Goal: Task Accomplishment & Management: Manage account settings

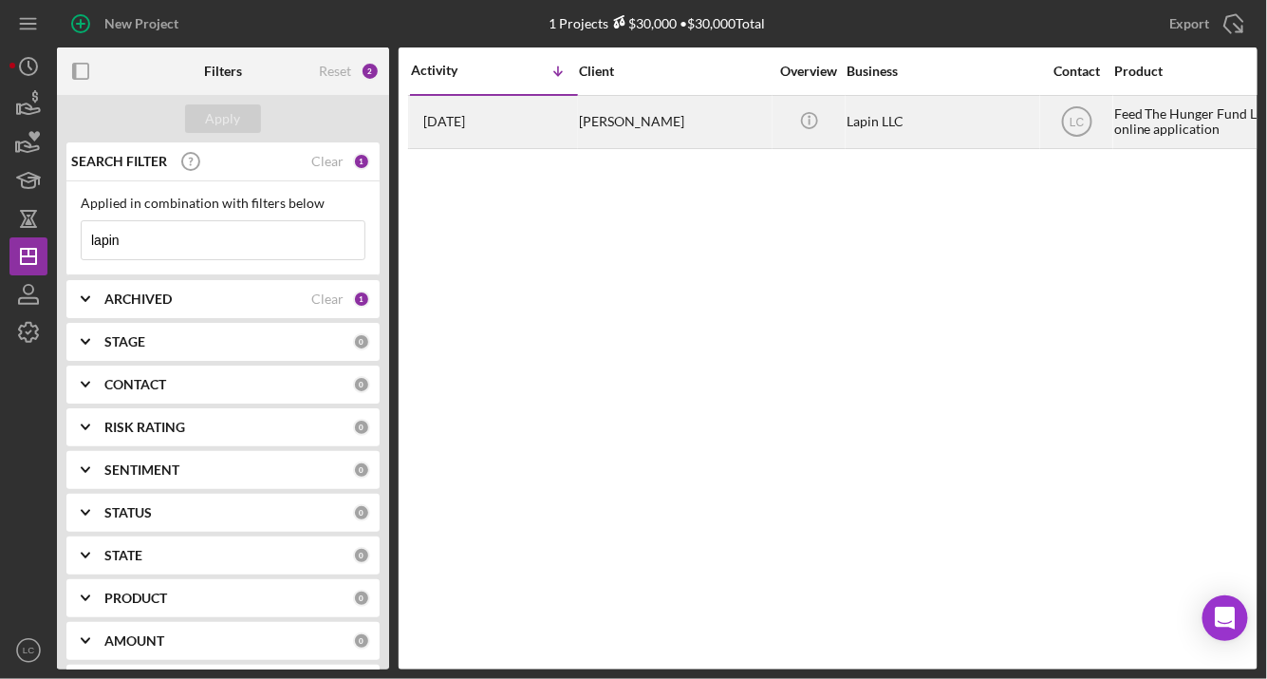
click at [563, 123] on div "[DATE] [PERSON_NAME]" at bounding box center [494, 122] width 166 height 50
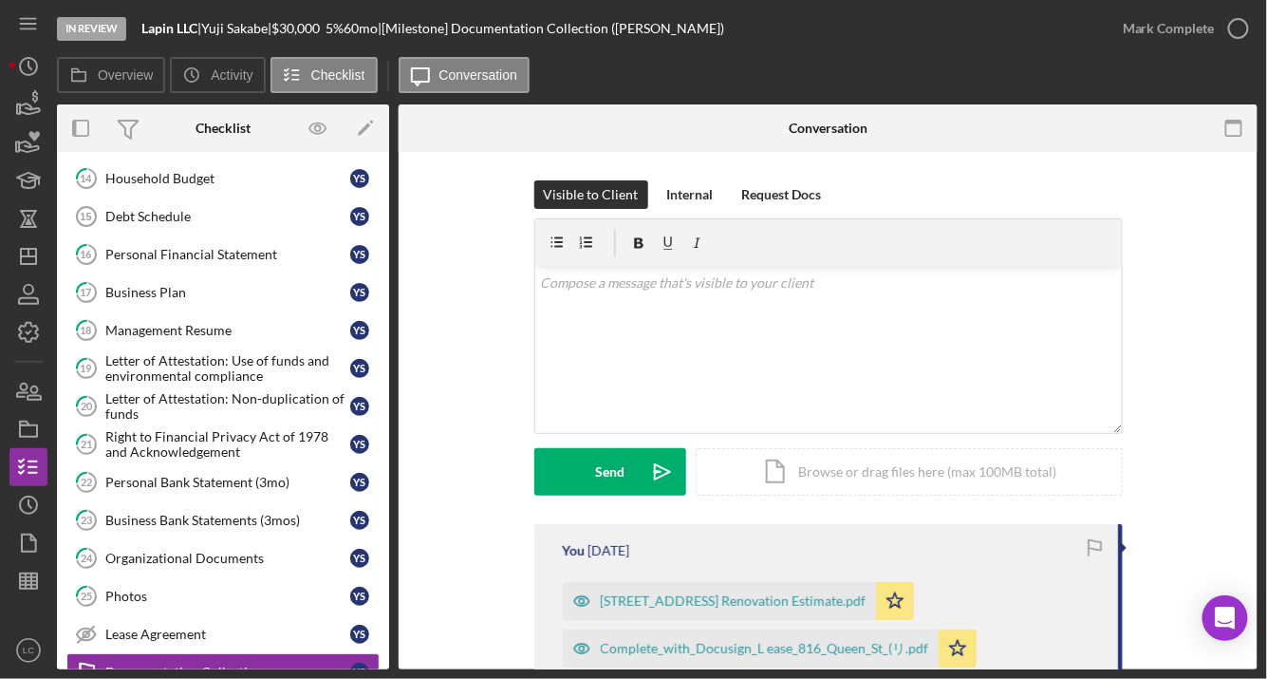
click at [114, 169] on div "8 Credit Authorization Y S Credit Report Credit Report Y S 9 Letter of Declinat…" at bounding box center [223, 297] width 332 height 807
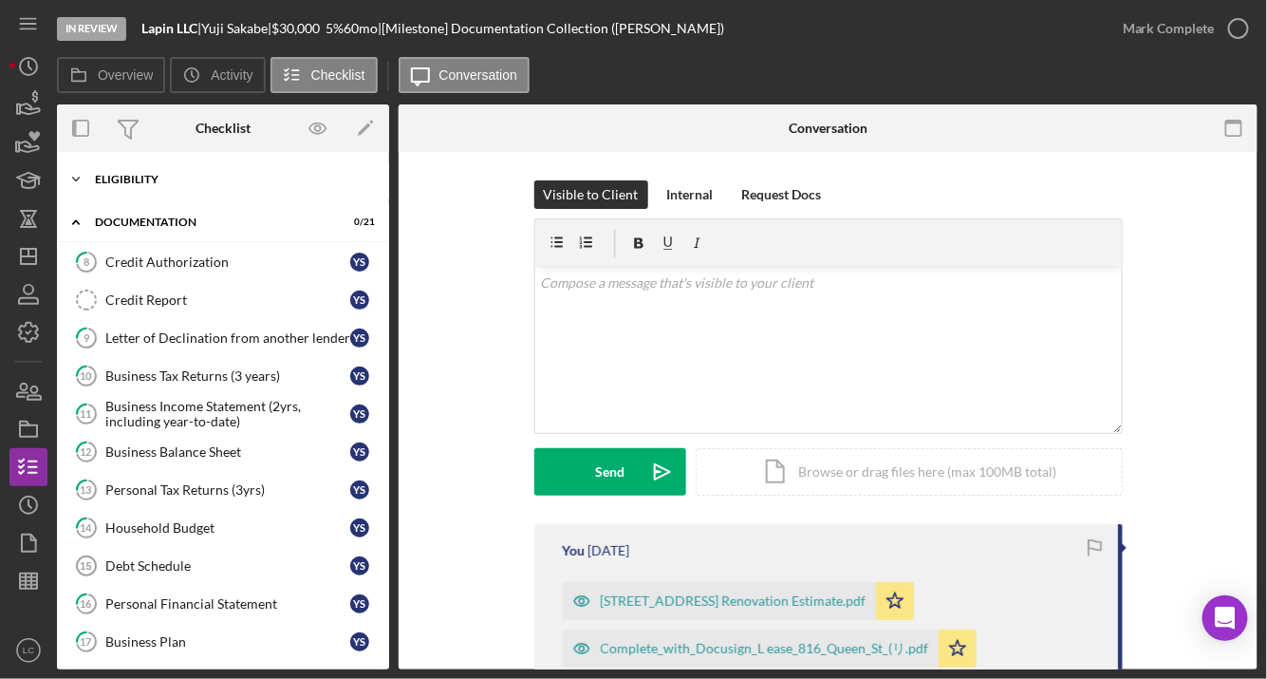
click at [99, 180] on div "Eligibility" at bounding box center [230, 179] width 270 height 11
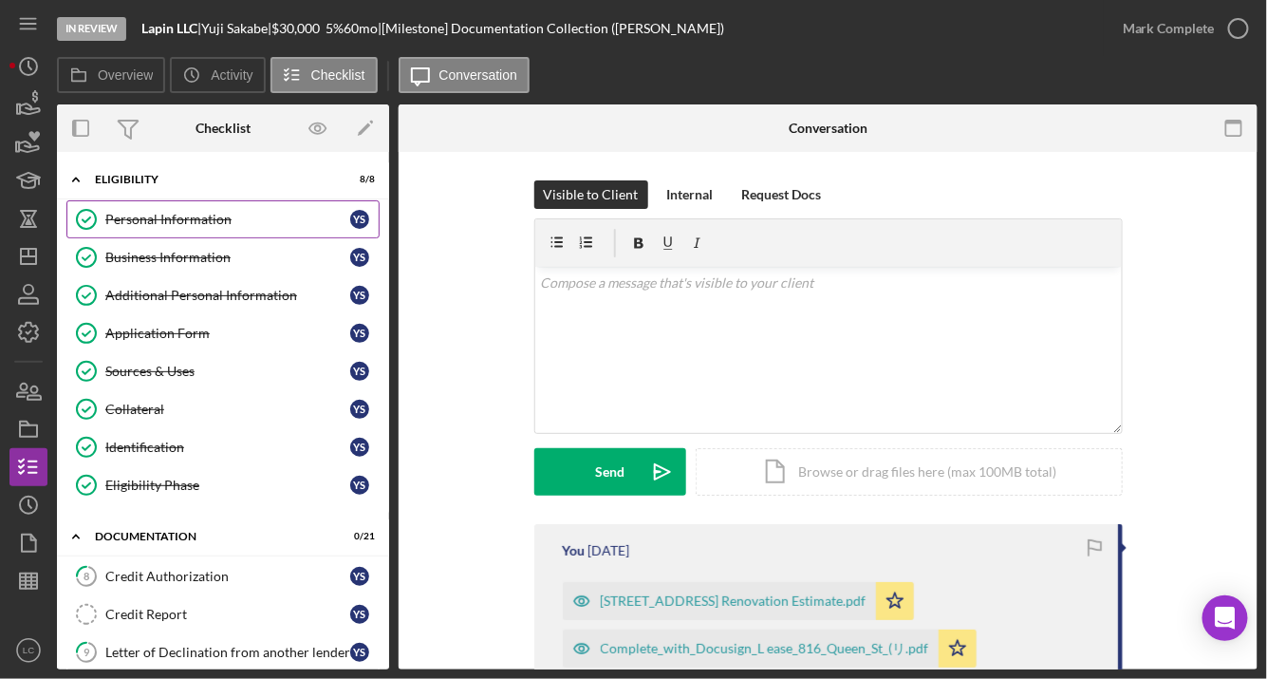
click at [120, 226] on link "Personal Information Personal Information Y S" at bounding box center [222, 219] width 313 height 38
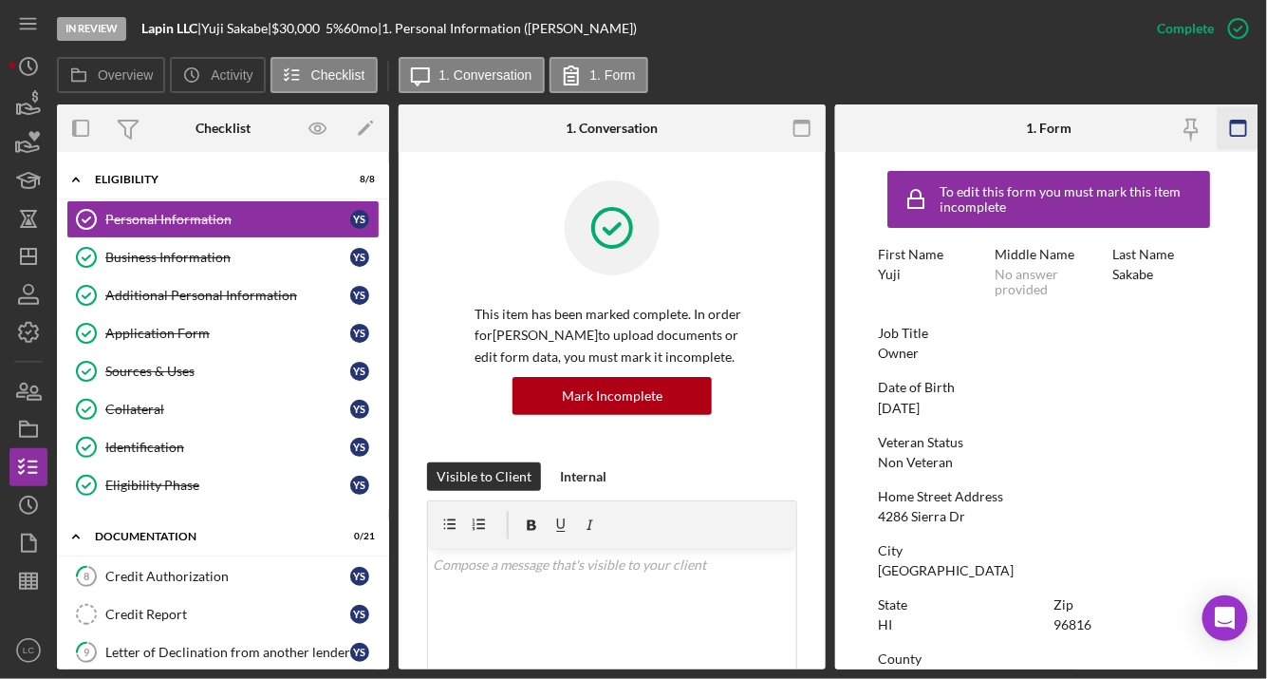
click at [1231, 121] on rect "button" at bounding box center [1238, 128] width 15 height 15
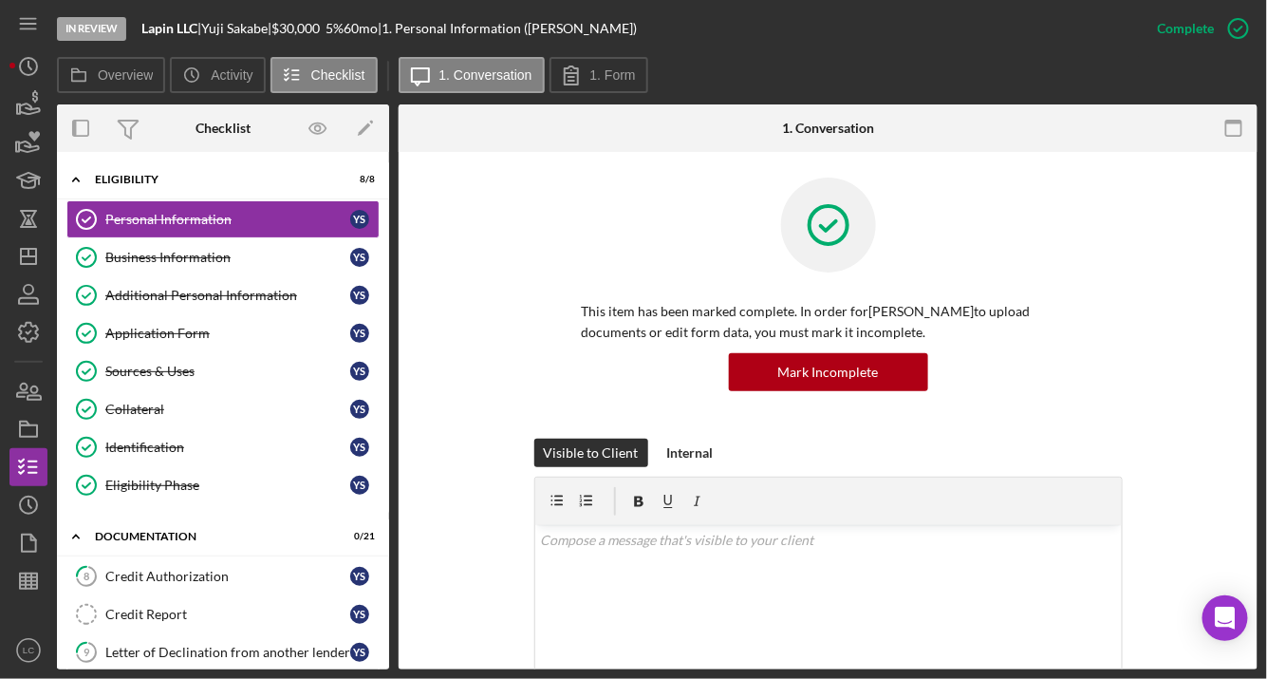
scroll to position [4, 0]
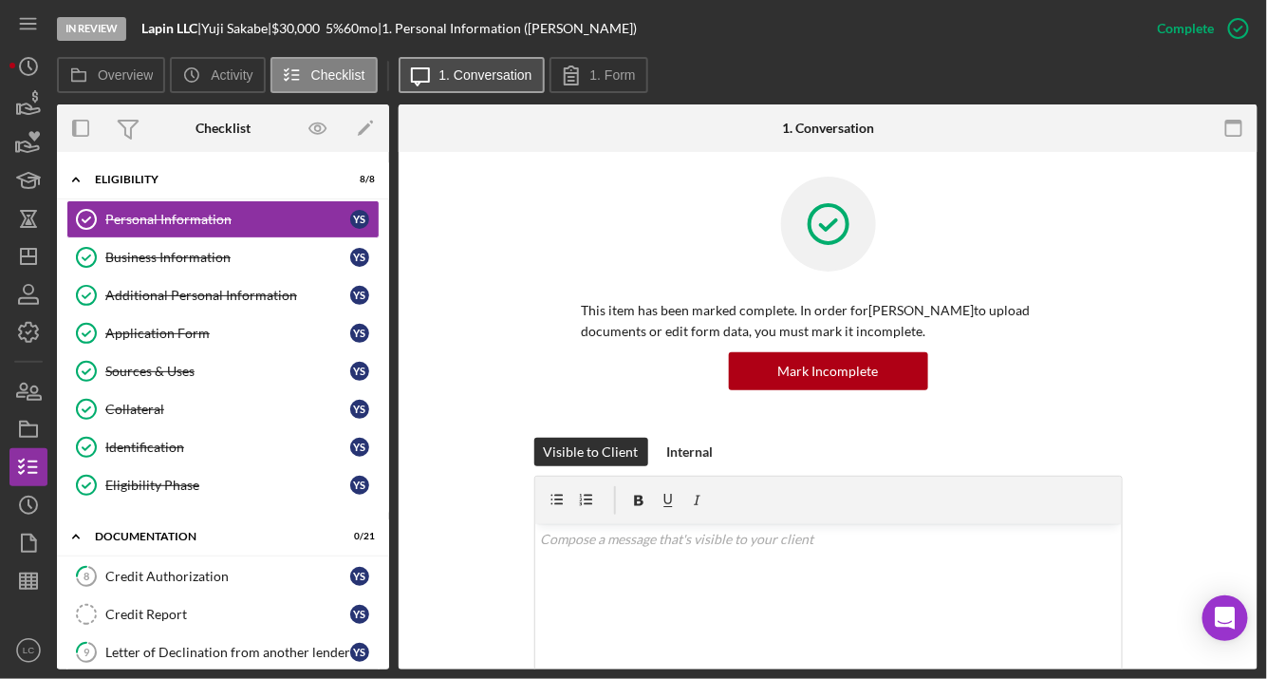
click at [459, 71] on label "1. Conversation" at bounding box center [485, 74] width 93 height 15
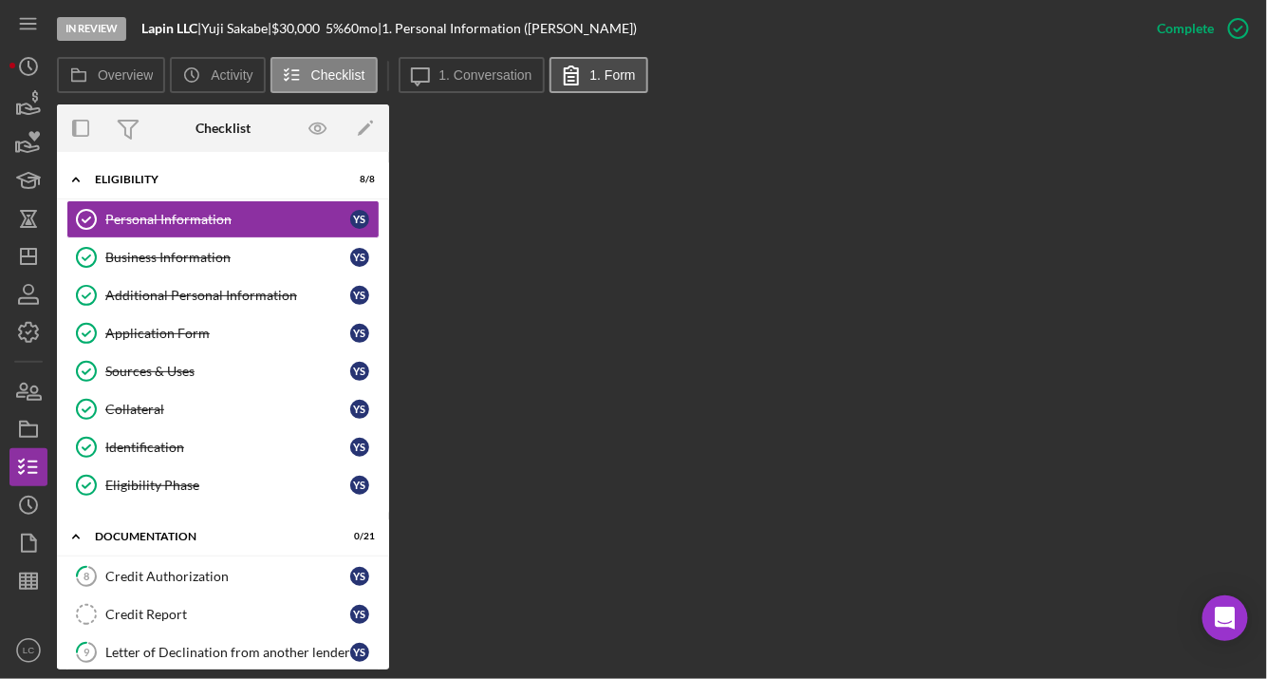
click at [590, 72] on label "1. Form" at bounding box center [613, 74] width 46 height 15
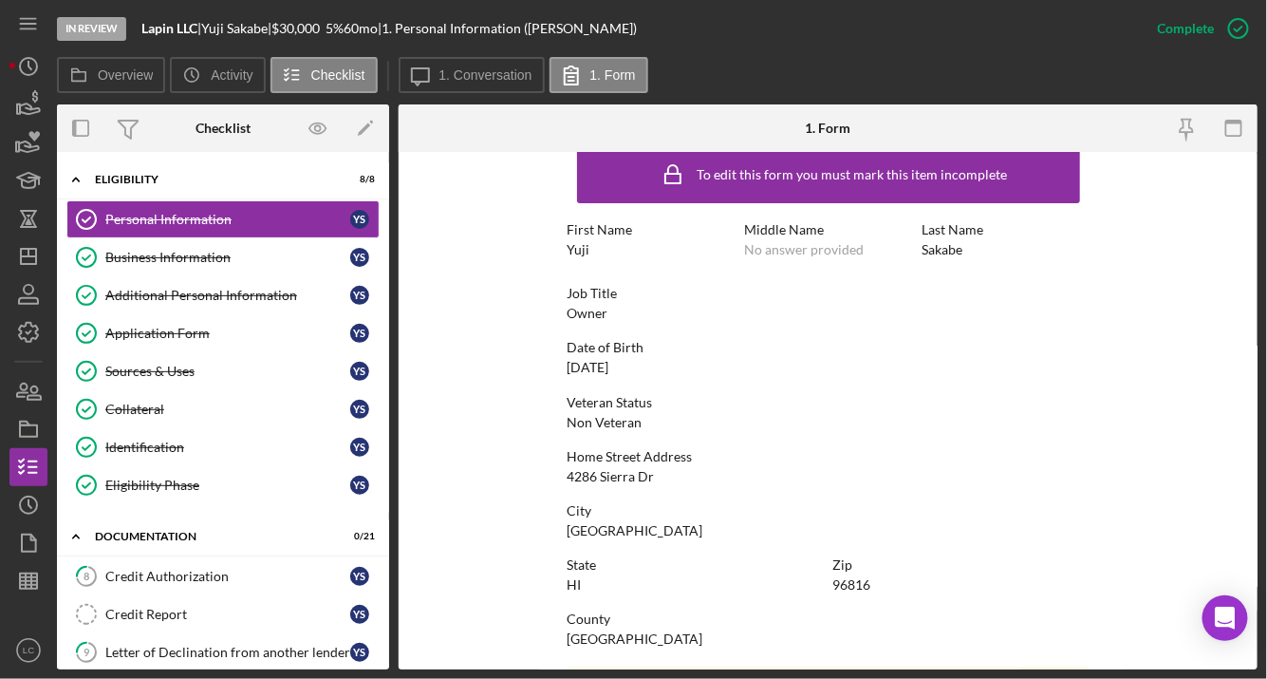
scroll to position [0, 0]
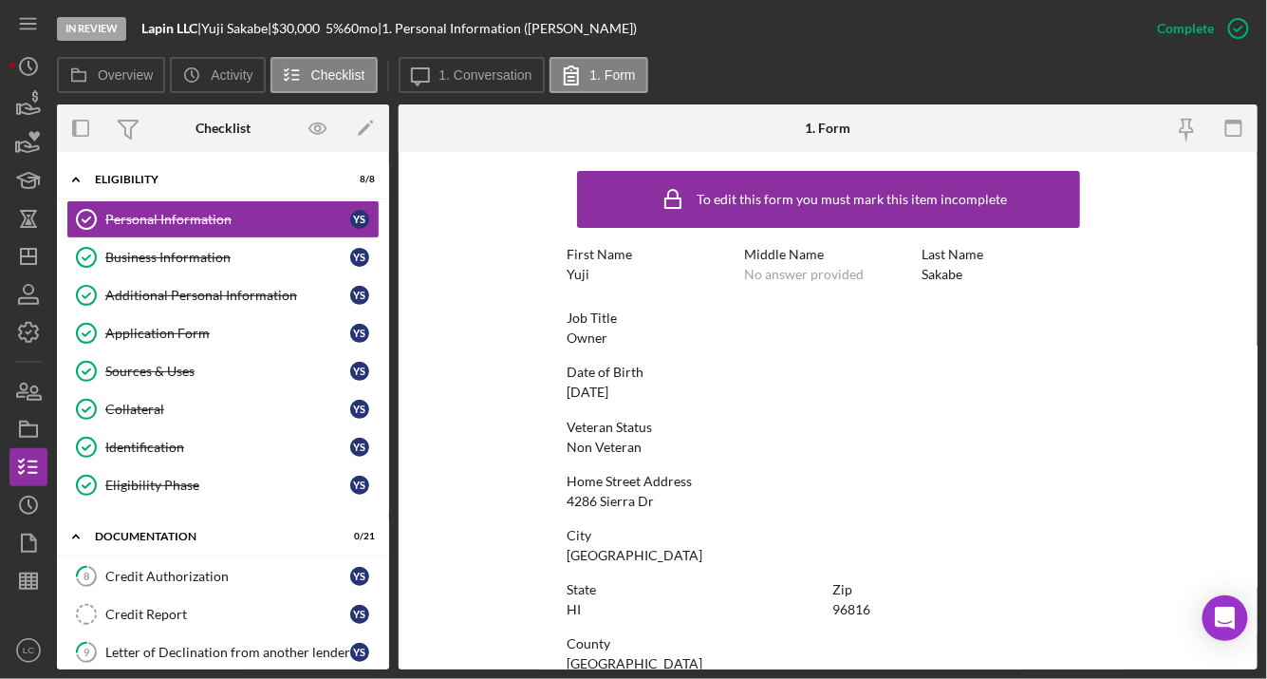
click at [1077, 356] on div "To edit this form you must mark this item incomplete First Name Yuji Middle Nam…" at bounding box center [829, 594] width 522 height 867
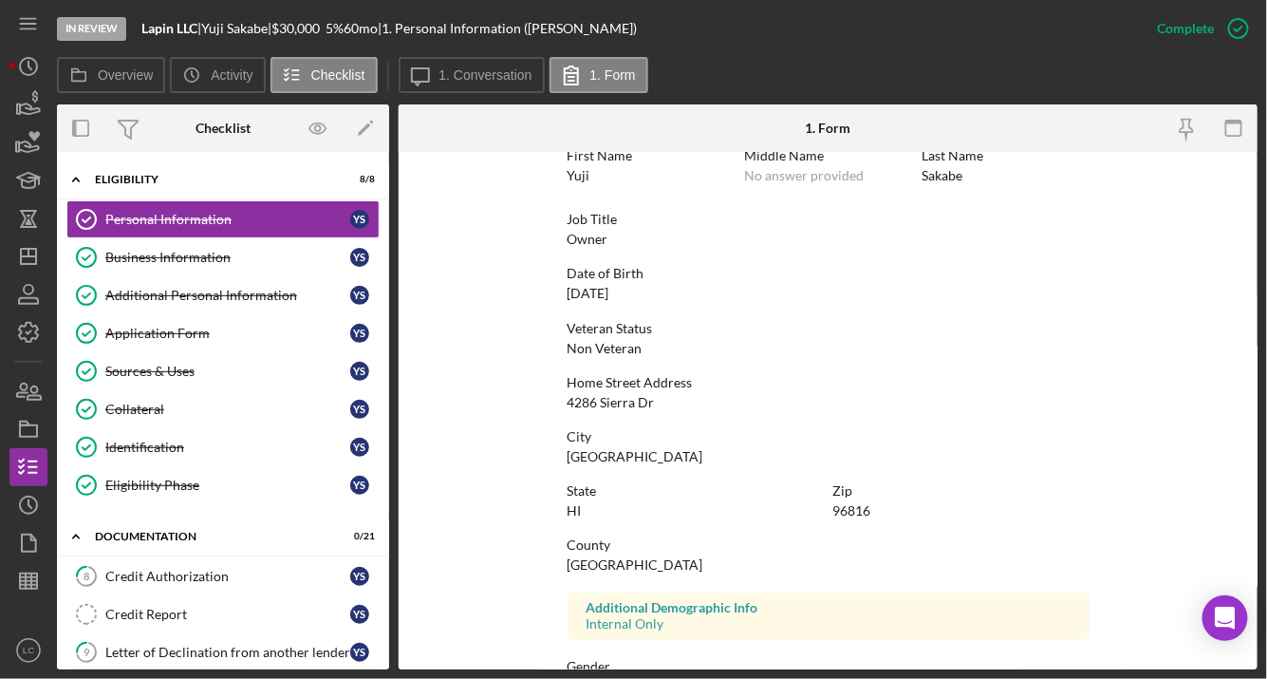
scroll to position [367, 0]
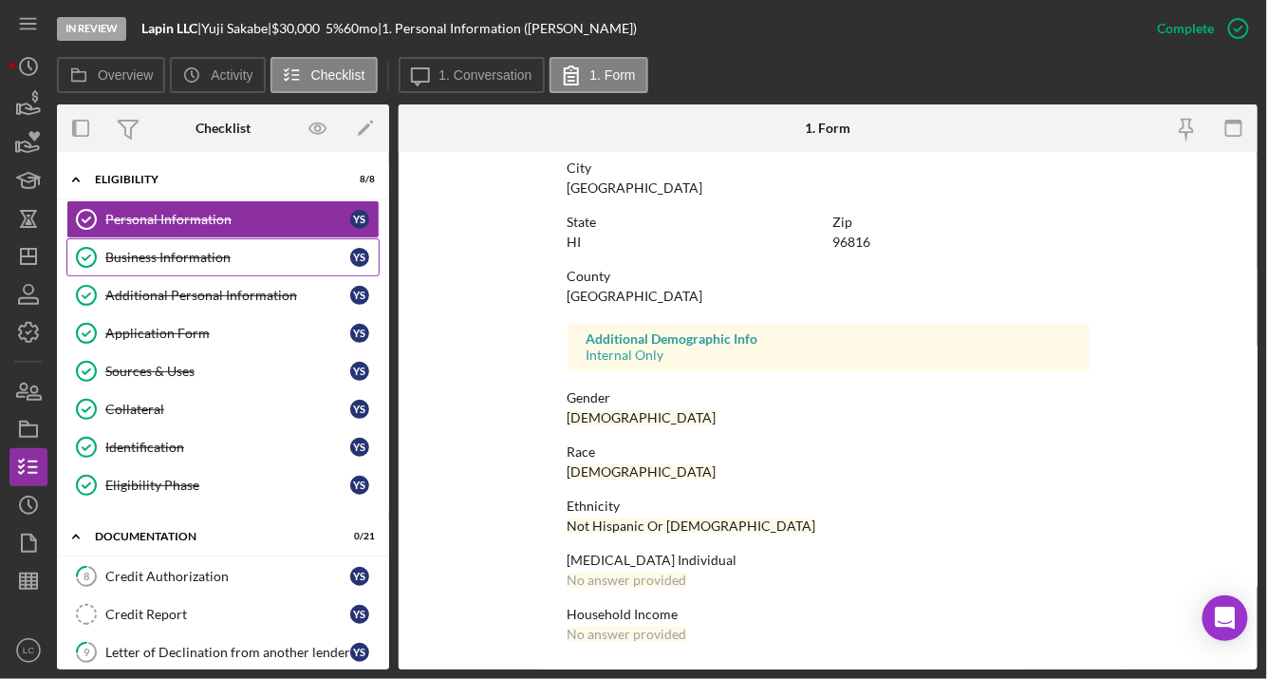
click at [143, 262] on div "Business Information" at bounding box center [227, 257] width 245 height 15
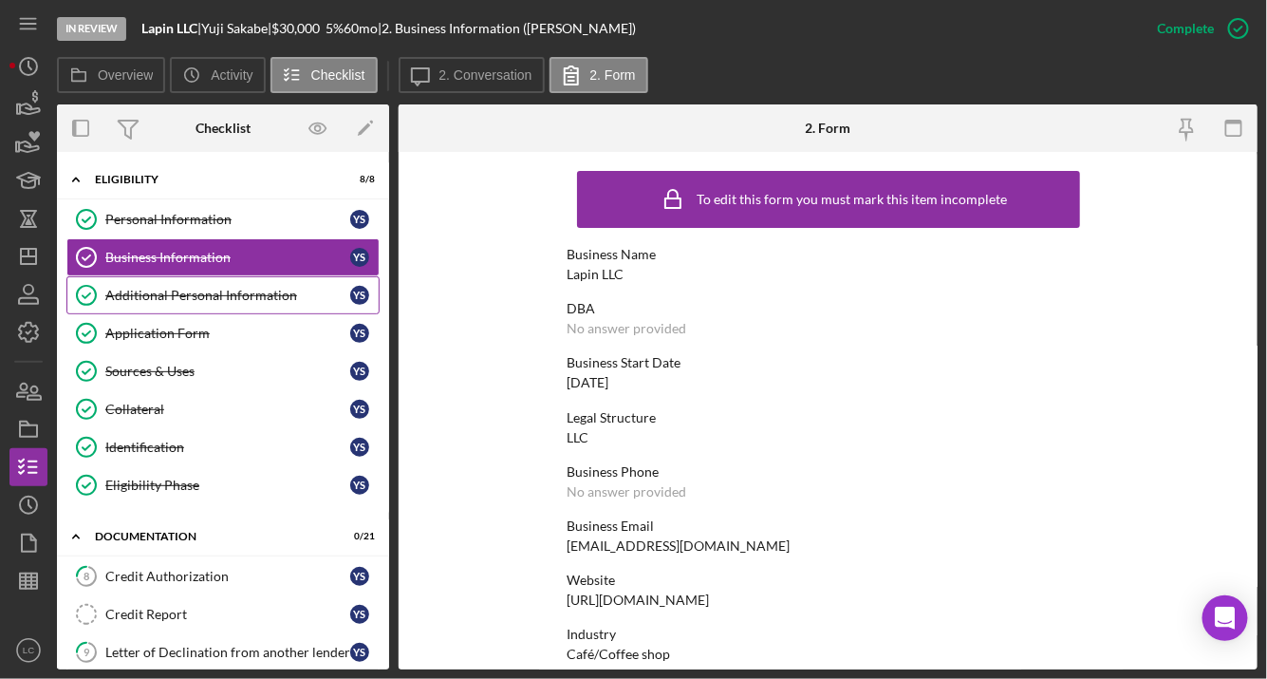
click at [184, 289] on div "Additional Personal Information" at bounding box center [227, 295] width 245 height 15
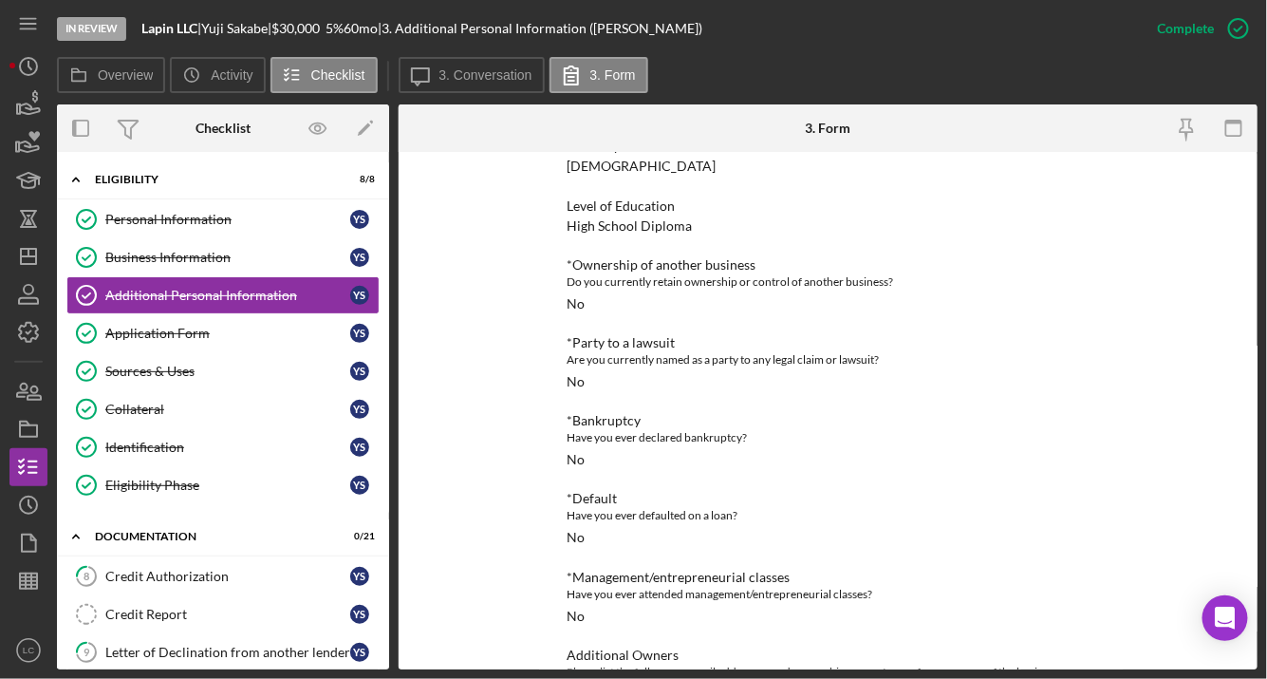
scroll to position [305, 0]
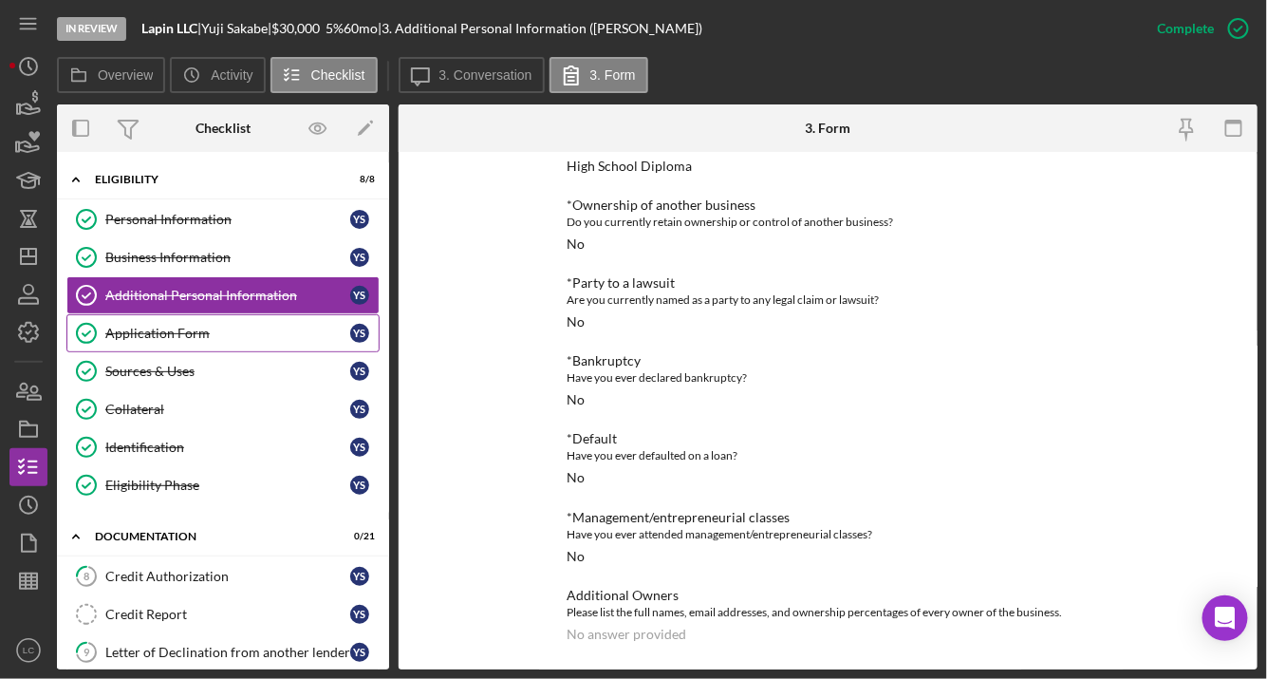
click at [215, 343] on link "Application Form Application Form Y S" at bounding box center [222, 333] width 313 height 38
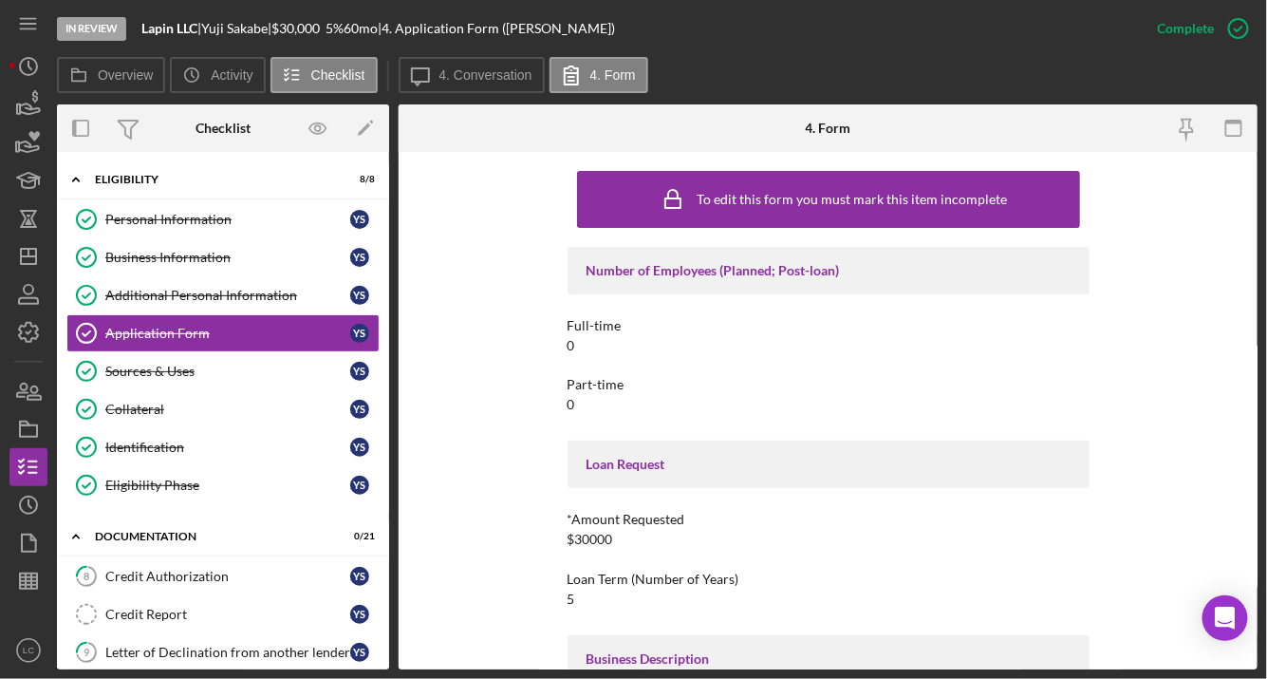
scroll to position [164, 0]
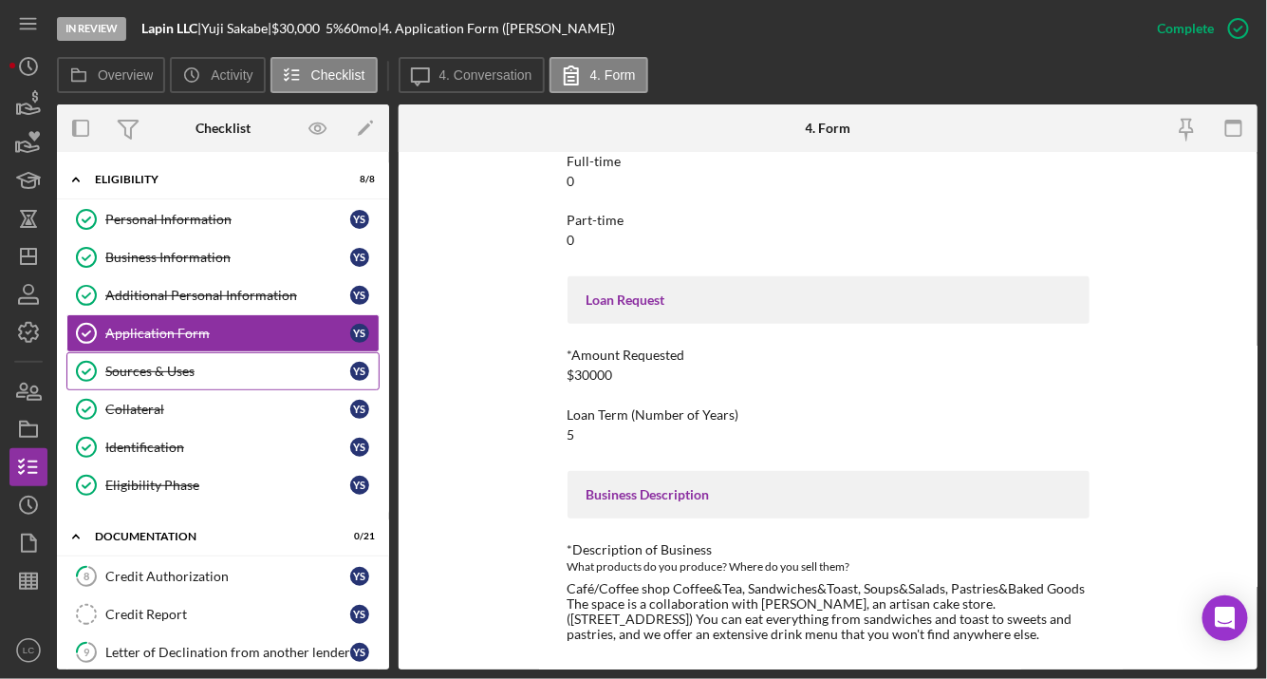
click at [186, 364] on div "Sources & Uses" at bounding box center [227, 371] width 245 height 15
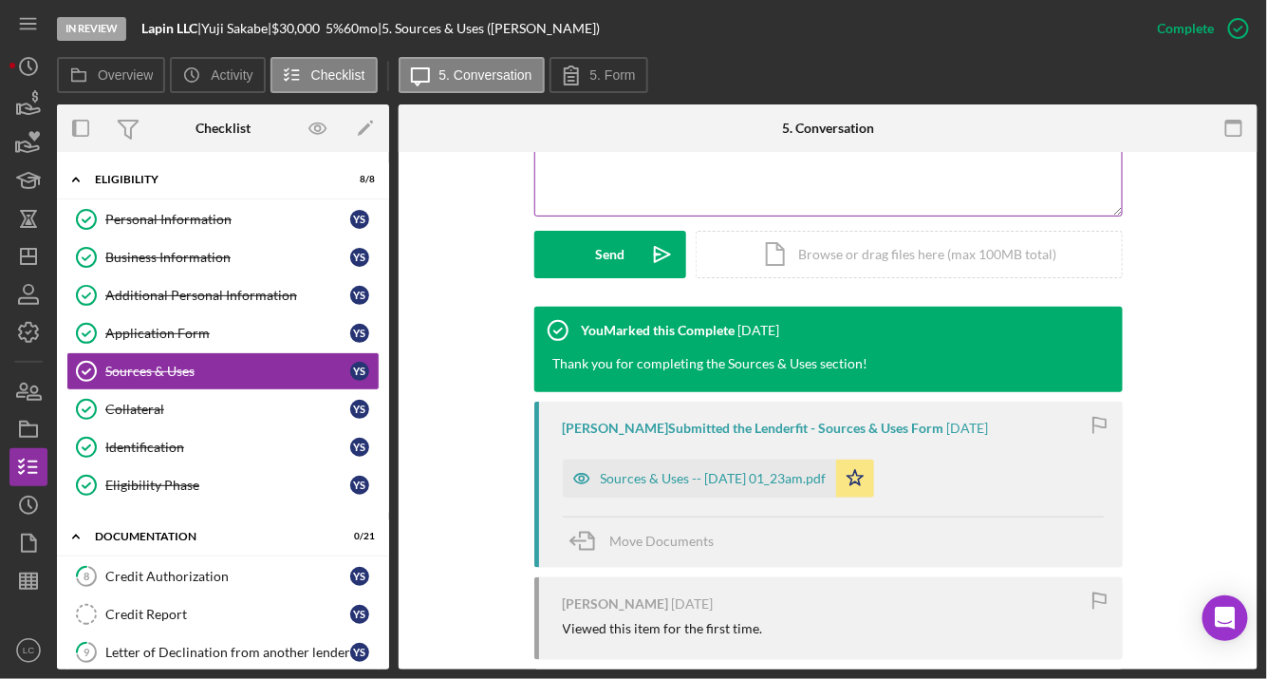
scroll to position [703, 0]
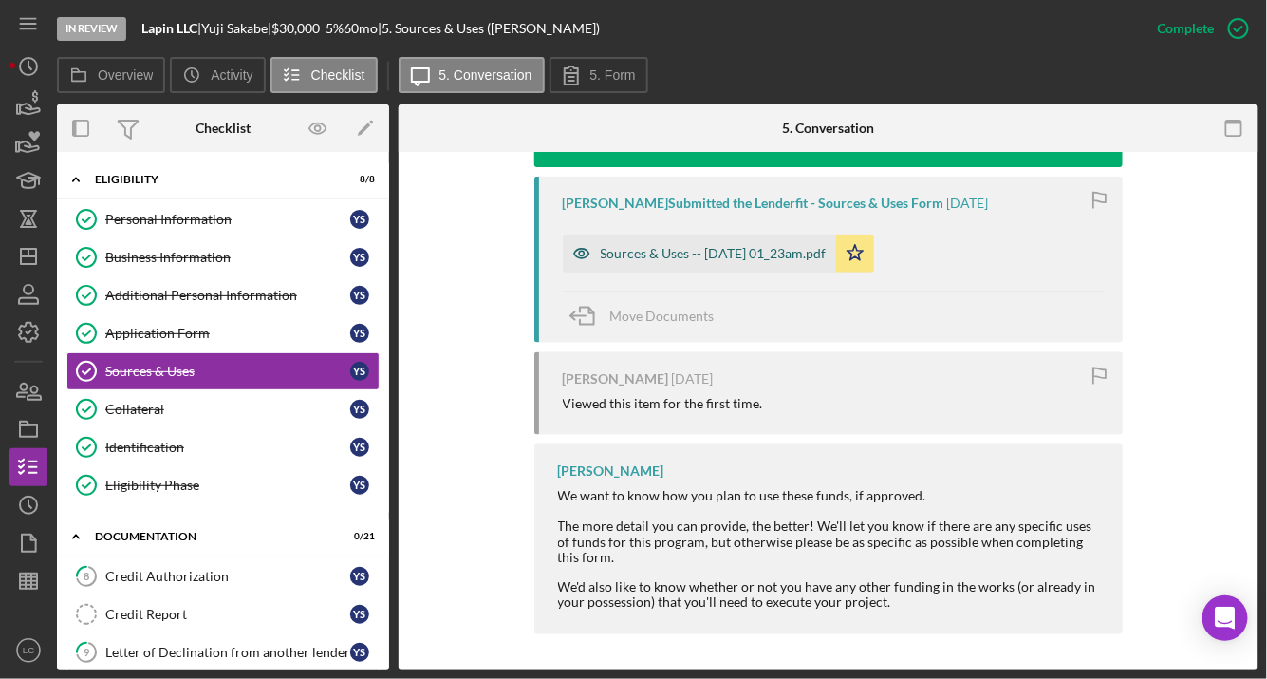
click at [711, 242] on div "Sources & Uses -- [DATE] 01_23am.pdf" at bounding box center [699, 253] width 273 height 38
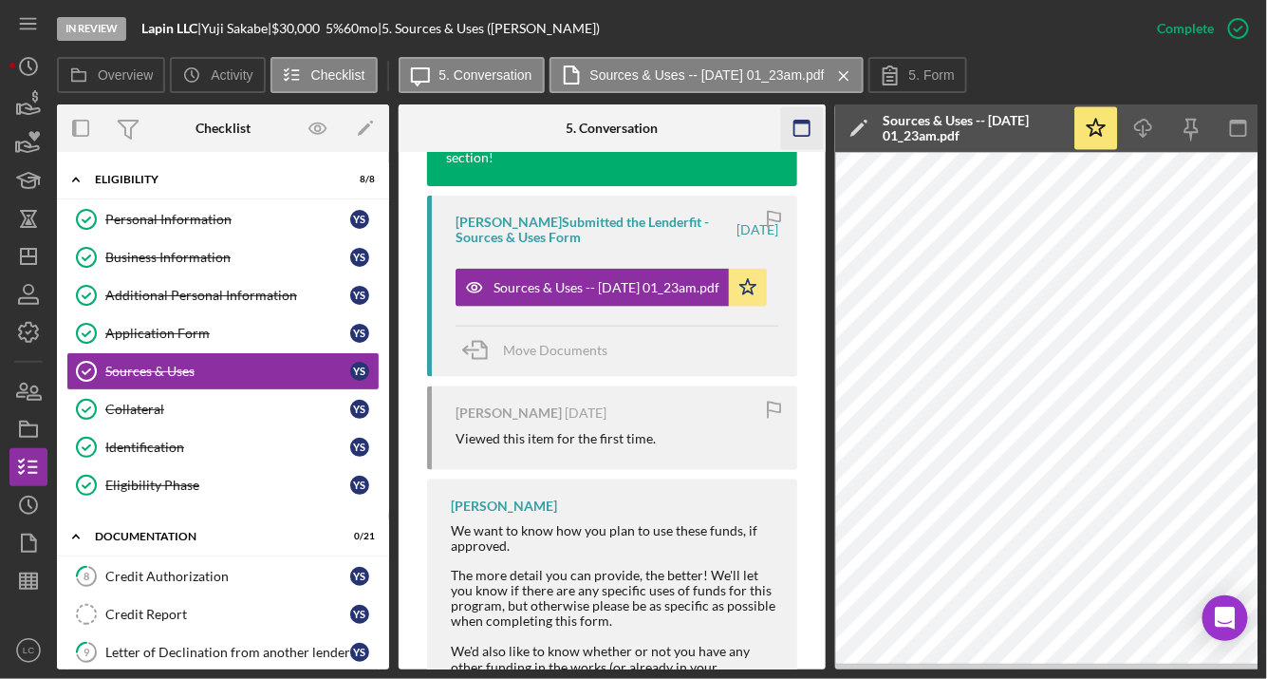
click at [801, 122] on rect "button" at bounding box center [801, 123] width 15 height 4
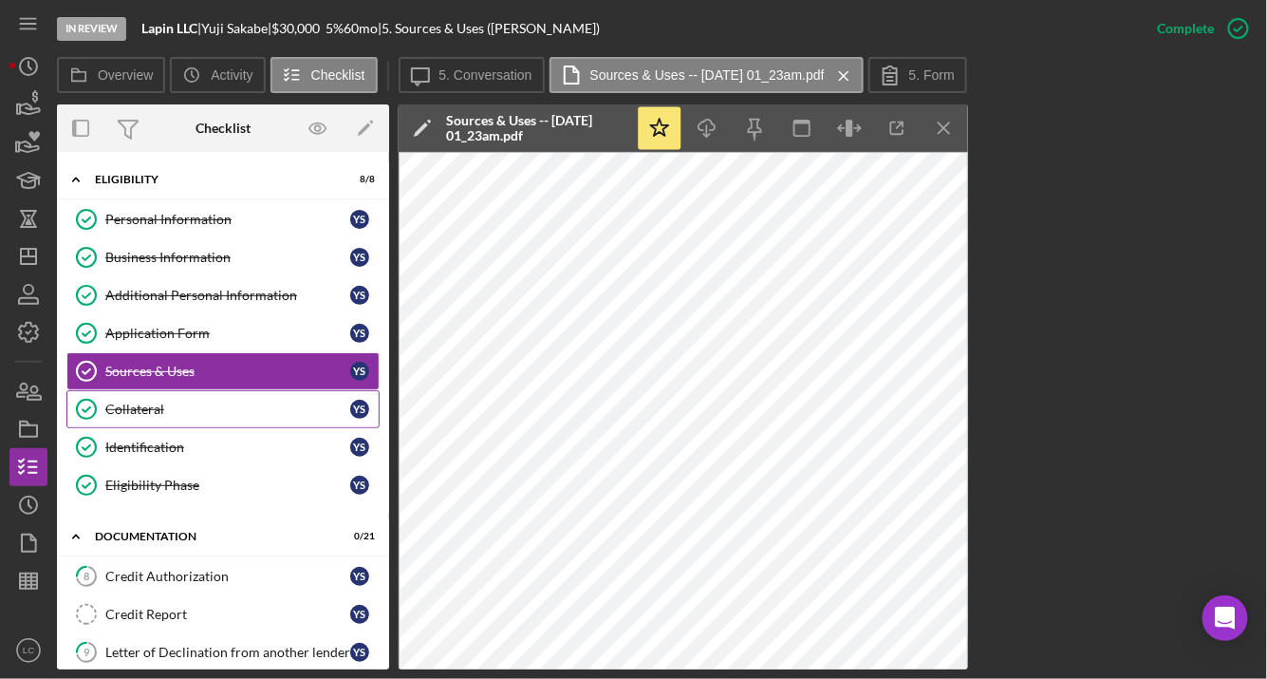
click at [176, 413] on link "Collateral Collateral Y S" at bounding box center [222, 409] width 313 height 38
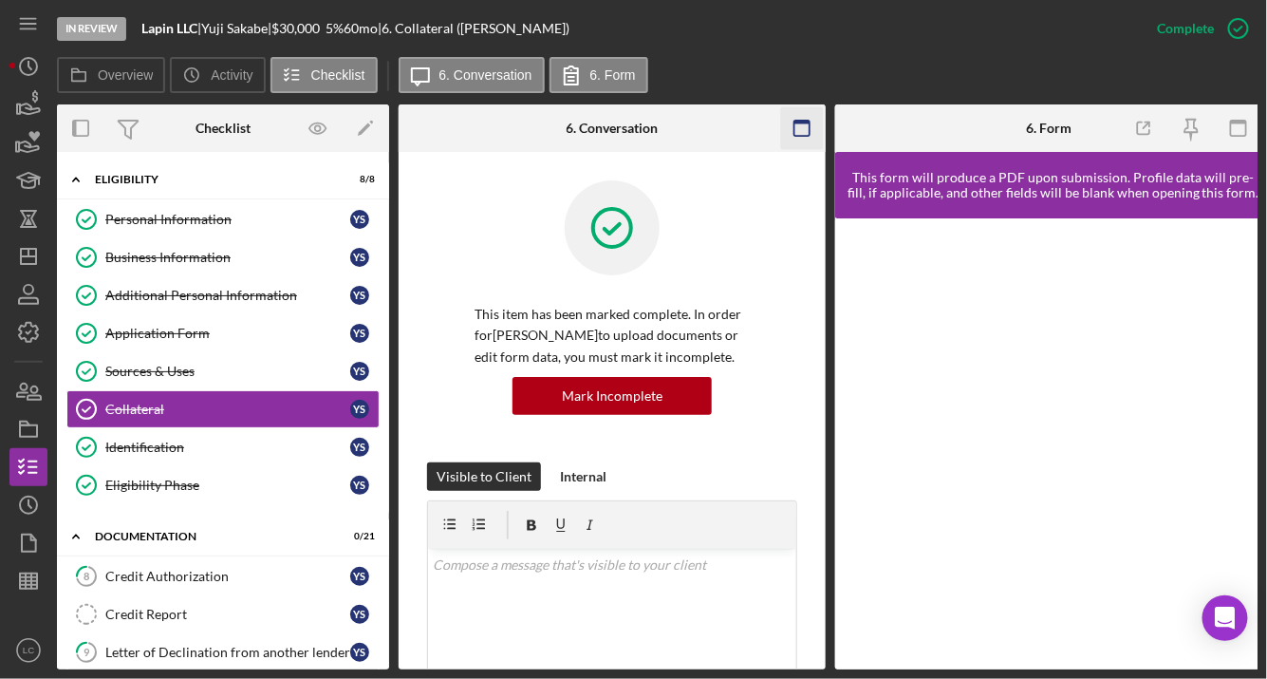
click at [796, 125] on icon "button" at bounding box center [802, 128] width 43 height 43
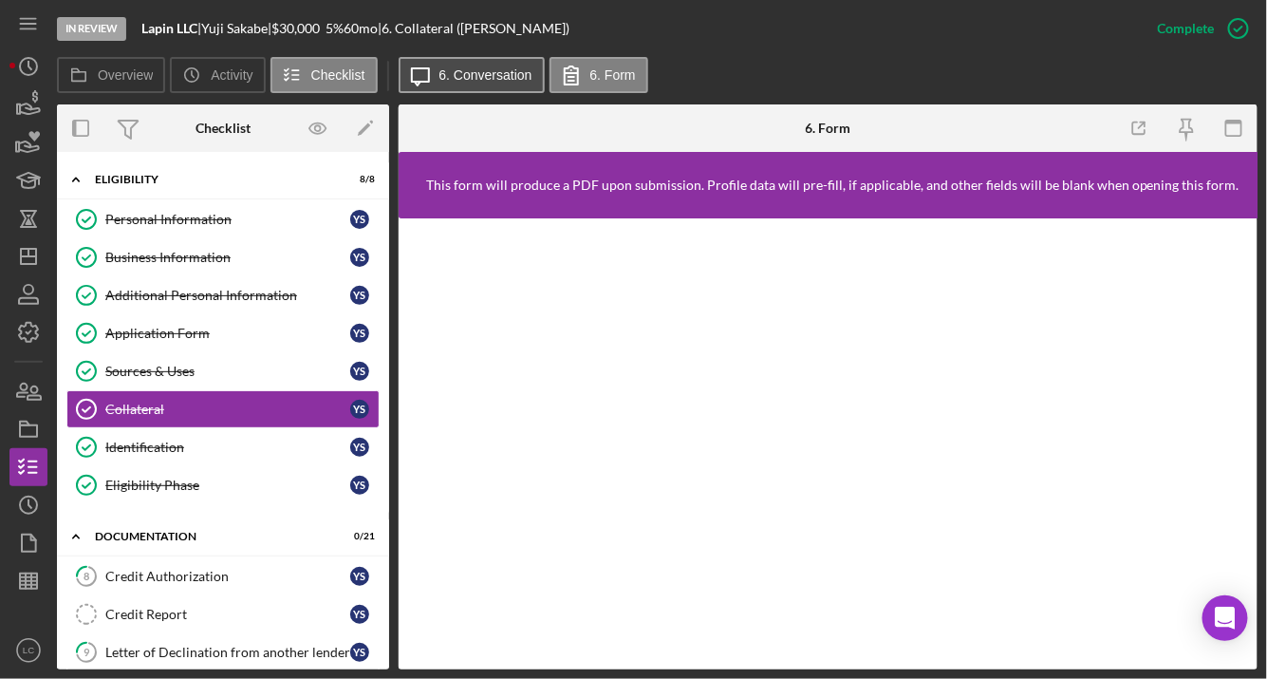
click at [458, 73] on label "6. Conversation" at bounding box center [485, 74] width 93 height 15
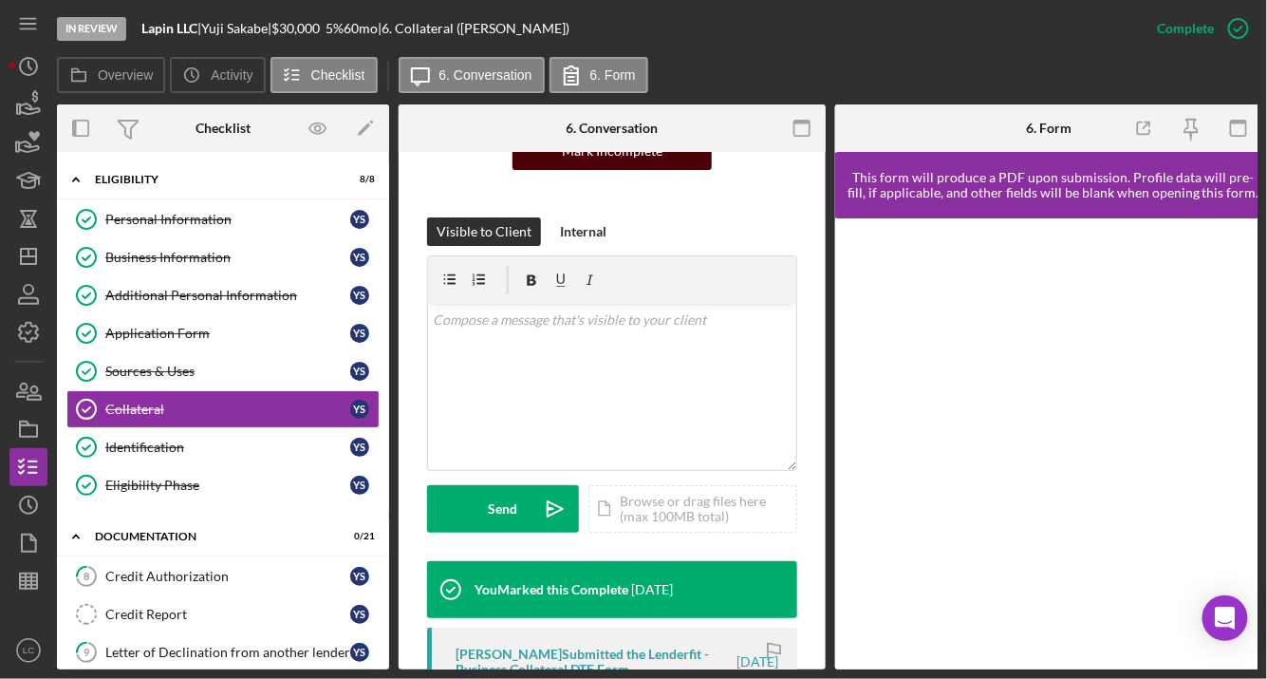
scroll to position [625, 0]
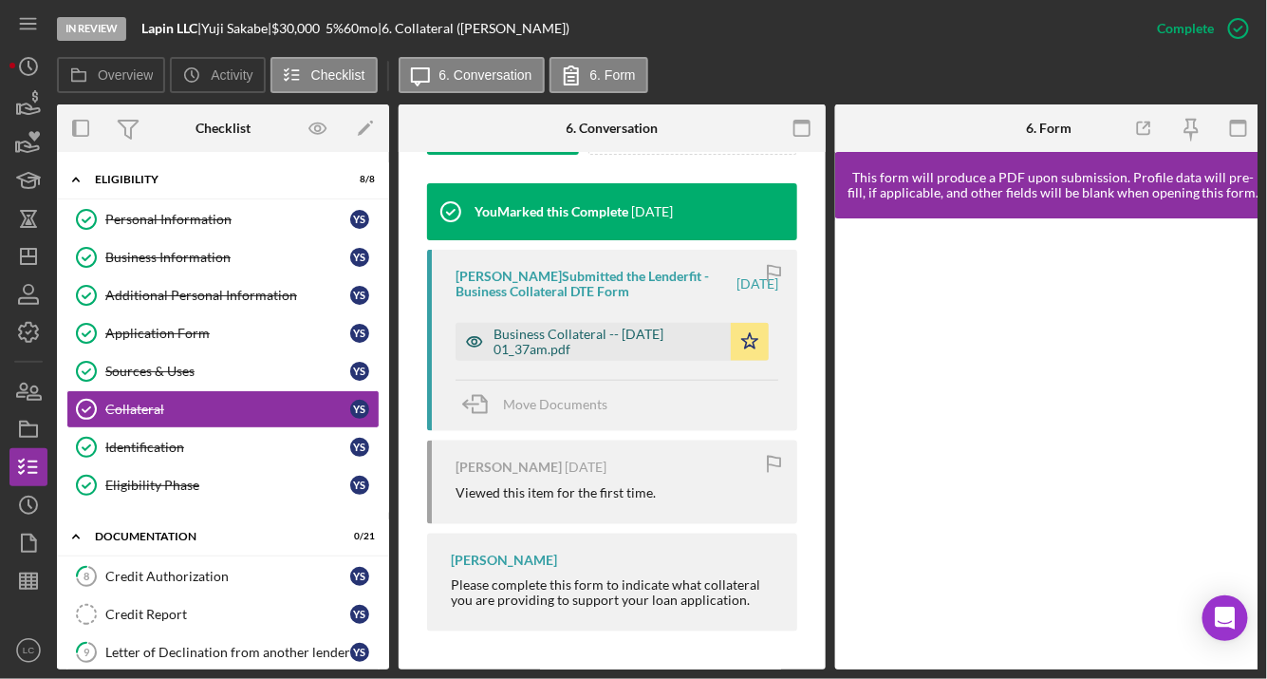
click at [595, 326] on div "Business Collateral -- [DATE] 01_37am.pdf" at bounding box center [608, 341] width 228 height 30
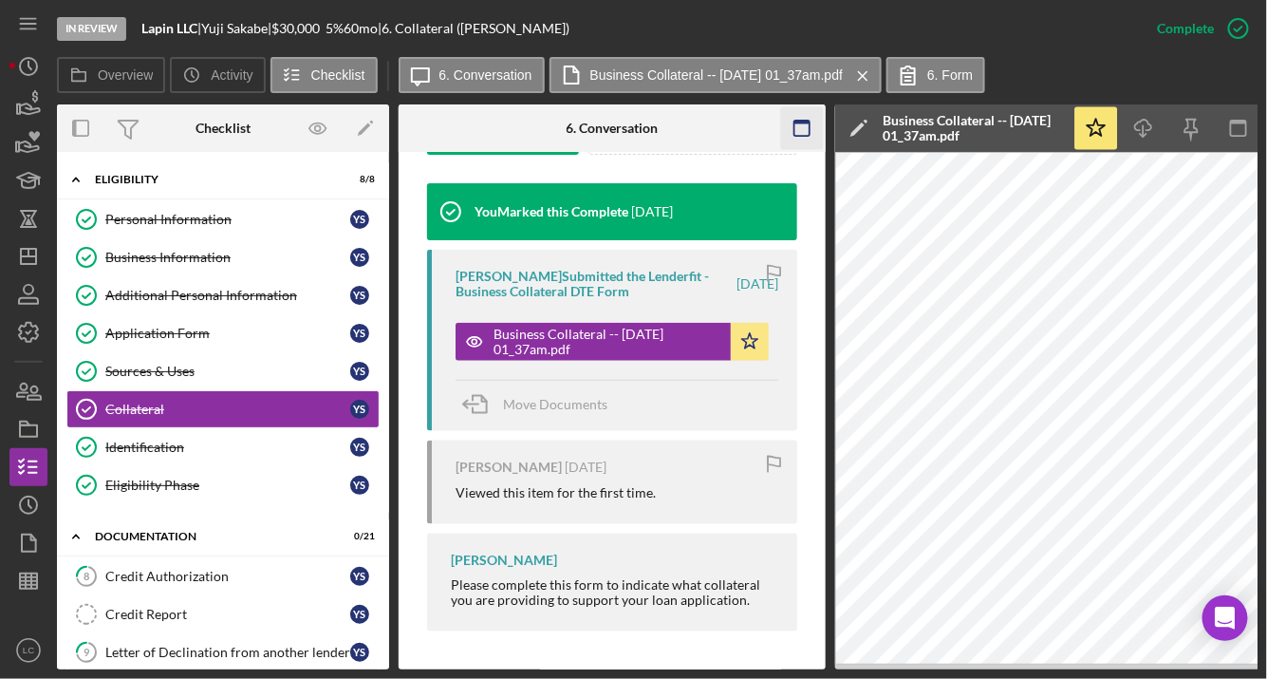
click at [801, 121] on rect "button" at bounding box center [801, 123] width 15 height 4
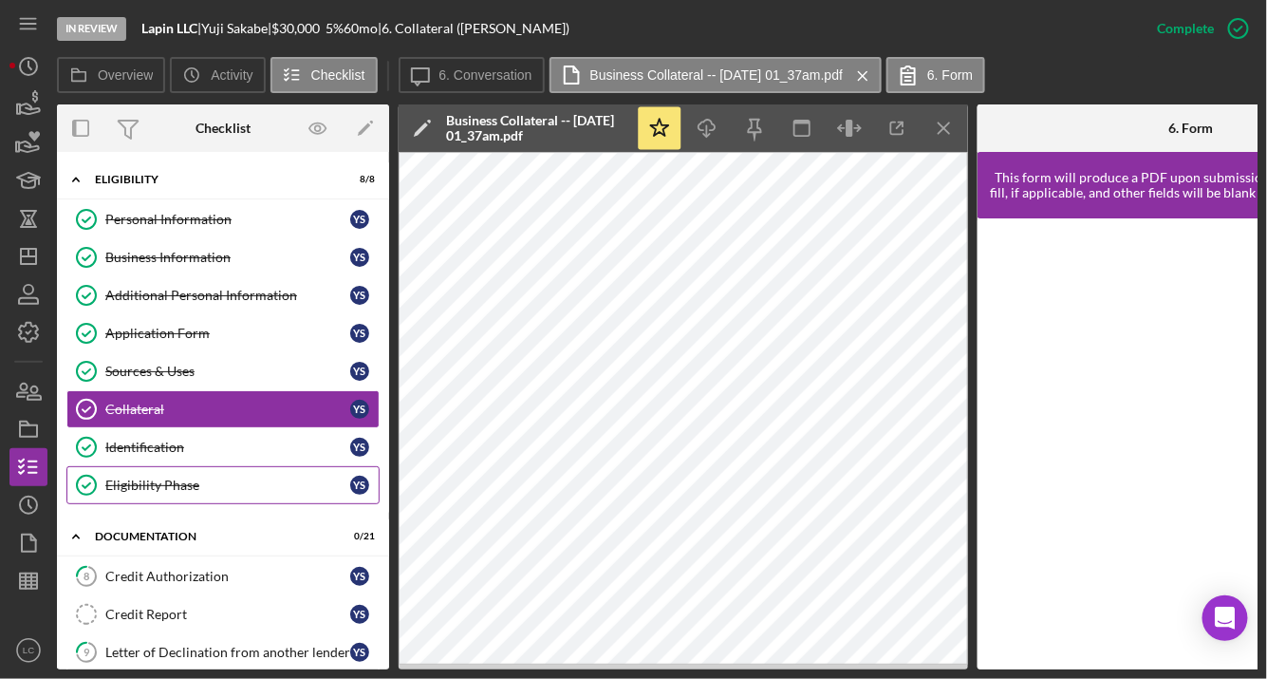
click at [165, 478] on div "Eligibility Phase" at bounding box center [227, 484] width 245 height 15
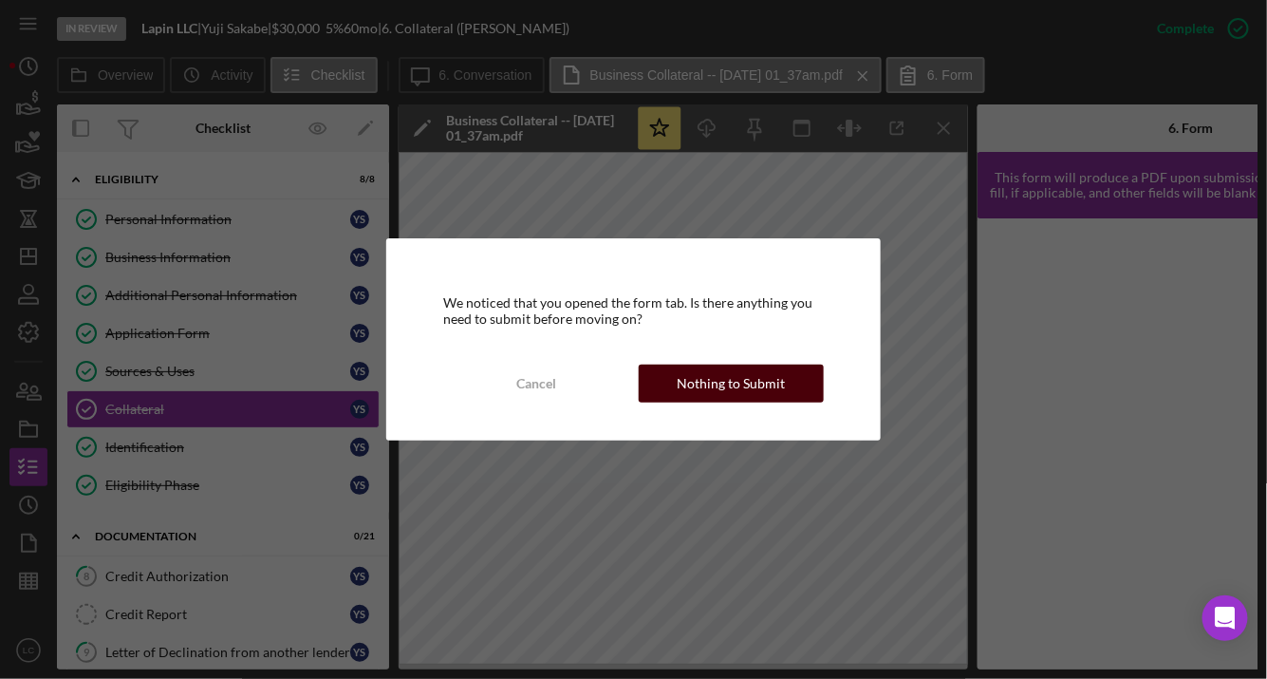
click at [733, 394] on div "Nothing to Submit" at bounding box center [731, 383] width 108 height 38
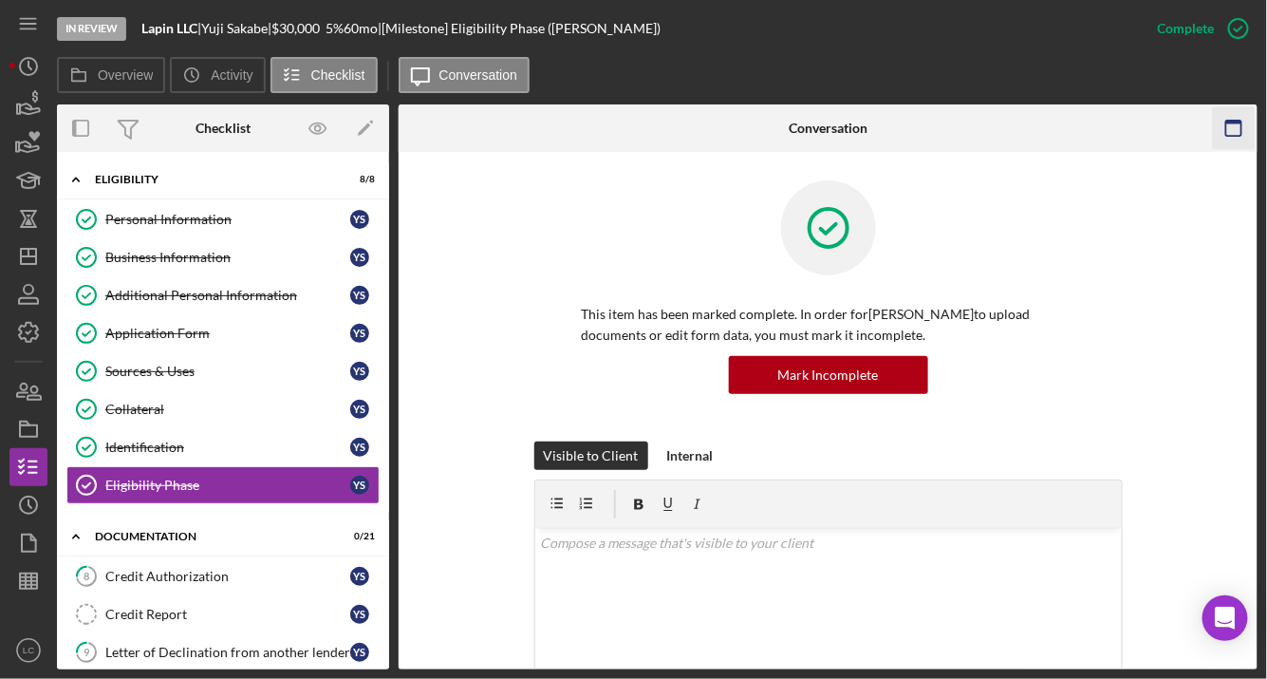
click at [1241, 127] on rect "button" at bounding box center [1233, 128] width 15 height 15
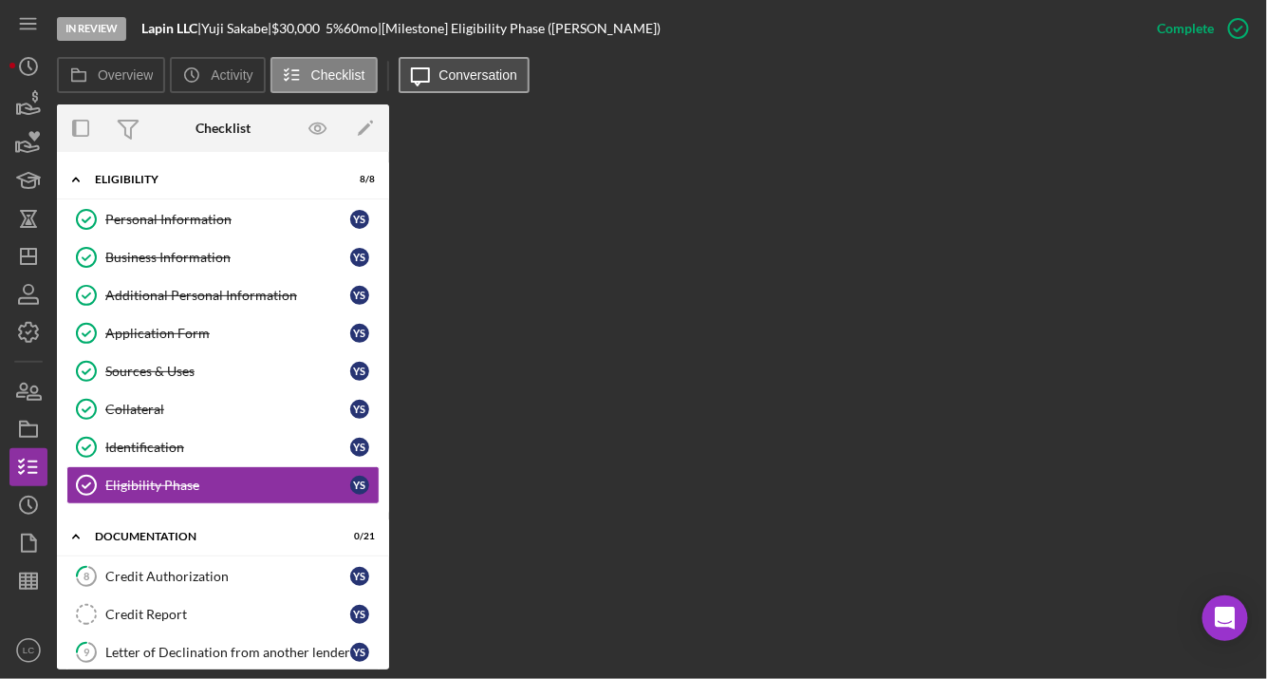
click at [493, 83] on button "Icon/Message Conversation" at bounding box center [465, 75] width 132 height 36
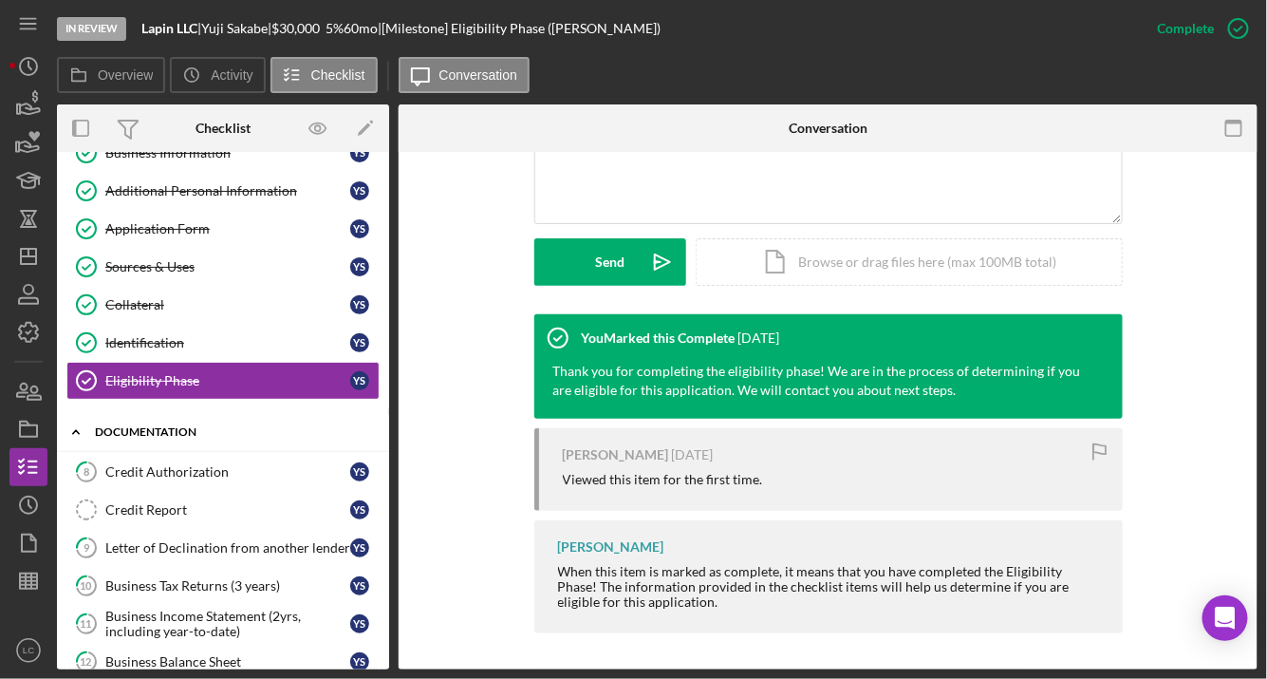
scroll to position [124, 0]
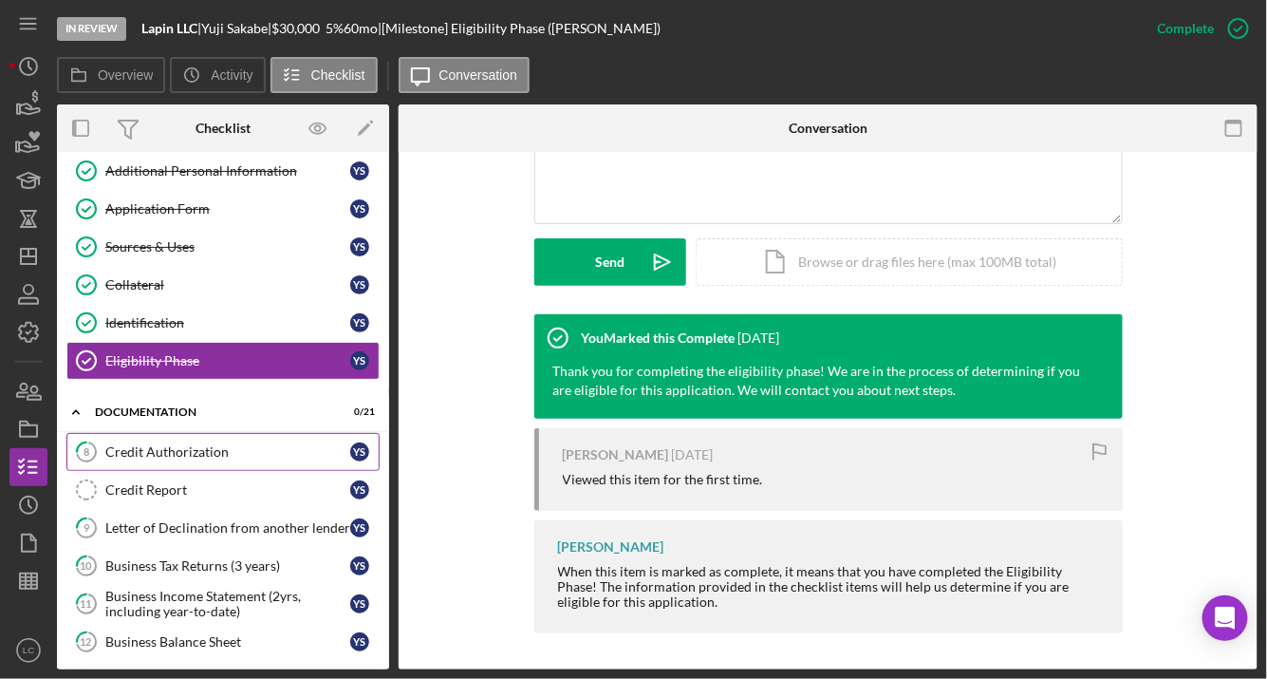
click at [197, 434] on link "8 Credit Authorization Y S" at bounding box center [222, 452] width 313 height 38
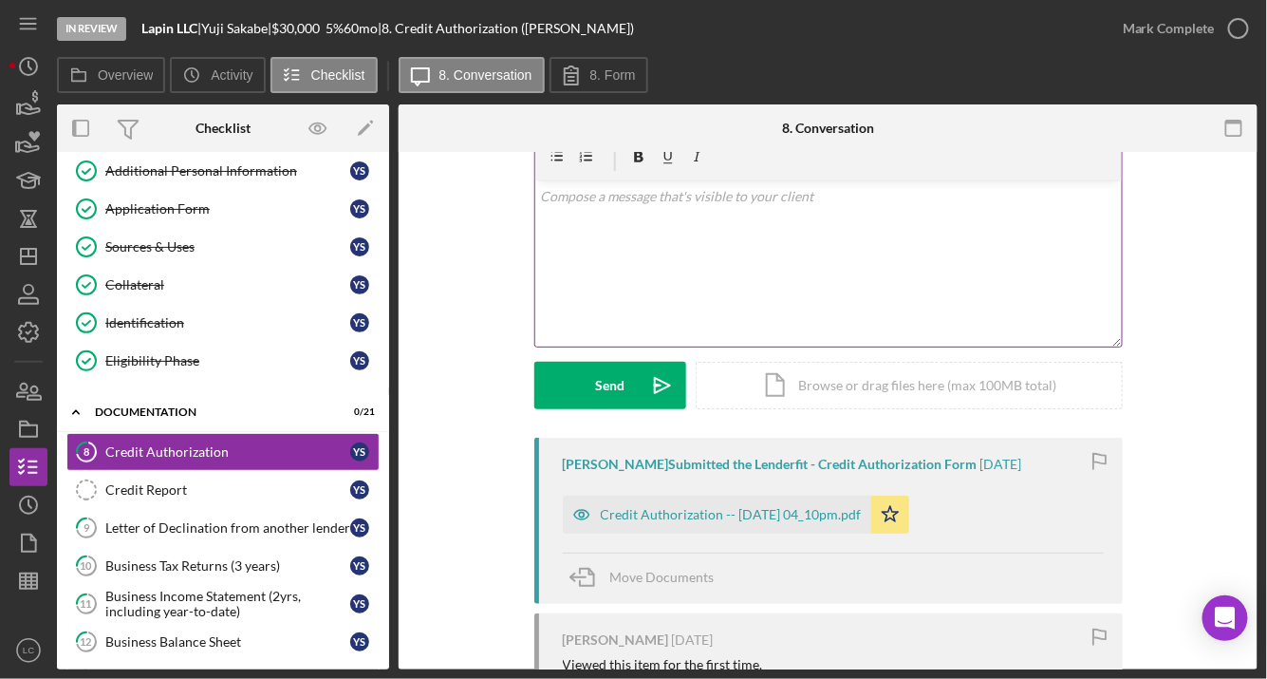
scroll to position [172, 0]
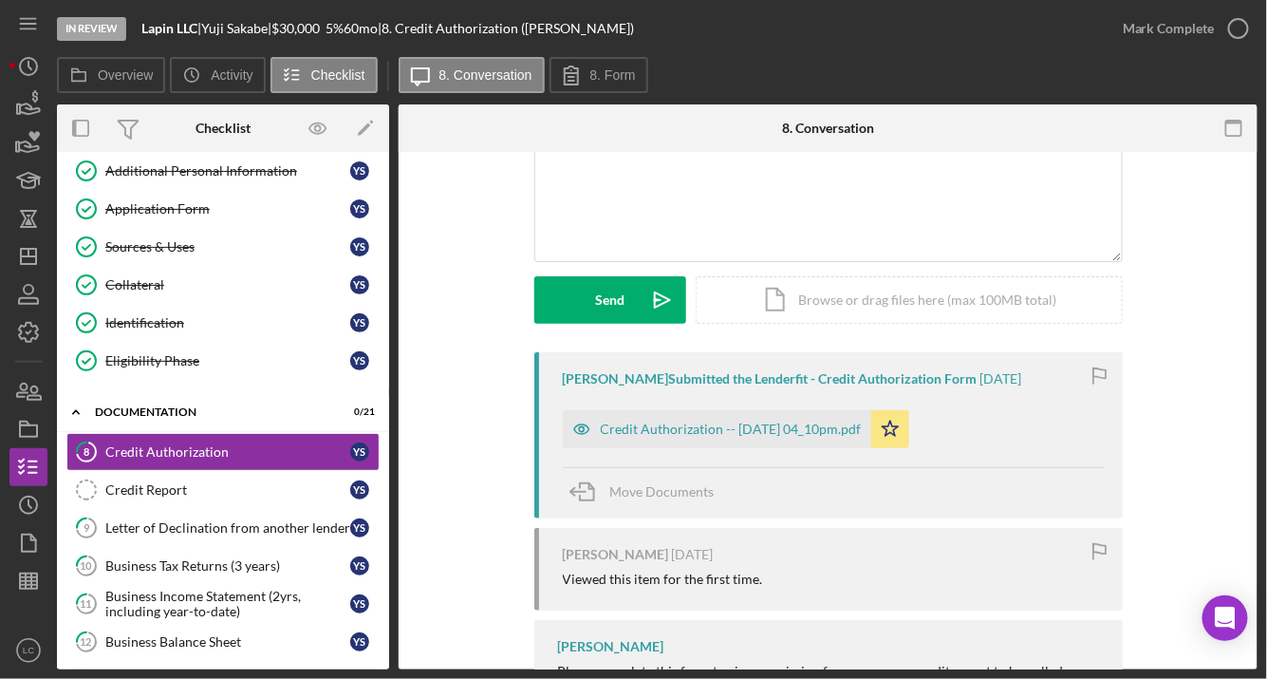
click at [657, 421] on div "Credit Authorization -- [DATE] 04_10pm.pdf" at bounding box center [731, 428] width 261 height 15
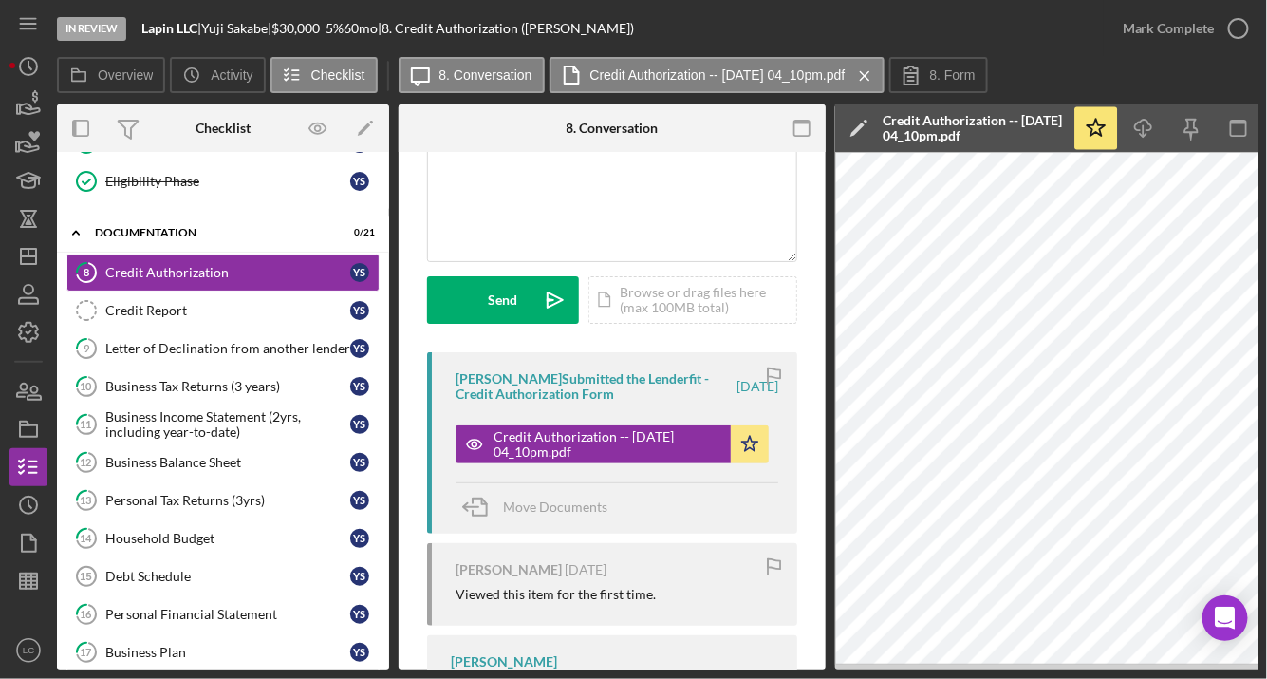
scroll to position [308, 0]
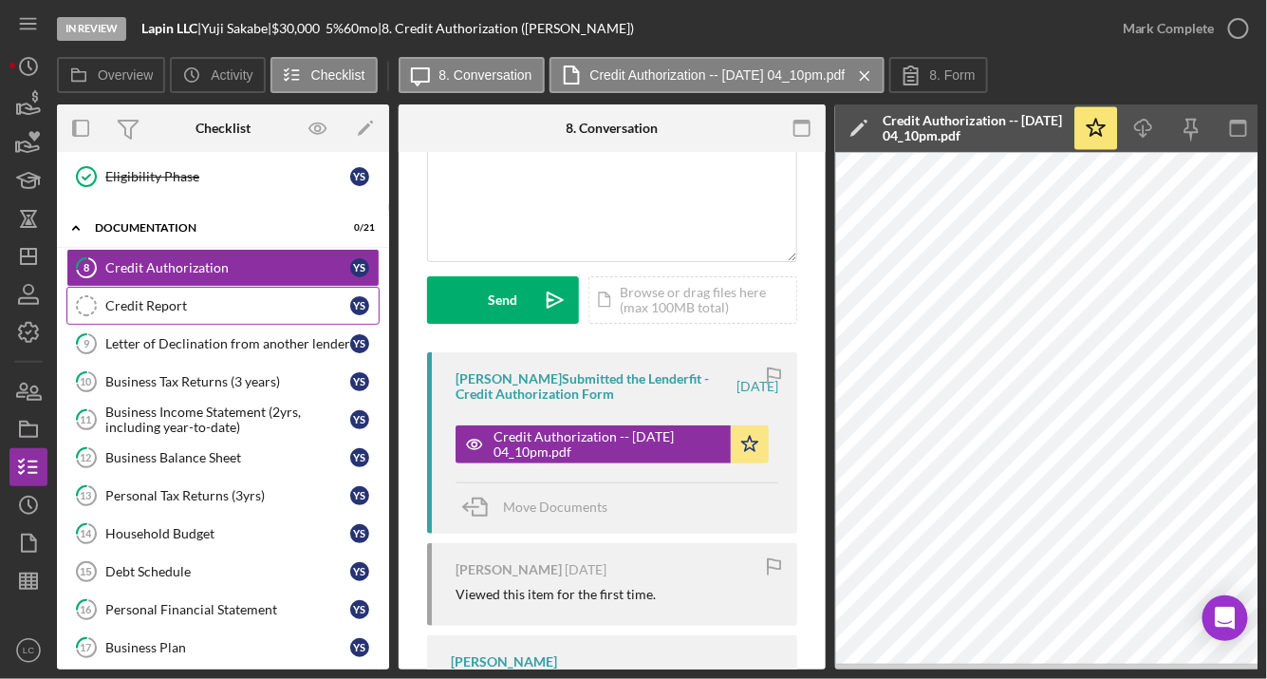
click at [162, 298] on div "Credit Report" at bounding box center [227, 305] width 245 height 15
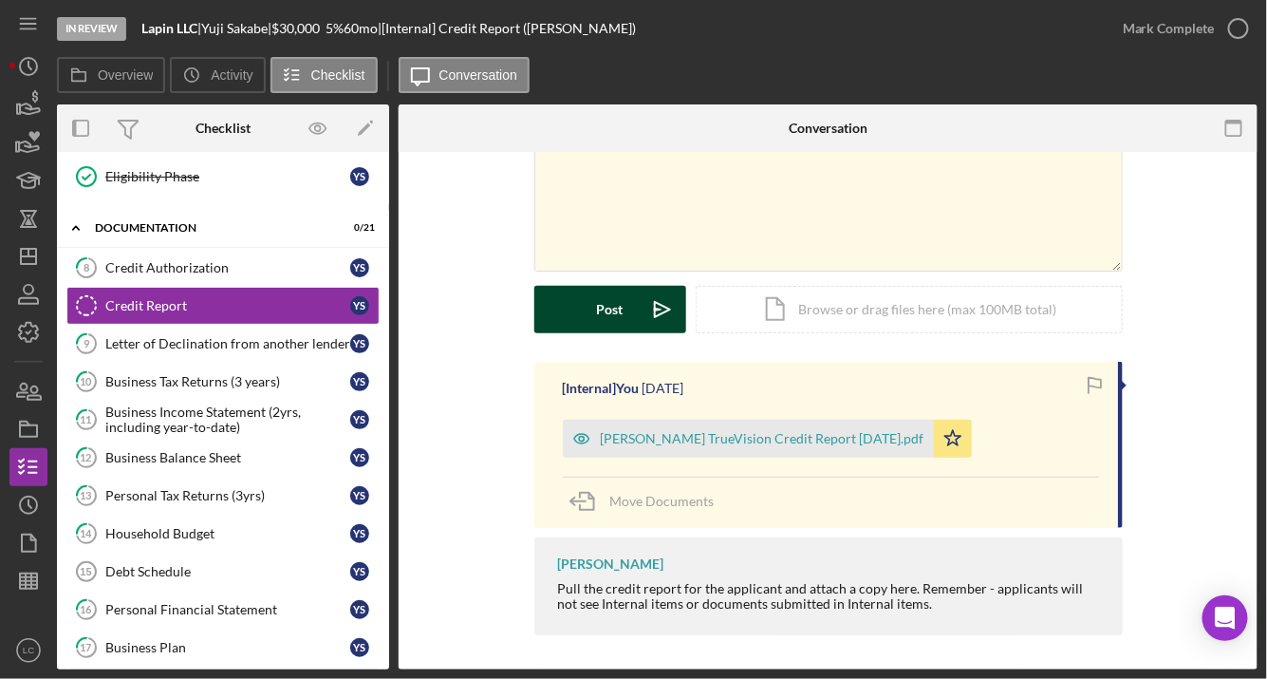
scroll to position [126, 0]
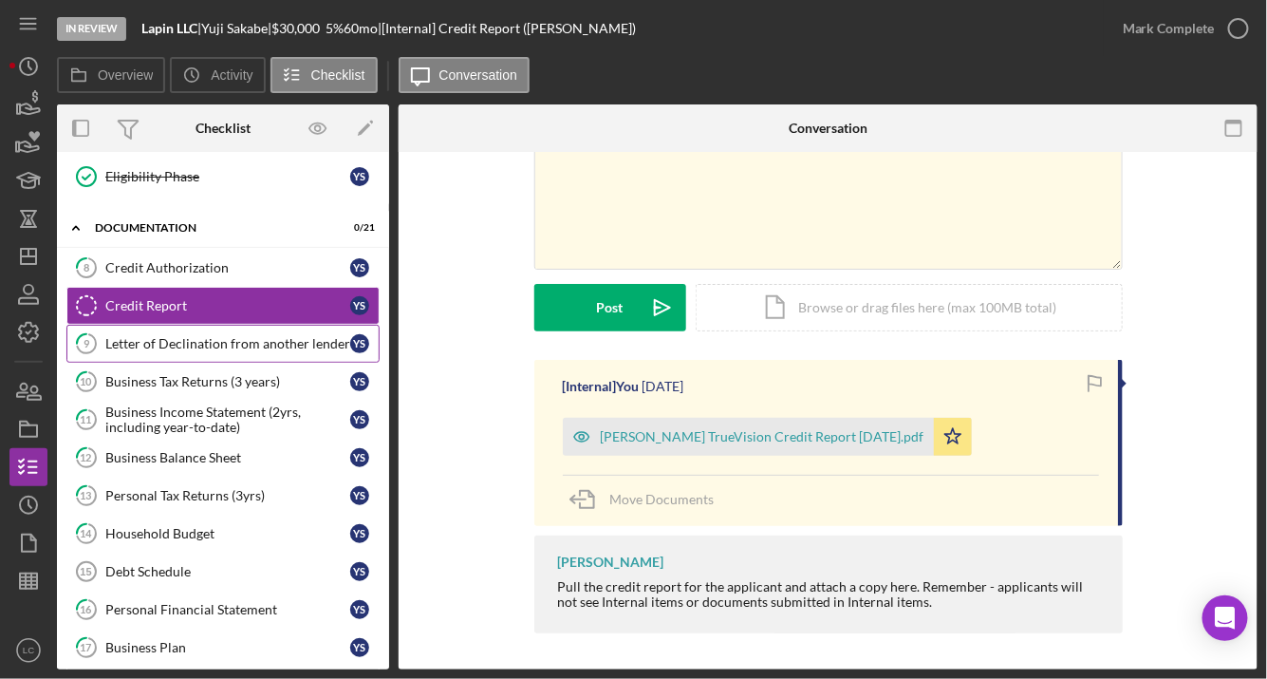
click at [183, 336] on div "Letter of Declination from another lender" at bounding box center [227, 343] width 245 height 15
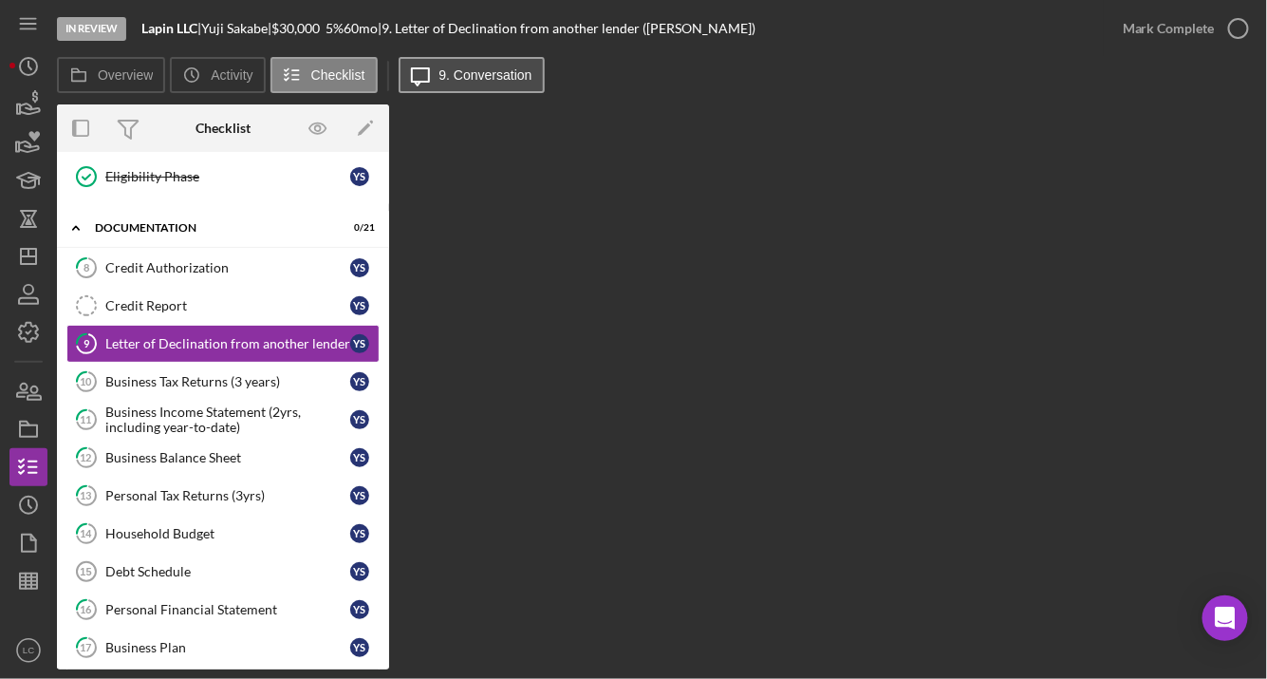
click at [465, 68] on label "9. Conversation" at bounding box center [485, 74] width 93 height 15
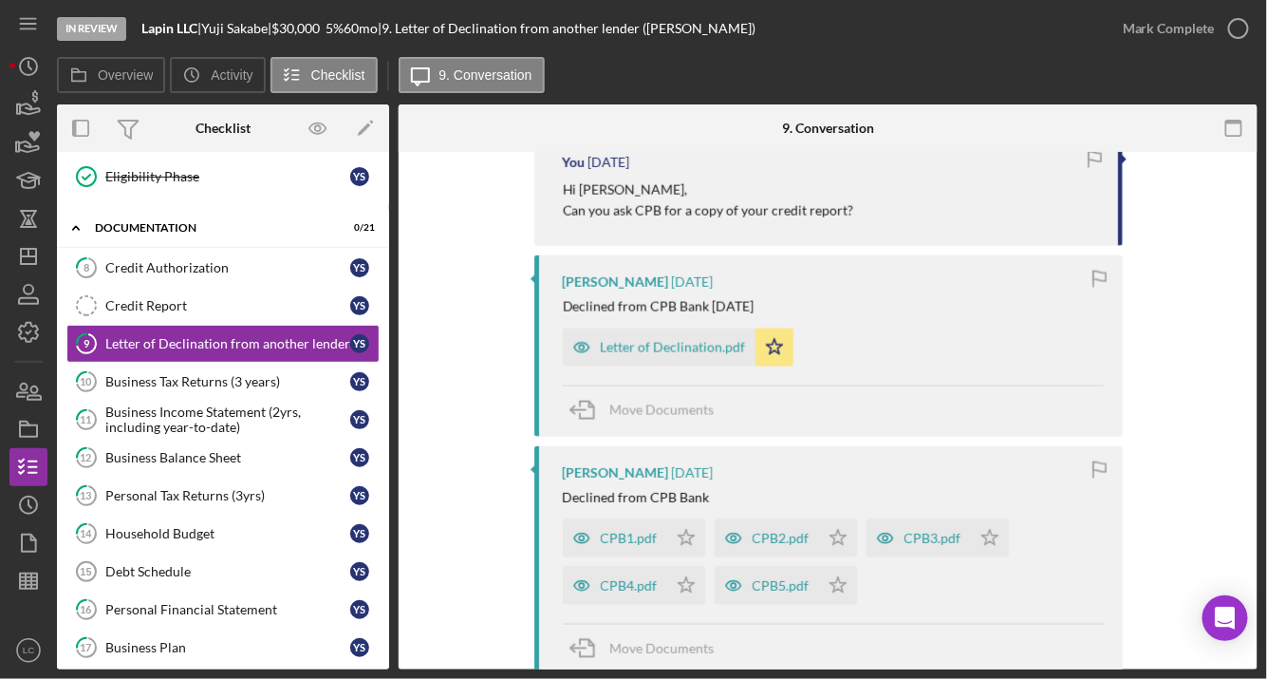
scroll to position [940, 0]
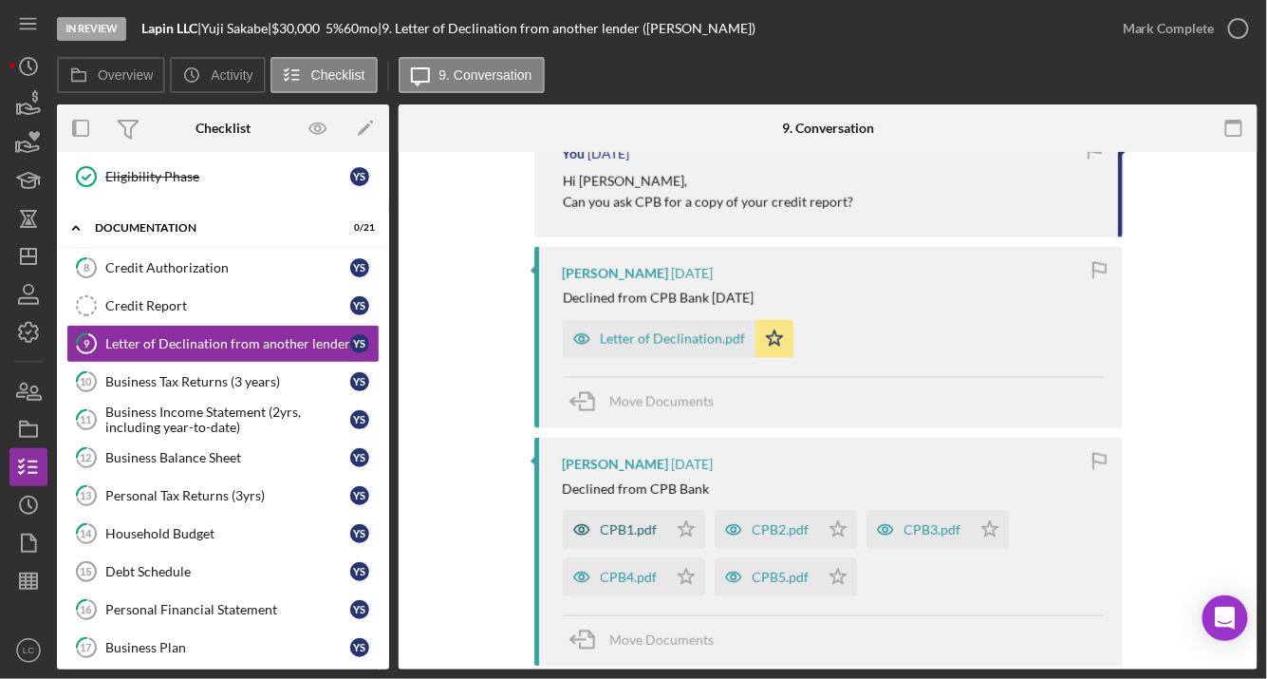
click at [634, 522] on div "CPB1.pdf" at bounding box center [629, 529] width 57 height 15
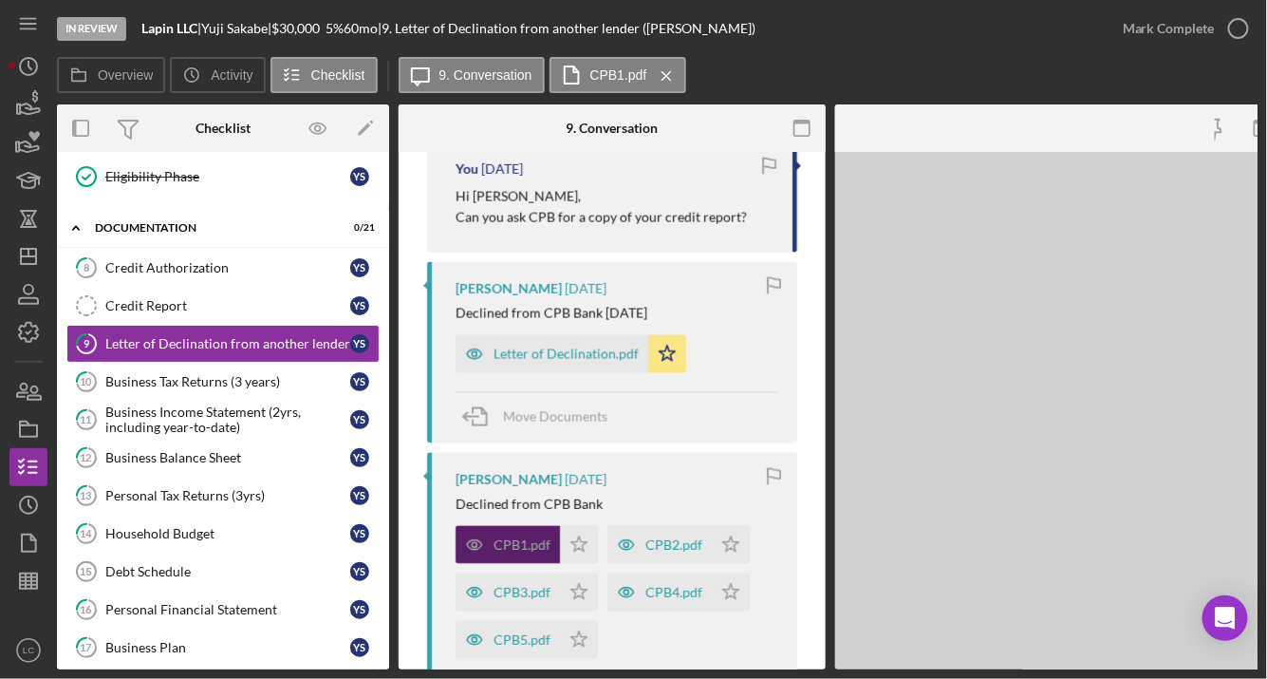
scroll to position [955, 0]
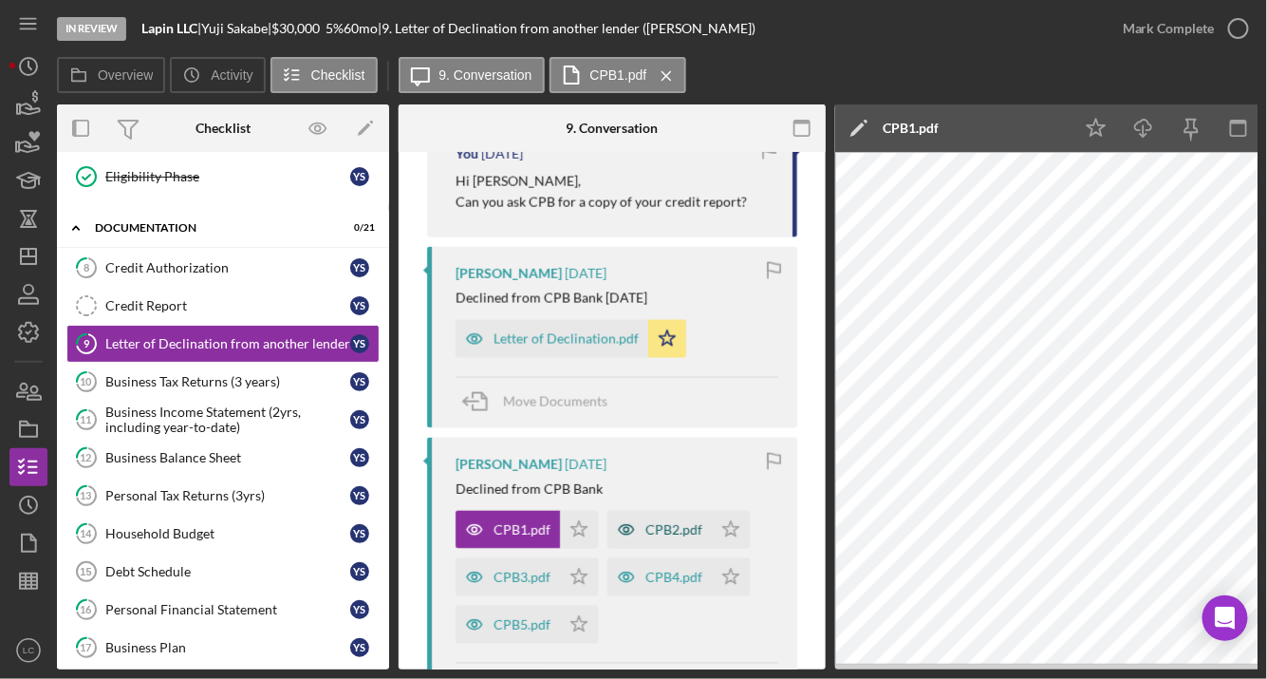
click at [698, 524] on div "CPB2.pdf" at bounding box center [673, 529] width 57 height 15
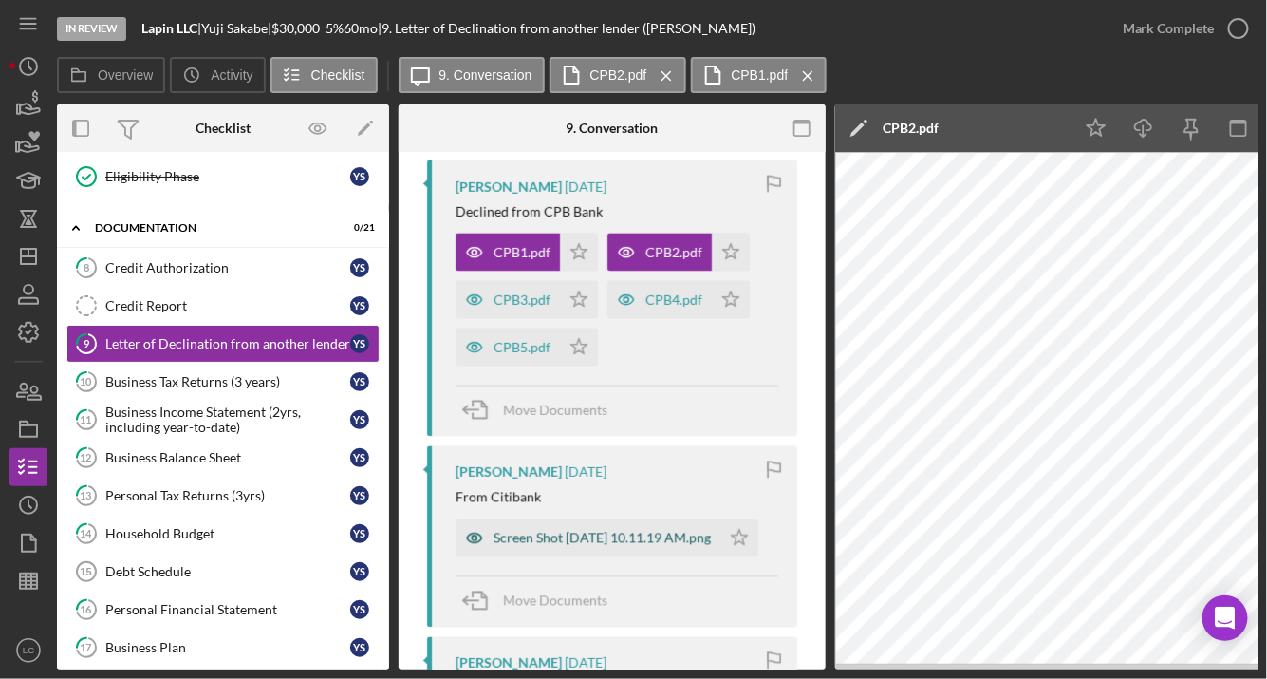
scroll to position [1246, 0]
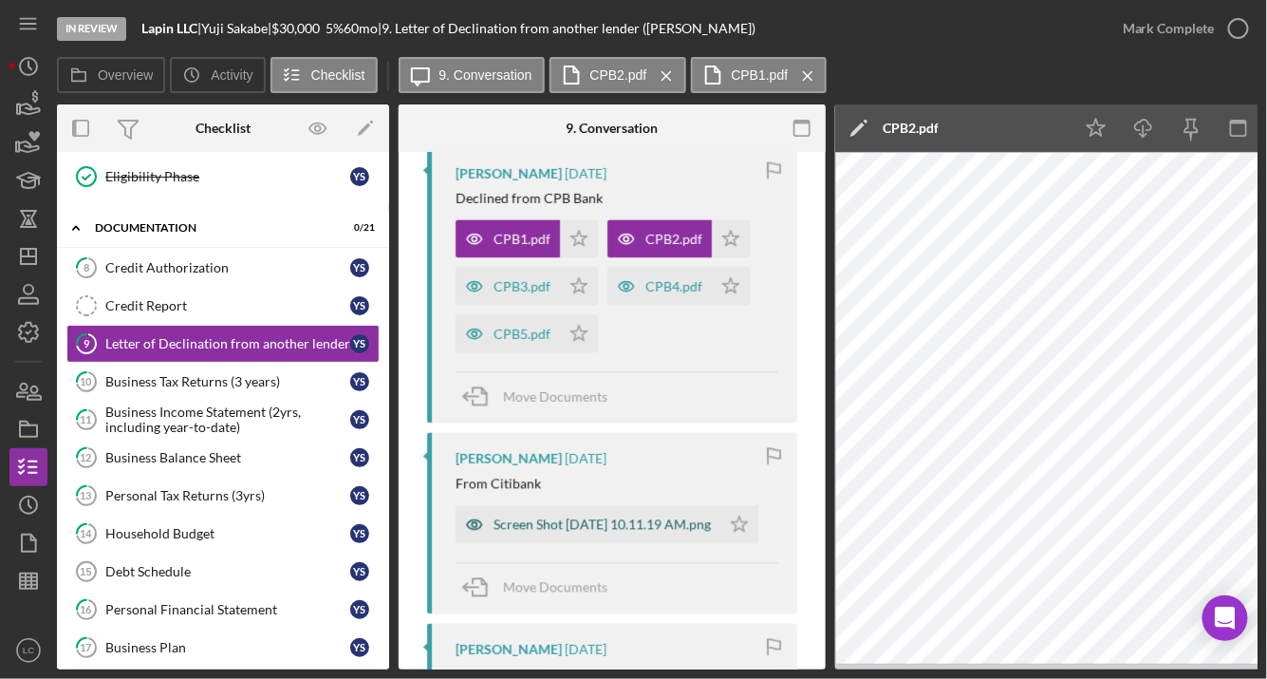
click at [606, 523] on div "Screen Shot [DATE] 10.11.19 AM.png" at bounding box center [602, 523] width 217 height 15
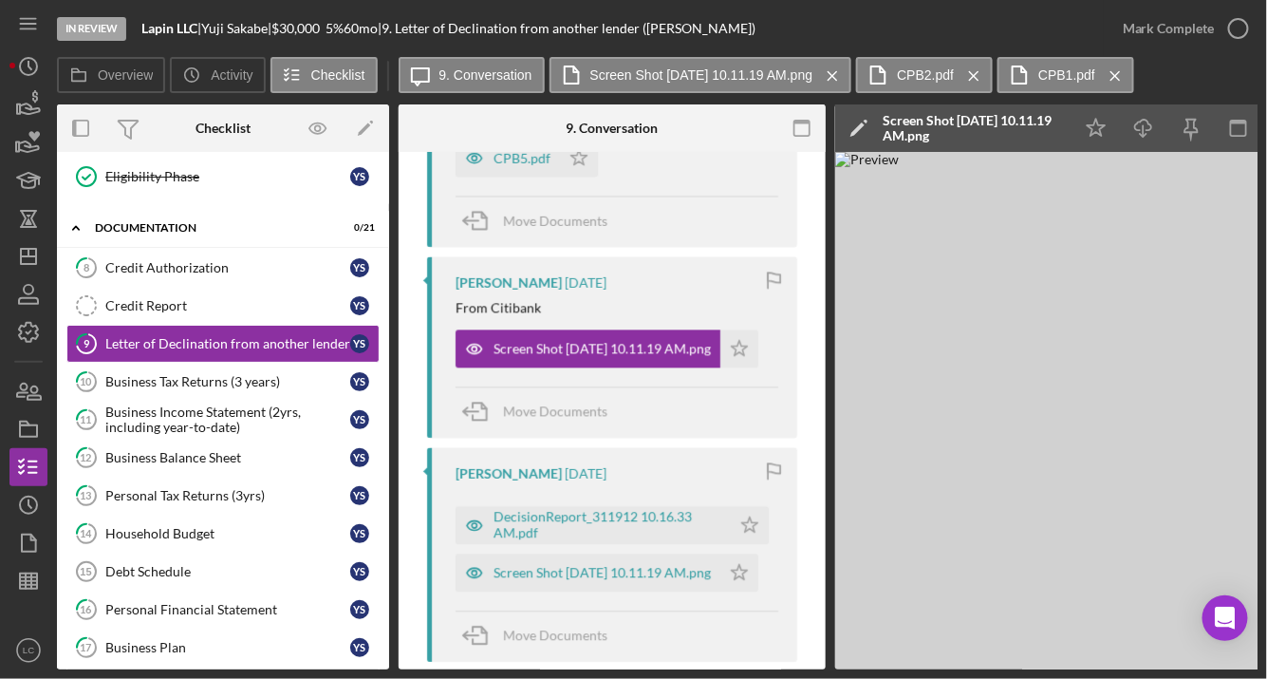
scroll to position [1427, 0]
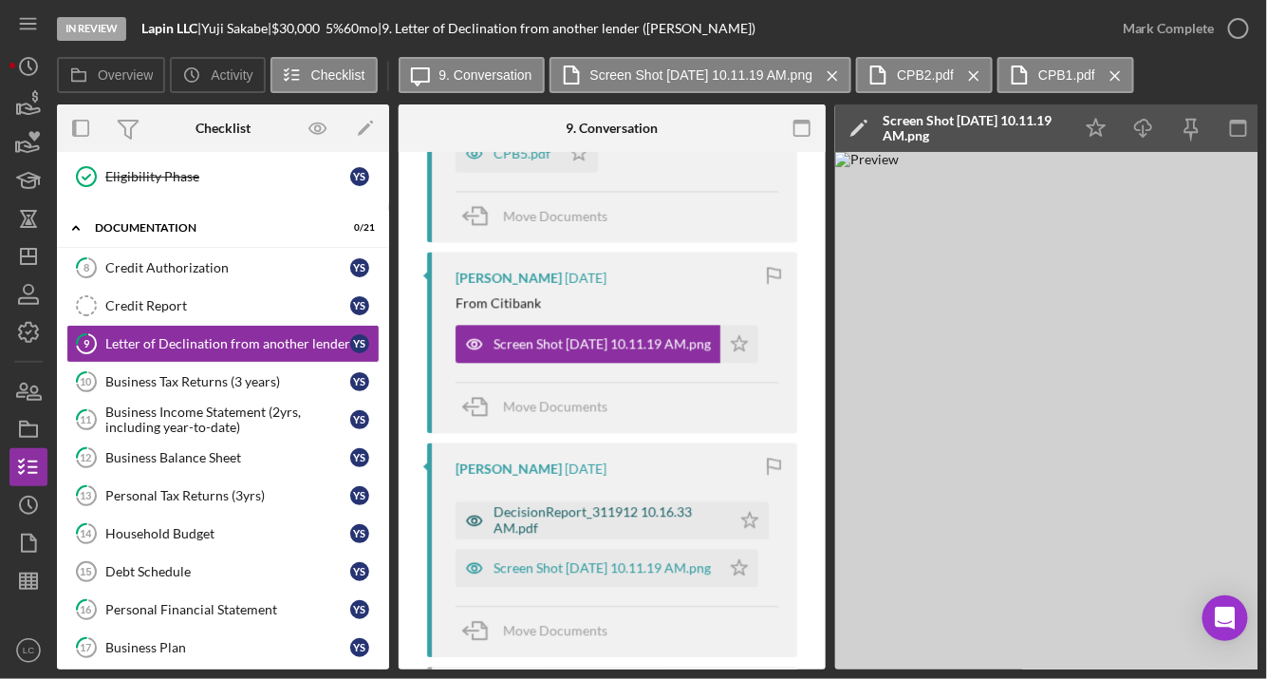
click at [571, 504] on div "DecisionReport_311912 10.16.33 AM.pdf" at bounding box center [608, 519] width 228 height 30
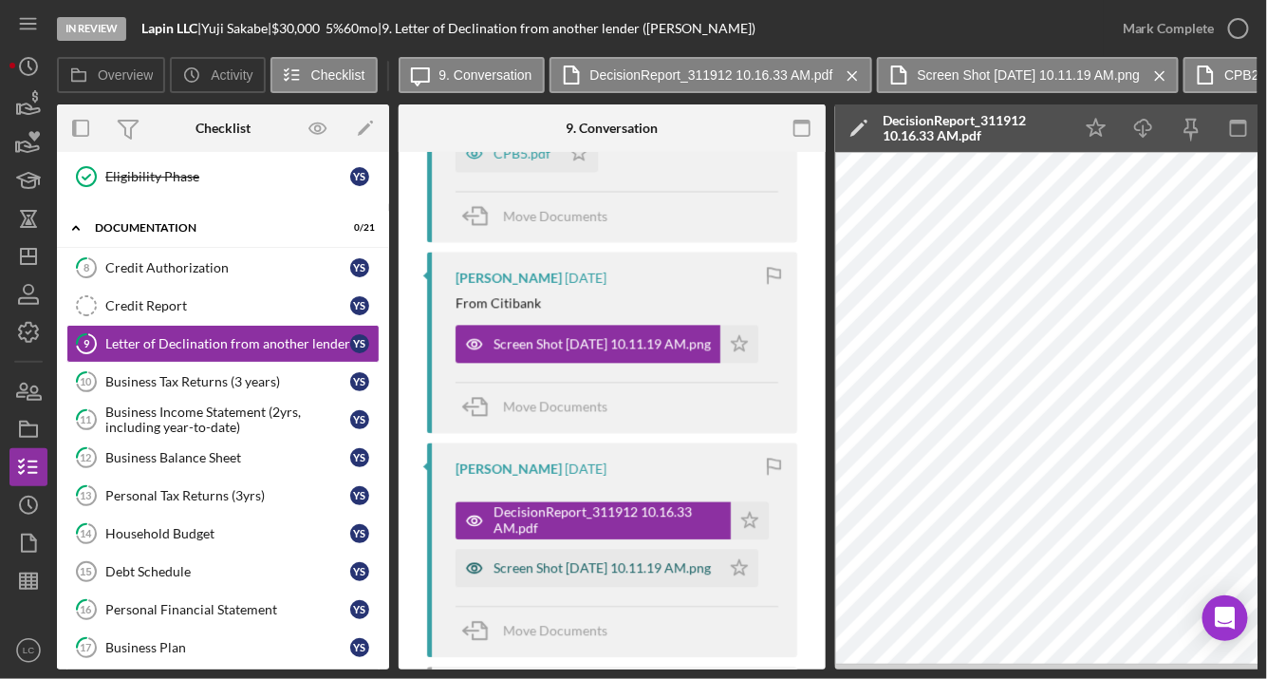
click at [626, 549] on div "Screen Shot [DATE] 10.11.19 AM.png" at bounding box center [588, 568] width 265 height 38
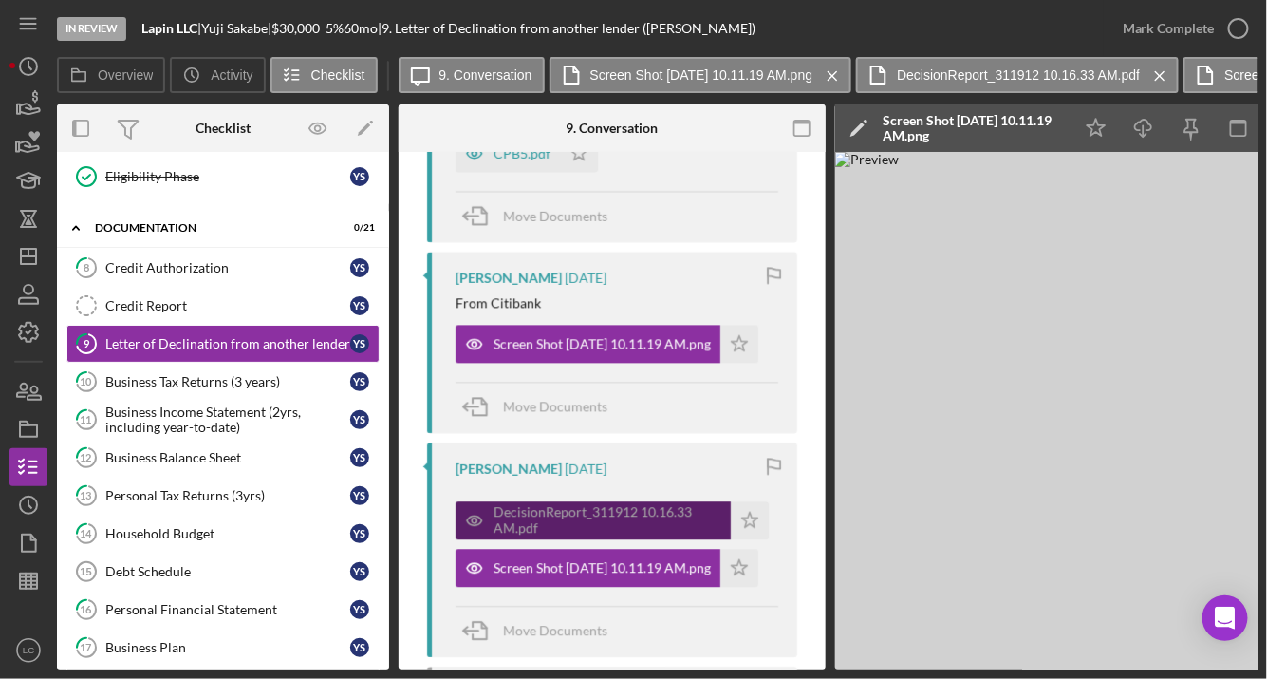
click at [544, 512] on div "DecisionReport_311912 10.16.33 AM.pdf" at bounding box center [608, 519] width 228 height 30
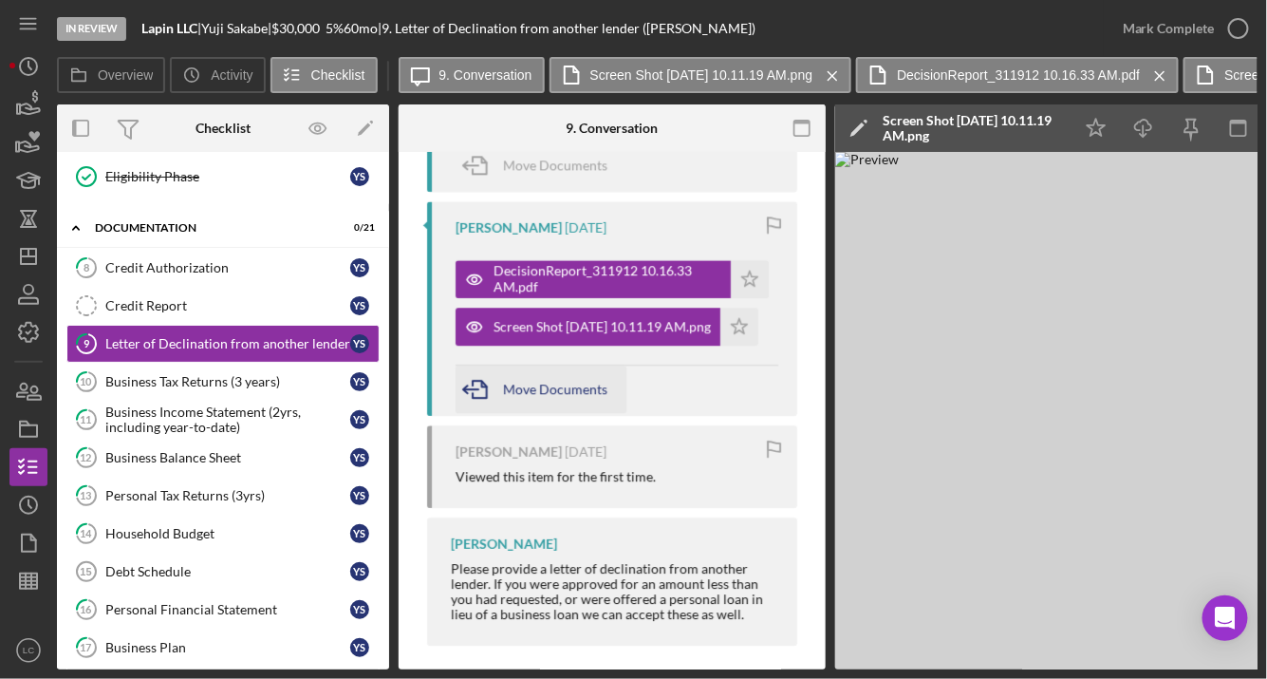
scroll to position [1681, 0]
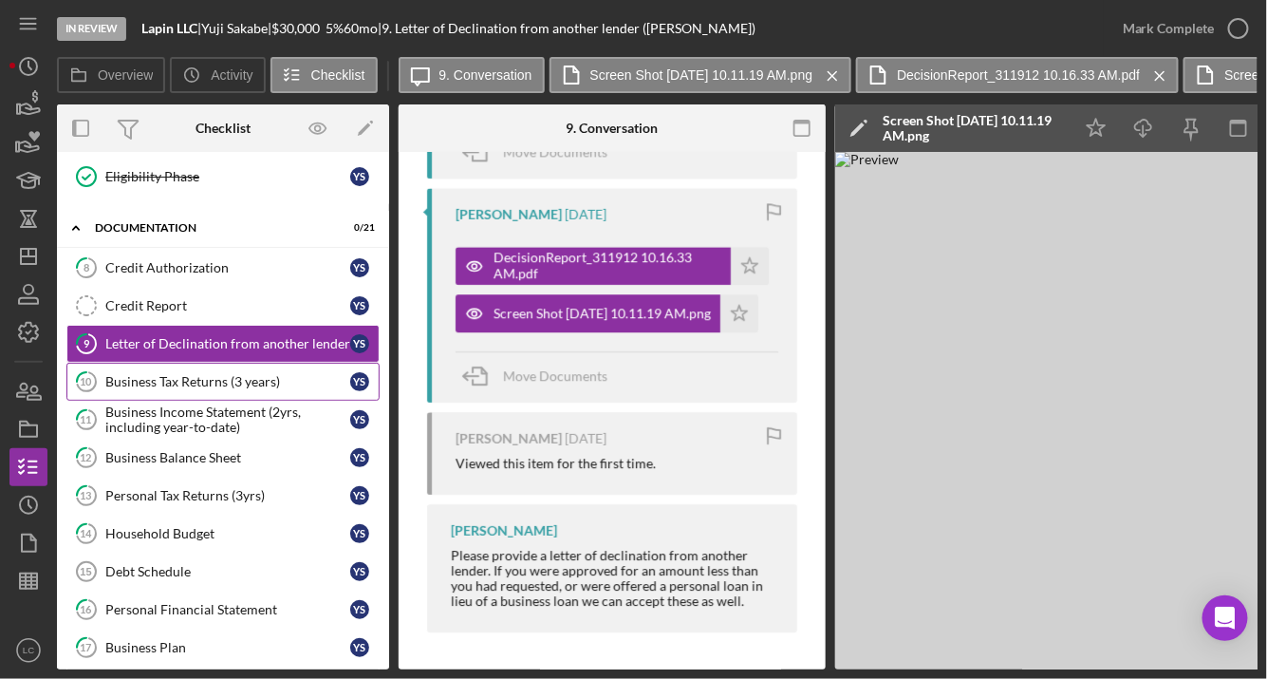
click at [182, 374] on div "Business Tax Returns (3 years)" at bounding box center [227, 381] width 245 height 15
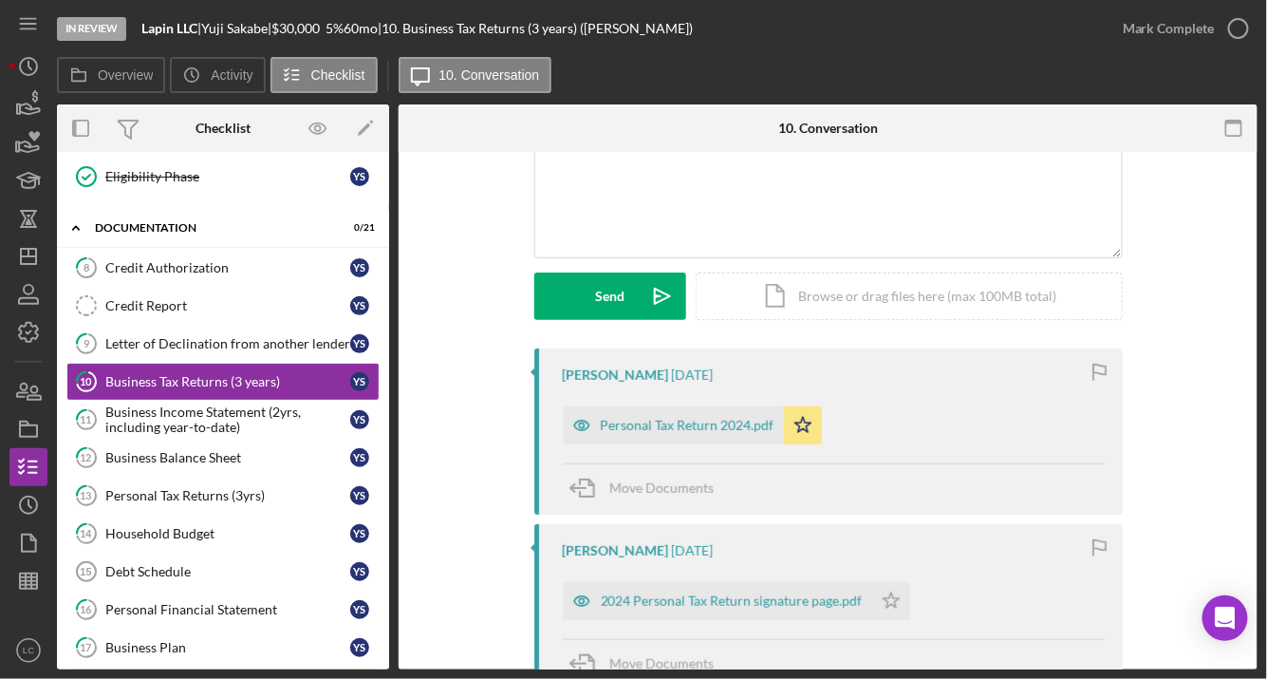
scroll to position [202, 0]
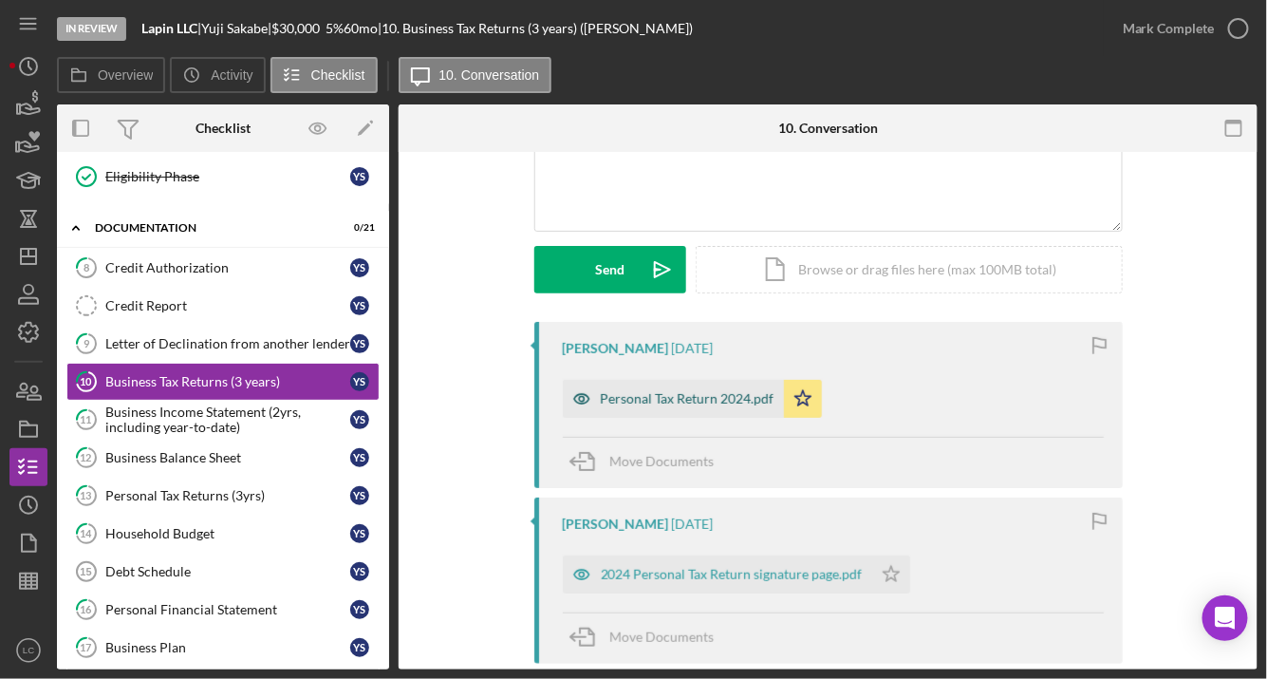
click at [659, 399] on div "Personal Tax Return 2024.pdf" at bounding box center [688, 398] width 174 height 15
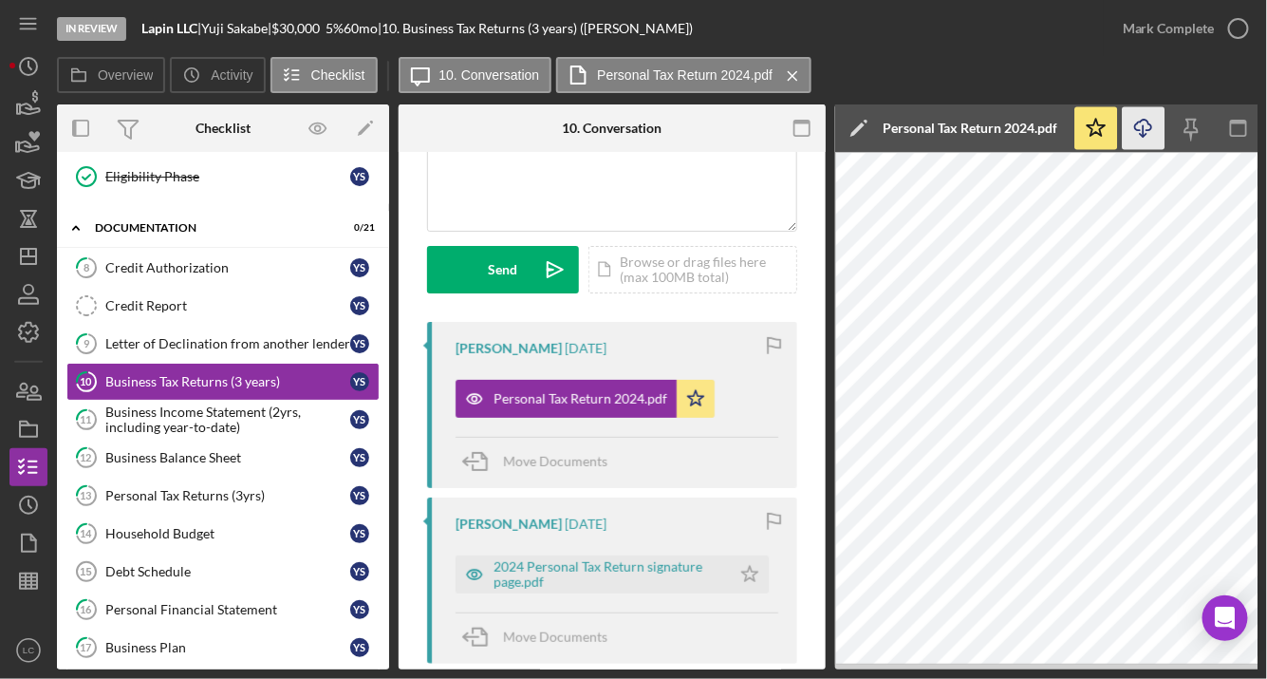
click at [1154, 132] on icon "Icon/Download" at bounding box center [1144, 128] width 43 height 43
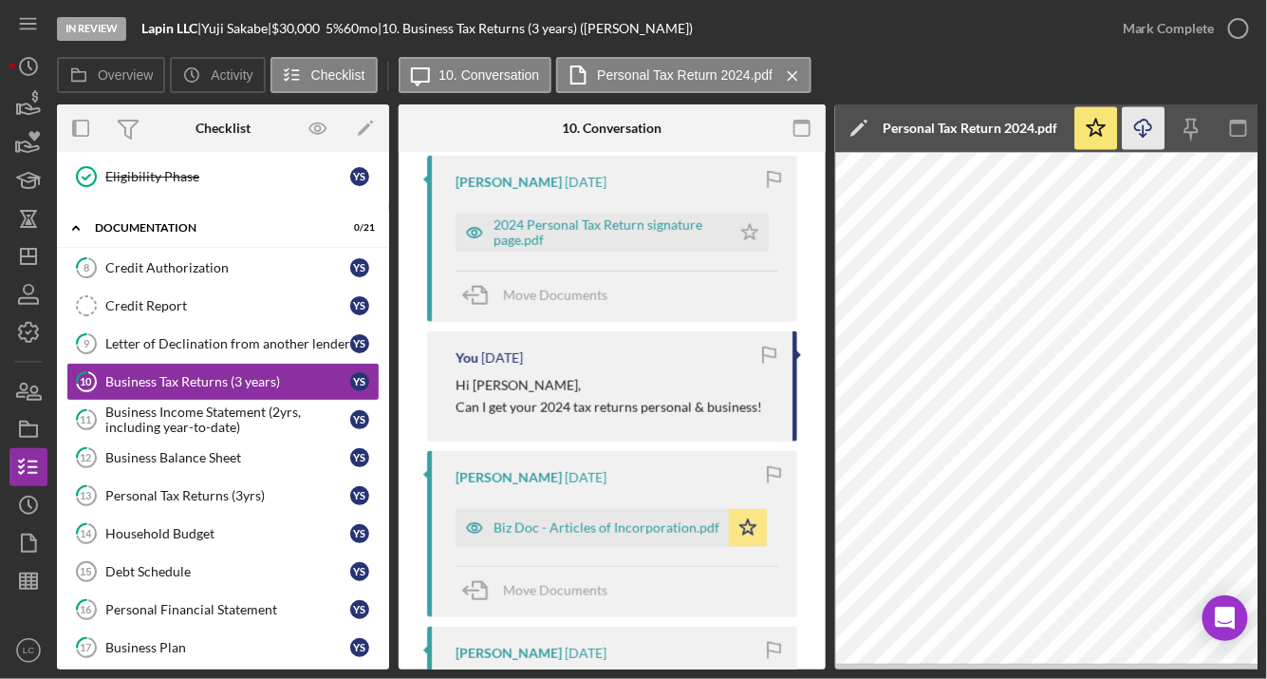
scroll to position [550, 0]
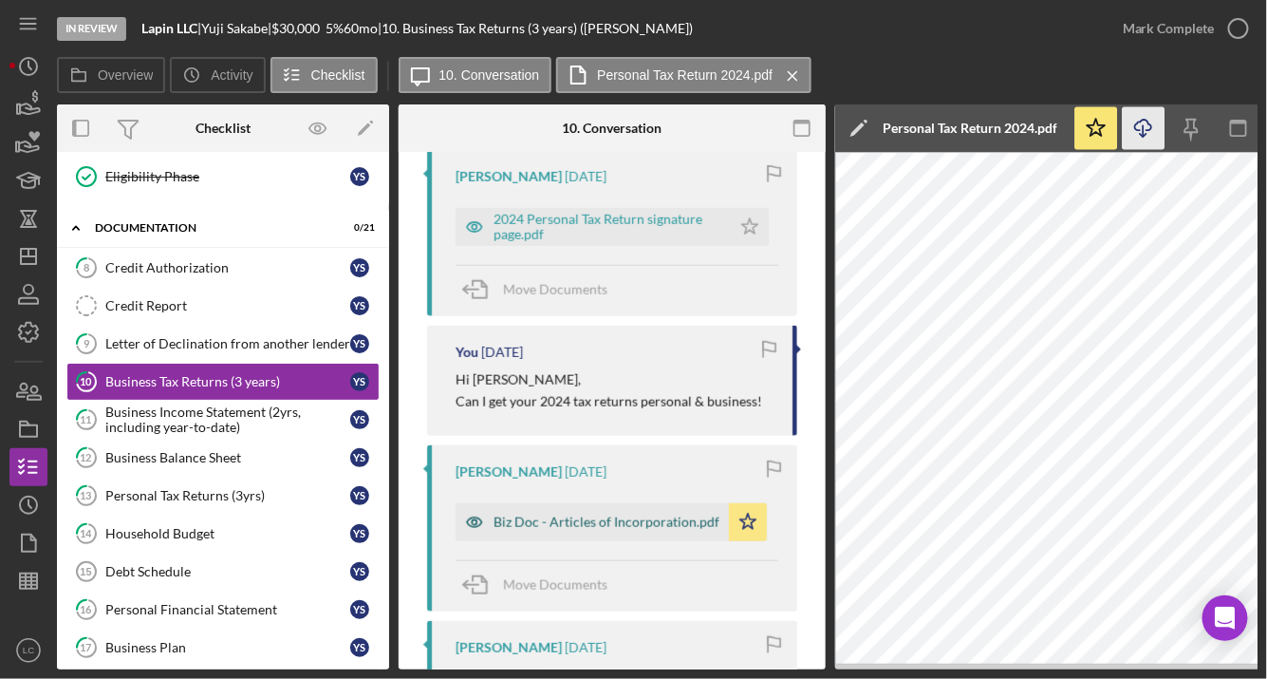
click at [593, 527] on div "Biz Doc - Articles of Incorporation.pdf" at bounding box center [607, 521] width 226 height 15
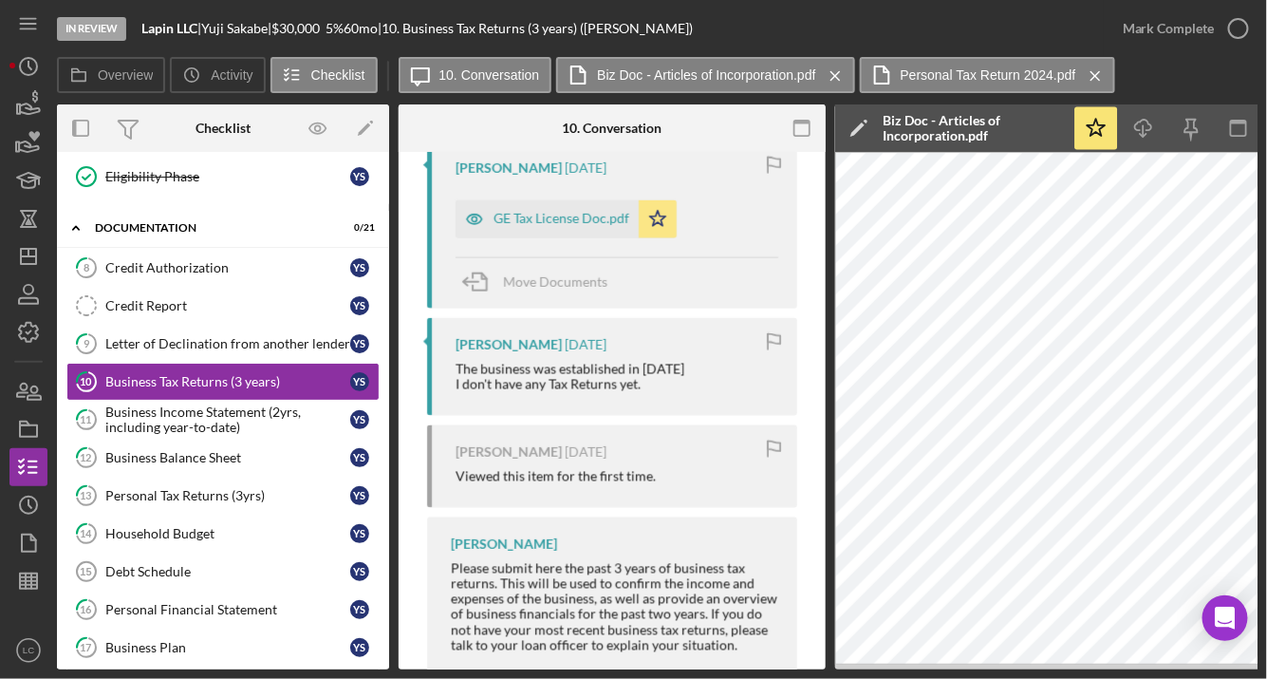
scroll to position [1030, 0]
click at [219, 414] on div "Business Income Statement (2yrs, including year-to-date)" at bounding box center [227, 419] width 245 height 30
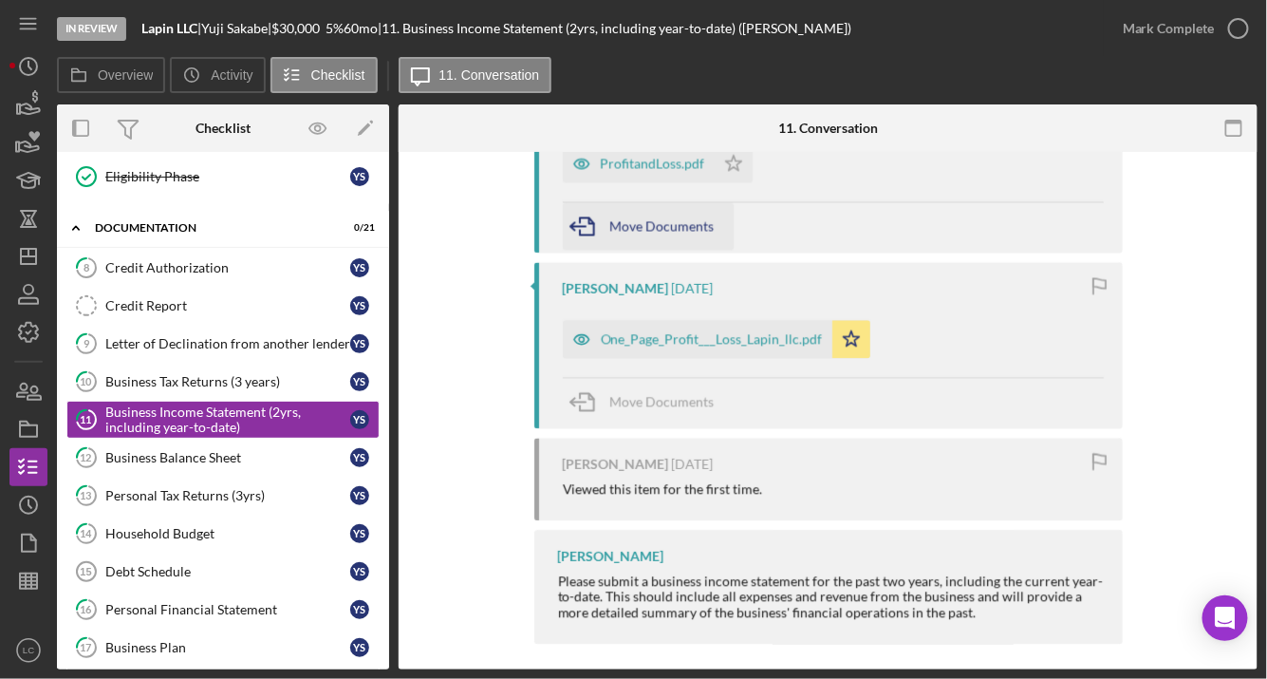
scroll to position [1444, 0]
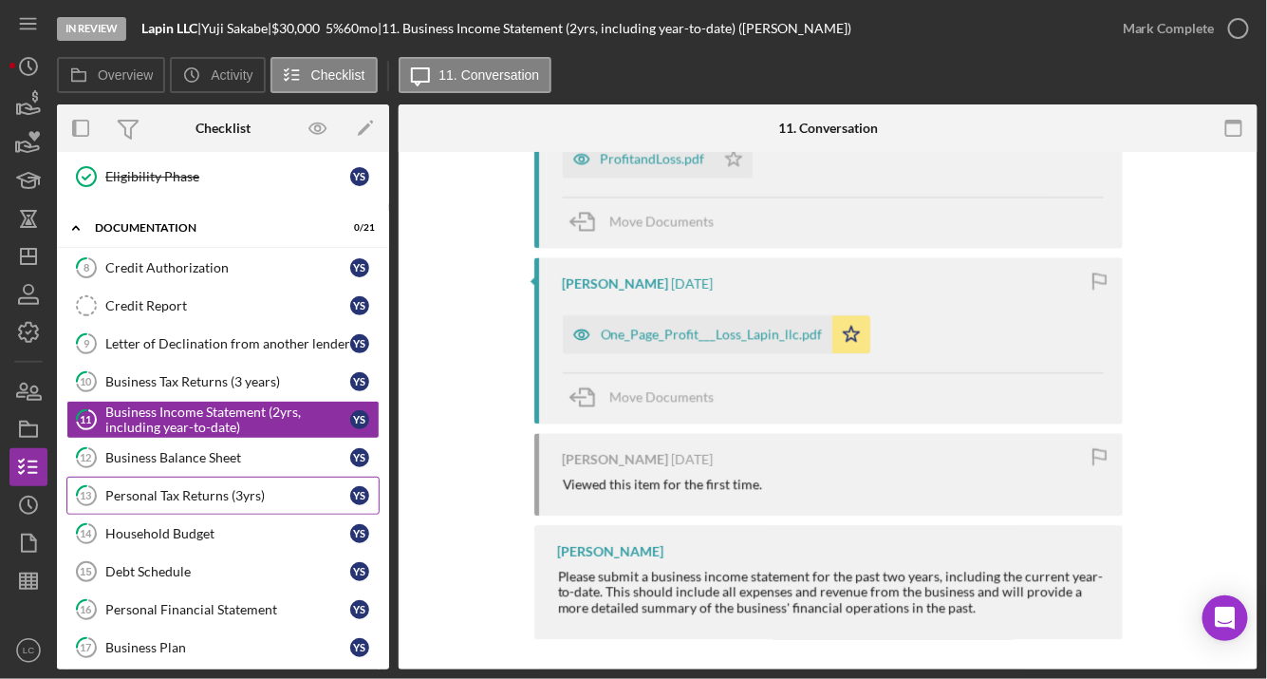
click at [193, 490] on link "13 Personal Tax Returns (3yrs) Y S" at bounding box center [222, 495] width 313 height 38
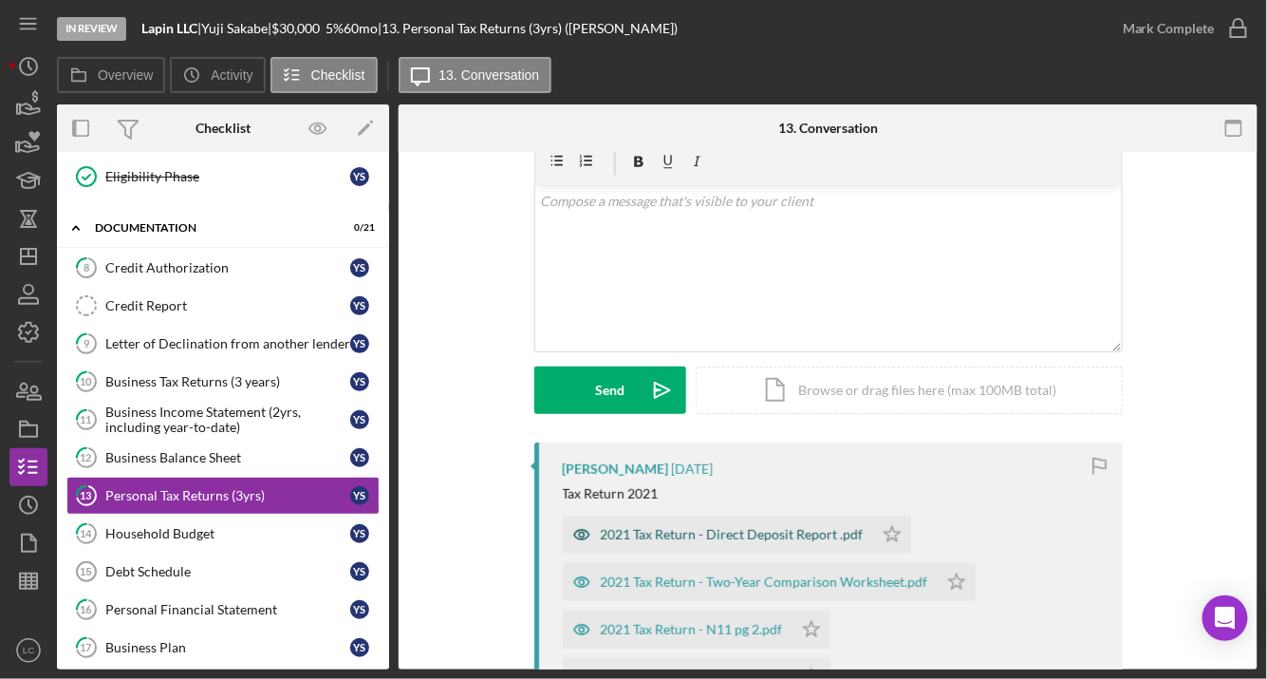
scroll to position [86, 0]
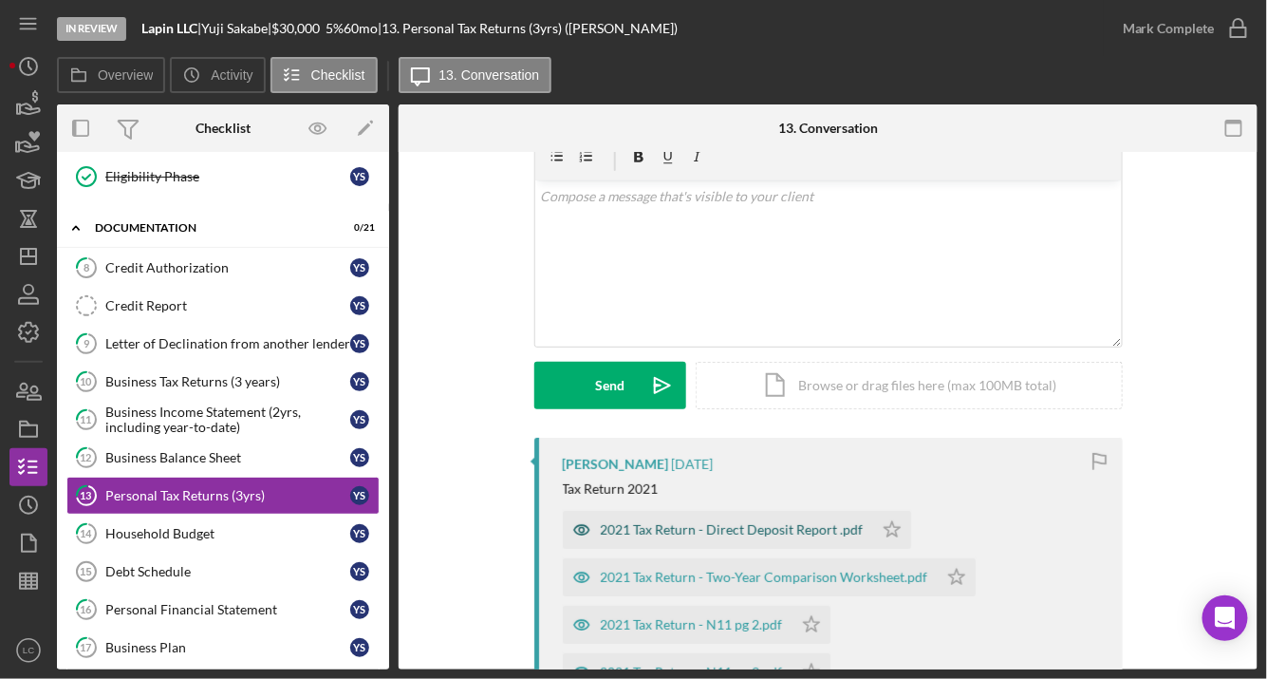
click at [755, 526] on div "2021 Tax Return - Direct Deposit Report .pdf" at bounding box center [732, 529] width 263 height 15
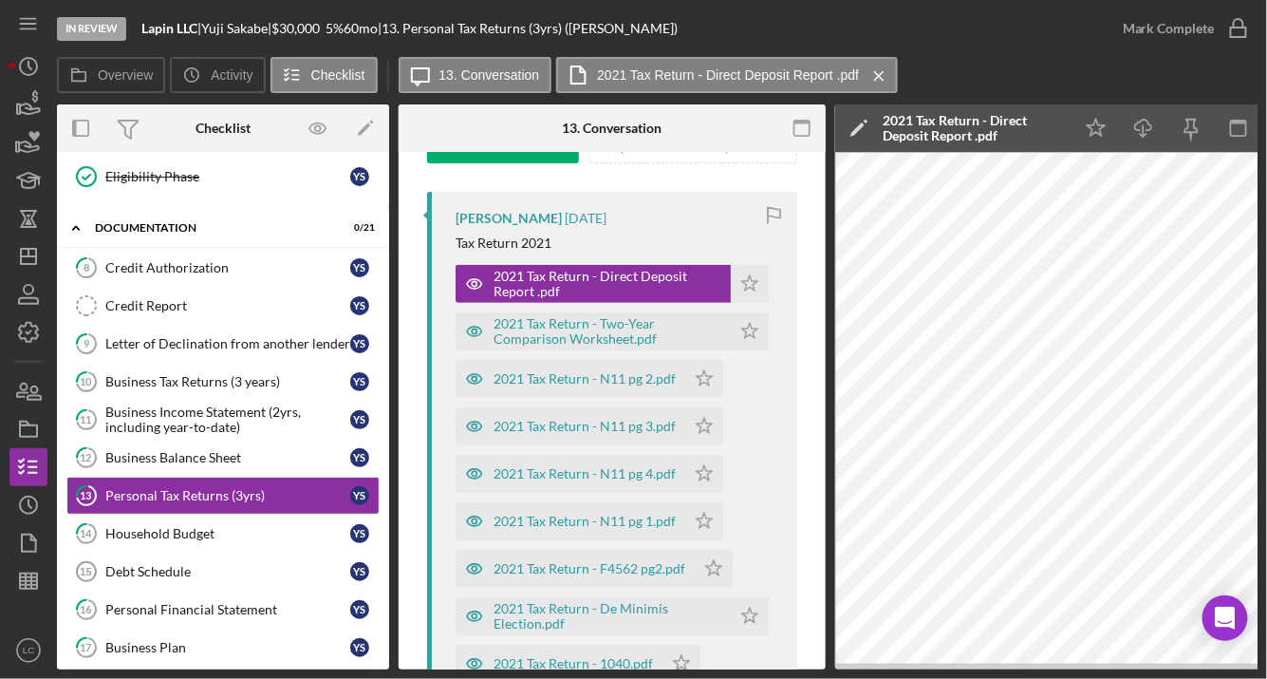
scroll to position [382, 0]
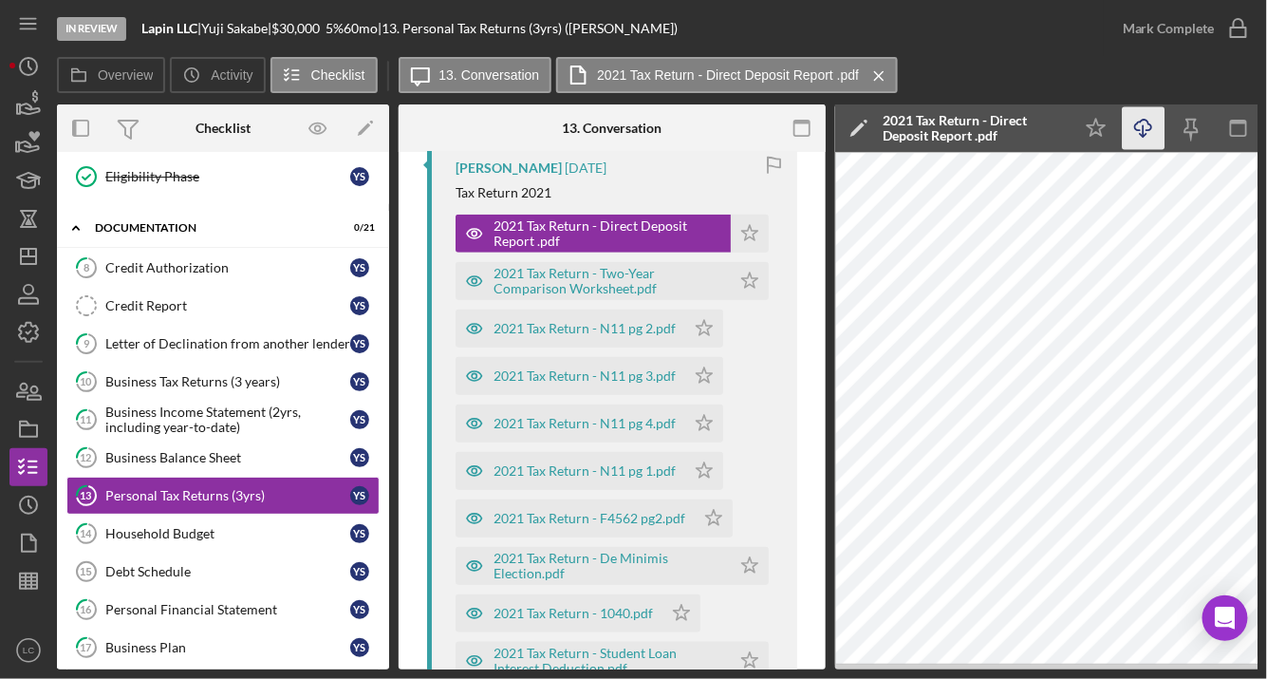
click at [1144, 129] on line "button" at bounding box center [1144, 130] width 0 height 10
click at [581, 282] on div "2021 Tax Return - Two-Year Comparison Worksheet.pdf" at bounding box center [608, 281] width 228 height 30
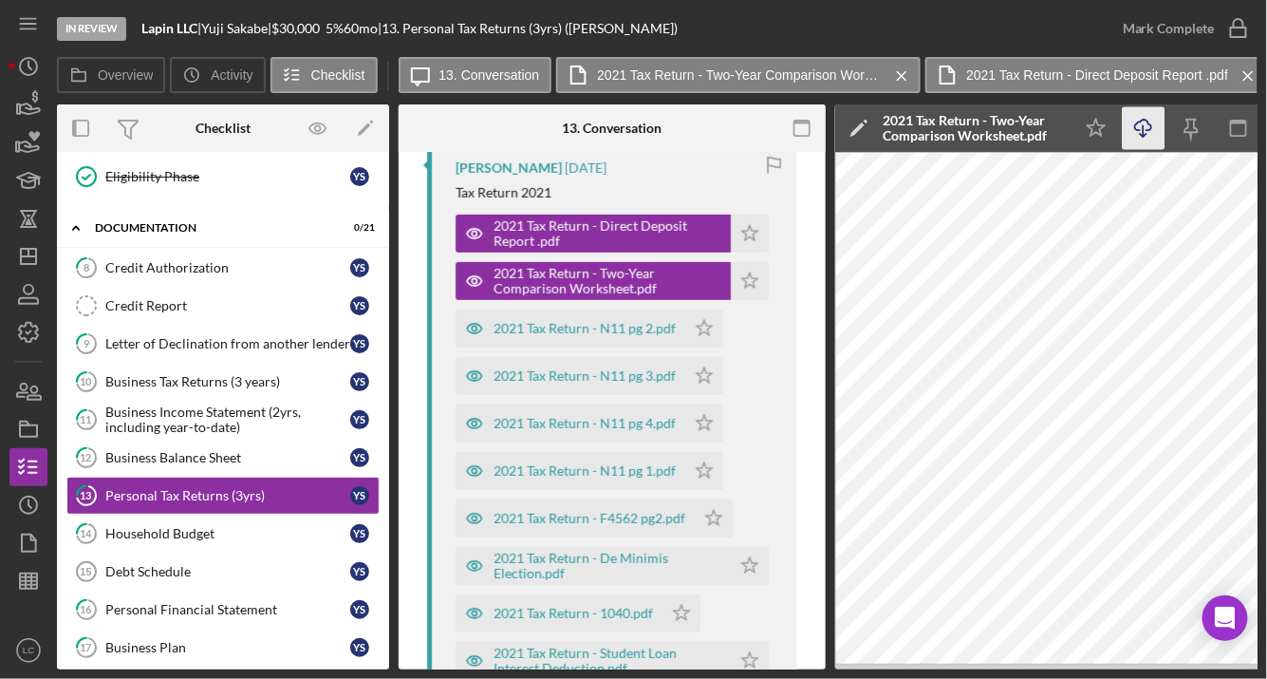
click at [1137, 132] on icon "Icon/Download" at bounding box center [1144, 128] width 43 height 43
click at [557, 328] on div "2021 Tax Return - N11 pg 2.pdf" at bounding box center [585, 328] width 182 height 15
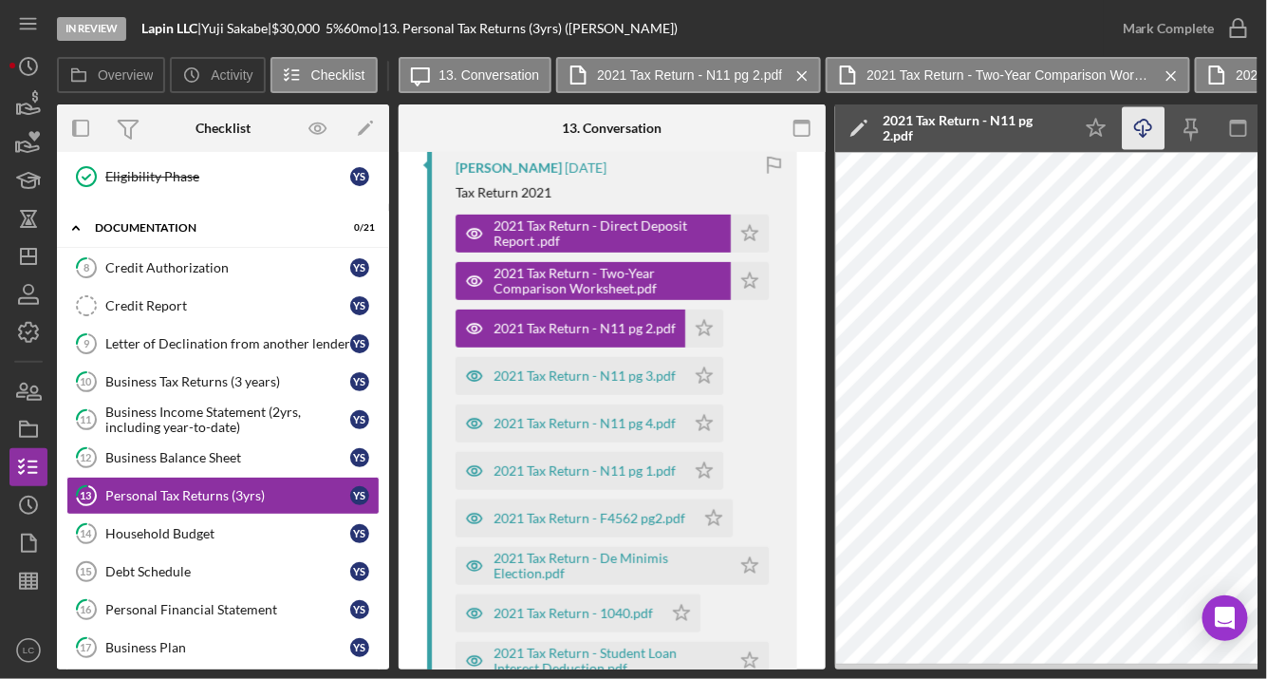
click at [1145, 128] on icon "Icon/Download" at bounding box center [1144, 128] width 43 height 43
click at [561, 377] on div "2021 Tax Return - N11 pg 3.pdf" at bounding box center [585, 375] width 182 height 15
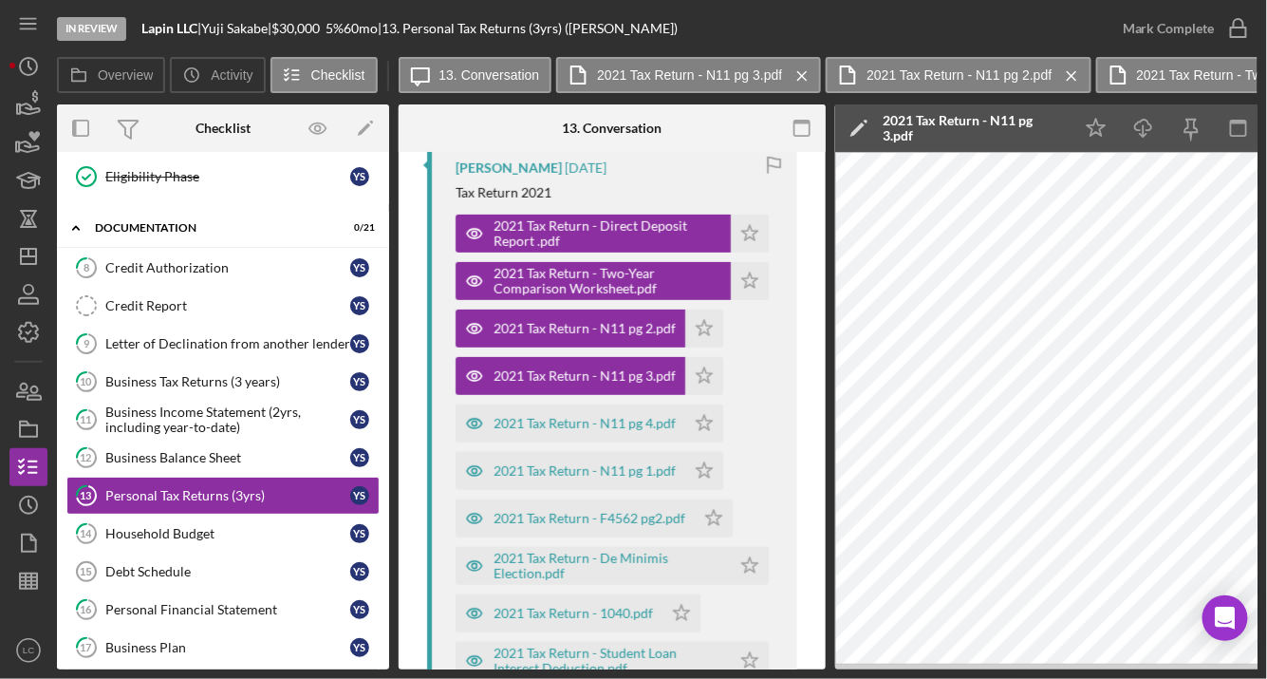
click at [1165, 116] on div "Icon/Star Icon/Download Icon/Menu Close" at bounding box center [1239, 127] width 332 height 47
click at [1149, 125] on icon "Icon/Download" at bounding box center [1144, 128] width 43 height 43
click at [574, 421] on div "2021 Tax Return - N11 pg 4.pdf" at bounding box center [585, 423] width 182 height 15
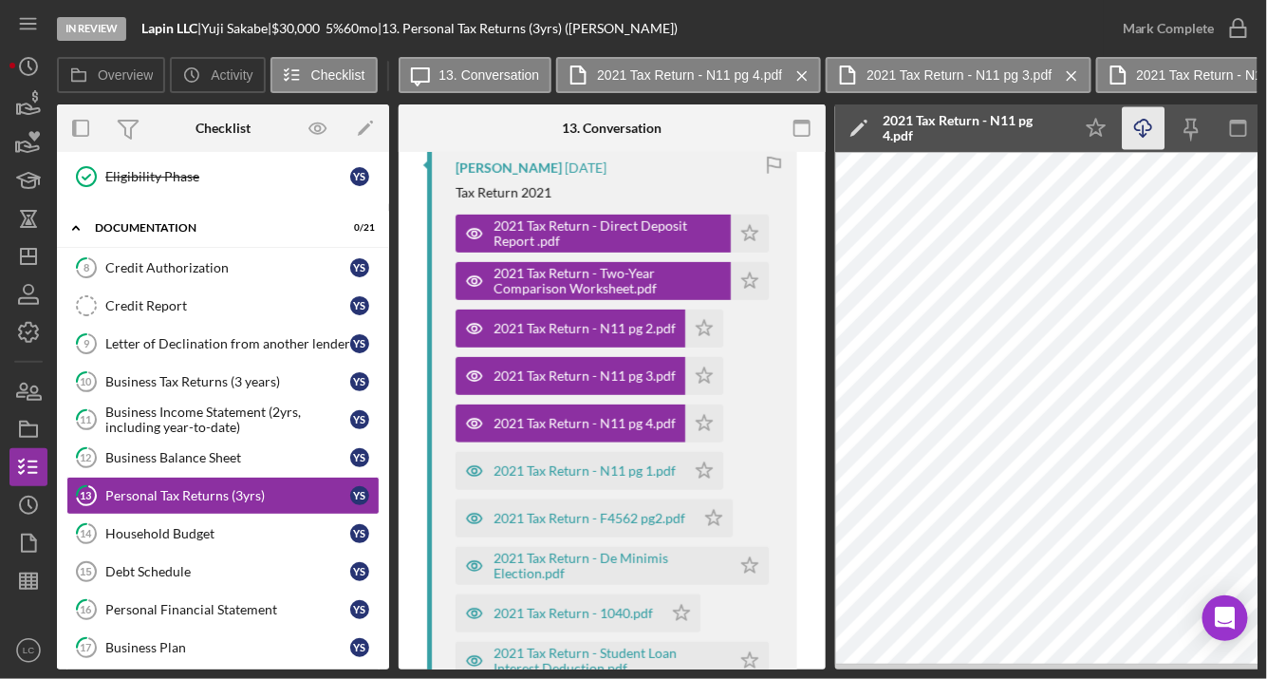
click at [1142, 125] on icon "Icon/Download" at bounding box center [1144, 128] width 43 height 43
click at [537, 460] on div "2021 Tax Return - N11 pg 1.pdf" at bounding box center [571, 471] width 230 height 38
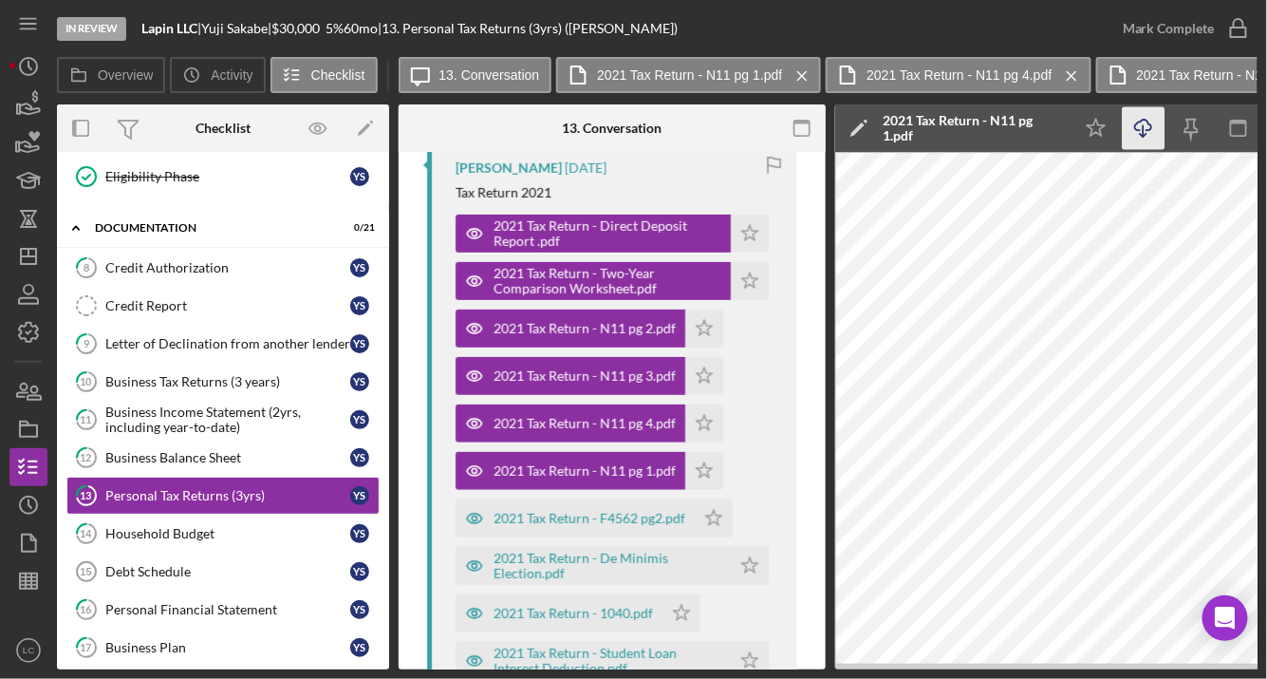
click at [1131, 140] on icon "Icon/Download" at bounding box center [1144, 128] width 43 height 43
click at [566, 516] on div "2021 Tax Return - F4562 pg2.pdf" at bounding box center [590, 518] width 192 height 15
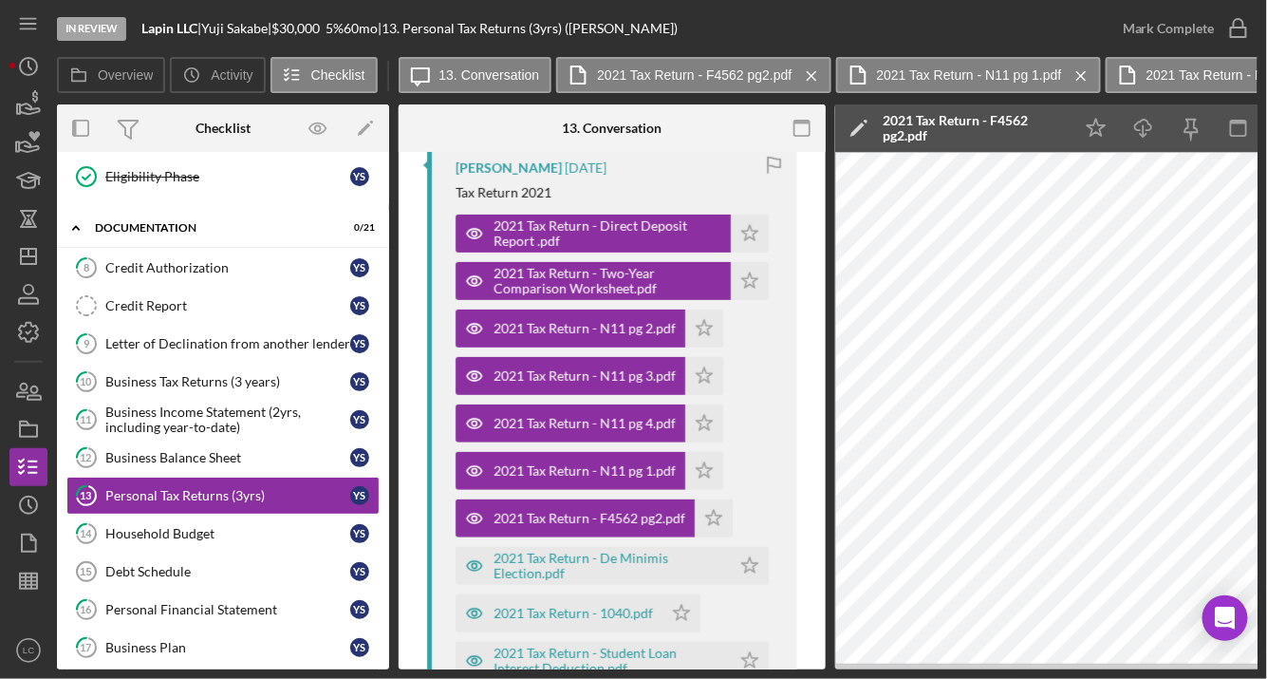
click at [1123, 149] on div "Icon/Star Icon/Download Icon/Menu Close" at bounding box center [1239, 127] width 332 height 47
click at [1135, 140] on icon "Icon/Download" at bounding box center [1144, 128] width 43 height 43
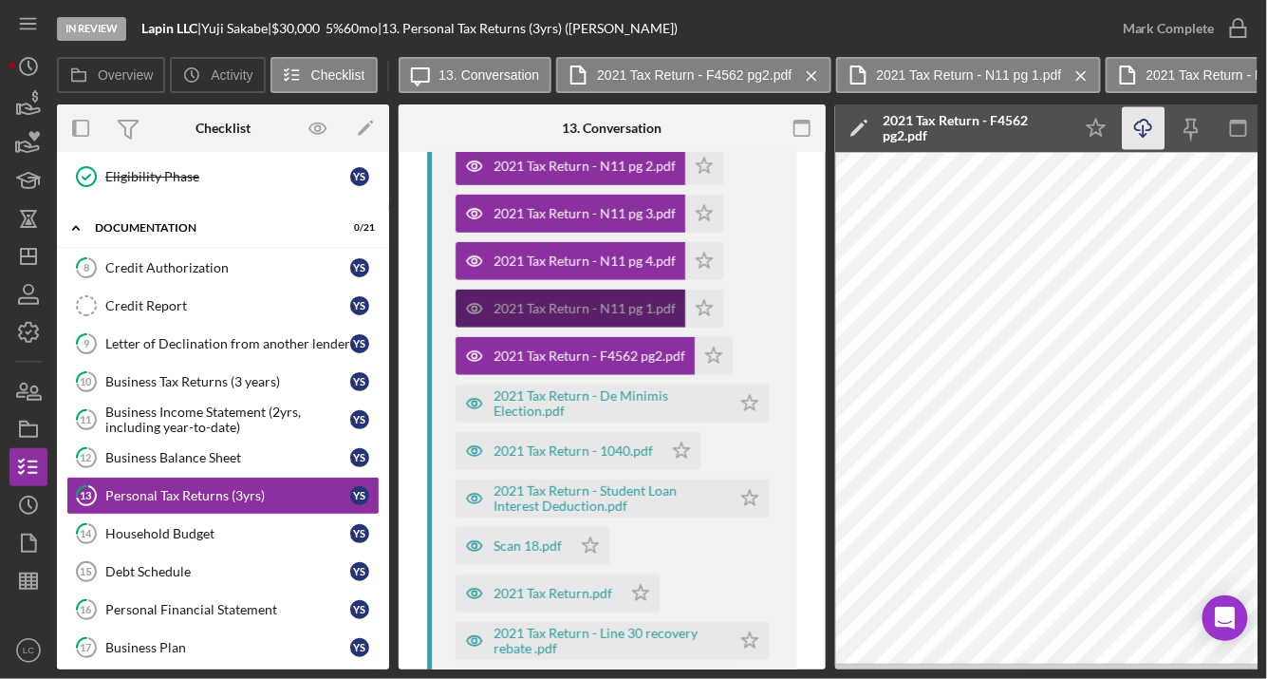
scroll to position [551, 0]
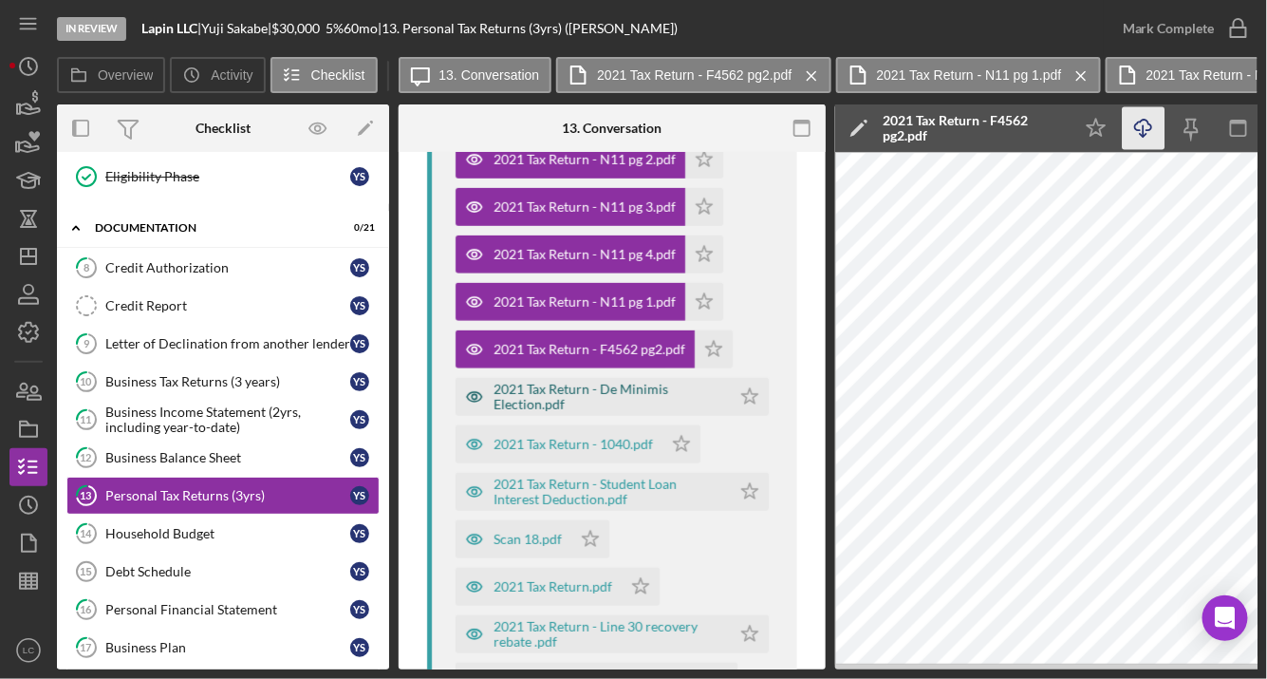
click at [556, 408] on div "2021 Tax Return - De Minimis Election.pdf" at bounding box center [608, 397] width 228 height 30
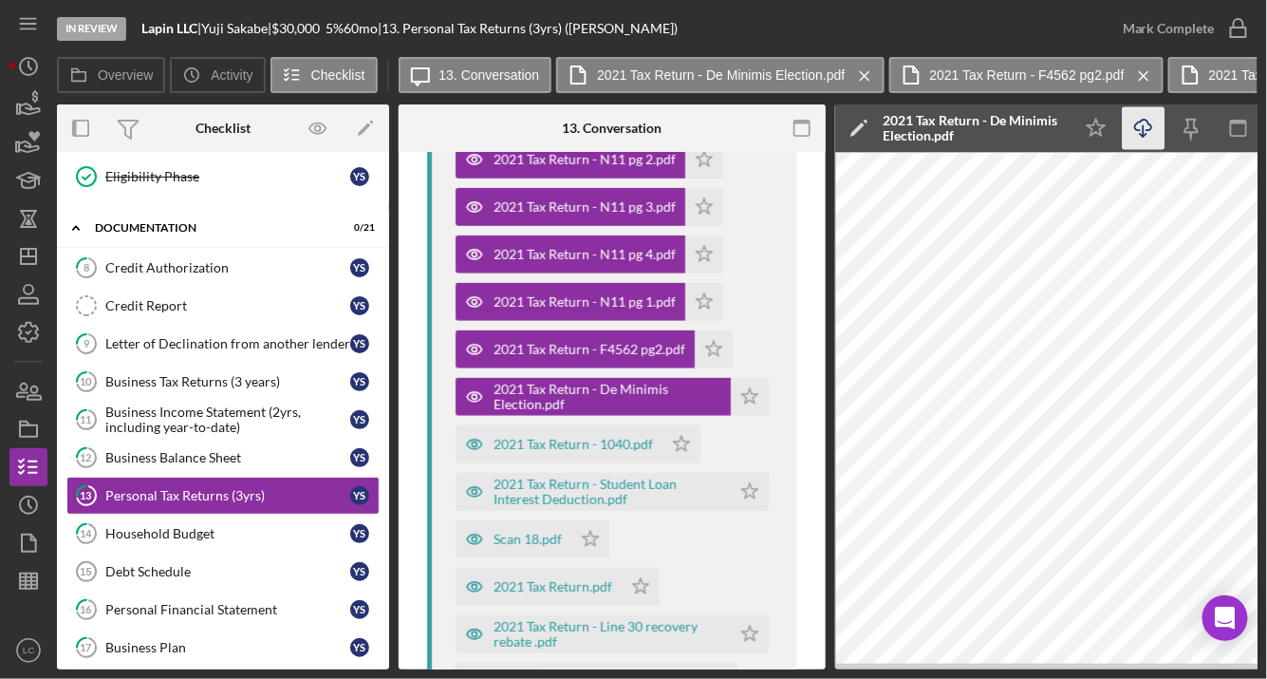
click at [1149, 134] on icon "Icon/Download" at bounding box center [1144, 128] width 43 height 43
click at [534, 446] on div "2021 Tax Return - 1040.pdf" at bounding box center [573, 444] width 159 height 15
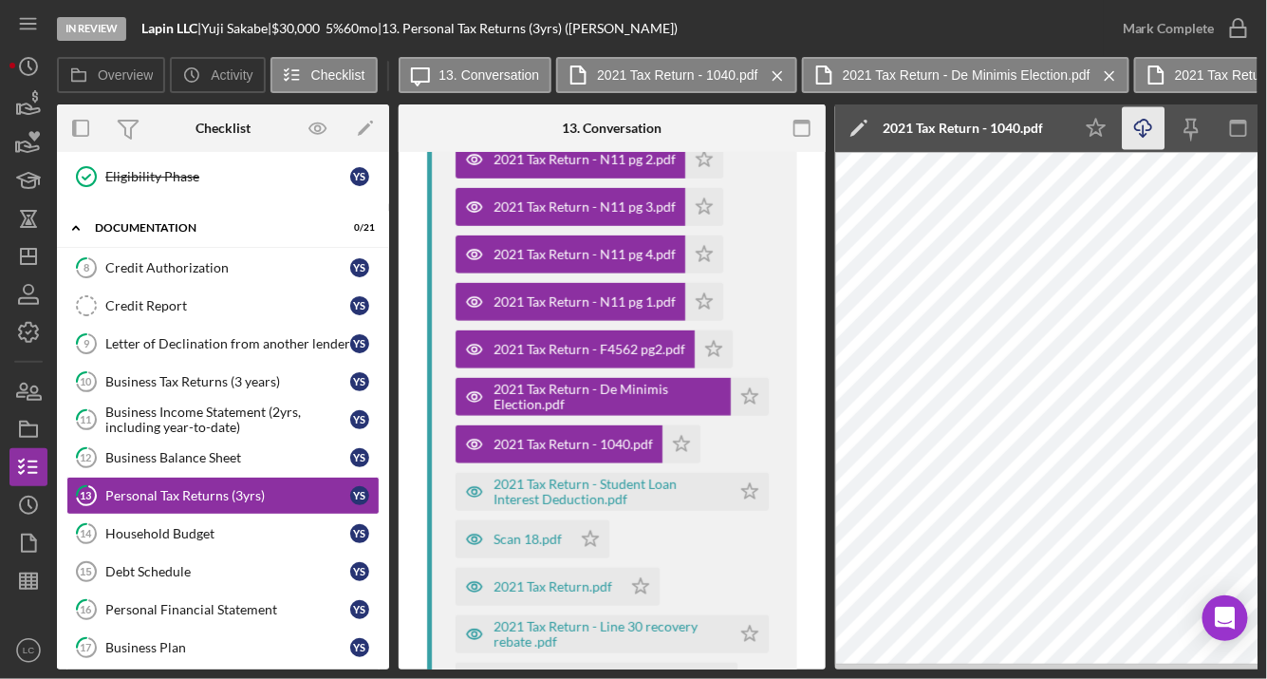
click at [1140, 146] on icon "Icon/Download" at bounding box center [1144, 128] width 43 height 43
click at [571, 479] on div "2021 Tax Return - Student Loan Interest Deduction.pdf" at bounding box center [608, 491] width 228 height 30
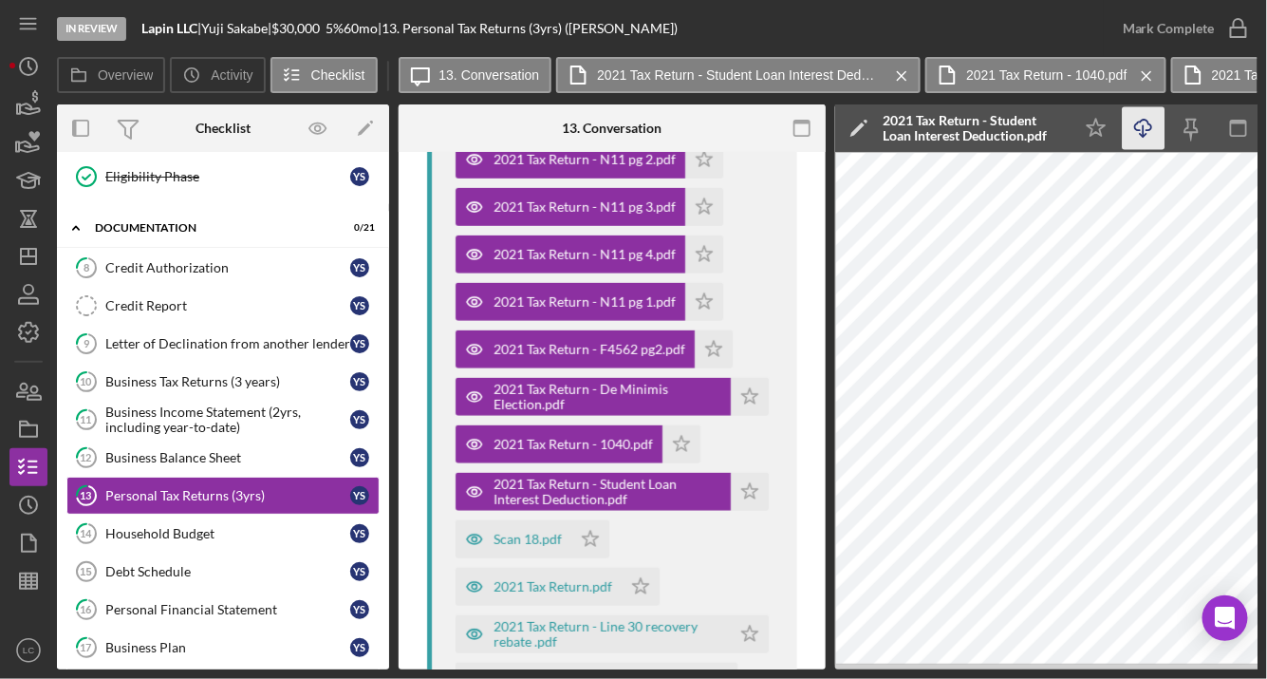
click at [1133, 130] on icon "Icon/Download" at bounding box center [1144, 128] width 43 height 43
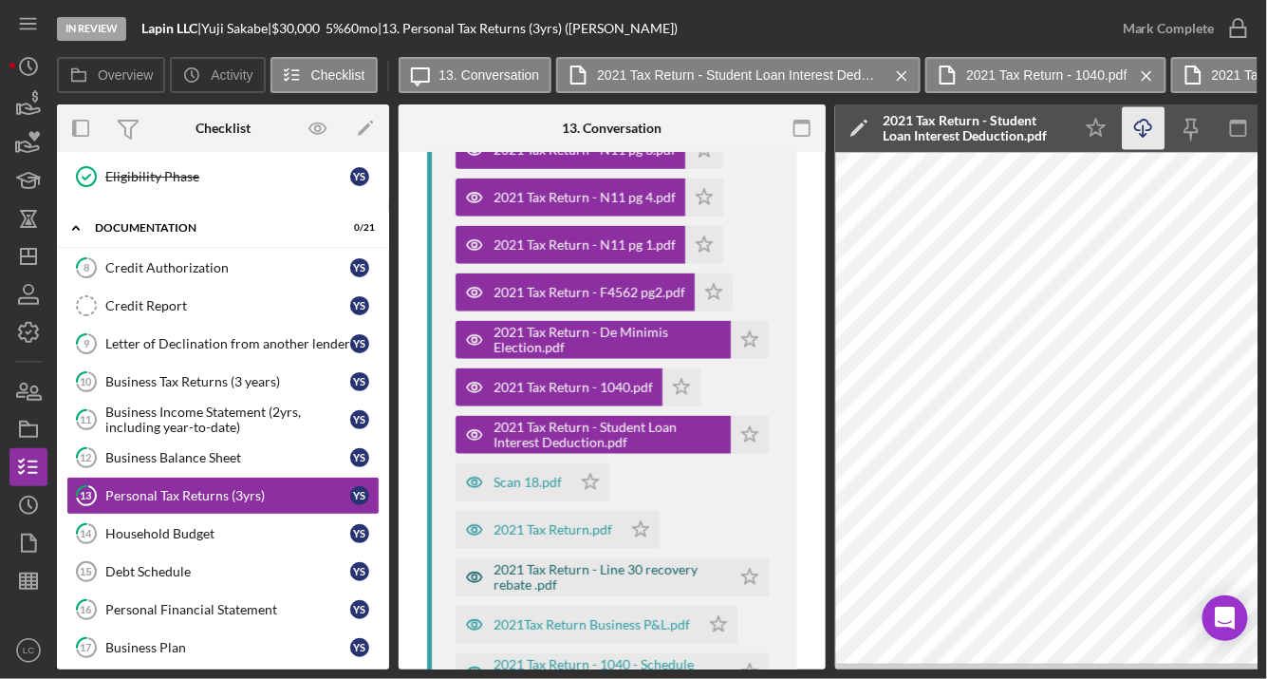
scroll to position [651, 0]
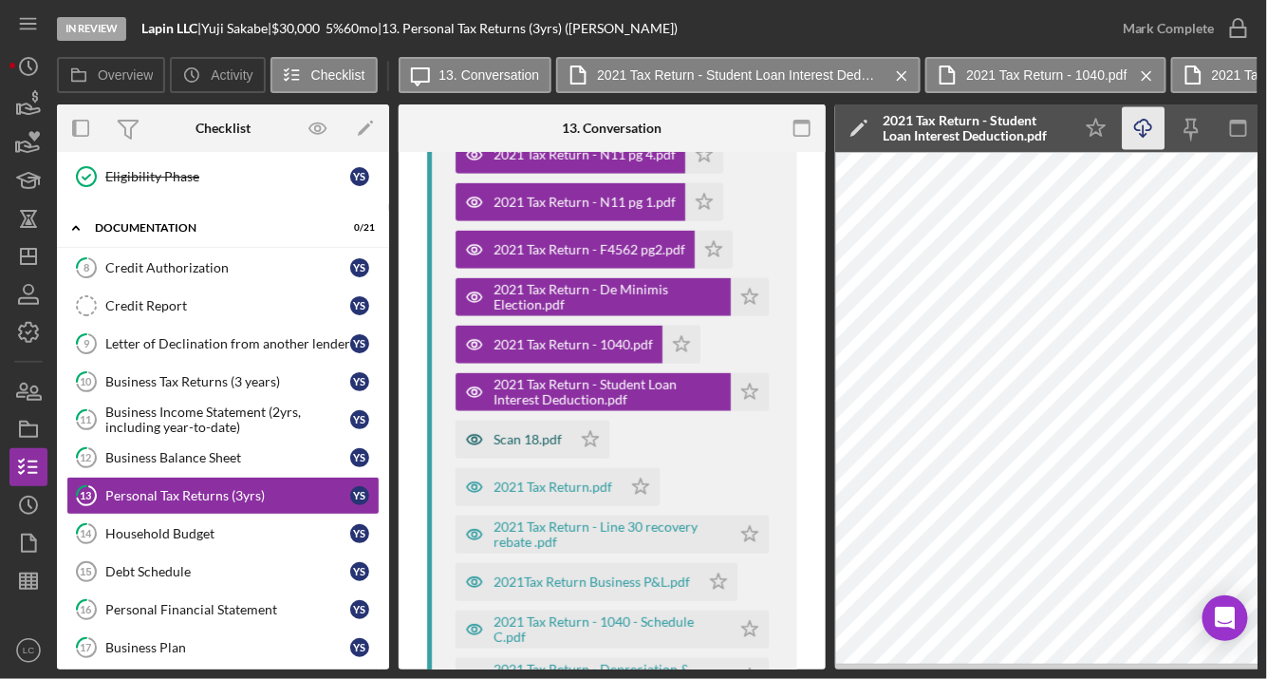
click at [546, 440] on div "Scan 18.pdf" at bounding box center [528, 439] width 68 height 15
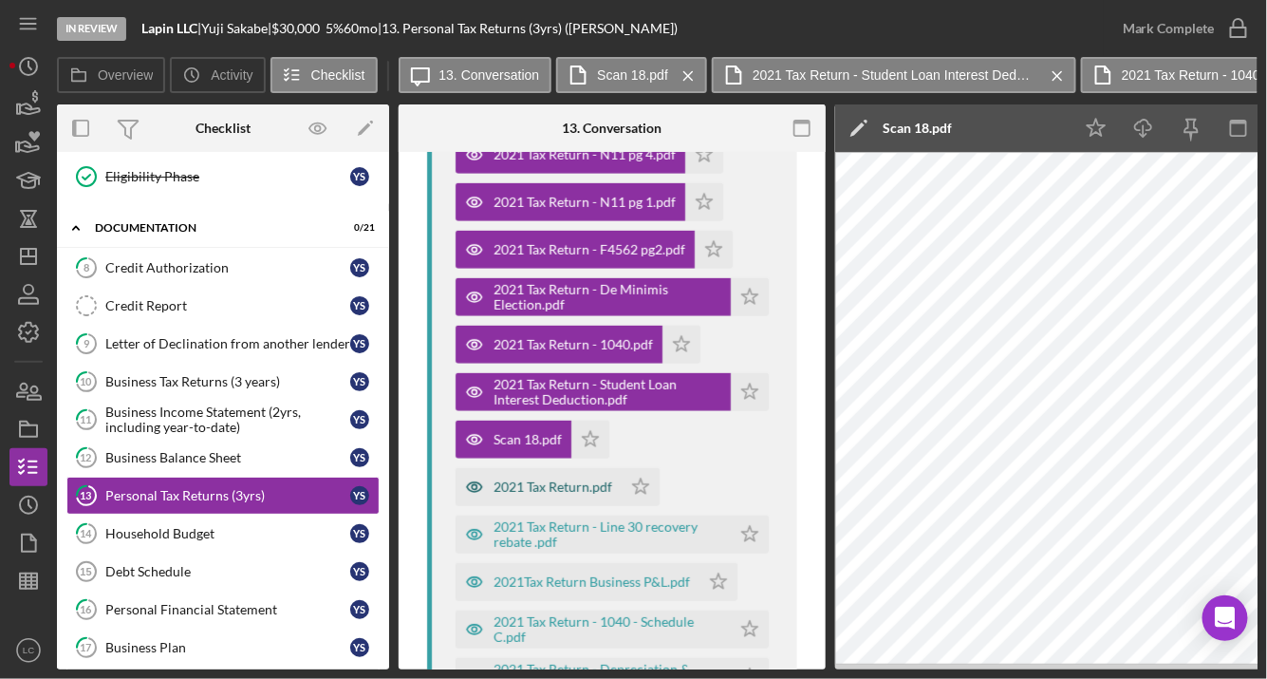
click at [569, 490] on div "2021 Tax Return.pdf" at bounding box center [553, 486] width 119 height 15
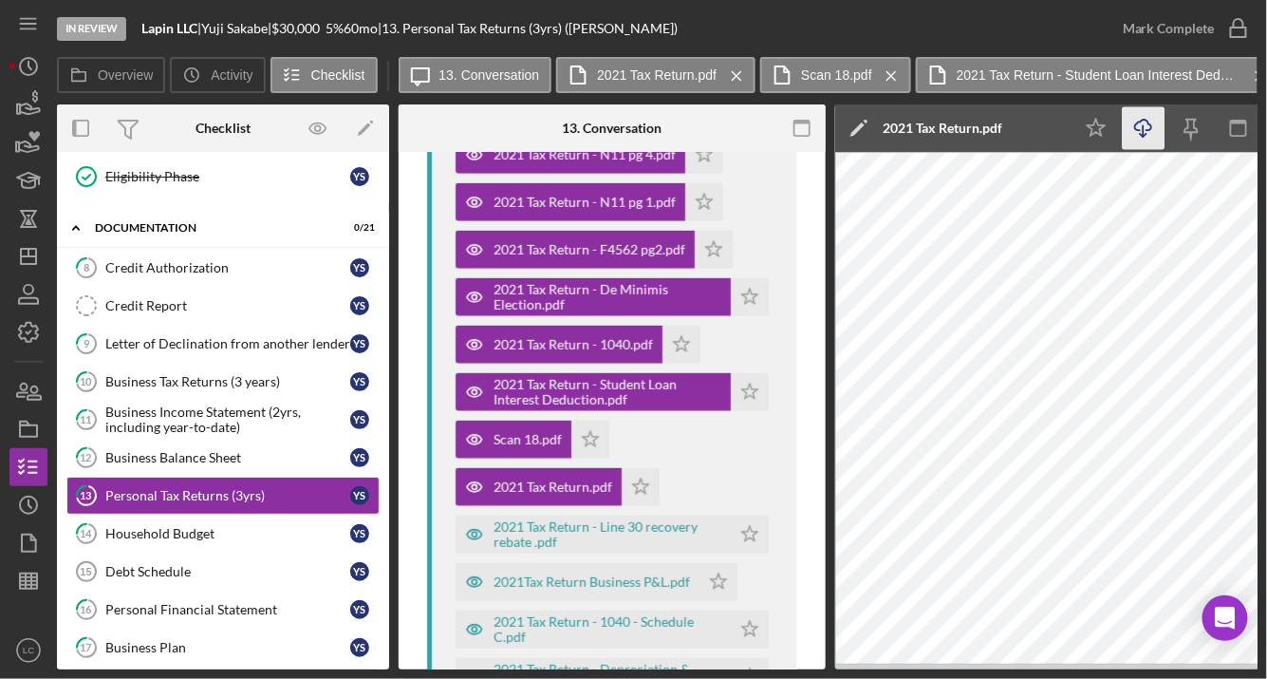
click at [1143, 142] on icon "Icon/Download" at bounding box center [1144, 128] width 43 height 43
click at [588, 531] on div "2021 Tax Return - Line 30 recovery rebate .pdf" at bounding box center [608, 534] width 228 height 30
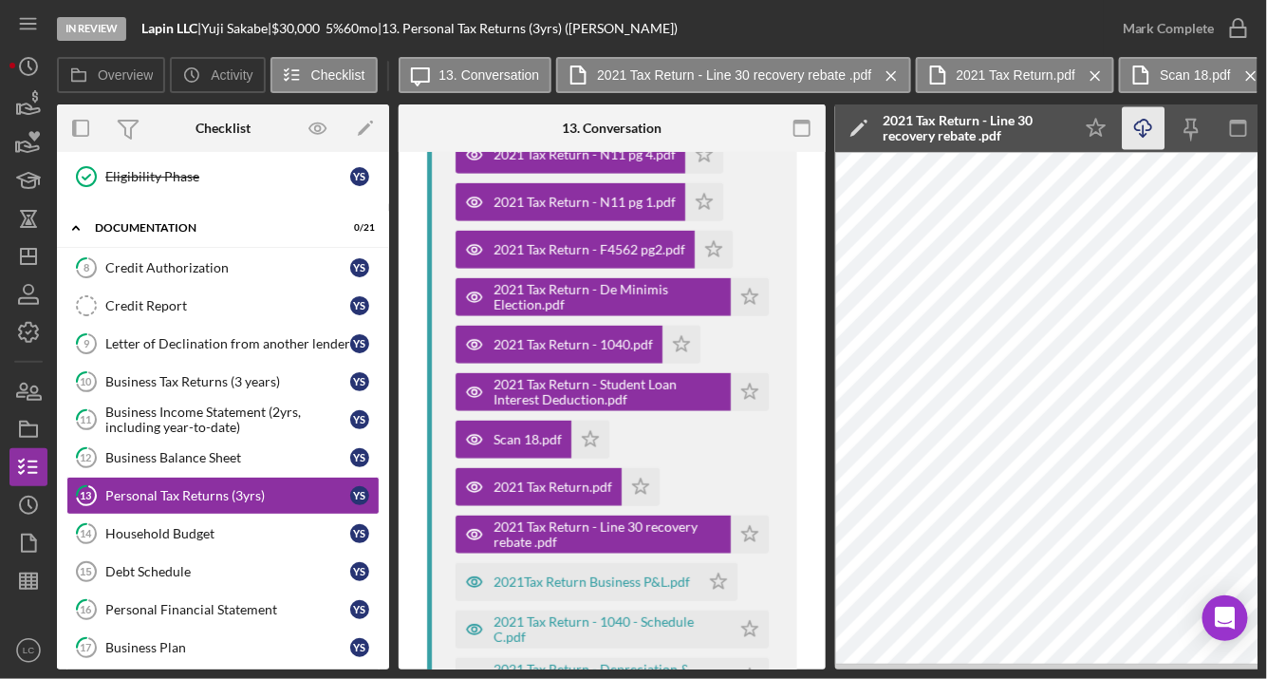
click at [1133, 128] on icon "Icon/Download" at bounding box center [1144, 128] width 43 height 43
click at [574, 577] on div "2021Tax Return Business P&L.pdf" at bounding box center [592, 581] width 196 height 15
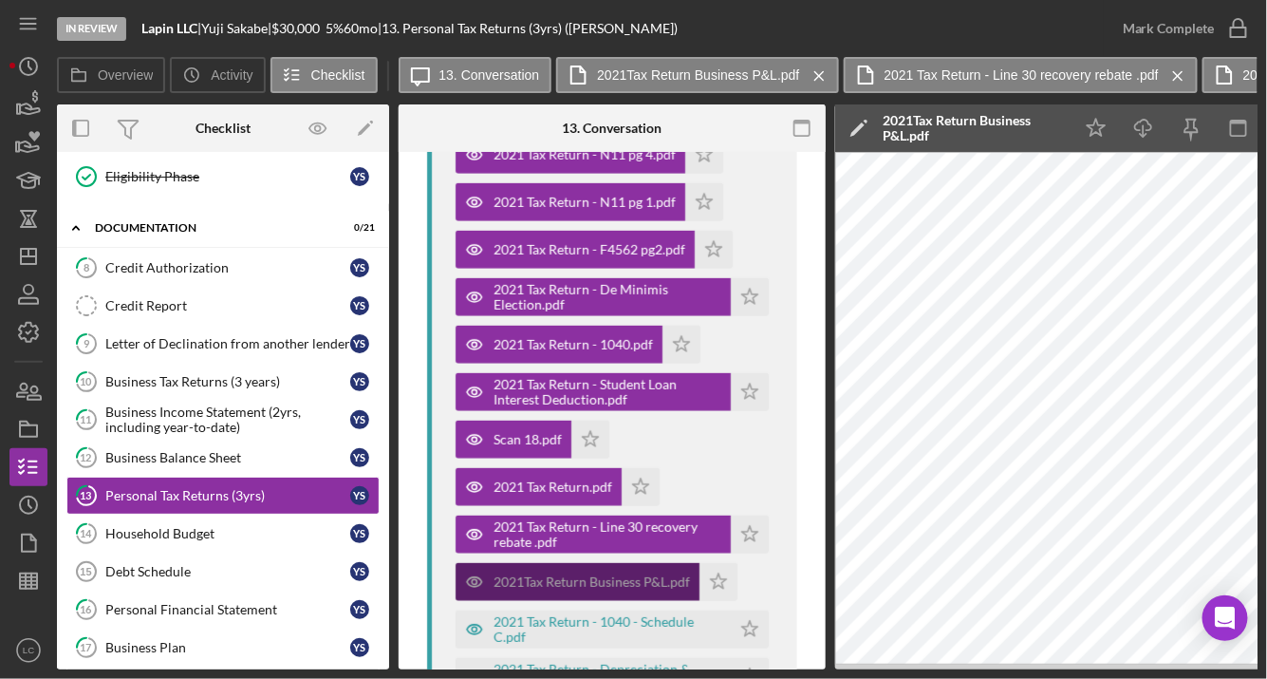
click at [574, 577] on div "2021Tax Return Business P&L.pdf" at bounding box center [592, 581] width 196 height 15
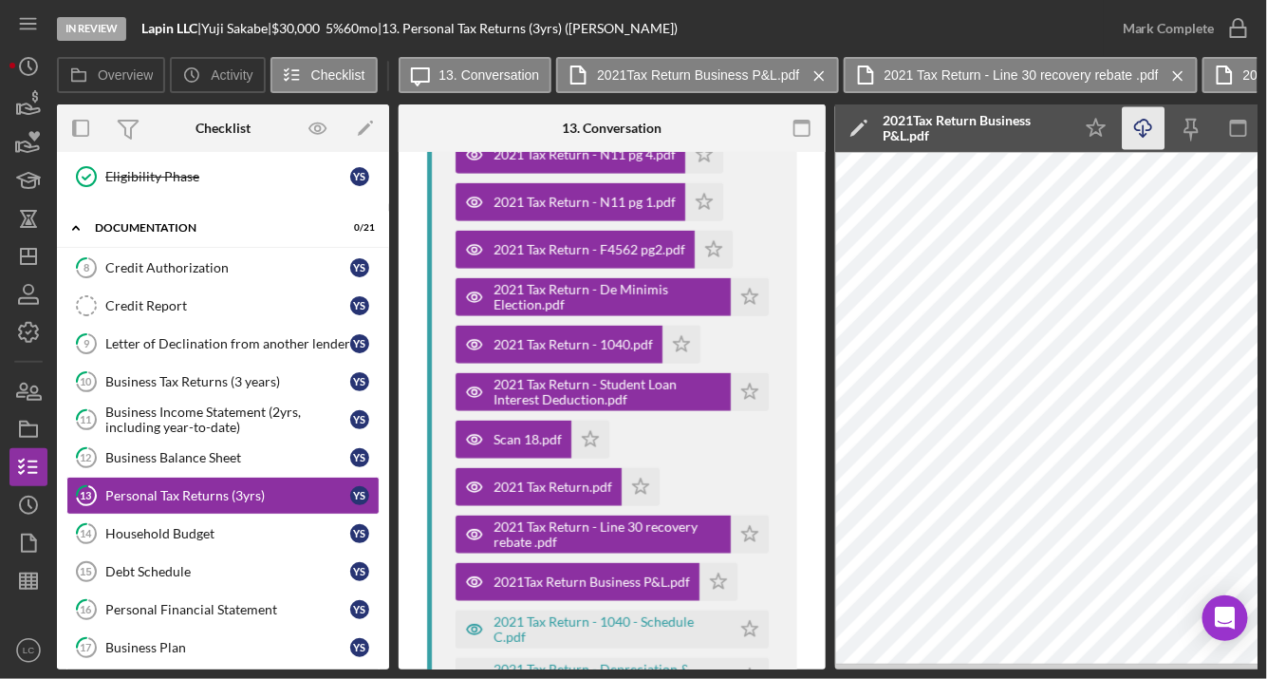
click at [1149, 130] on icon "button" at bounding box center [1143, 125] width 16 height 10
click at [575, 615] on div "2021 Tax Return - 1040 - Schedule C.pdf" at bounding box center [608, 629] width 228 height 30
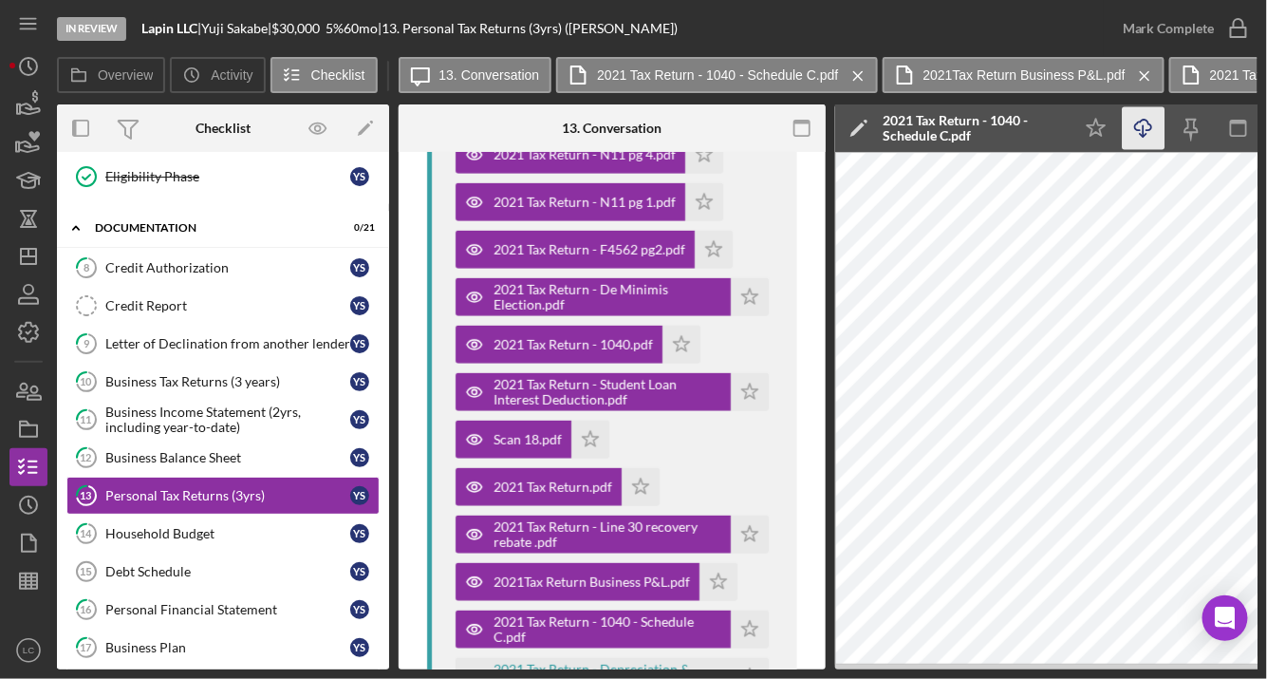
click at [1139, 140] on icon "Icon/Download" at bounding box center [1144, 128] width 43 height 43
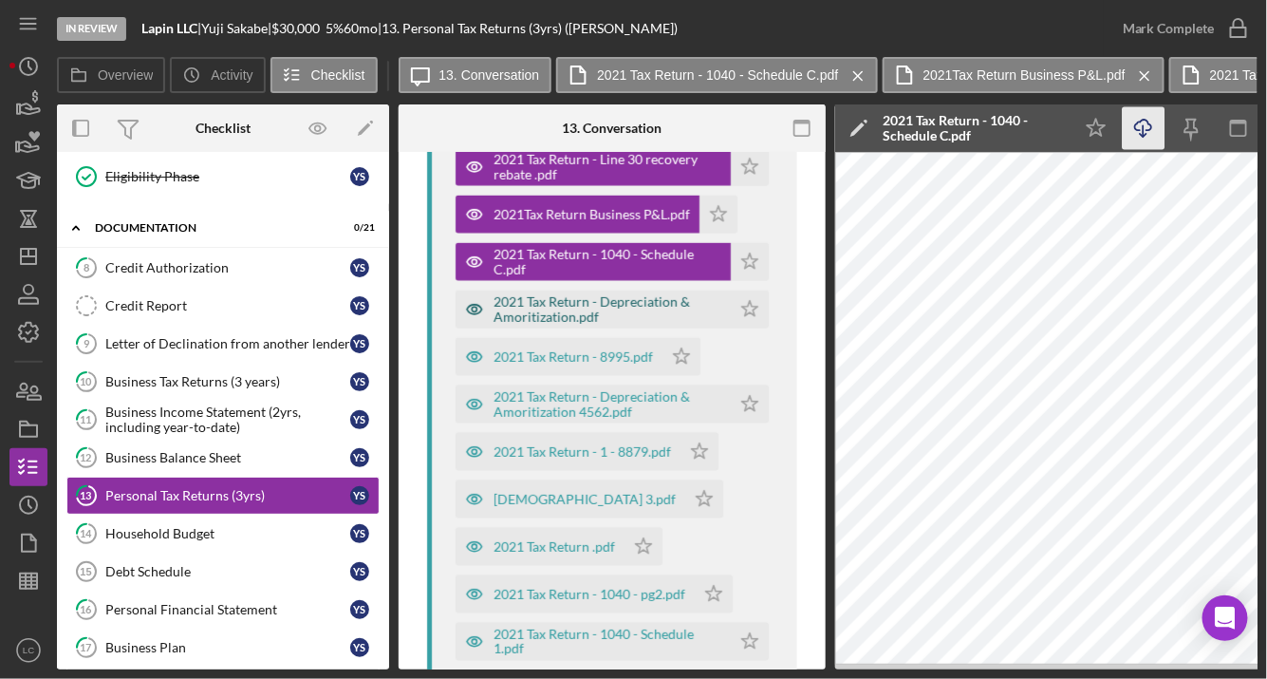
click at [580, 298] on div "2021 Tax Return - Depreciation & Amoritization.pdf" at bounding box center [608, 309] width 228 height 30
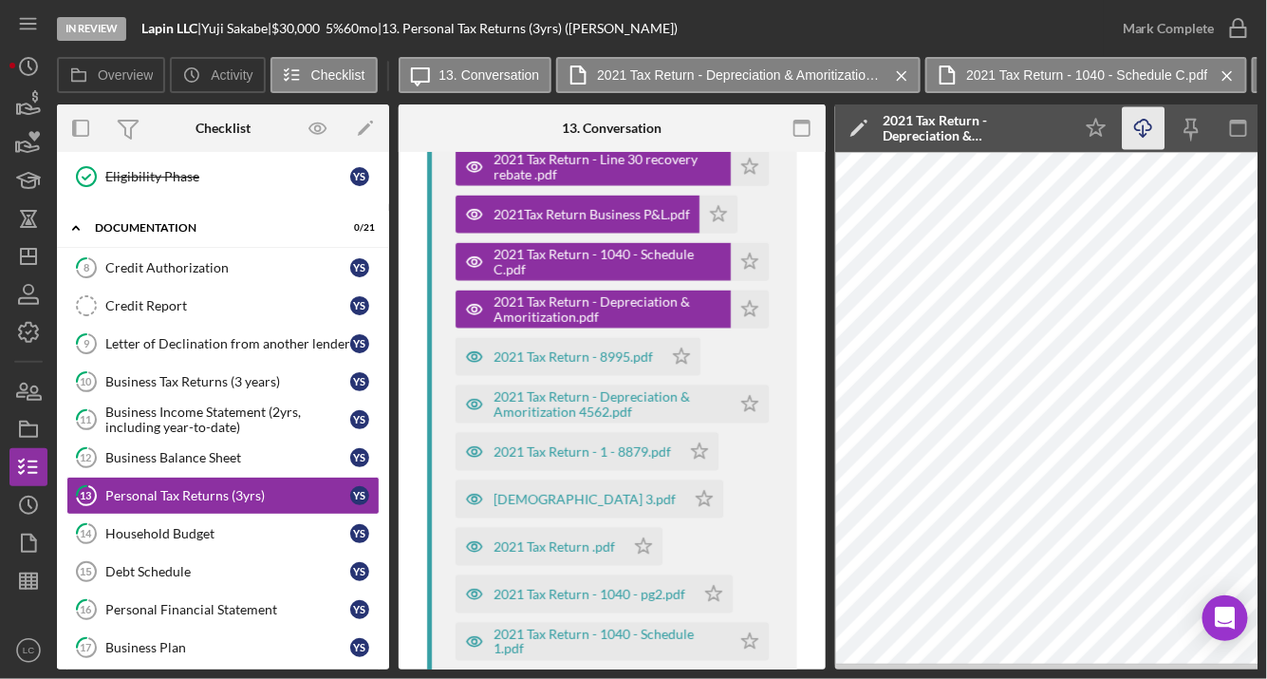
click at [1133, 125] on icon "Icon/Download" at bounding box center [1144, 128] width 43 height 43
click at [572, 359] on div "2021 Tax Return - 8995.pdf" at bounding box center [573, 356] width 159 height 15
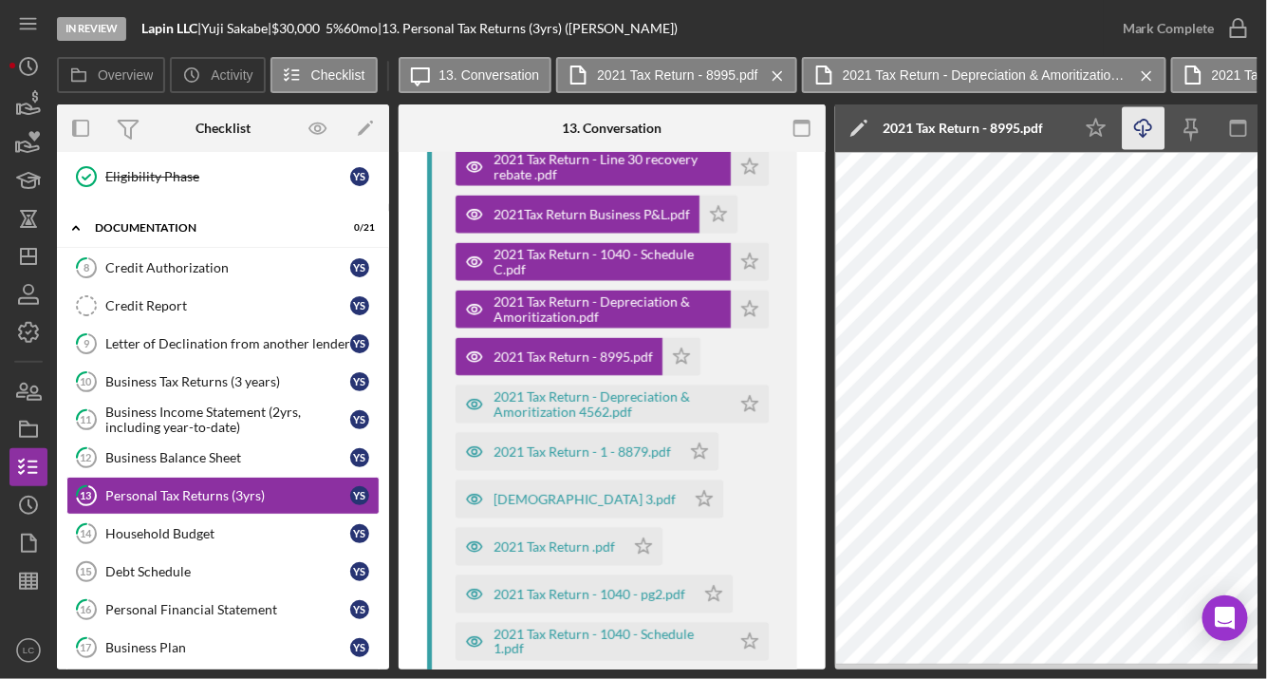
click at [1144, 122] on icon "Icon/Download" at bounding box center [1144, 128] width 43 height 43
click at [567, 402] on div "2021 Tax Return - Depreciation & Amoritization 4562.pdf" at bounding box center [608, 404] width 228 height 30
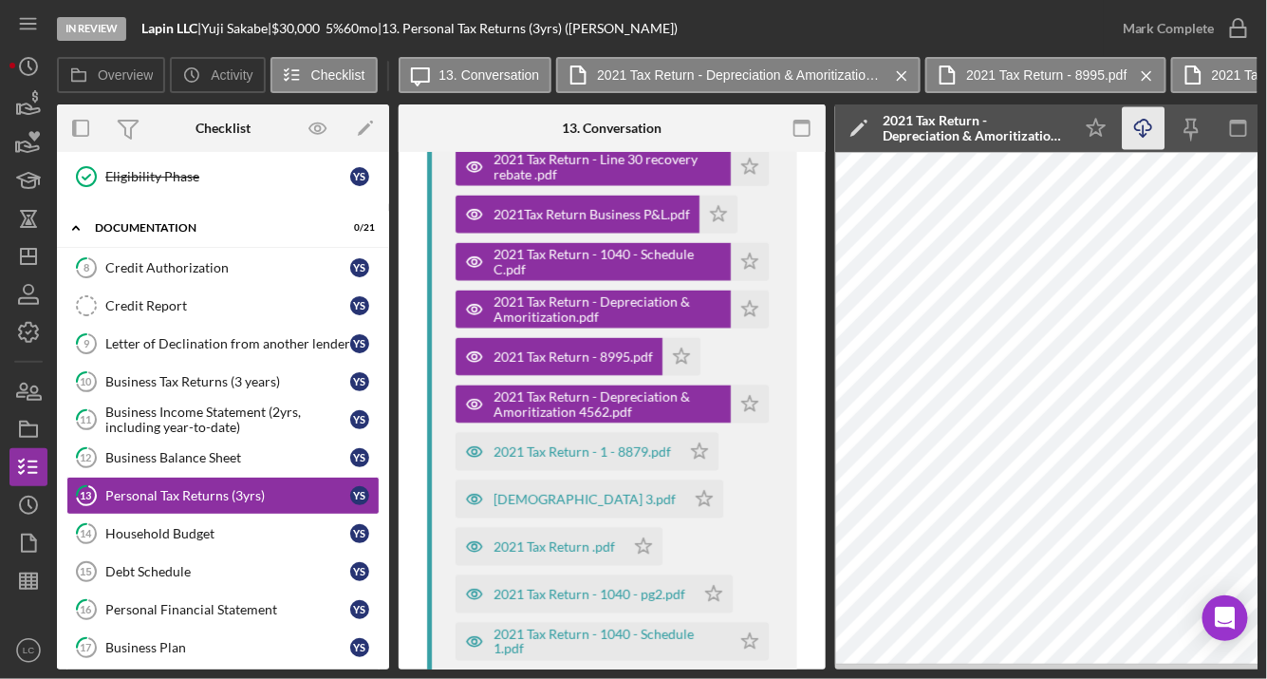
click at [1153, 140] on icon "Icon/Download" at bounding box center [1144, 128] width 43 height 43
click at [559, 448] on div "2021 Tax Return - 1 - 8879.pdf" at bounding box center [582, 451] width 177 height 15
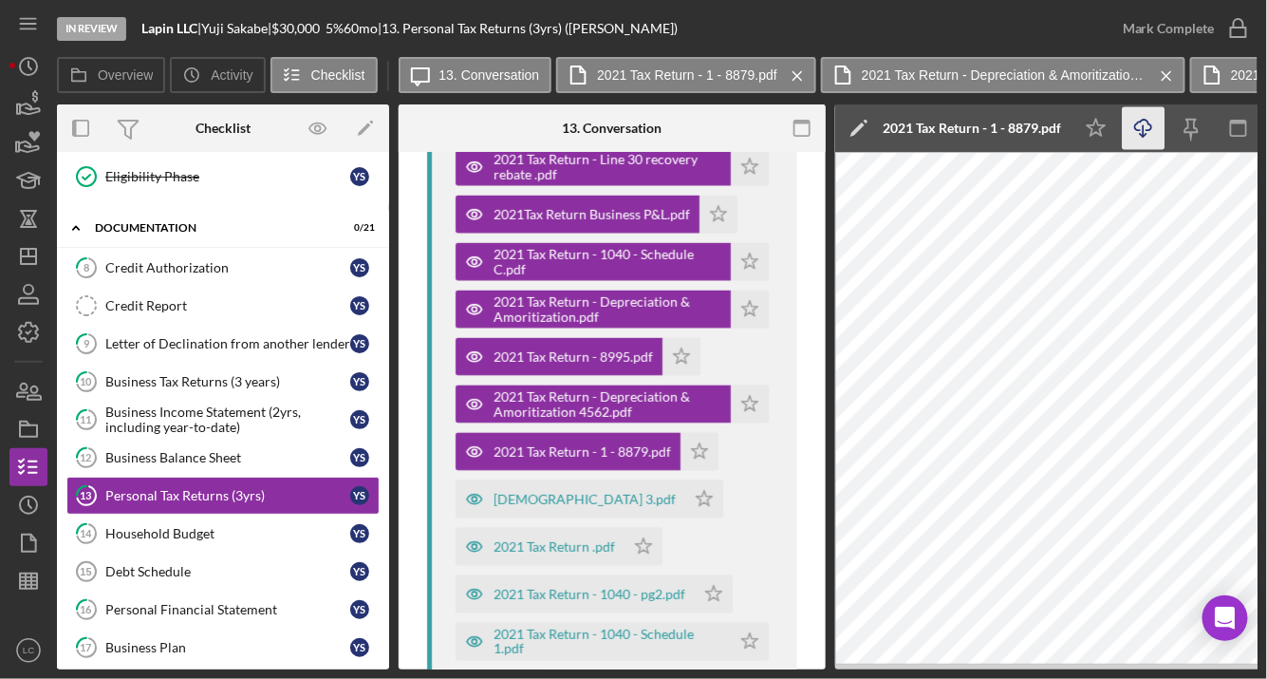
click at [1139, 146] on icon "Icon/Download" at bounding box center [1144, 128] width 43 height 43
click at [539, 503] on div "[DEMOGRAPHIC_DATA] 3.pdf" at bounding box center [585, 499] width 182 height 15
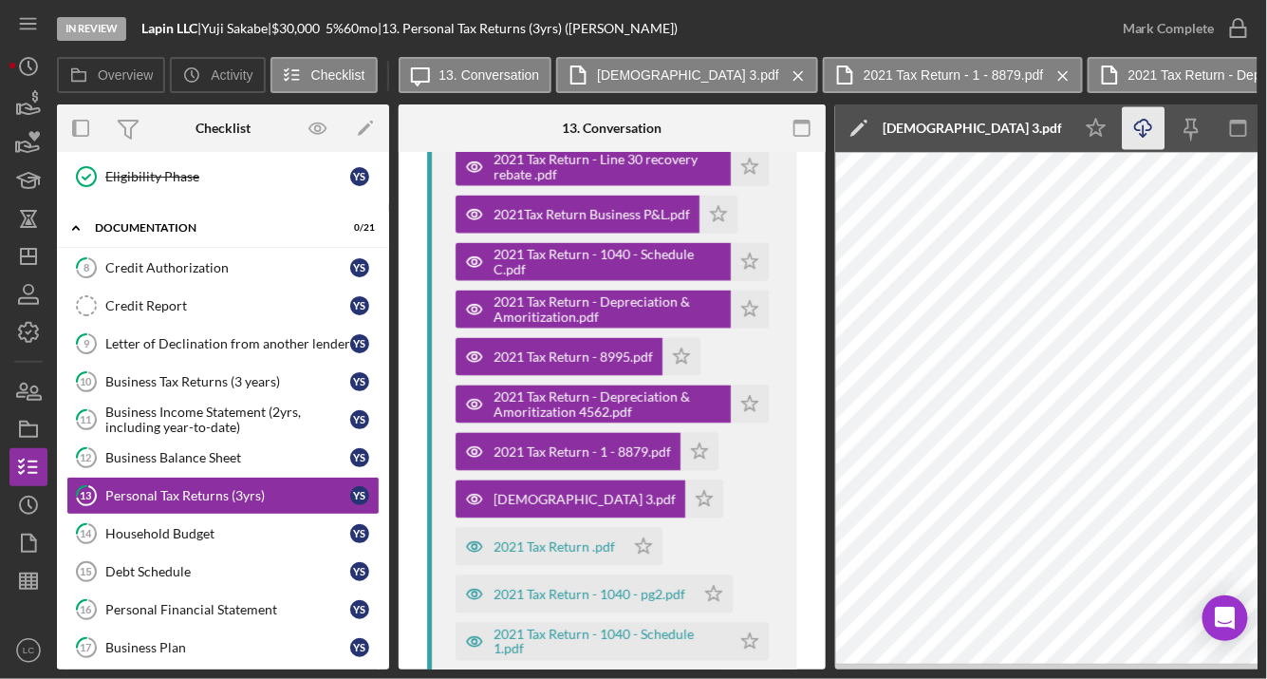
click at [1149, 125] on icon "Icon/Download" at bounding box center [1144, 128] width 43 height 43
click at [535, 550] on div "2021 Tax Return .pdf" at bounding box center [554, 546] width 121 height 15
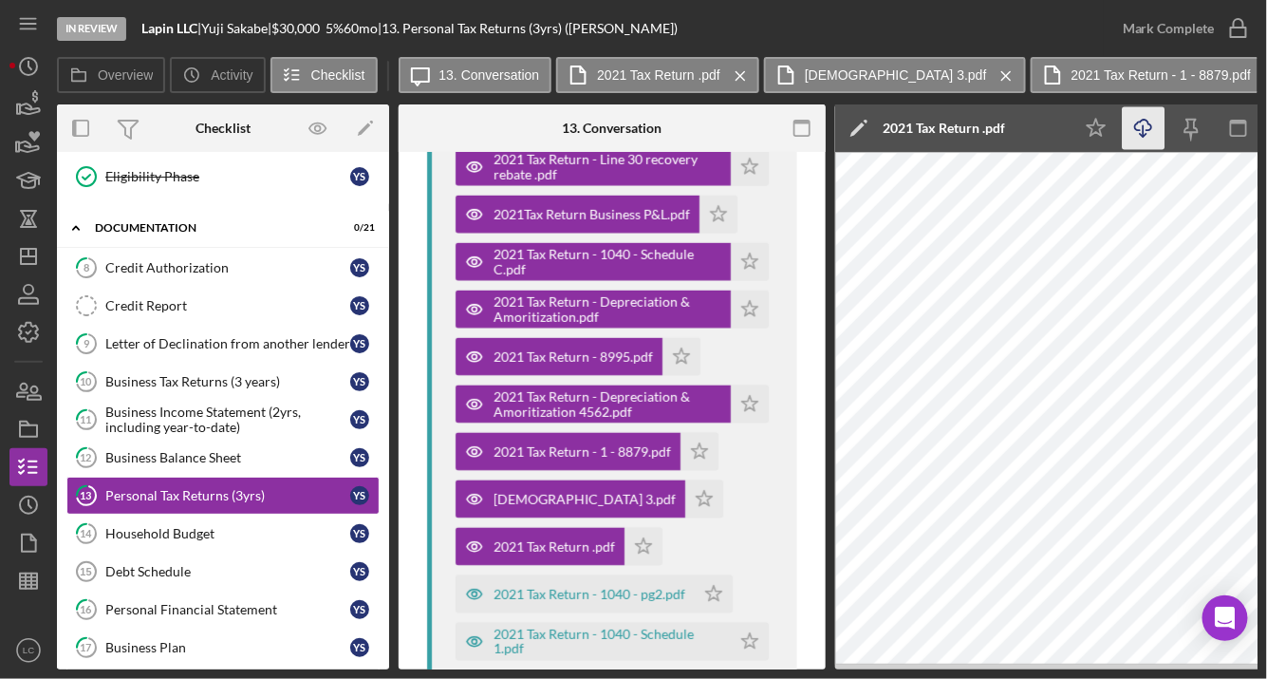
click at [1154, 133] on icon "Icon/Download" at bounding box center [1144, 128] width 43 height 43
click at [593, 587] on div "2021 Tax Return - 1040 - pg2.pdf" at bounding box center [590, 594] width 192 height 15
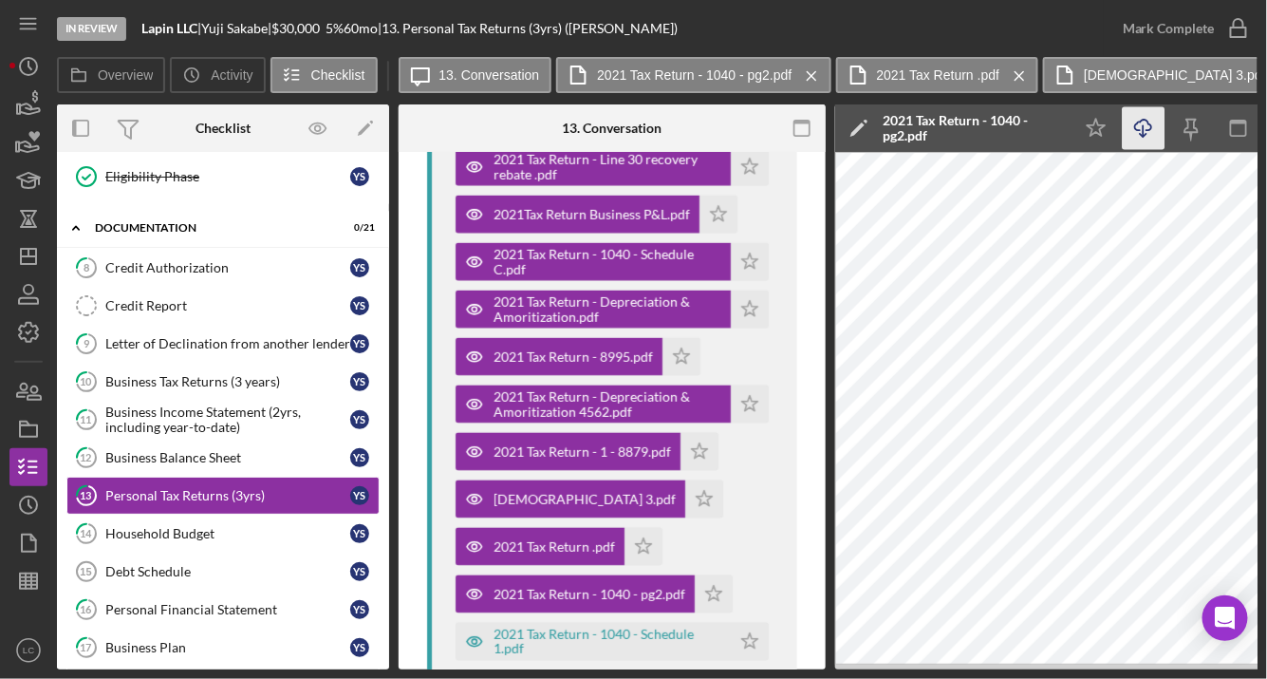
click at [1150, 120] on icon "Icon/Download" at bounding box center [1144, 128] width 43 height 43
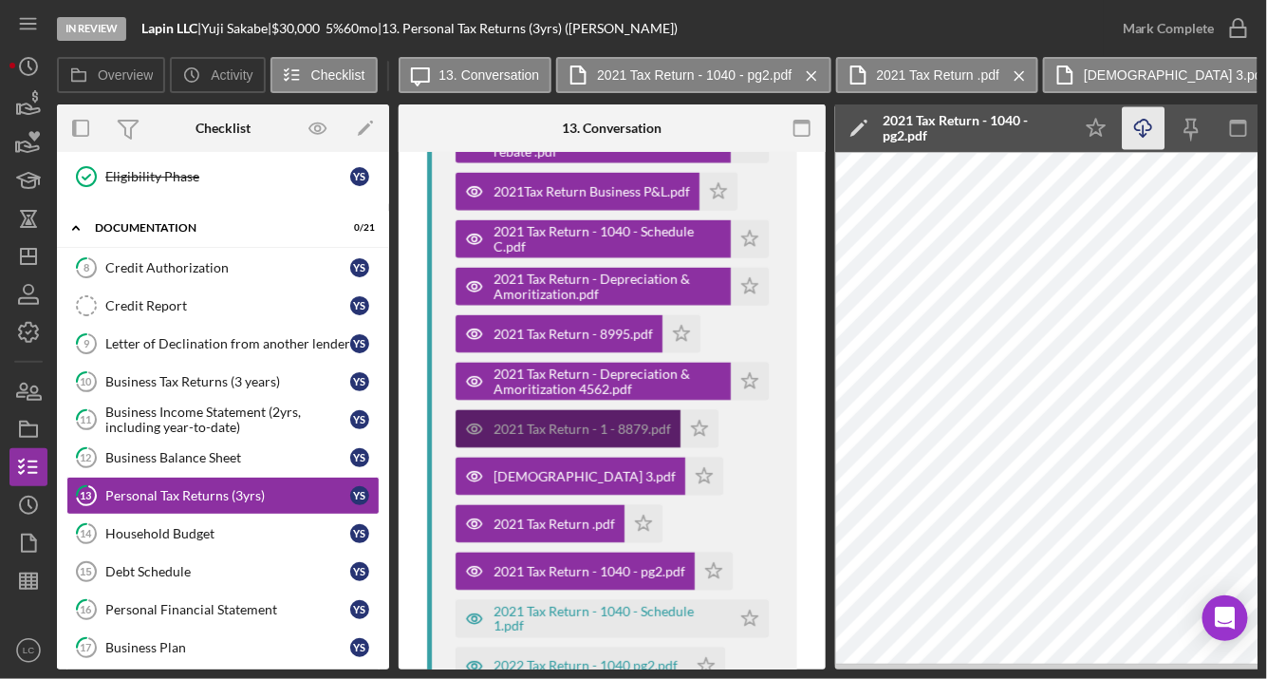
scroll to position [1165, 0]
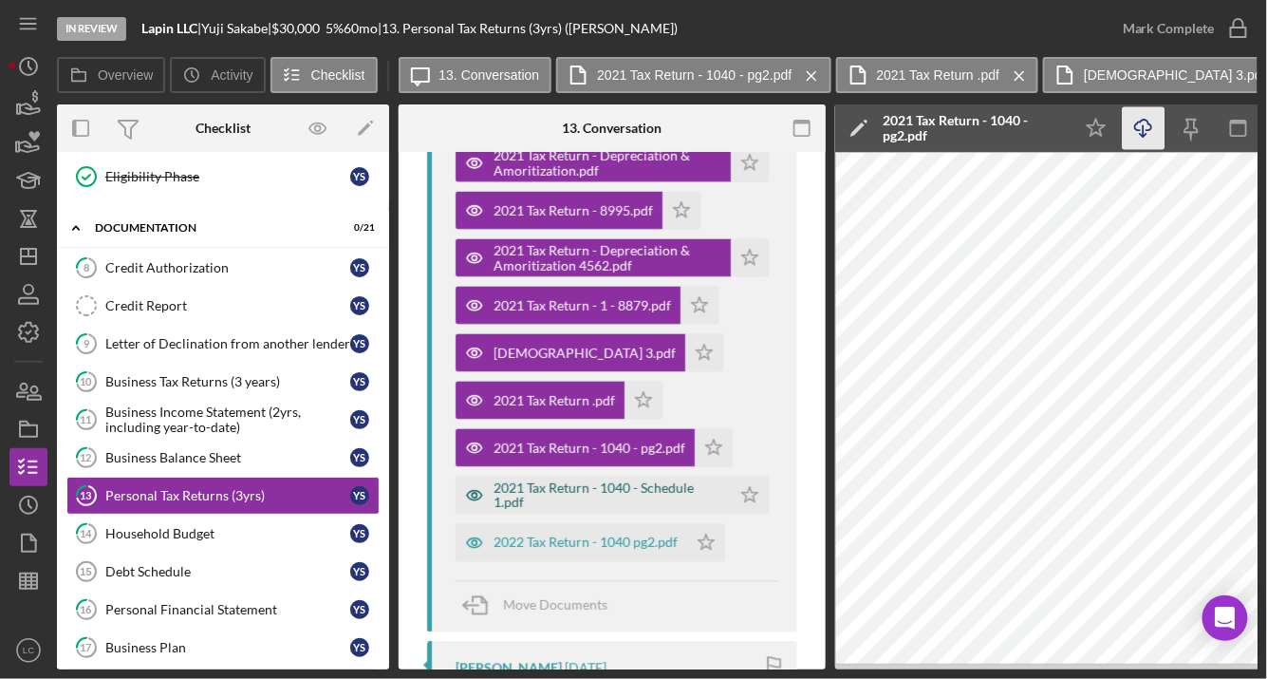
click at [583, 494] on div "2021 Tax Return - 1040 - Schedule 1.pdf" at bounding box center [608, 495] width 228 height 30
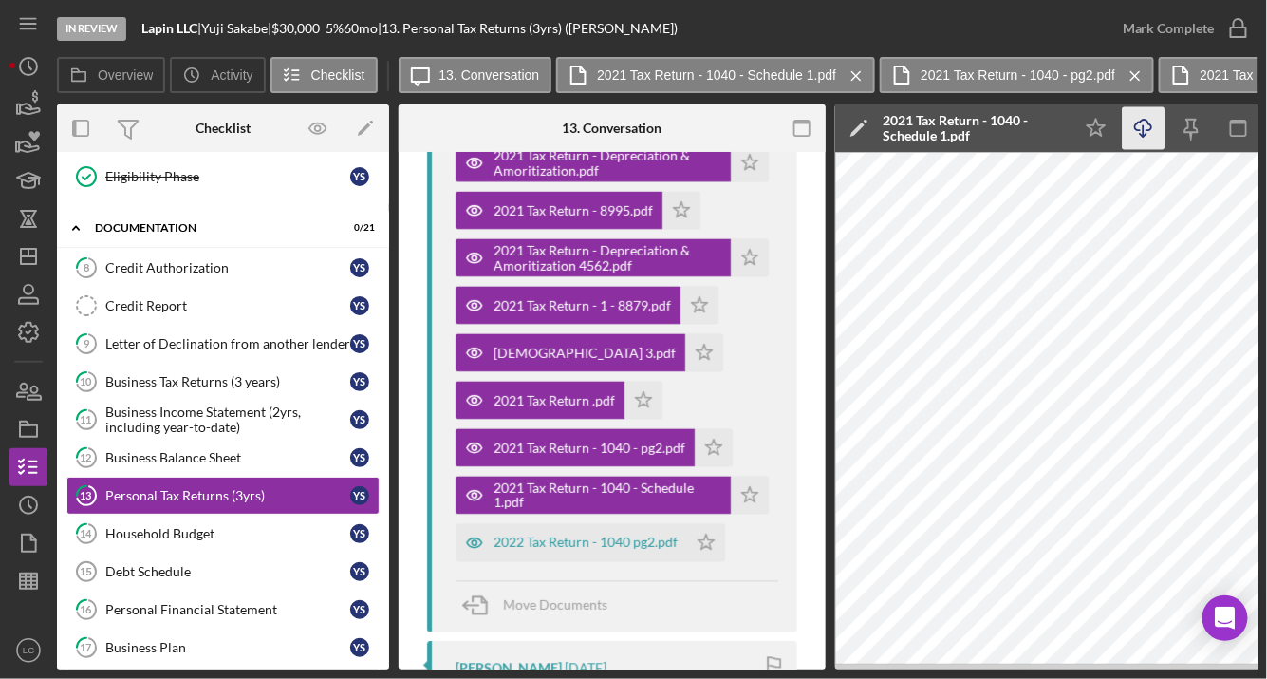
click at [1145, 135] on polyline "button" at bounding box center [1143, 135] width 7 height 3
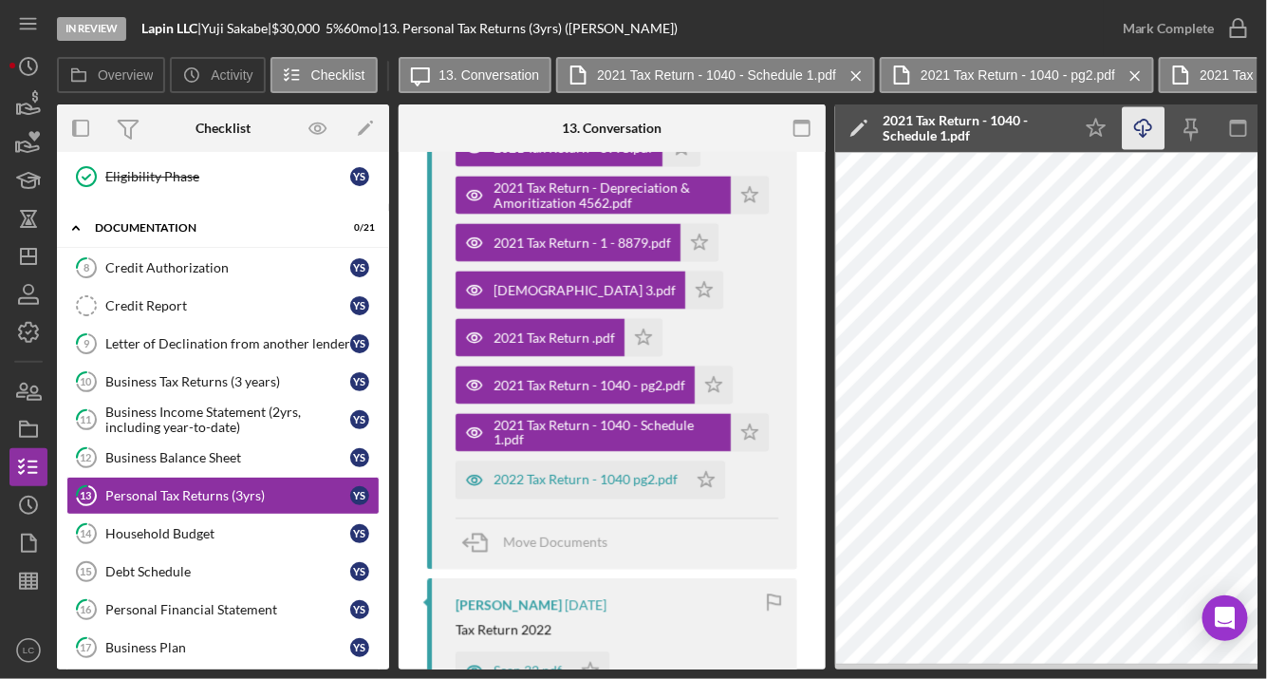
scroll to position [1324, 0]
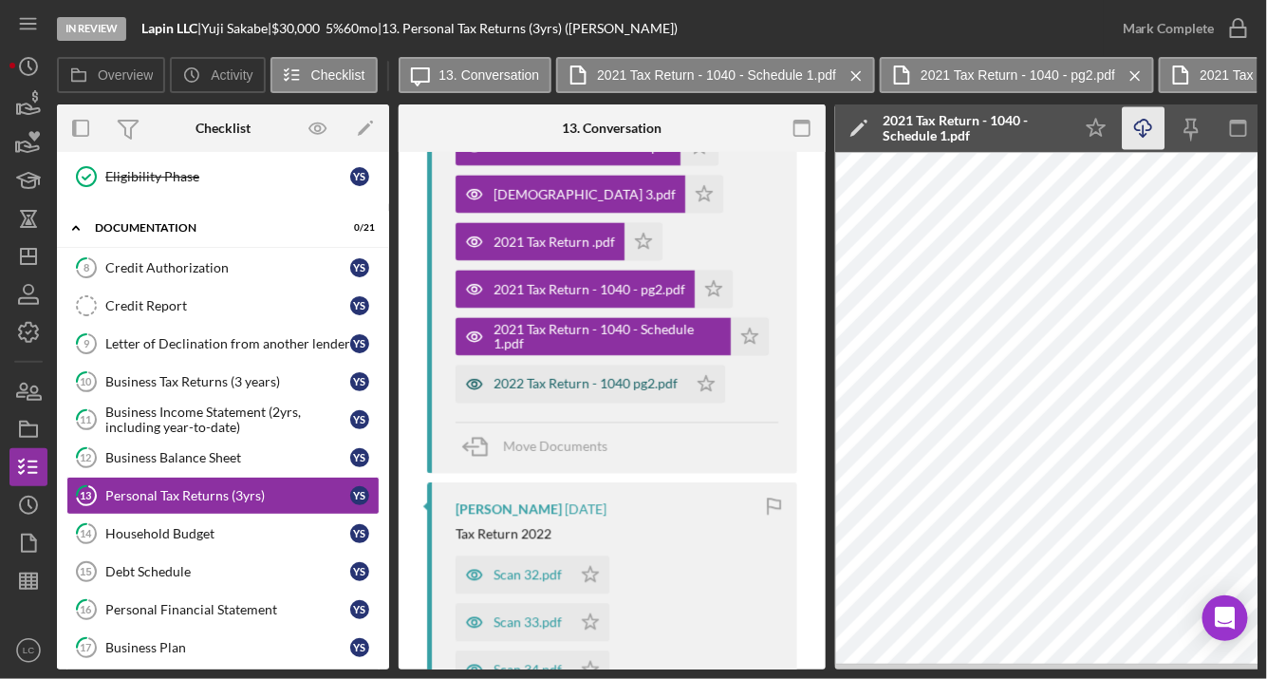
click at [596, 364] on div "2022 Tax Return - 1040 pg2.pdf" at bounding box center [572, 383] width 232 height 38
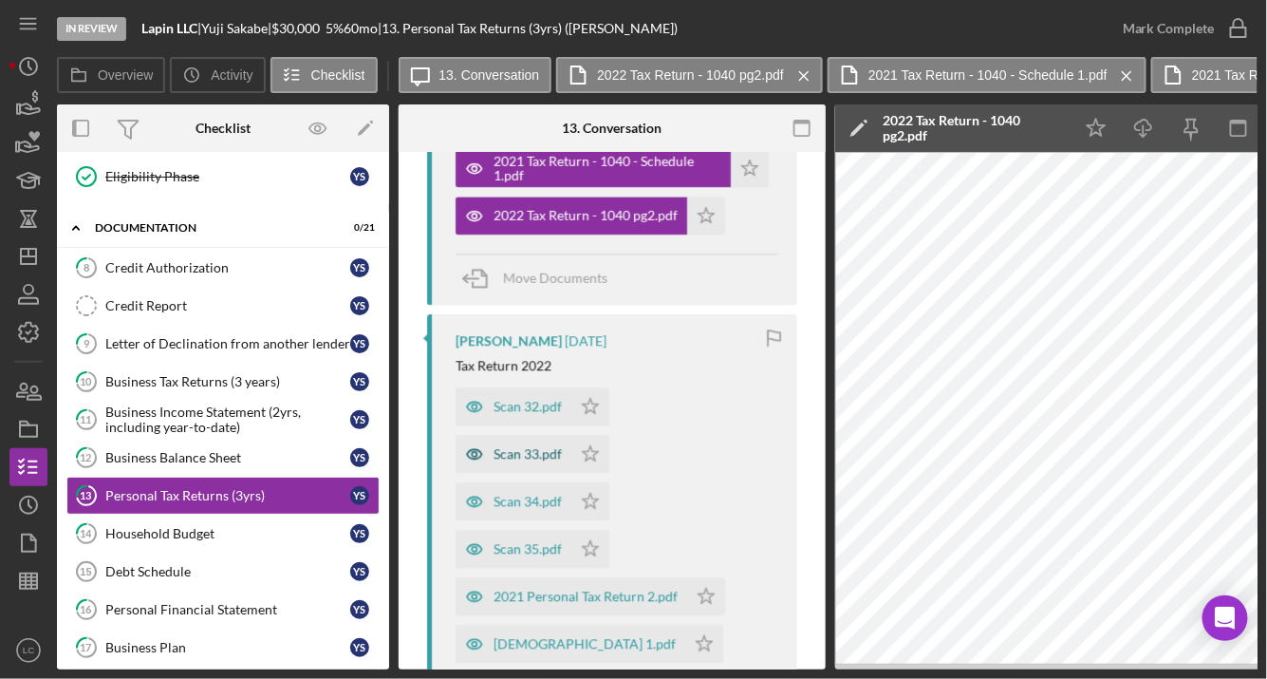
scroll to position [1518, 0]
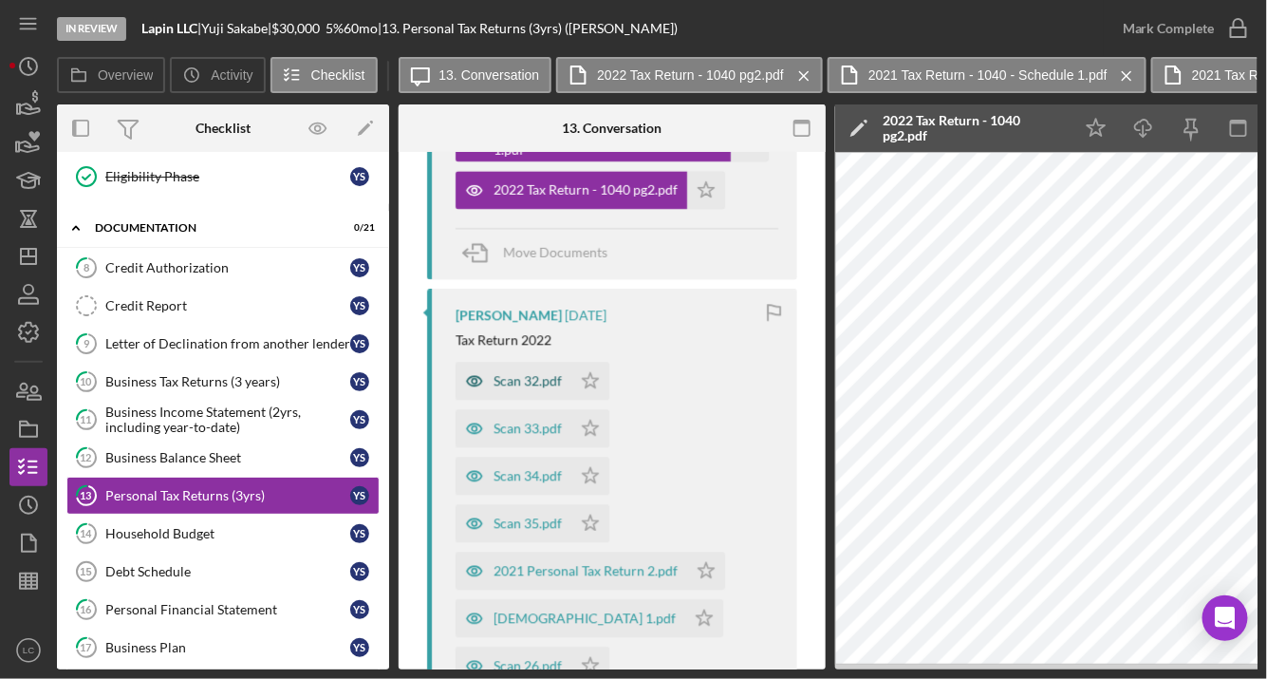
click at [513, 382] on div "Scan 32.pdf" at bounding box center [528, 380] width 68 height 15
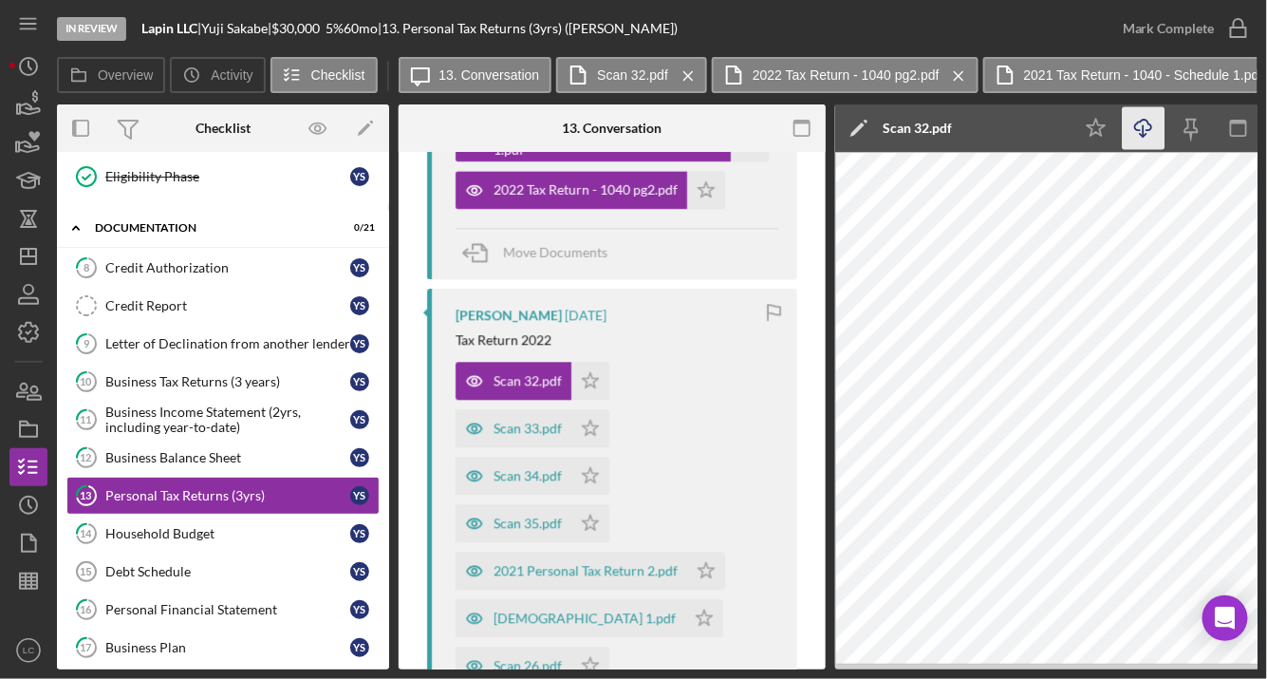
click at [1141, 129] on icon "Icon/Download" at bounding box center [1144, 128] width 43 height 43
click at [506, 423] on div "Scan 33.pdf" at bounding box center [528, 427] width 68 height 15
click at [1153, 128] on icon "Icon/Download" at bounding box center [1144, 128] width 43 height 43
click at [509, 471] on div "Scan 34.pdf" at bounding box center [528, 475] width 68 height 15
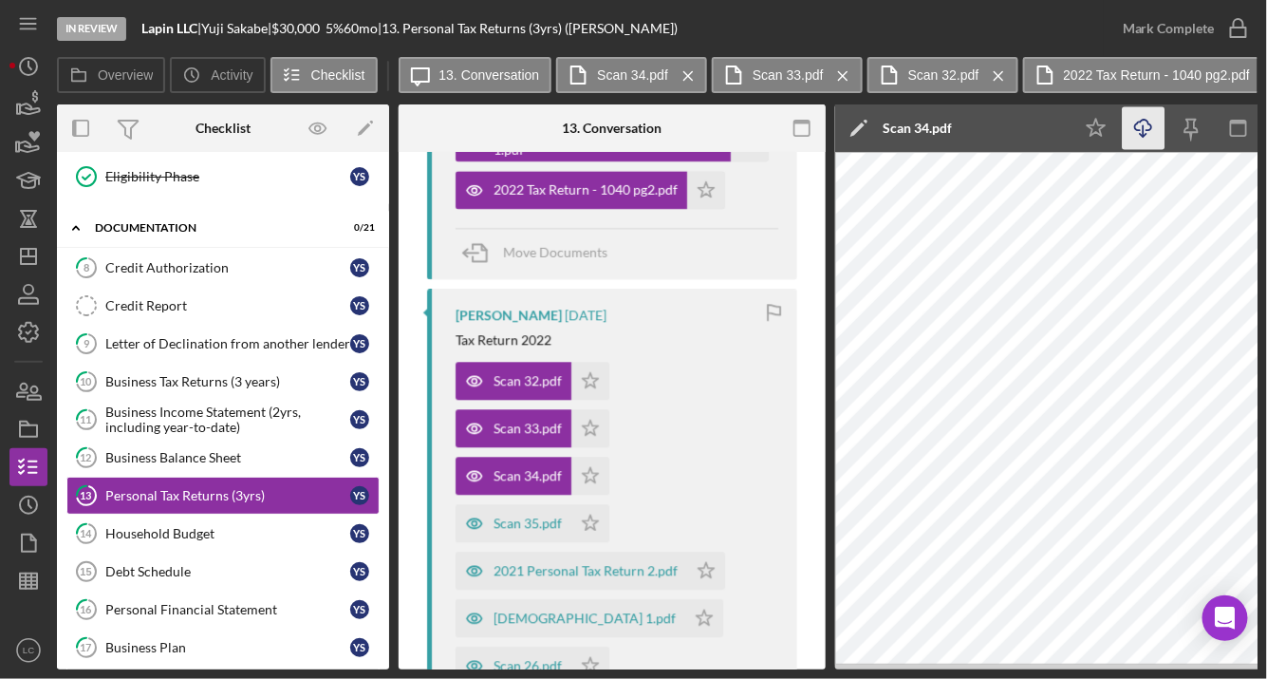
click at [1148, 134] on icon "Icon/Download" at bounding box center [1144, 128] width 43 height 43
click at [520, 508] on div "Scan 35.pdf" at bounding box center [514, 523] width 116 height 38
click at [1142, 122] on icon "Icon/Download" at bounding box center [1144, 128] width 43 height 43
click at [566, 572] on div "2021 Personal Tax Return 2.pdf" at bounding box center [586, 570] width 184 height 15
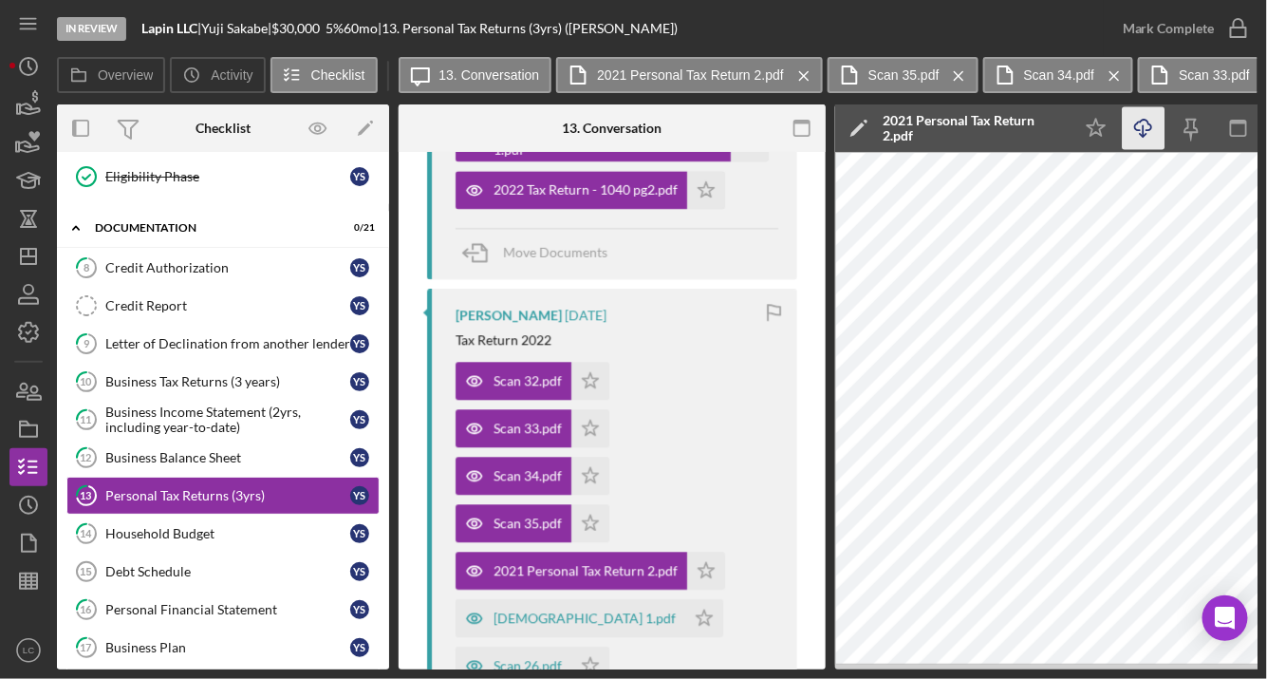
click at [1152, 130] on icon "Icon/Download" at bounding box center [1144, 128] width 43 height 43
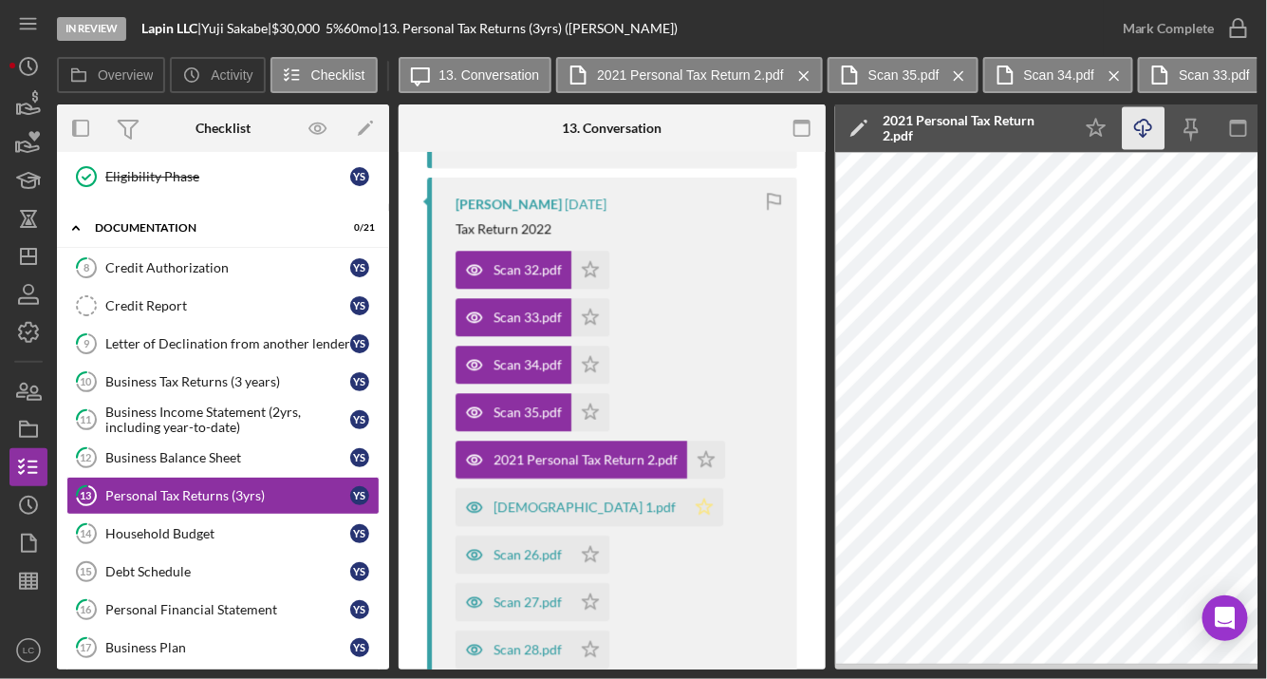
scroll to position [1639, 0]
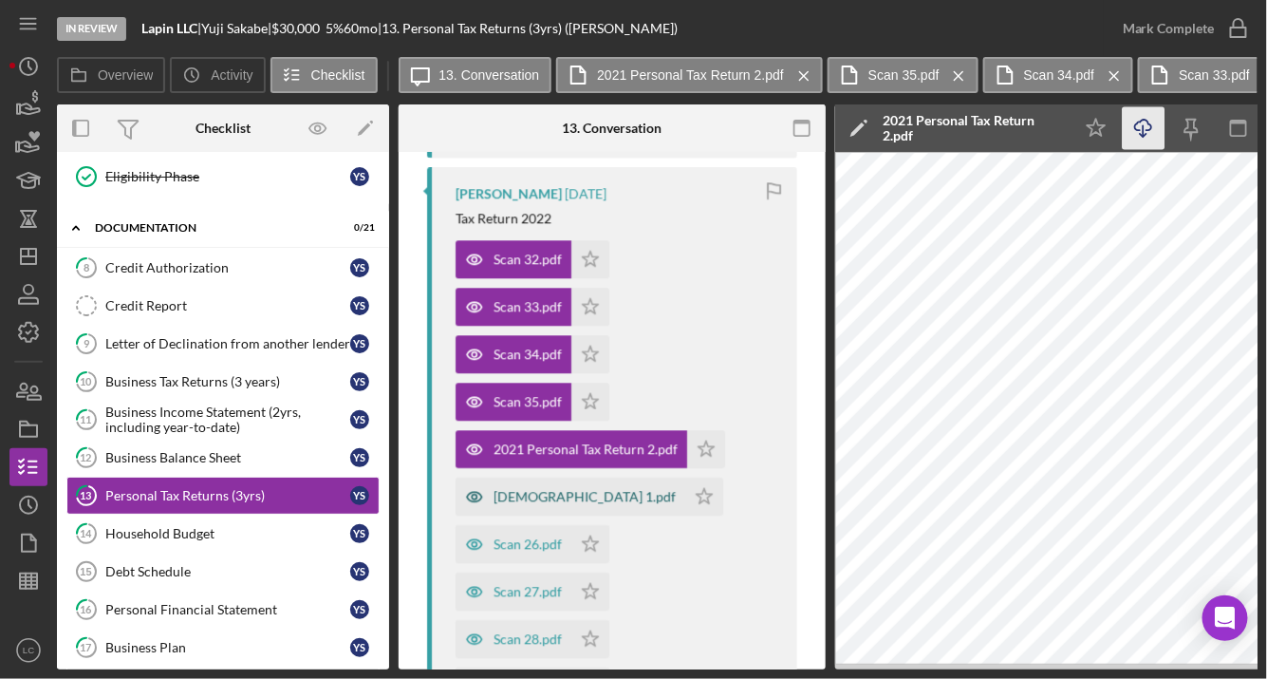
click at [549, 494] on div "[DEMOGRAPHIC_DATA] 1.pdf" at bounding box center [585, 496] width 182 height 15
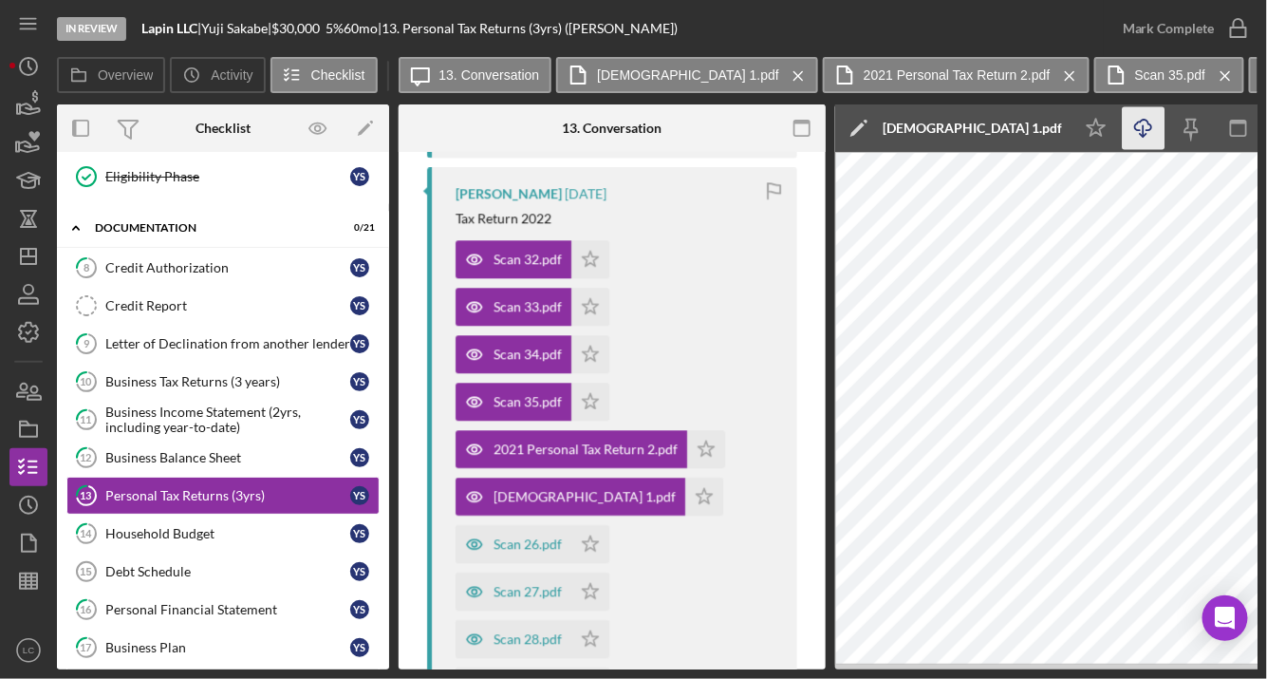
click at [1141, 145] on icon "Icon/Download" at bounding box center [1144, 128] width 43 height 43
click at [562, 536] on div "Scan 26.pdf" at bounding box center [528, 543] width 68 height 15
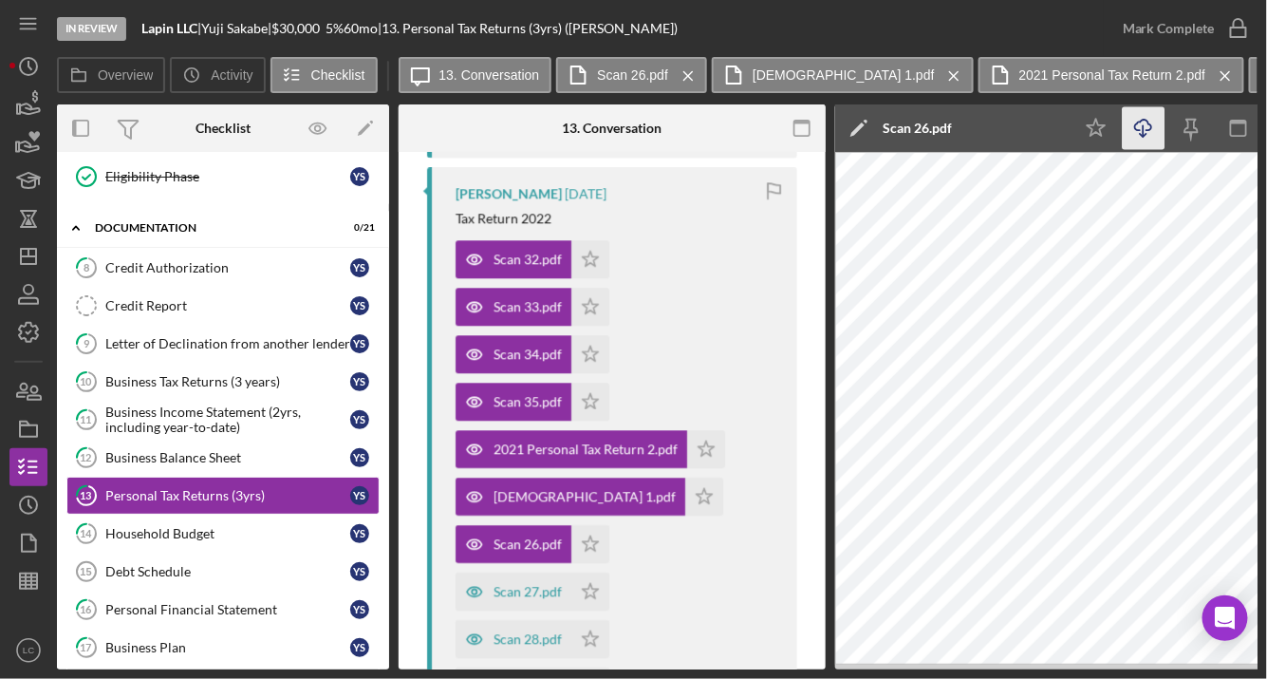
click at [1147, 121] on icon "Icon/Download" at bounding box center [1144, 128] width 43 height 43
click at [518, 584] on div "Scan 27.pdf" at bounding box center [528, 591] width 68 height 15
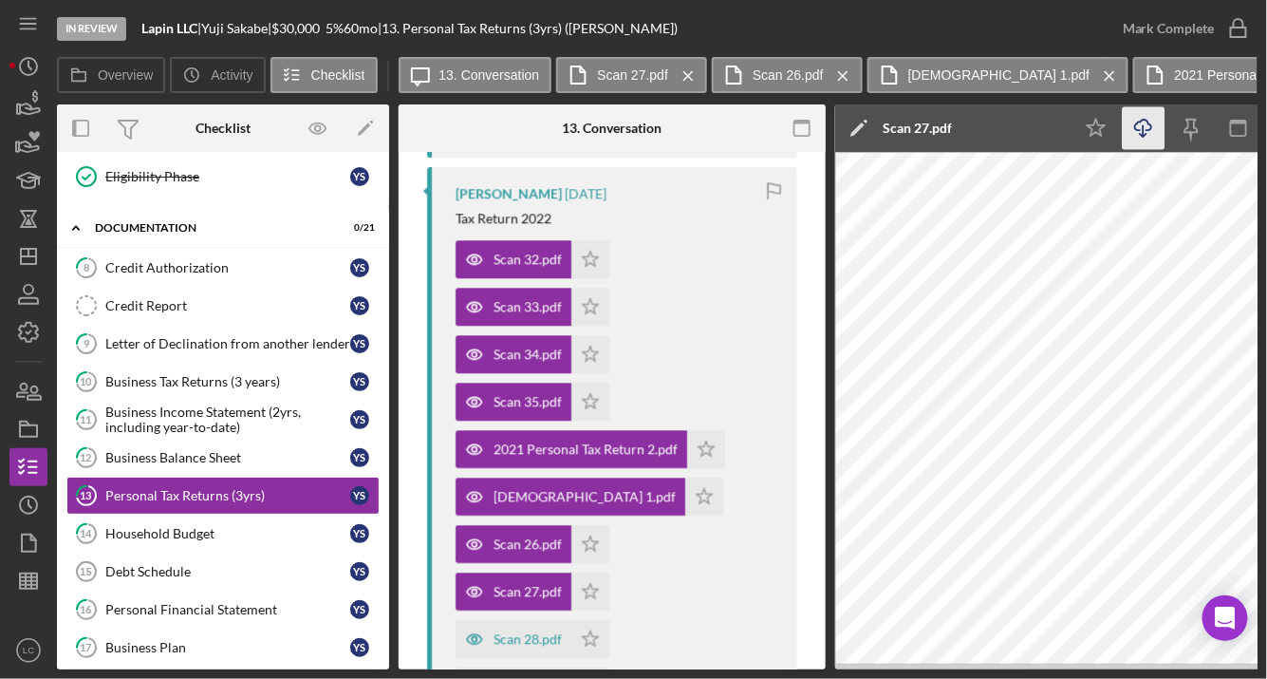
click at [1152, 128] on icon "Icon/Download" at bounding box center [1144, 128] width 43 height 43
click at [516, 631] on div "Scan 28.pdf" at bounding box center [528, 638] width 68 height 15
click at [1130, 127] on icon "Icon/Download" at bounding box center [1144, 128] width 43 height 43
click at [473, 667] on icon "button" at bounding box center [475, 686] width 38 height 38
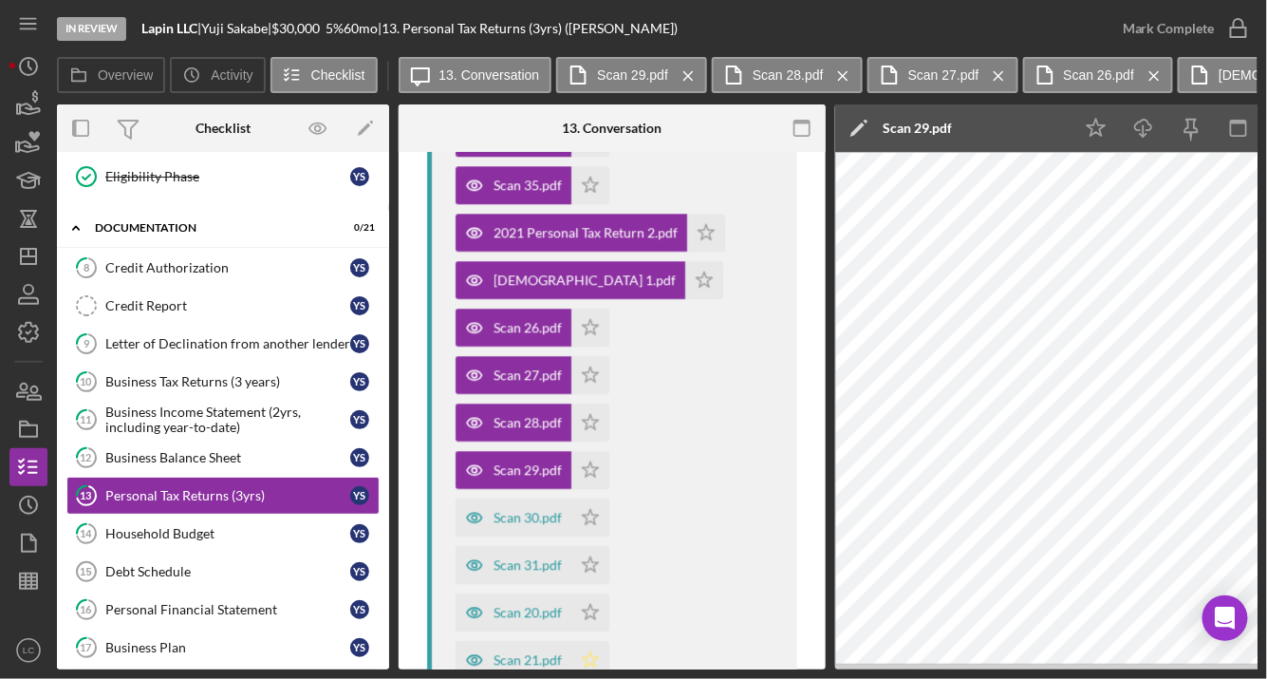
scroll to position [1931, 0]
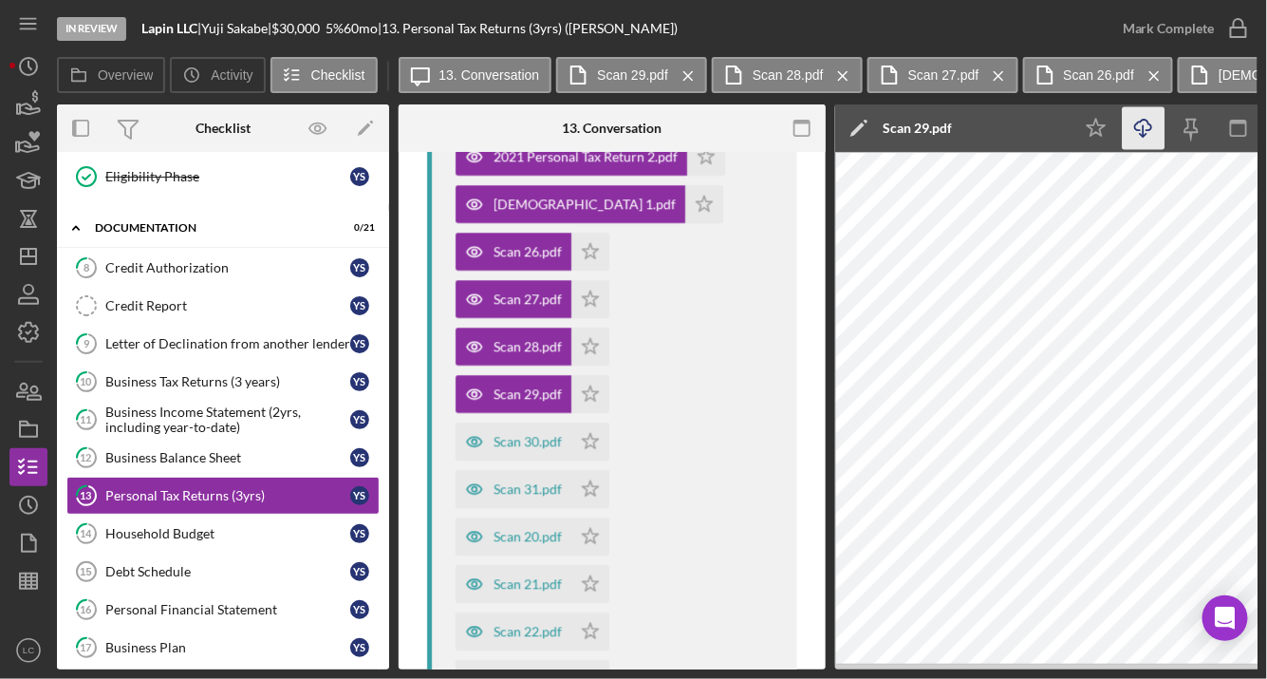
click at [1147, 128] on icon "Icon/Download" at bounding box center [1144, 128] width 43 height 43
click at [487, 422] on icon "button" at bounding box center [475, 441] width 38 height 38
click at [1160, 124] on icon "Icon/Download" at bounding box center [1144, 128] width 43 height 43
click at [516, 481] on div "Scan 31.pdf" at bounding box center [528, 488] width 68 height 15
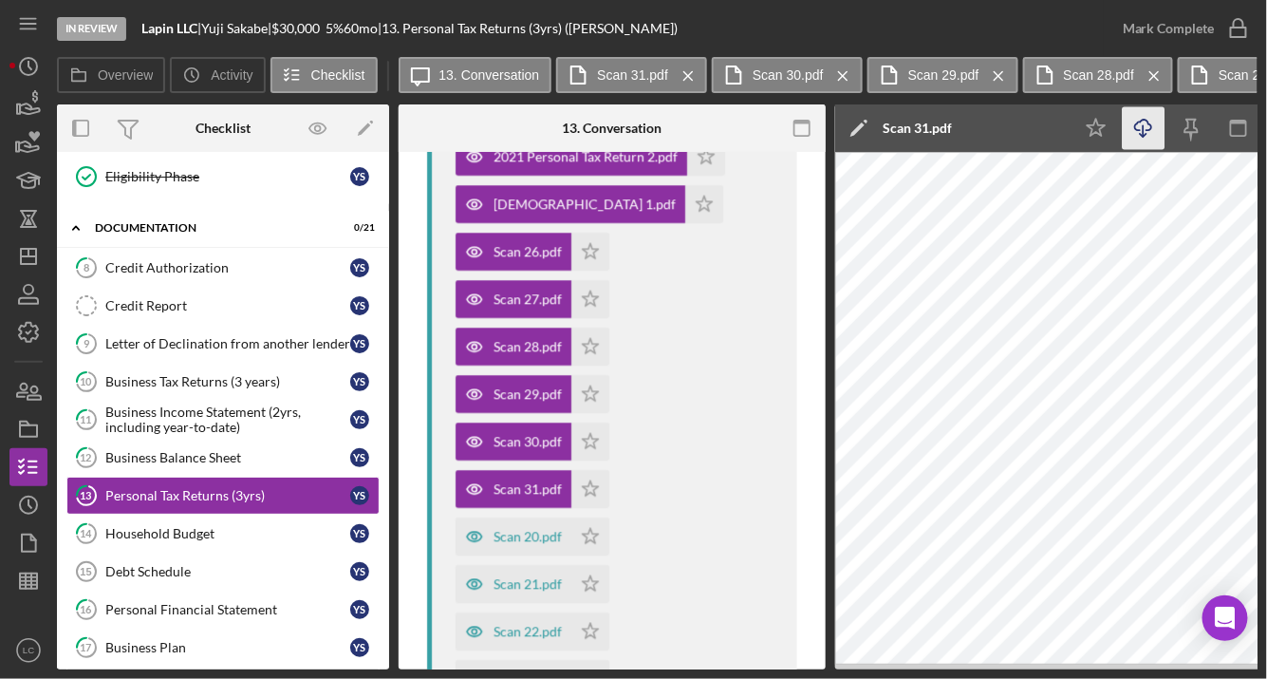
click at [1142, 129] on icon "Icon/Download" at bounding box center [1144, 128] width 43 height 43
click at [515, 529] on div "Scan 20.pdf" at bounding box center [528, 536] width 68 height 15
click at [1138, 132] on icon "Icon/Download" at bounding box center [1144, 128] width 43 height 43
click at [523, 576] on div "Scan 21.pdf" at bounding box center [528, 583] width 68 height 15
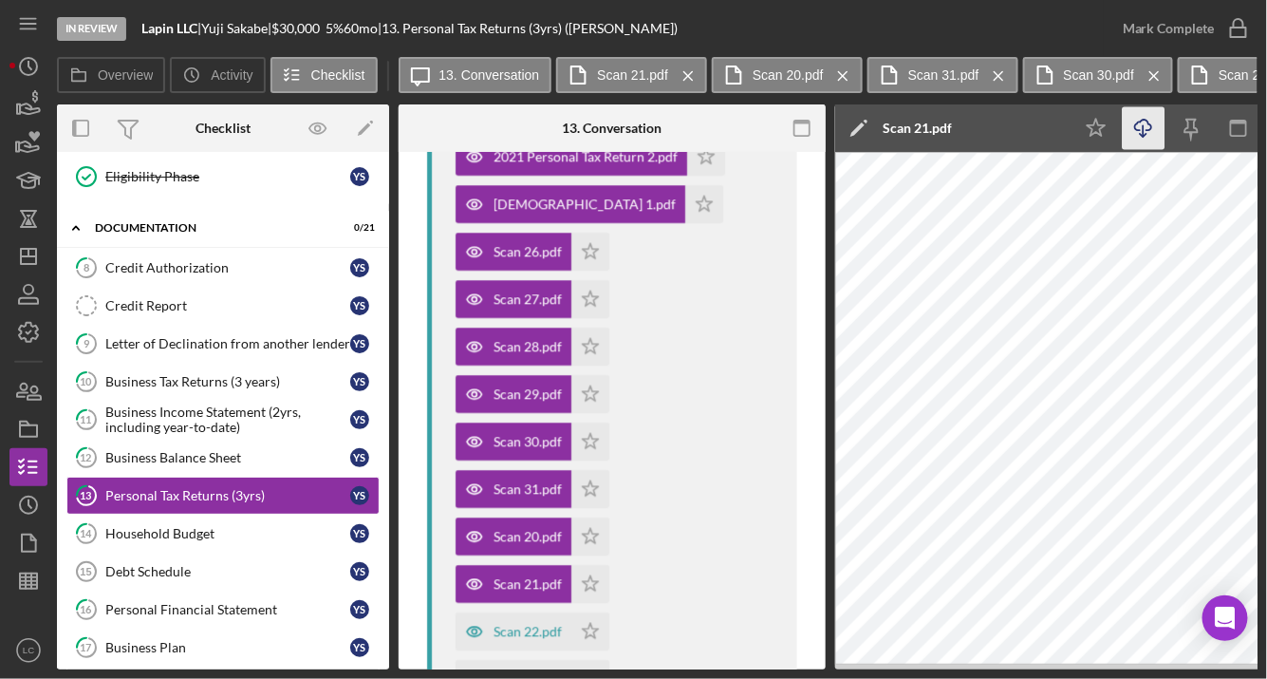
click at [1142, 140] on icon "Icon/Download" at bounding box center [1144, 128] width 43 height 43
click at [526, 624] on div "Scan 22.pdf" at bounding box center [528, 631] width 68 height 15
click at [1129, 149] on div "Icon/Star Icon/Download Icon/Menu Close" at bounding box center [1239, 127] width 332 height 47
click at [1138, 140] on icon "Icon/Download" at bounding box center [1144, 128] width 43 height 43
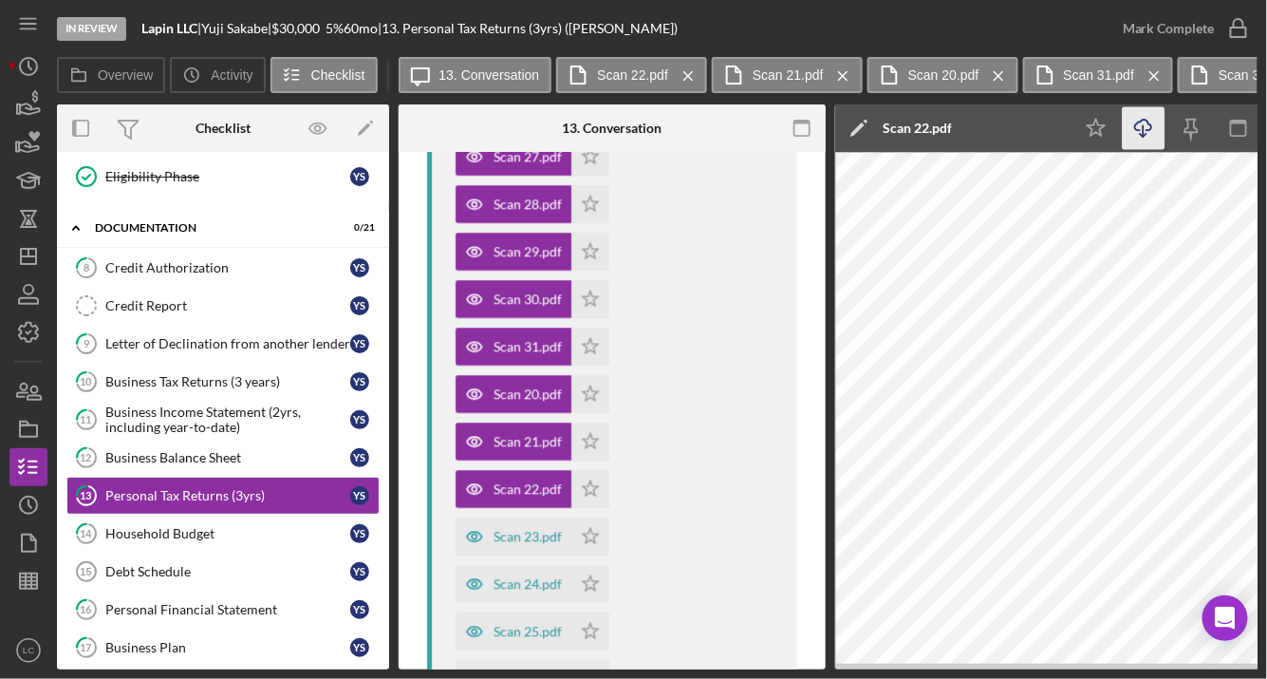
scroll to position [2075, 0]
click at [548, 528] on div "Scan 23.pdf" at bounding box center [528, 535] width 68 height 15
click at [1144, 134] on line "button" at bounding box center [1144, 130] width 0 height 10
click at [512, 575] on div "Scan 24.pdf" at bounding box center [528, 582] width 68 height 15
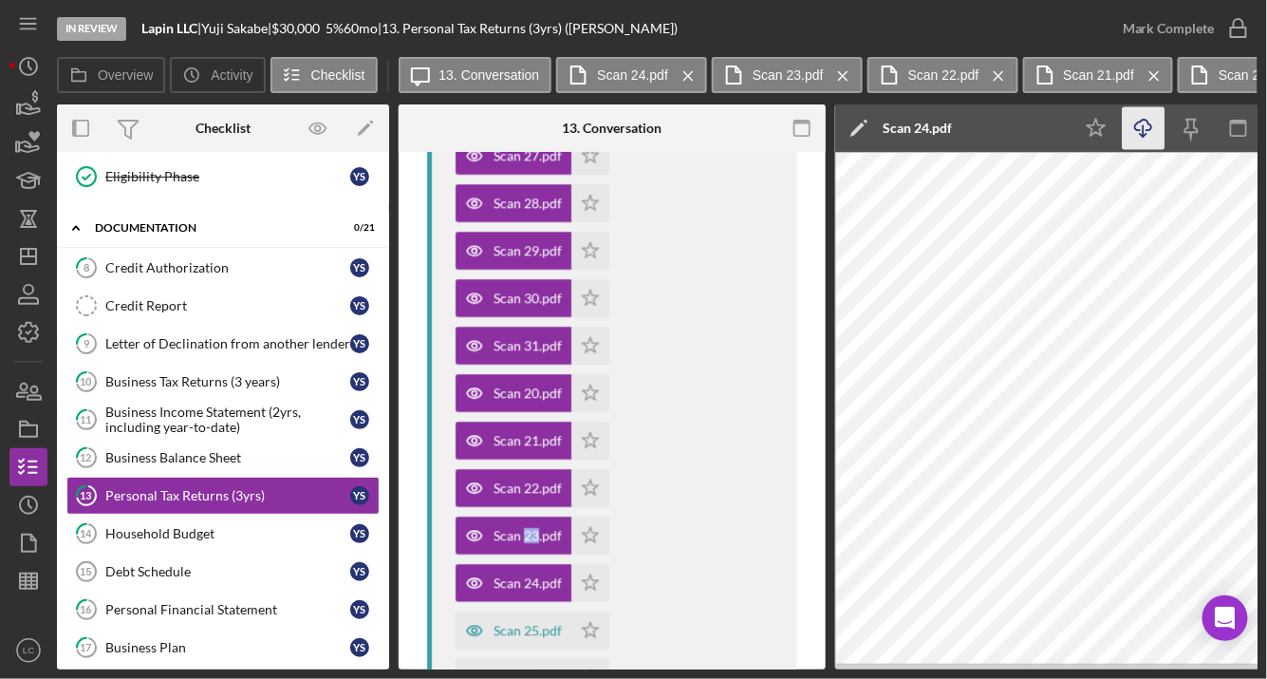
click at [1133, 137] on icon "Icon/Download" at bounding box center [1144, 128] width 43 height 43
click at [507, 611] on div "Scan 25.pdf" at bounding box center [514, 630] width 116 height 38
click at [1138, 140] on icon "Icon/Download" at bounding box center [1144, 128] width 43 height 43
click at [535, 670] on div "Scan 14.pdf" at bounding box center [528, 677] width 68 height 15
click at [1138, 140] on icon "Icon/Download" at bounding box center [1144, 128] width 43 height 43
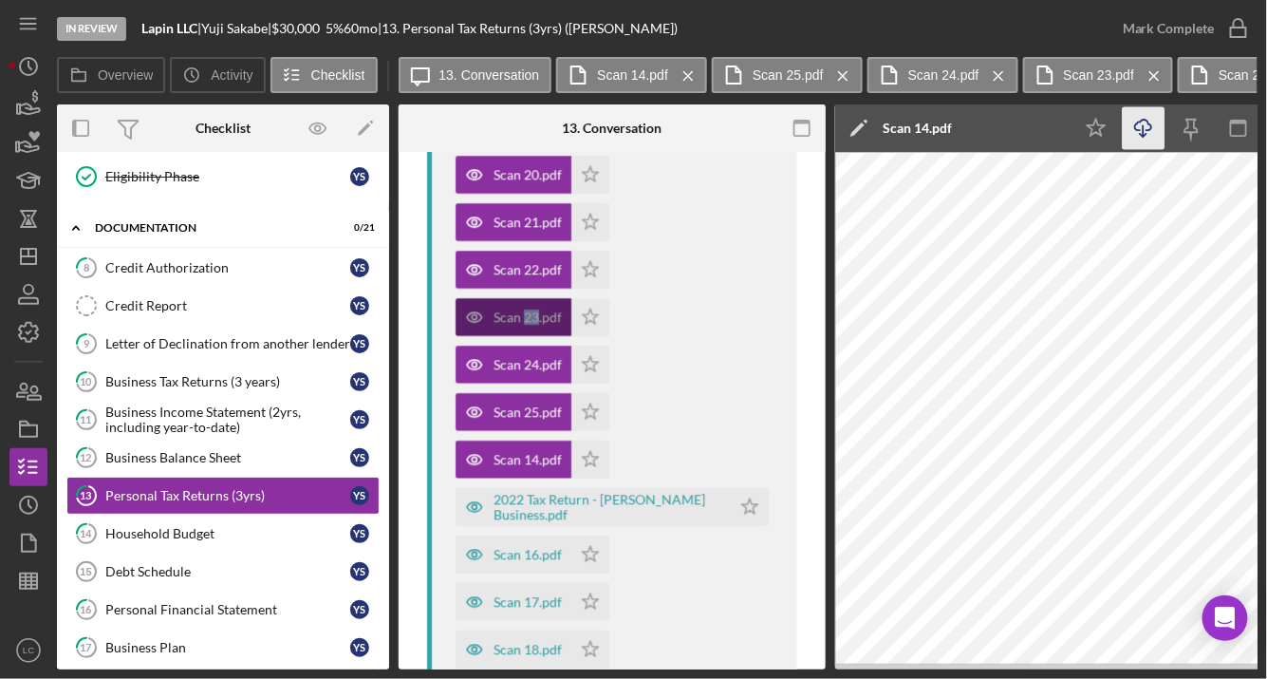
scroll to position [2327, 0]
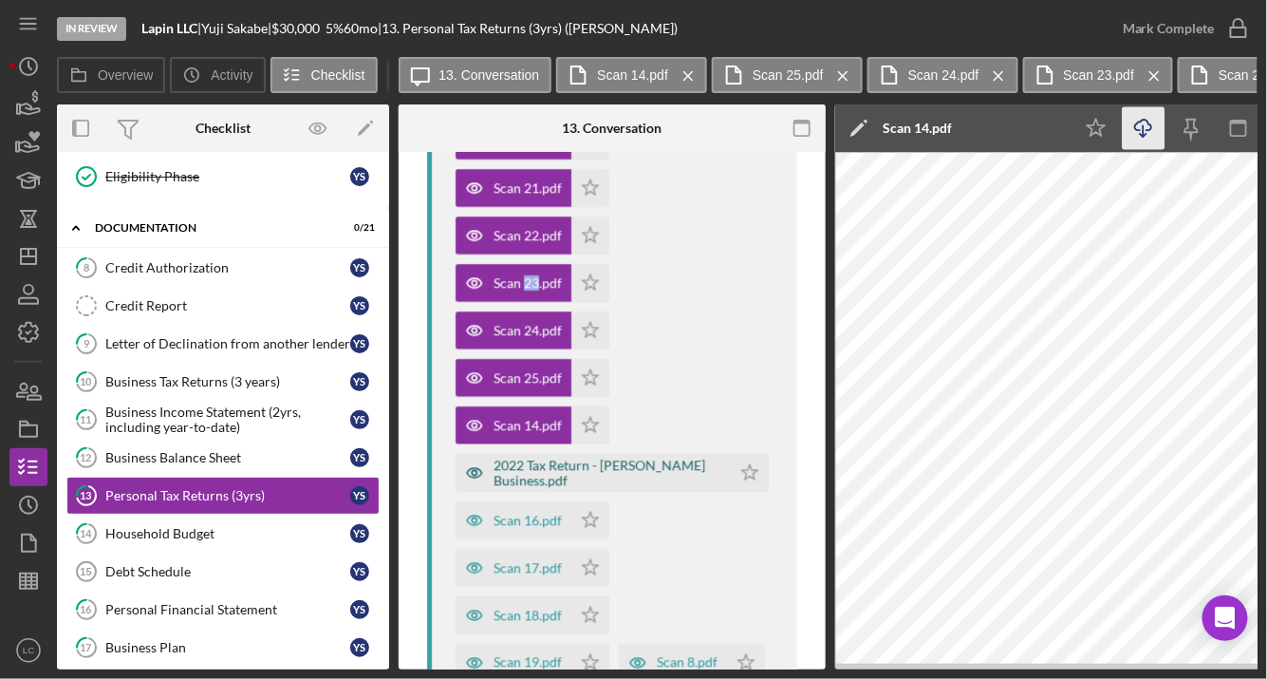
click at [592, 457] on div "2022 Tax Return - [PERSON_NAME] Business.pdf" at bounding box center [608, 472] width 228 height 30
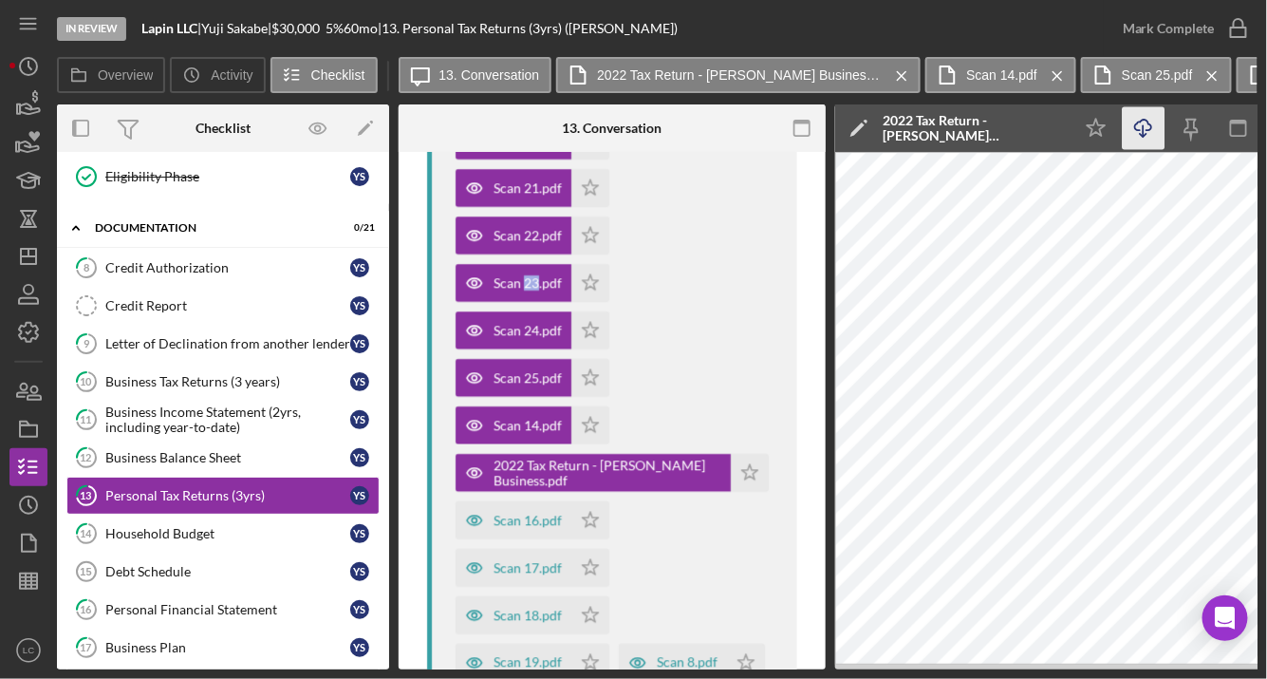
click at [1147, 134] on icon "Icon/Download" at bounding box center [1144, 128] width 43 height 43
click at [518, 513] on div "Scan 16.pdf" at bounding box center [528, 520] width 68 height 15
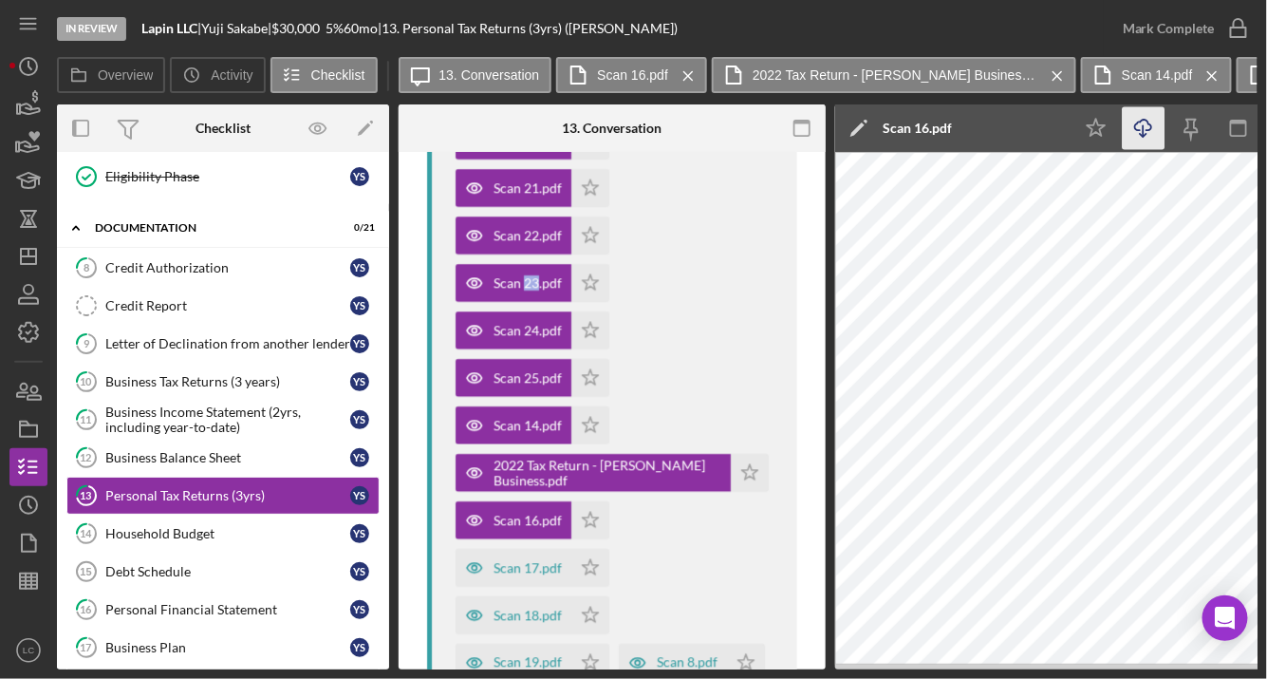
click at [1129, 137] on icon "Icon/Download" at bounding box center [1144, 128] width 43 height 43
click at [482, 549] on icon "button" at bounding box center [475, 568] width 38 height 38
click at [1143, 139] on icon "Icon/Download" at bounding box center [1144, 128] width 43 height 43
click at [531, 607] on div "Scan 18.pdf" at bounding box center [528, 614] width 68 height 15
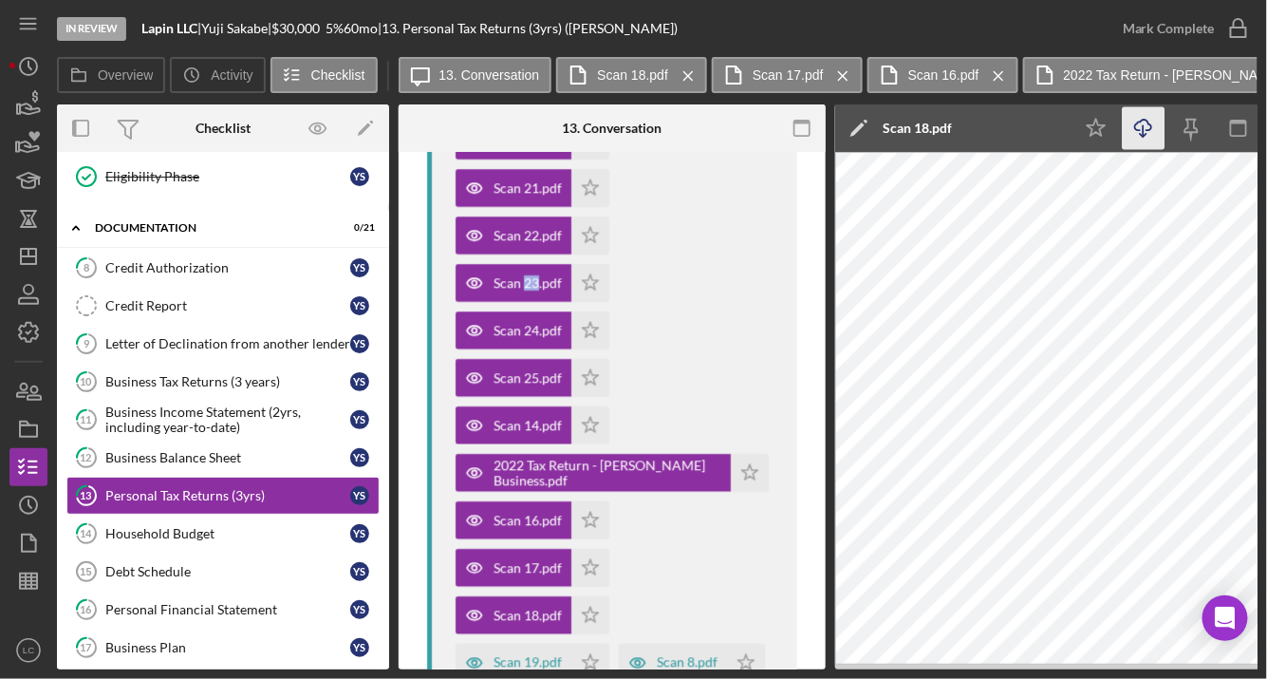
click at [1130, 125] on icon "Icon/Download" at bounding box center [1144, 128] width 43 height 43
click at [513, 655] on div "Scan 19.pdf" at bounding box center [528, 662] width 68 height 15
click at [1147, 125] on icon "Icon/Download" at bounding box center [1144, 128] width 43 height 43
click at [679, 655] on div "Scan 8.pdf" at bounding box center [687, 662] width 61 height 15
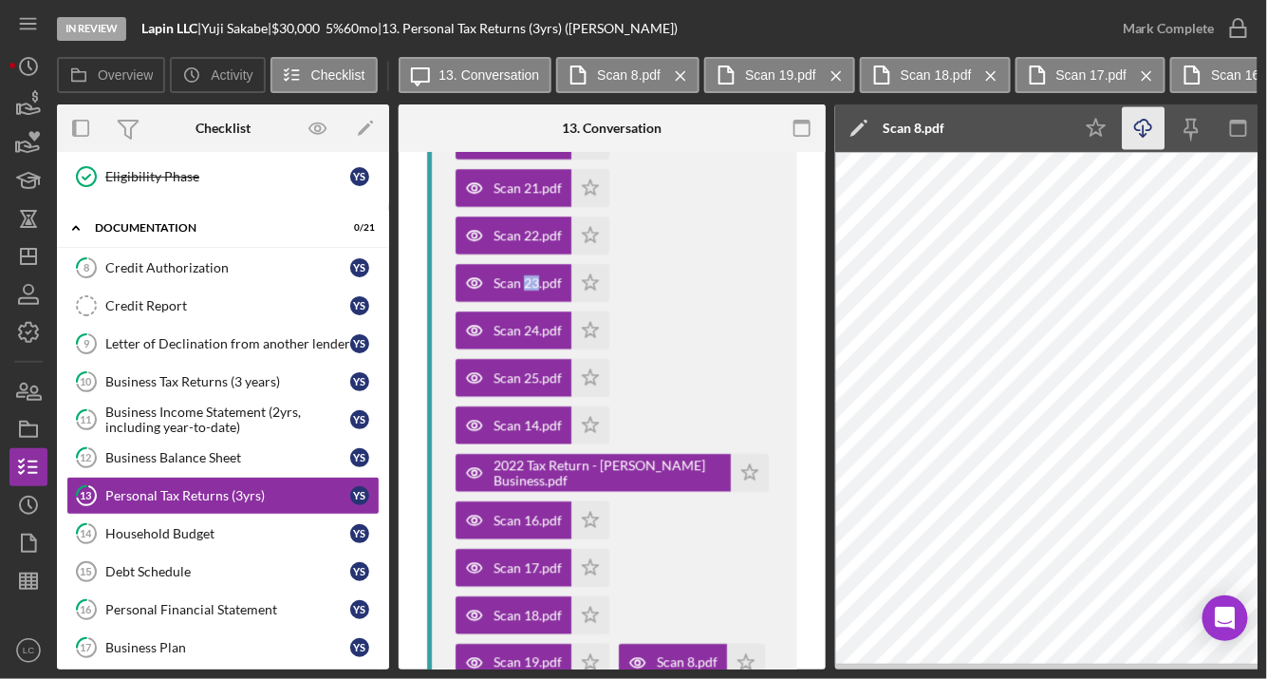
drag, startPoint x: 1136, startPoint y: 126, endPoint x: 1126, endPoint y: 135, distance: 13.5
click at [1137, 126] on icon "Icon/Download" at bounding box center [1144, 128] width 43 height 43
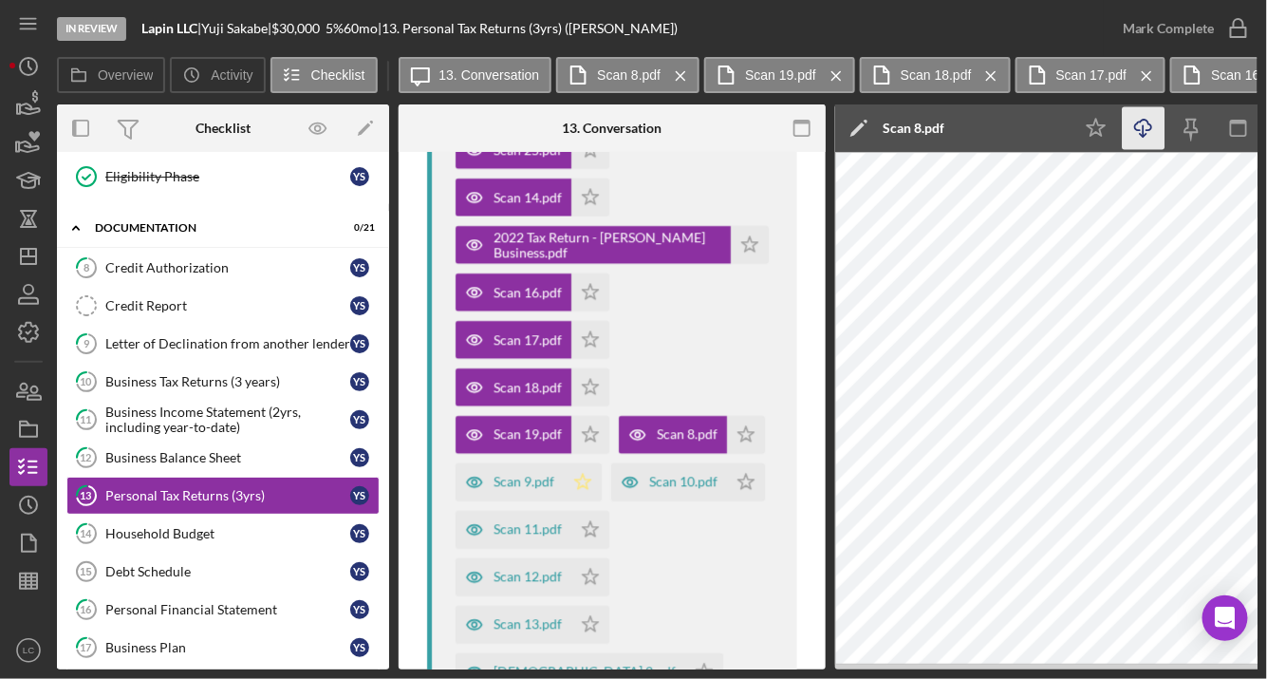
scroll to position [2556, 0]
click at [551, 474] on div "Scan 9.pdf" at bounding box center [524, 481] width 61 height 15
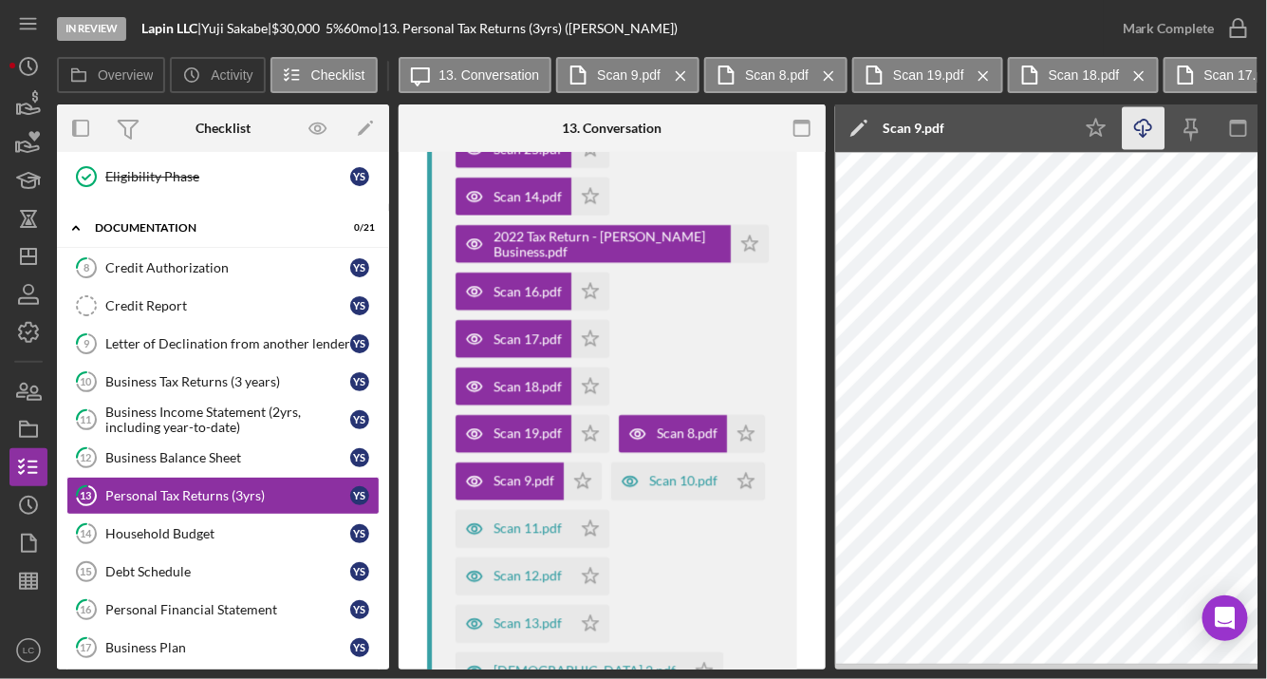
click at [1131, 129] on icon "Icon/Download" at bounding box center [1144, 128] width 43 height 43
click at [699, 474] on div "Scan 10.pdf" at bounding box center [683, 481] width 68 height 15
click at [1147, 138] on icon "Icon/Download" at bounding box center [1144, 128] width 43 height 43
click at [542, 510] on div "Scan 11.pdf" at bounding box center [514, 529] width 116 height 38
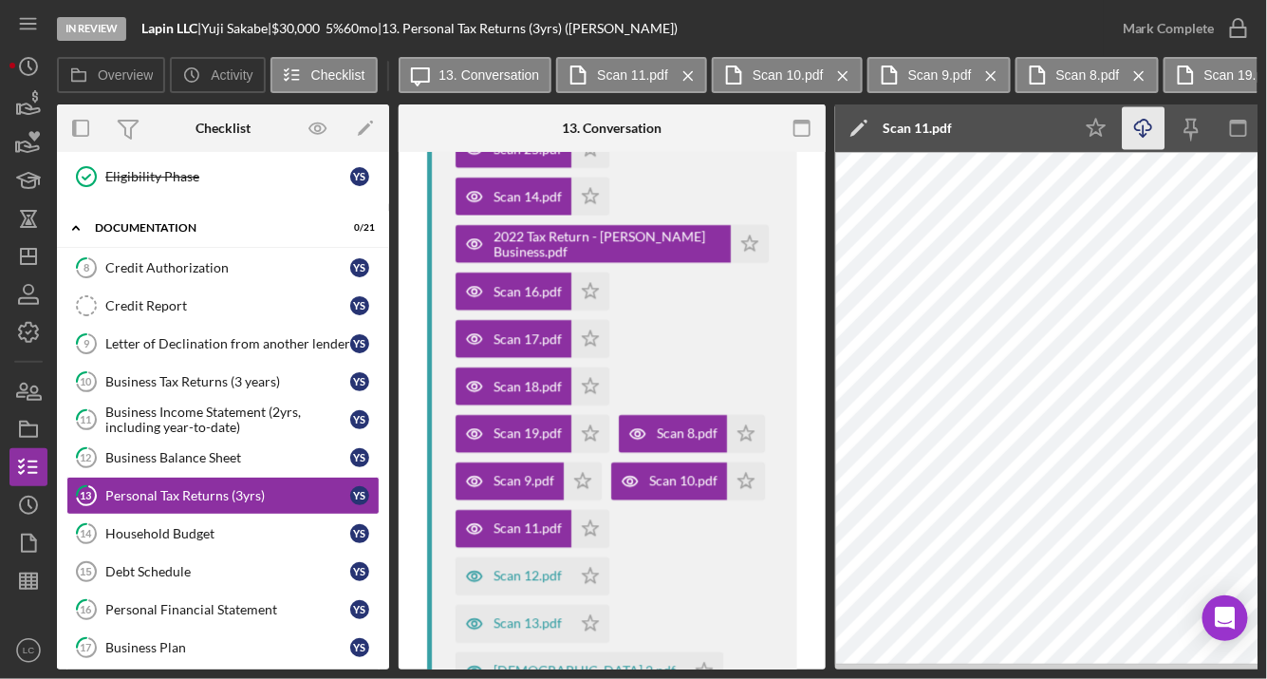
click at [1130, 141] on icon "Icon/Download" at bounding box center [1144, 128] width 43 height 43
click at [529, 569] on div "Scan 12.pdf" at bounding box center [528, 576] width 68 height 15
click at [1129, 135] on icon "Icon/Download" at bounding box center [1144, 128] width 43 height 43
click at [547, 616] on div "Scan 13.pdf" at bounding box center [528, 623] width 68 height 15
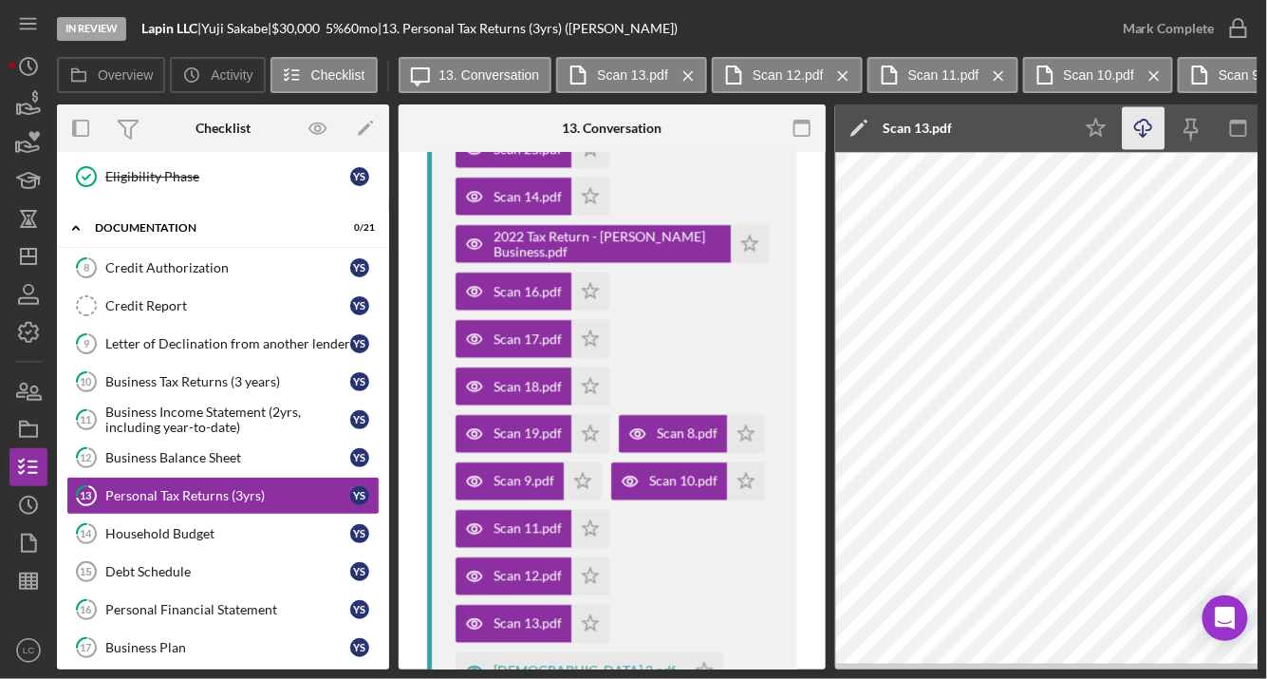
click at [1139, 134] on icon "Icon/Download" at bounding box center [1144, 128] width 43 height 43
click at [676, 663] on div "[DEMOGRAPHIC_DATA] 2.pdf" at bounding box center [585, 670] width 182 height 15
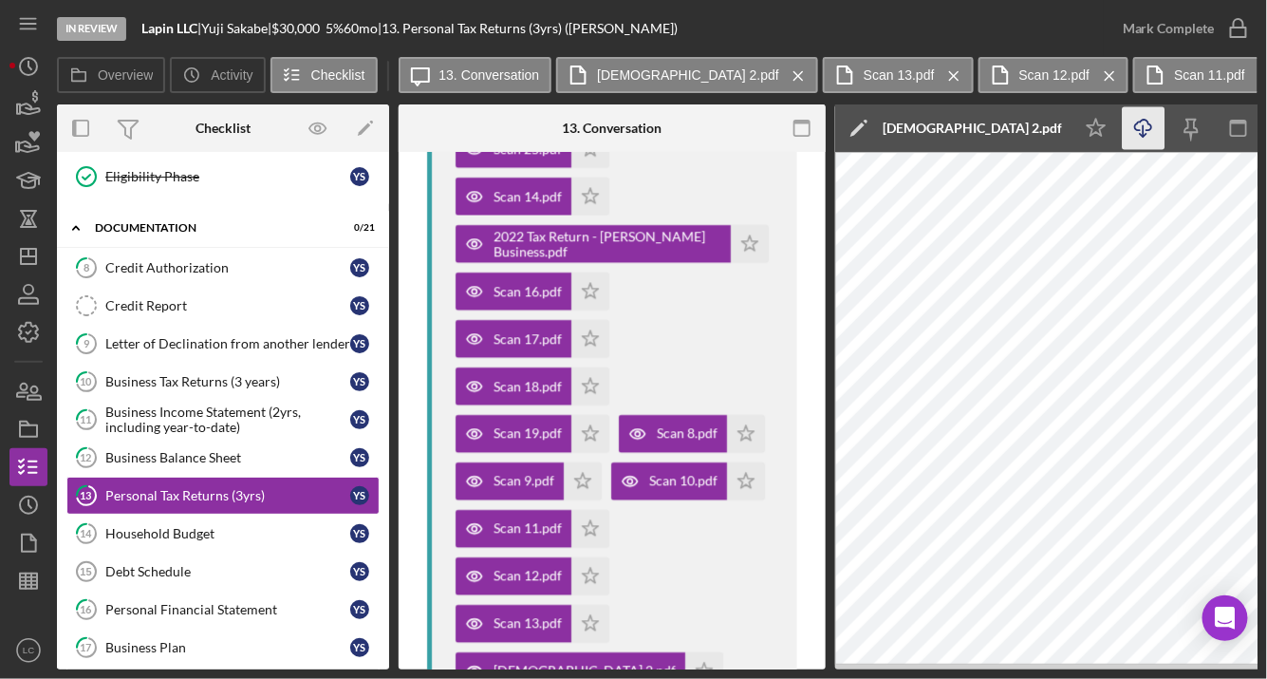
click at [1148, 124] on icon "Icon/Download" at bounding box center [1144, 128] width 43 height 43
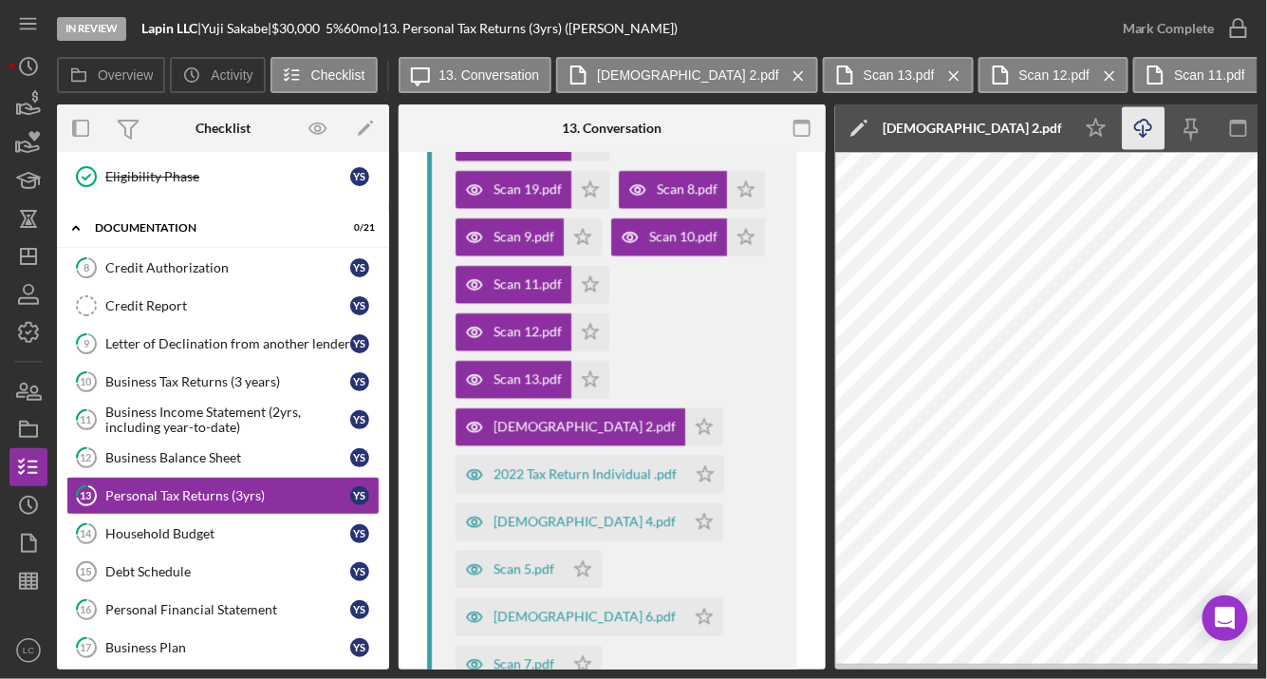
scroll to position [2818, 0]
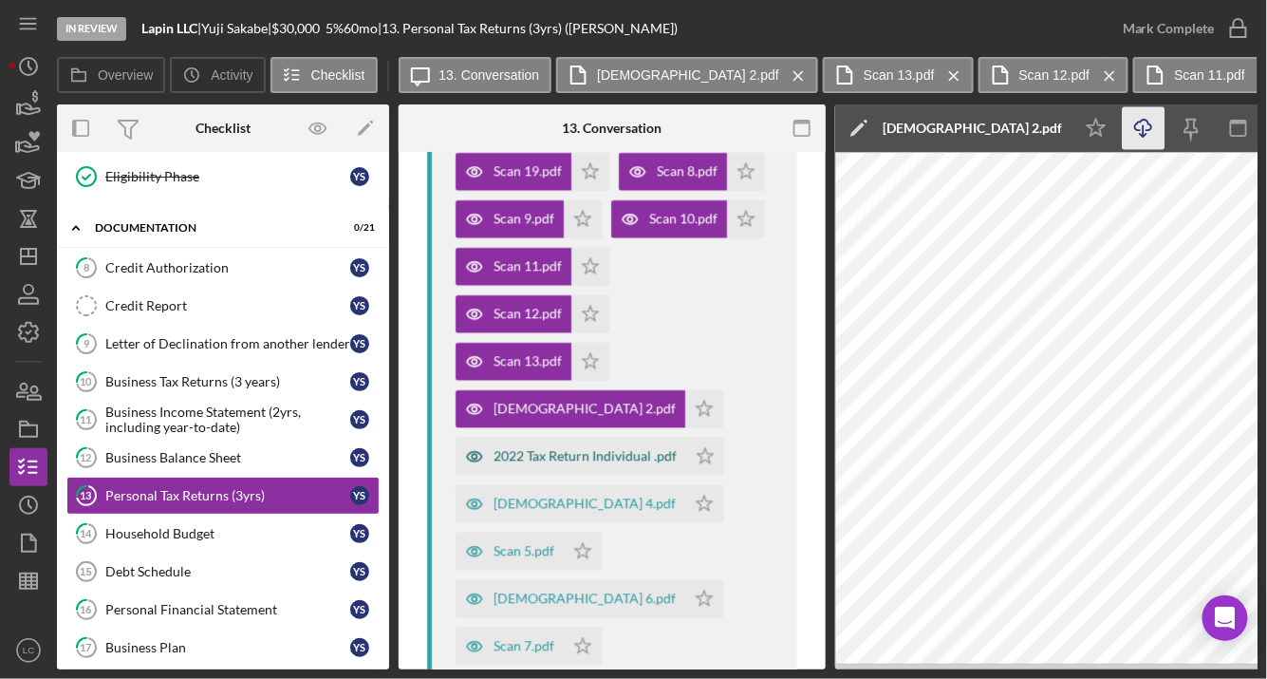
click at [600, 438] on div "2022 Tax Return Individual .pdf" at bounding box center [571, 457] width 231 height 38
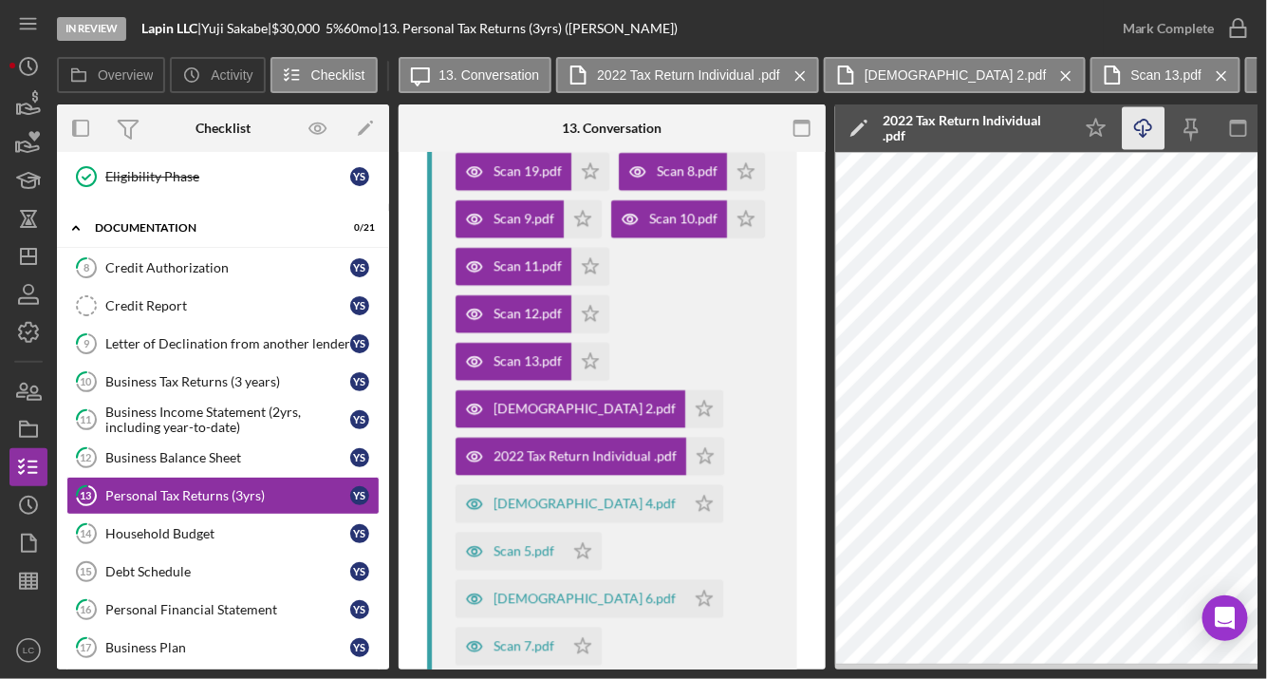
click at [1134, 137] on icon "Icon/Download" at bounding box center [1144, 128] width 43 height 43
click at [513, 485] on div "[DEMOGRAPHIC_DATA] 4.pdf" at bounding box center [571, 504] width 230 height 38
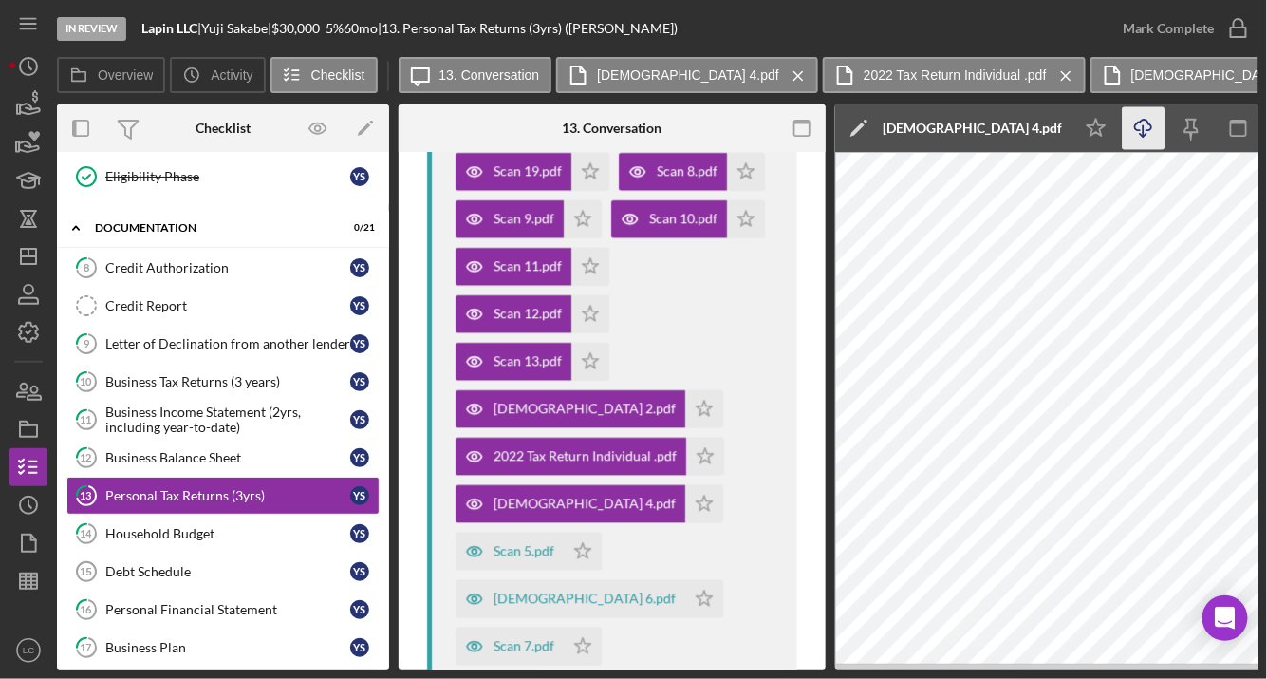
click at [1151, 126] on icon "button" at bounding box center [1143, 125] width 16 height 10
drag, startPoint x: 650, startPoint y: 407, endPoint x: 663, endPoint y: 400, distance: 15.3
click at [554, 544] on div "Scan 5.pdf" at bounding box center [524, 551] width 61 height 15
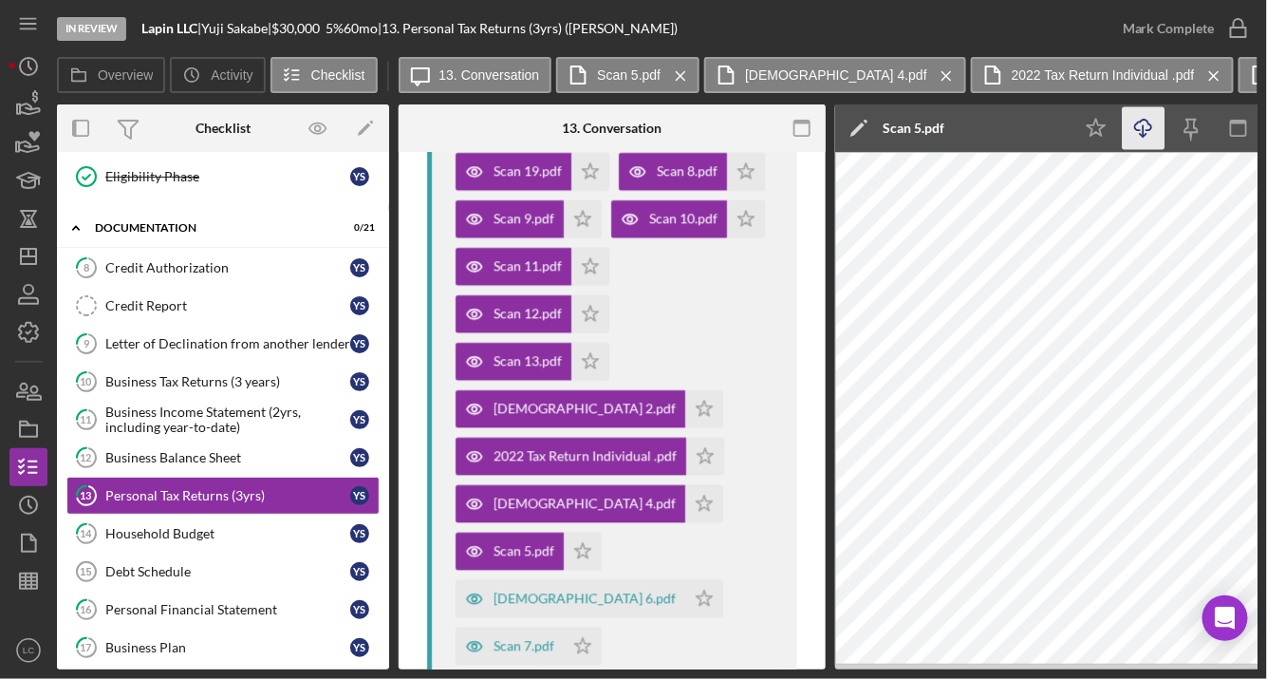
click at [1136, 128] on icon "button" at bounding box center [1143, 125] width 16 height 10
click at [480, 580] on icon "button" at bounding box center [475, 599] width 38 height 38
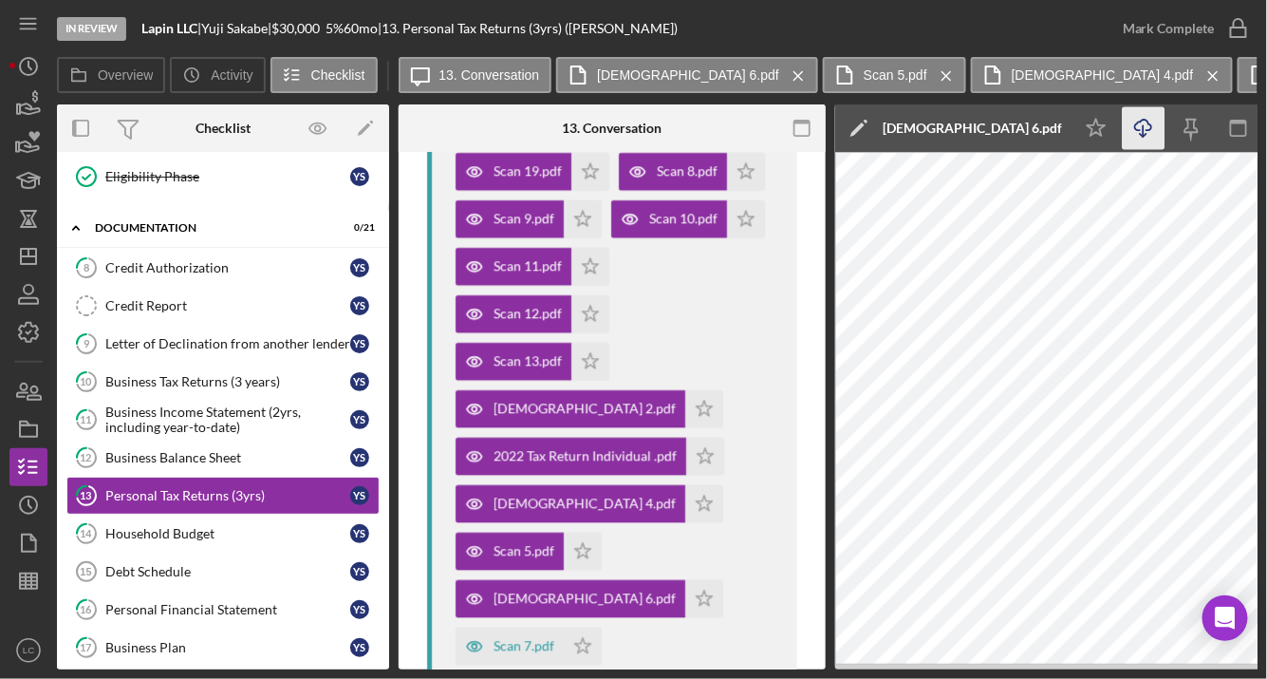
click at [1148, 131] on icon "Icon/Download" at bounding box center [1144, 128] width 43 height 43
drag, startPoint x: 683, startPoint y: 445, endPoint x: 673, endPoint y: 450, distance: 11.5
click at [564, 627] on div "Scan 7.pdf" at bounding box center [510, 646] width 108 height 38
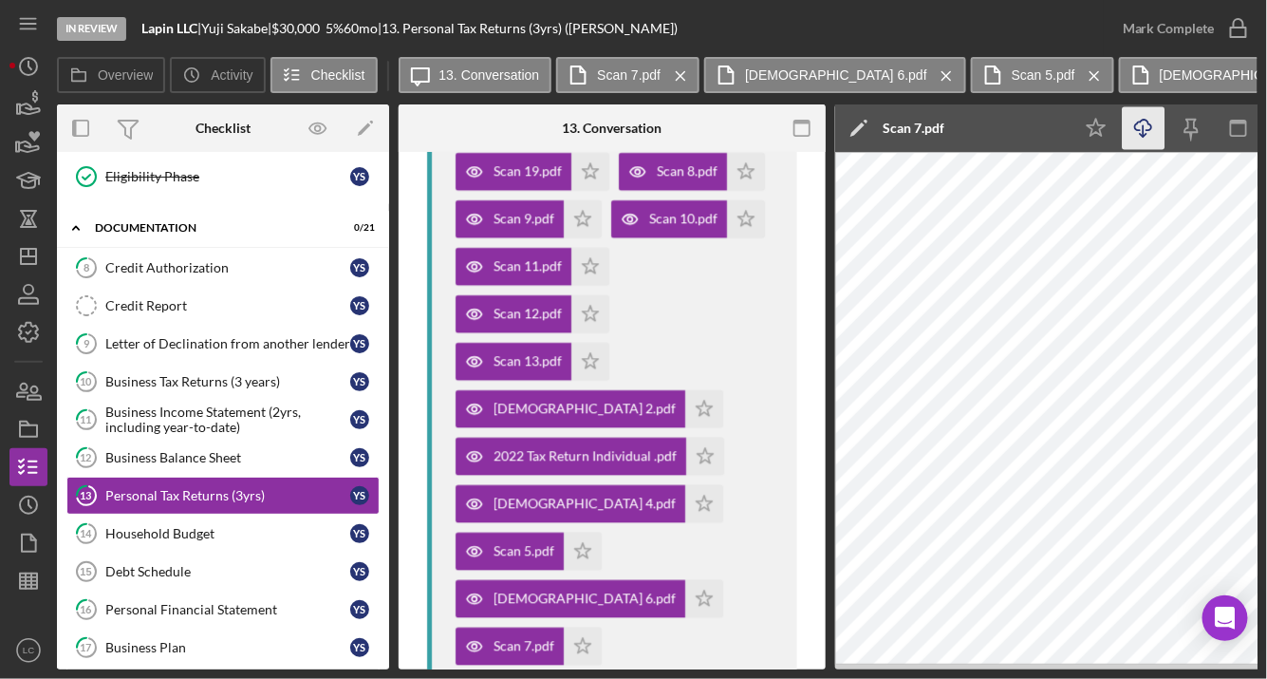
click at [1128, 137] on icon "Icon/Download" at bounding box center [1144, 128] width 43 height 43
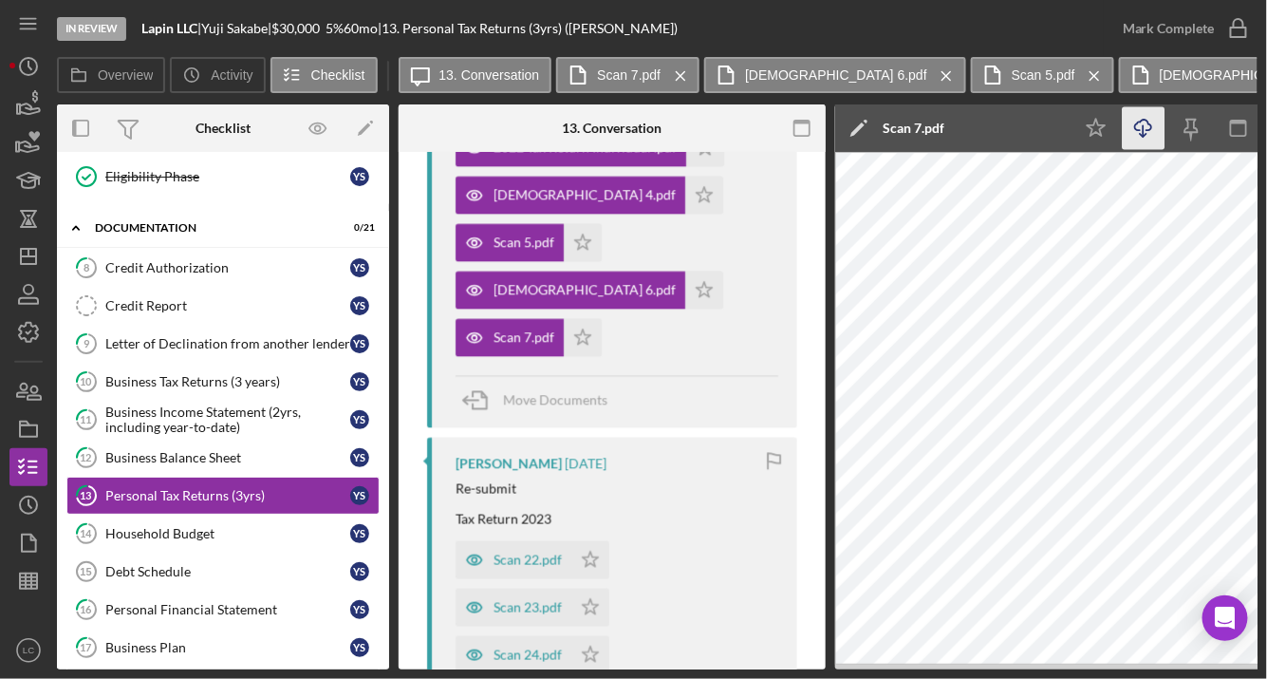
scroll to position [3130, 0]
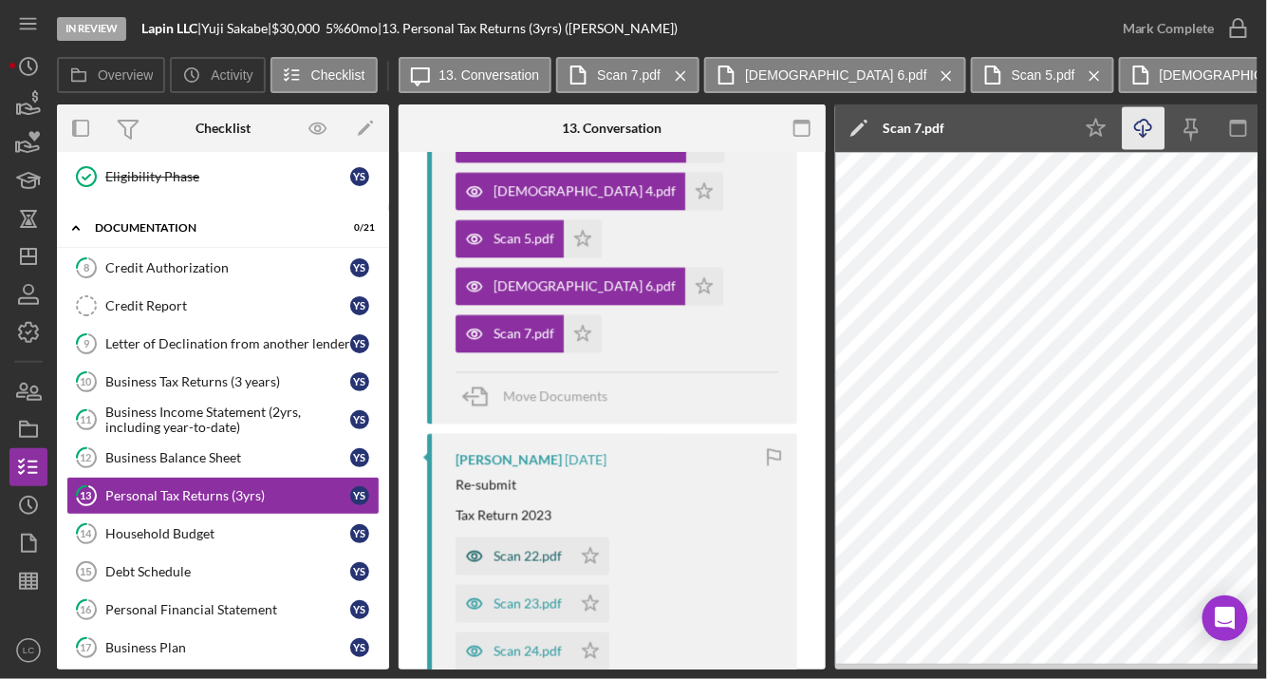
click at [513, 549] on div "Scan 22.pdf" at bounding box center [528, 556] width 68 height 15
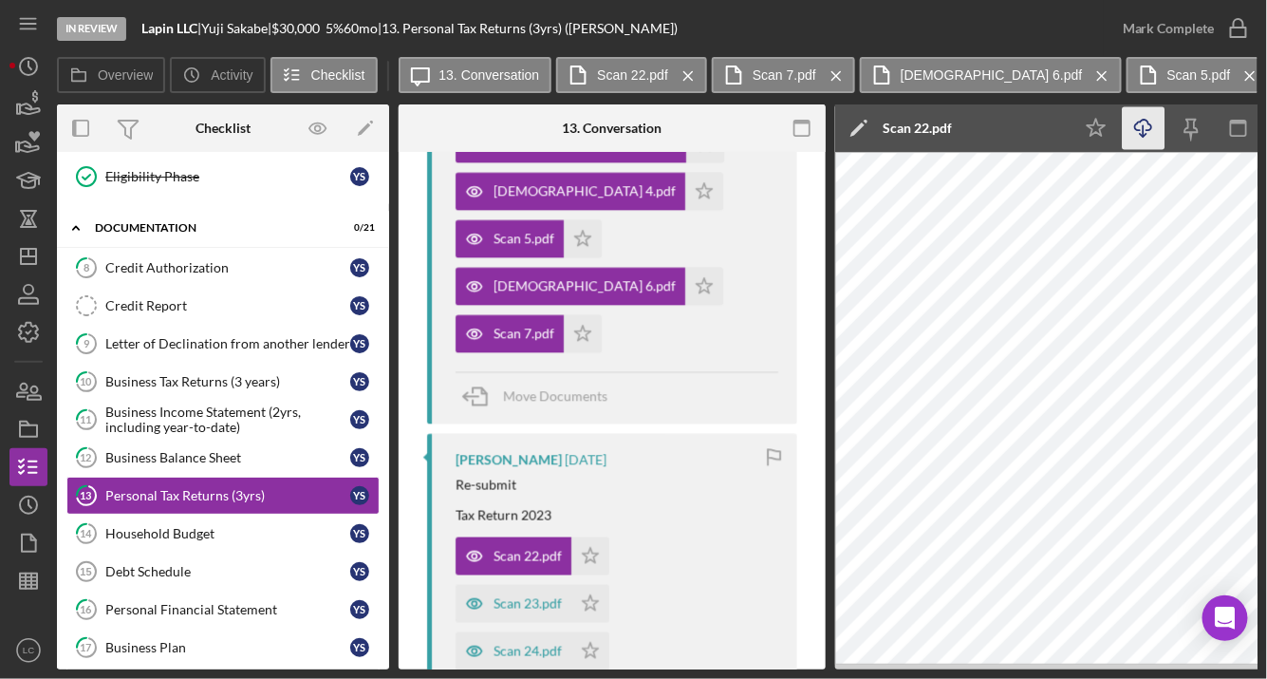
click at [1147, 132] on icon "Icon/Download" at bounding box center [1144, 128] width 43 height 43
click at [519, 585] on div "Scan 23.pdf" at bounding box center [514, 604] width 116 height 38
click at [1141, 122] on icon "Icon/Download" at bounding box center [1144, 128] width 43 height 43
click at [514, 644] on div "Scan 24.pdf" at bounding box center [528, 651] width 68 height 15
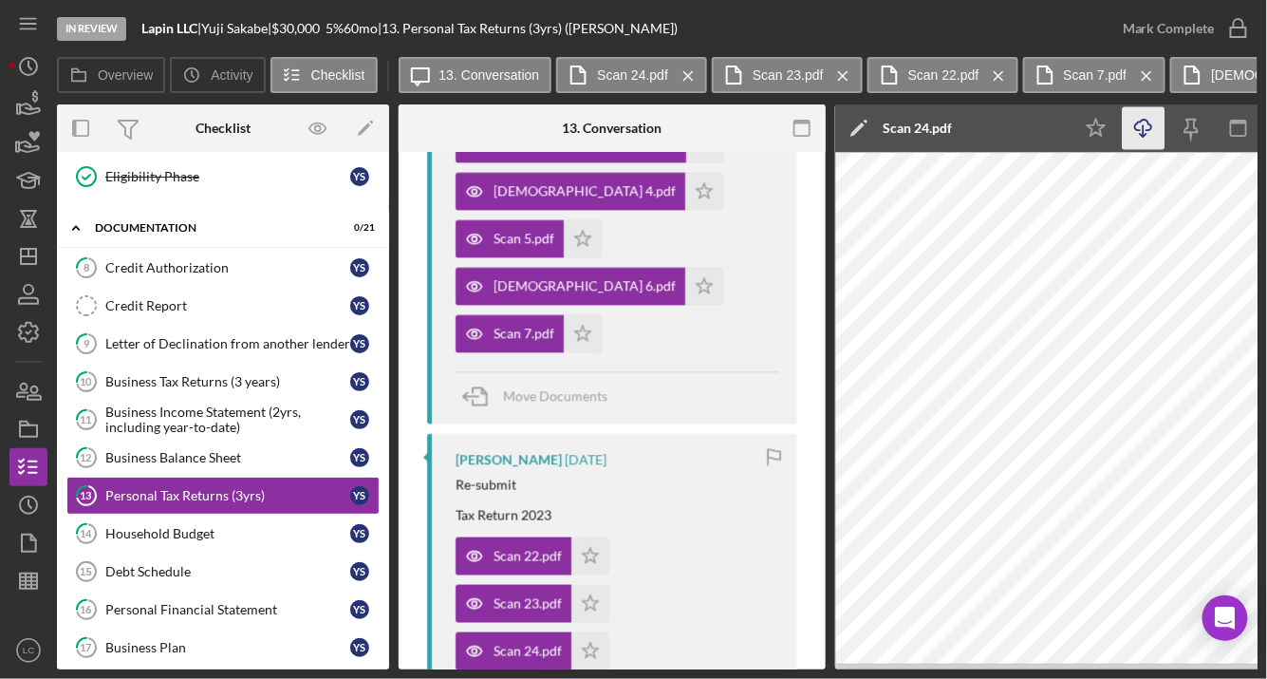
click at [1144, 121] on icon "Icon/Download" at bounding box center [1144, 128] width 43 height 43
click at [1136, 138] on icon "Icon/Download" at bounding box center [1144, 128] width 43 height 43
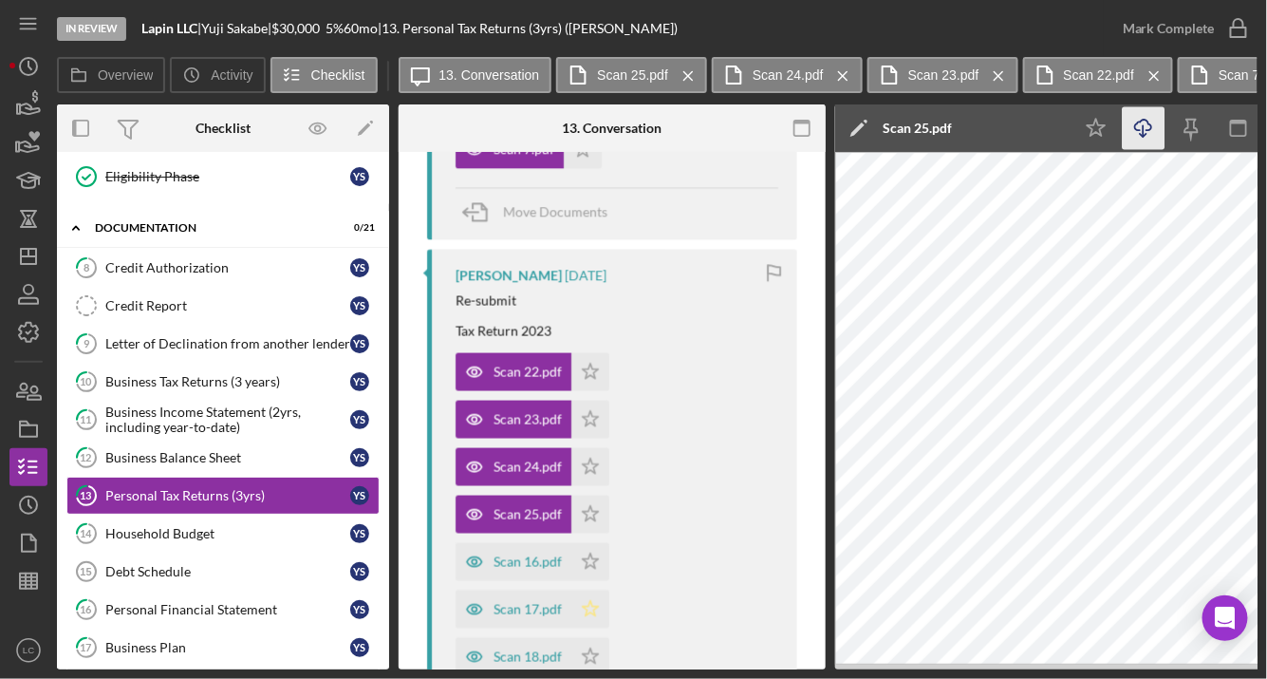
scroll to position [3336, 0]
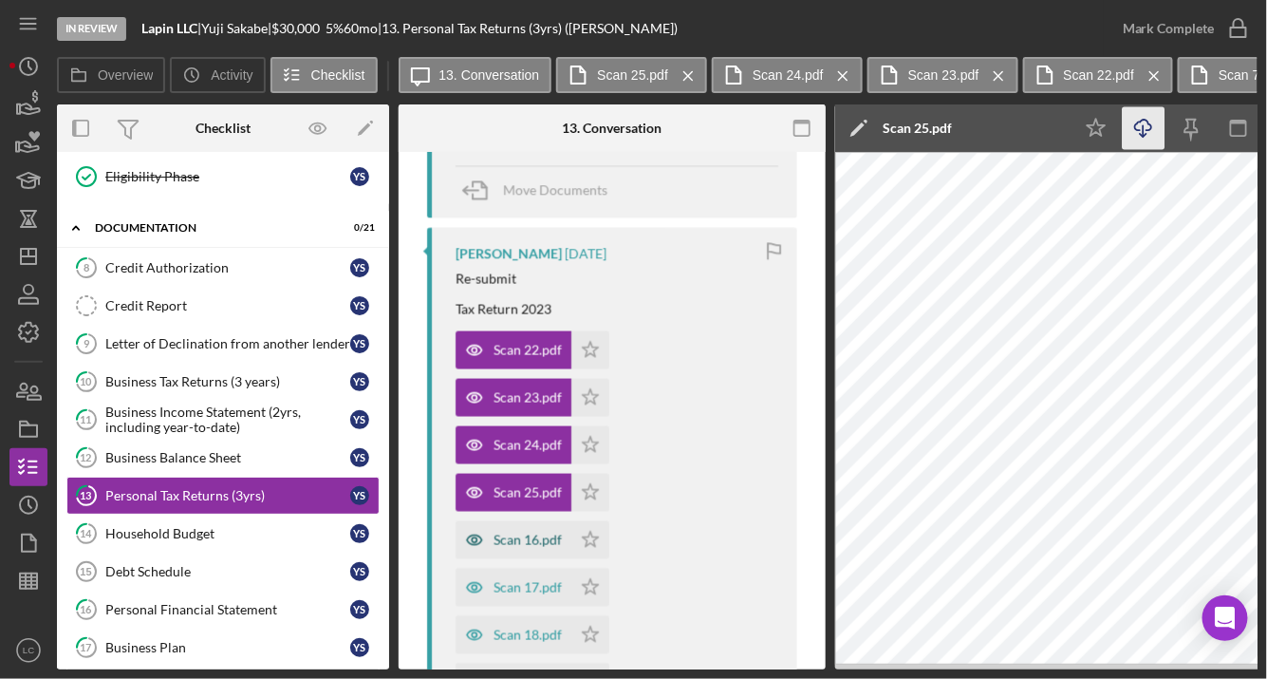
click at [500, 532] on div "Scan 16.pdf" at bounding box center [528, 539] width 68 height 15
click at [1150, 131] on icon "Icon/Download" at bounding box center [1144, 128] width 43 height 43
click at [517, 580] on div "Scan 17.pdf" at bounding box center [528, 587] width 68 height 15
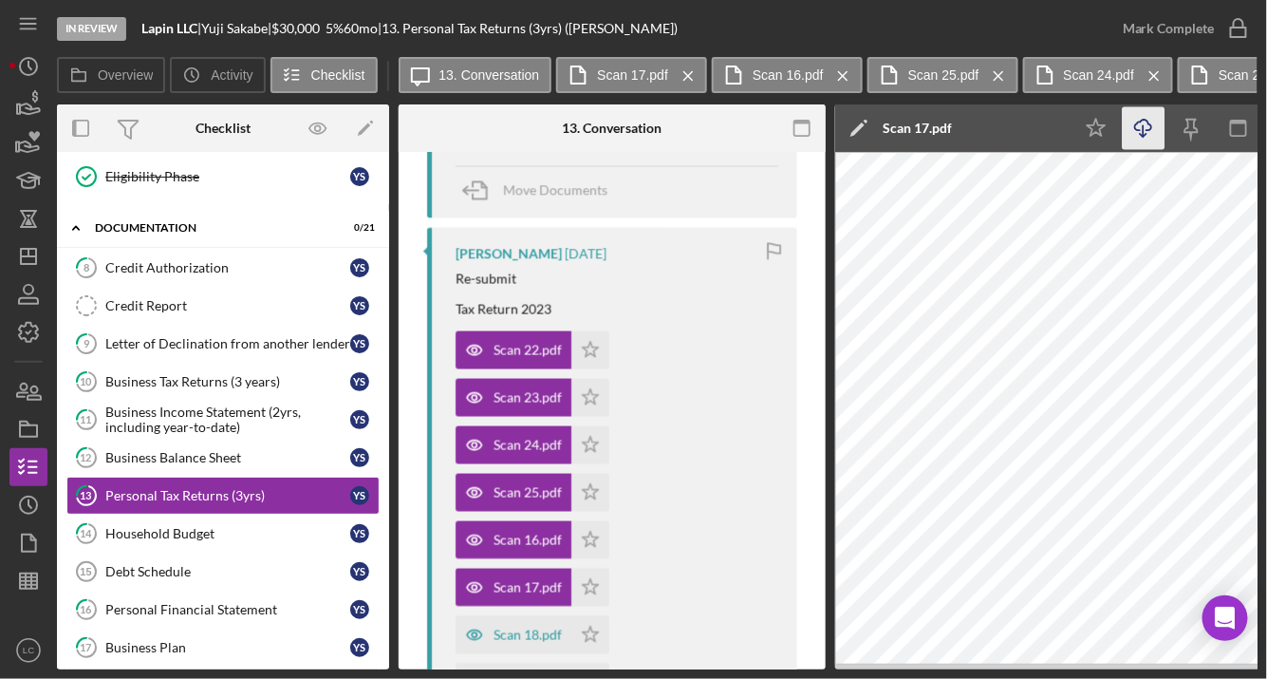
click at [1156, 134] on icon "Icon/Download" at bounding box center [1144, 128] width 43 height 43
click at [534, 627] on div "Scan 18.pdf" at bounding box center [528, 634] width 68 height 15
click at [1144, 133] on icon "Icon/Download" at bounding box center [1144, 128] width 43 height 43
click at [515, 675] on div "Scan 19.pdf" at bounding box center [528, 682] width 68 height 15
click at [1136, 131] on icon "Icon/Download" at bounding box center [1144, 128] width 43 height 43
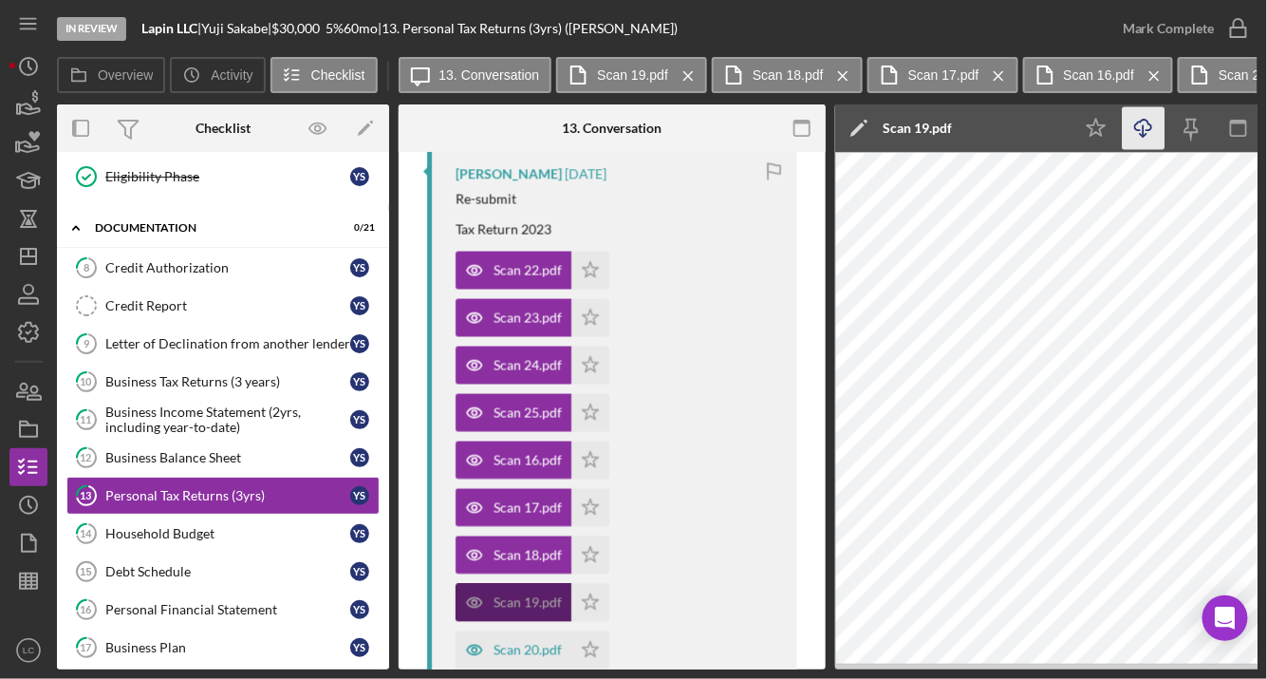
scroll to position [3470, 0]
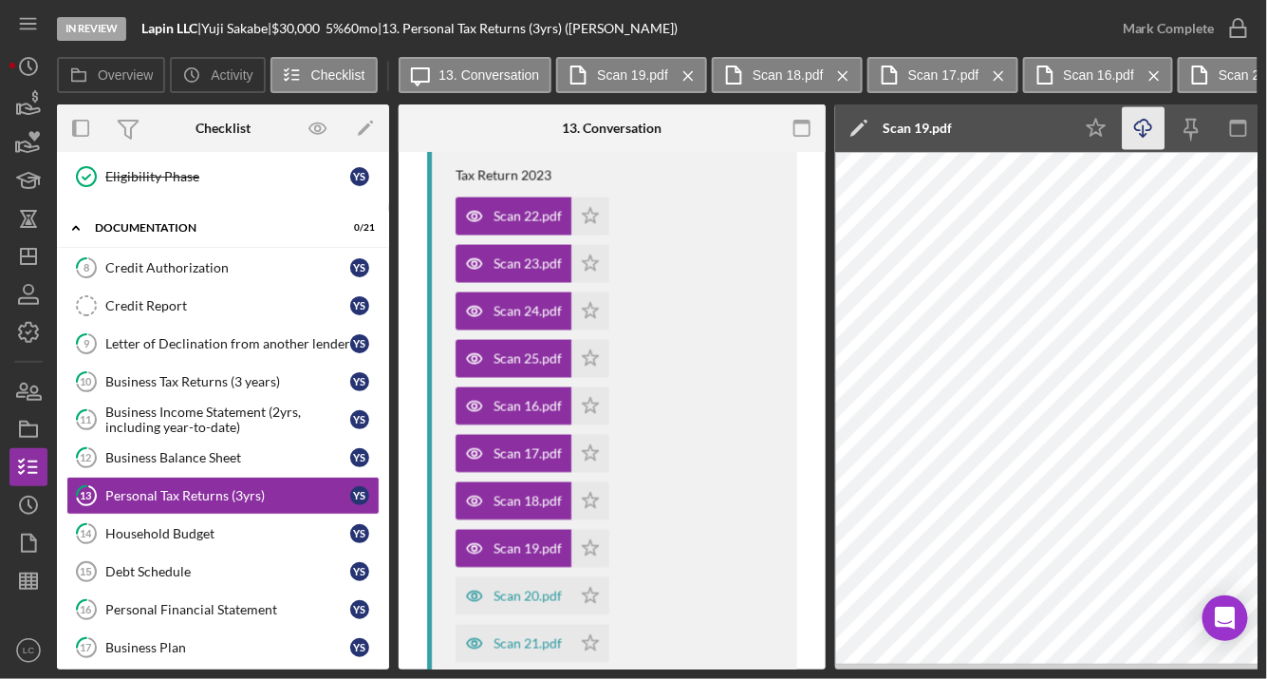
click at [506, 568] on div "Scan 20.pdf Icon/Star" at bounding box center [537, 591] width 163 height 47
click at [513, 577] on div "Scan 20.pdf" at bounding box center [514, 596] width 116 height 38
click at [1151, 131] on icon "Icon/Download" at bounding box center [1144, 128] width 43 height 43
click at [547, 636] on div "Scan 21.pdf" at bounding box center [528, 643] width 68 height 15
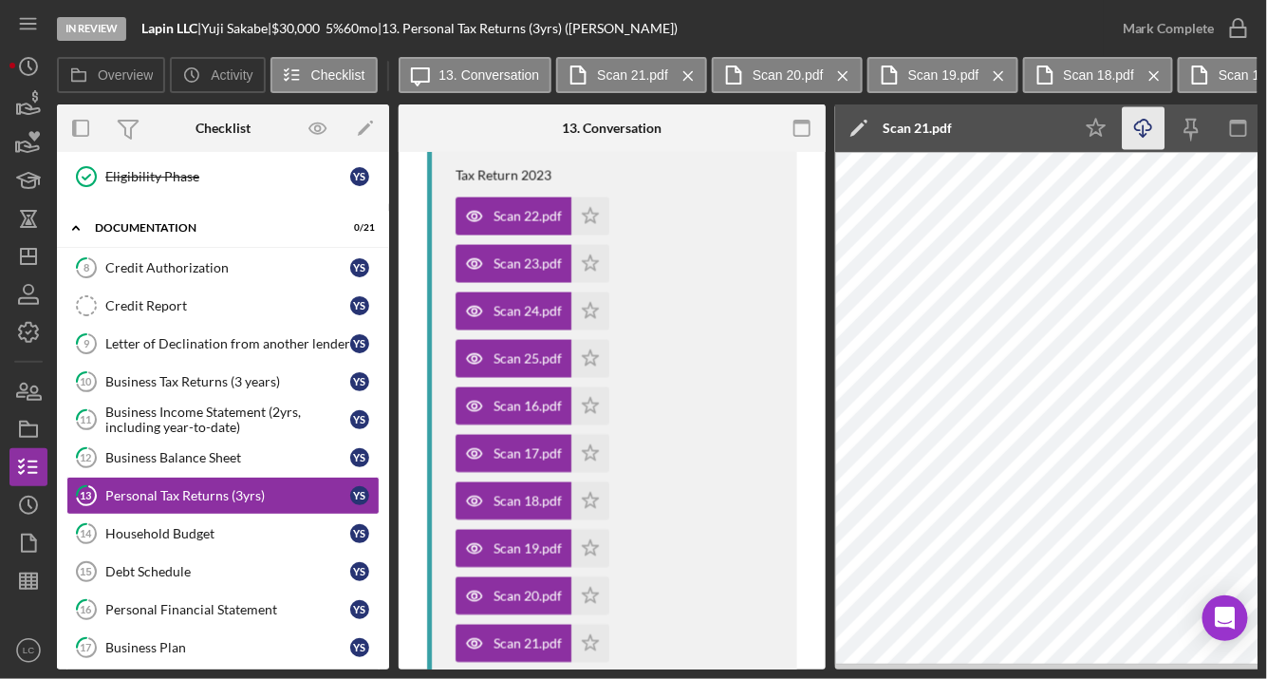
click at [1135, 127] on icon "Icon/Download" at bounding box center [1144, 128] width 43 height 43
click at [511, 678] on div "Scan 10.pdf" at bounding box center [528, 690] width 68 height 15
click at [1137, 130] on icon "button" at bounding box center [1143, 125] width 16 height 10
click at [1143, 138] on icon "Icon/Download" at bounding box center [1144, 128] width 43 height 43
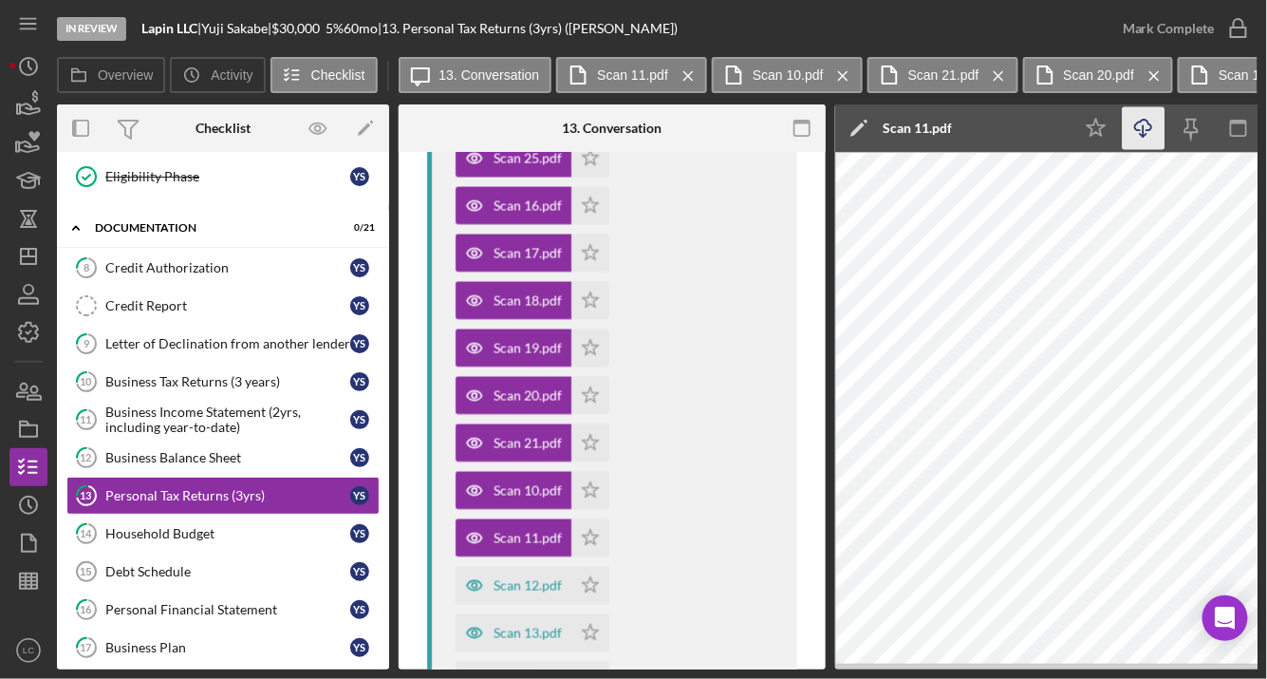
scroll to position [3750, 0]
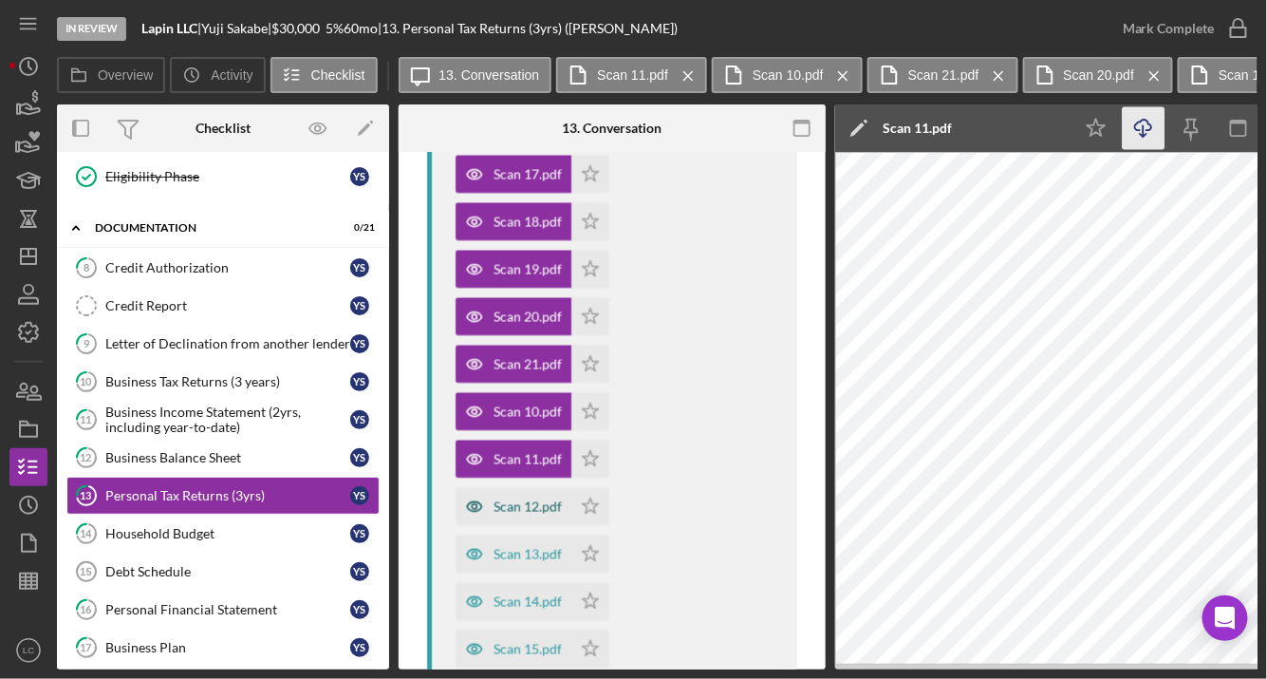
click at [518, 498] on div "Scan 12.pdf" at bounding box center [528, 505] width 68 height 15
click at [1129, 133] on icon "Icon/Download" at bounding box center [1144, 128] width 43 height 43
click at [513, 546] on div "Scan 13.pdf" at bounding box center [528, 553] width 68 height 15
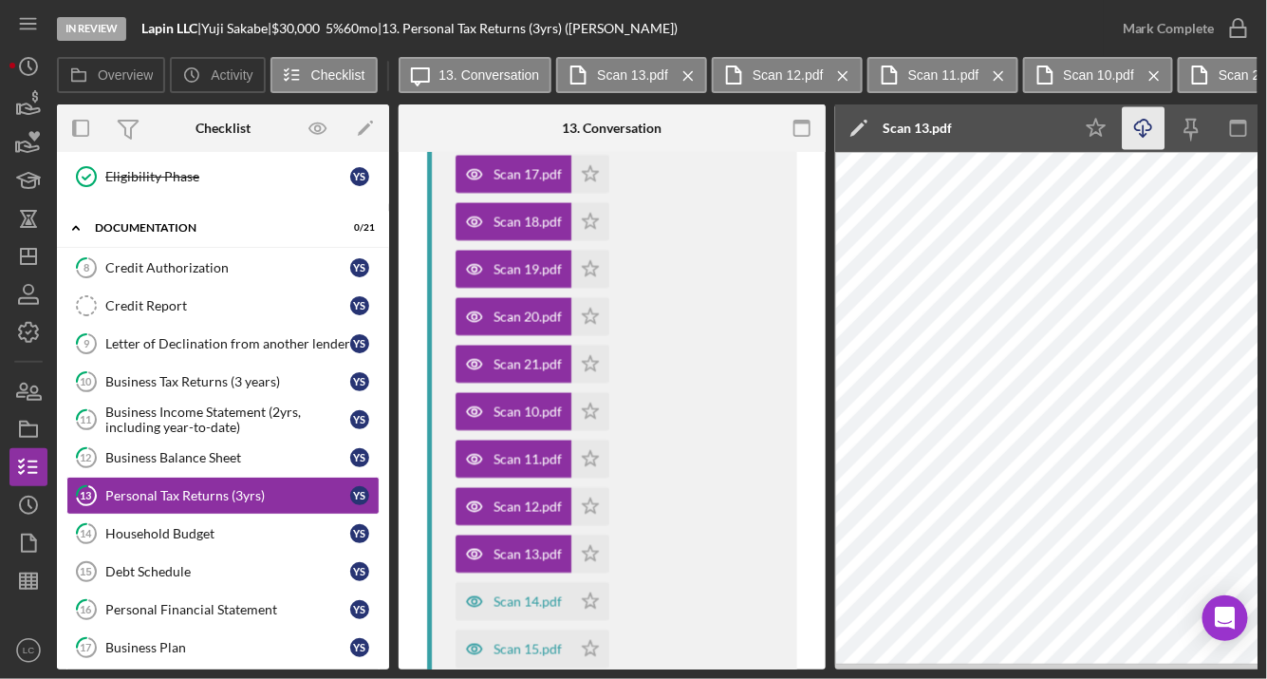
click at [1152, 136] on icon "Icon/Download" at bounding box center [1144, 128] width 43 height 43
click at [523, 593] on div "Scan 14.pdf" at bounding box center [528, 600] width 68 height 15
click at [1140, 134] on polyline "button" at bounding box center [1143, 135] width 7 height 3
click at [529, 641] on div "Scan 15.pdf" at bounding box center [528, 648] width 68 height 15
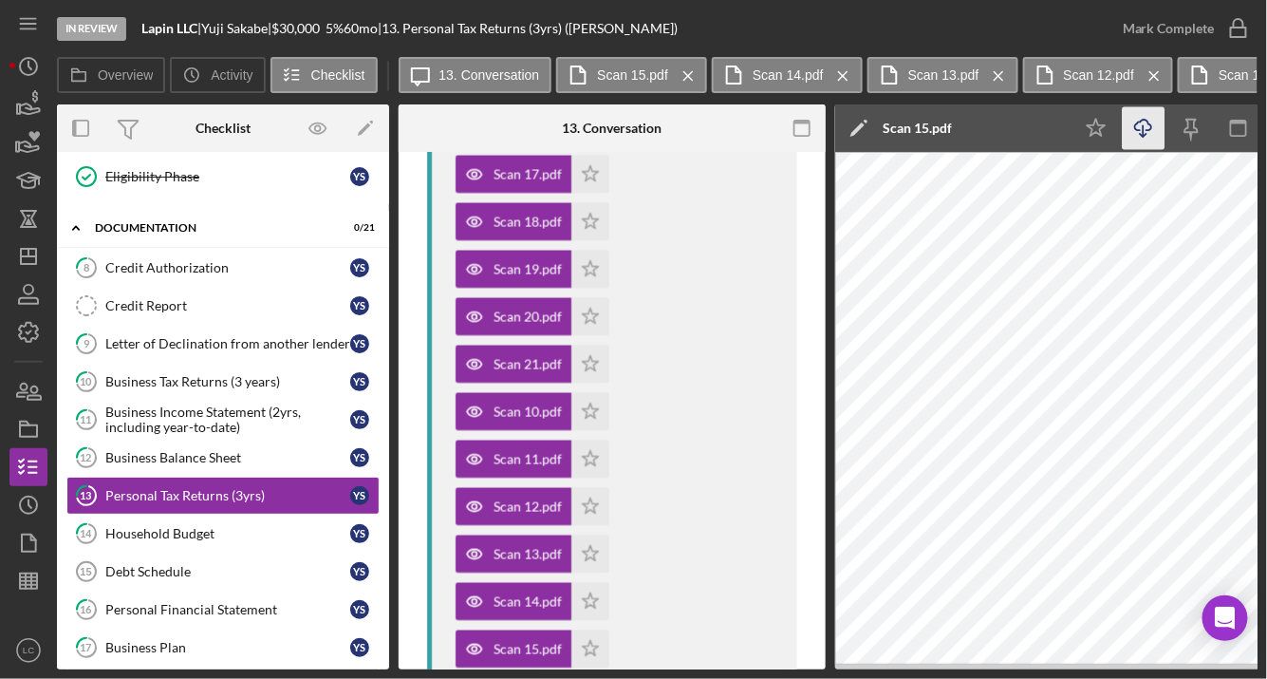
click at [1124, 130] on icon "Icon/Download" at bounding box center [1144, 128] width 43 height 43
click at [1149, 127] on icon "Icon/Download" at bounding box center [1144, 128] width 43 height 43
click at [1147, 142] on icon "Icon/Download" at bounding box center [1144, 128] width 43 height 43
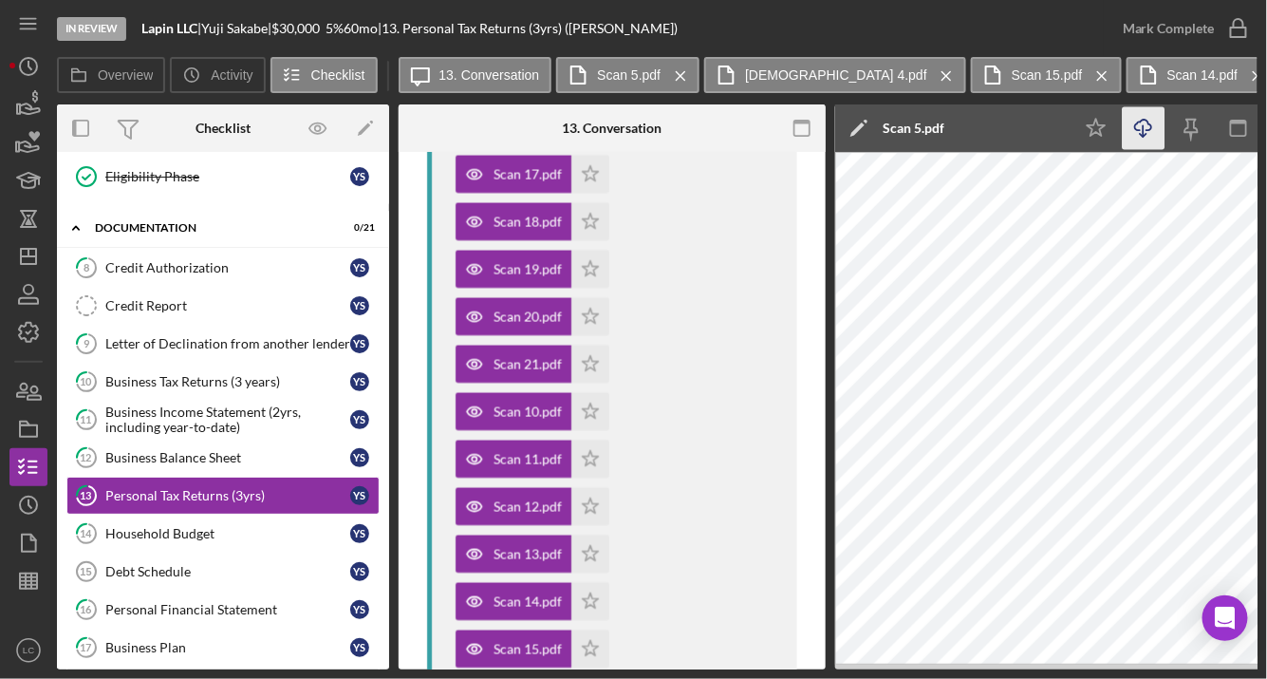
click at [1141, 135] on polyline "button" at bounding box center [1143, 135] width 7 height 3
click at [1118, 137] on div "Icon/Star Icon/Download Icon/Menu Close" at bounding box center [1239, 127] width 332 height 47
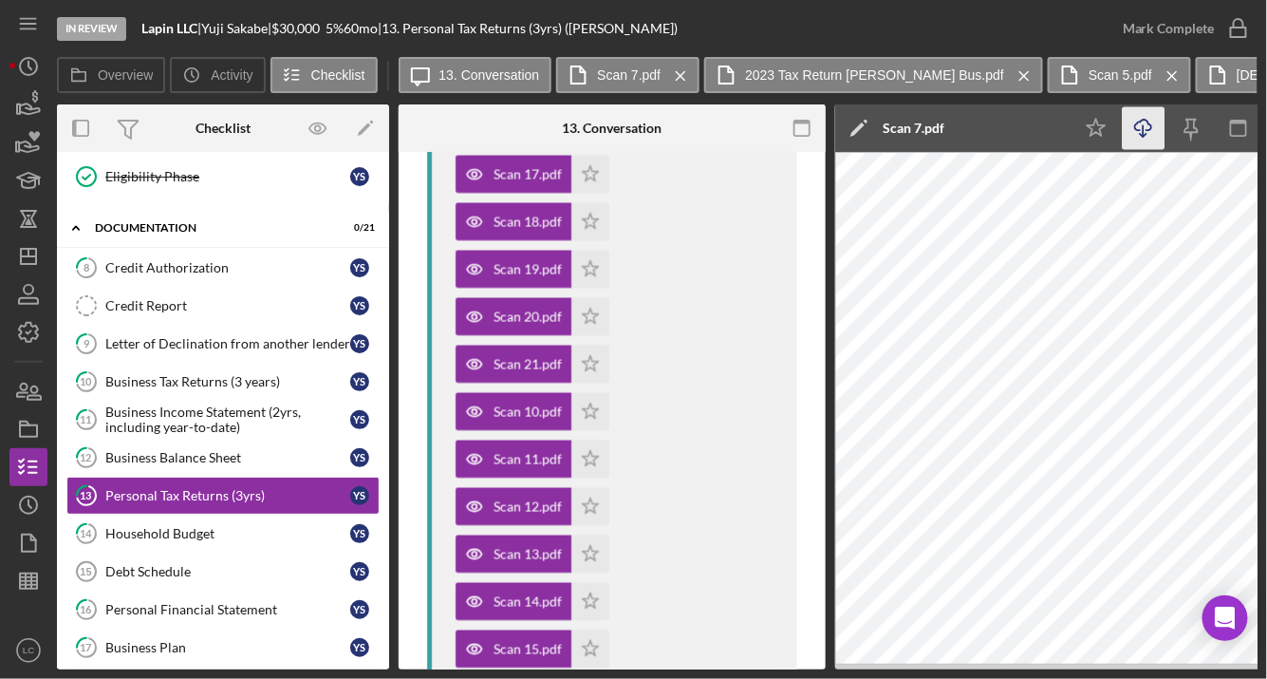
click at [1135, 132] on icon "Icon/Download" at bounding box center [1144, 128] width 43 height 43
click at [1152, 130] on icon "Icon/Download" at bounding box center [1144, 128] width 43 height 43
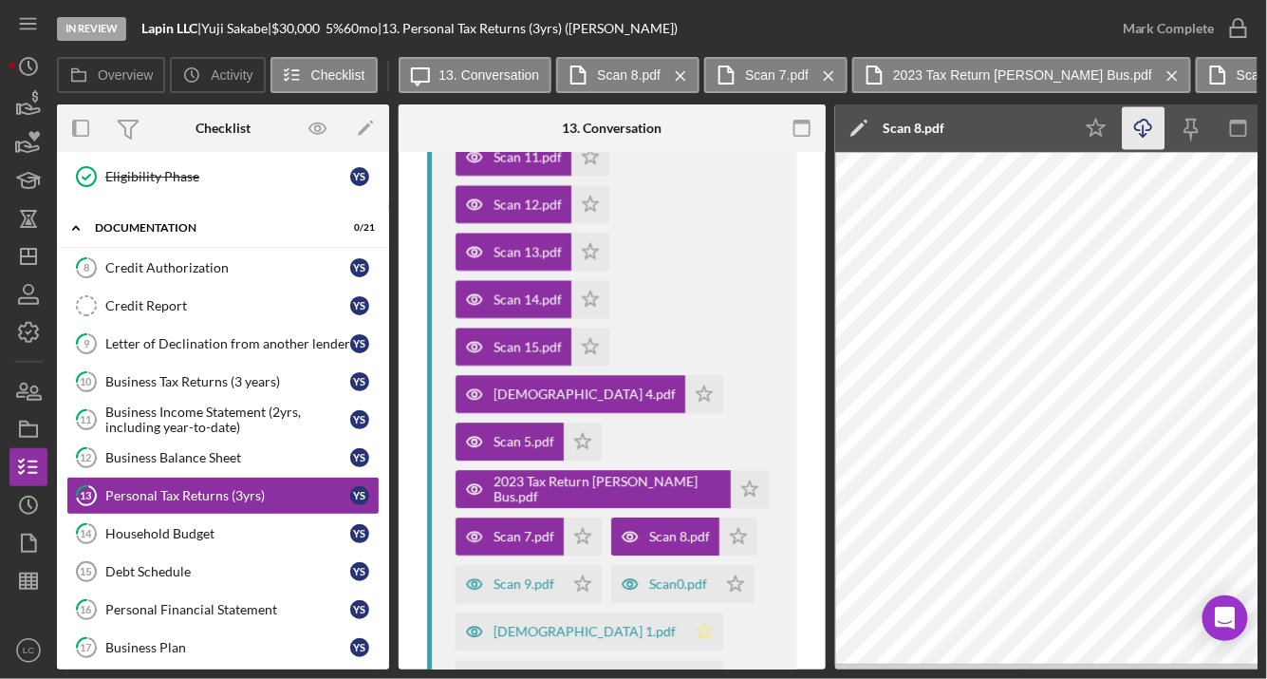
scroll to position [4062, 0]
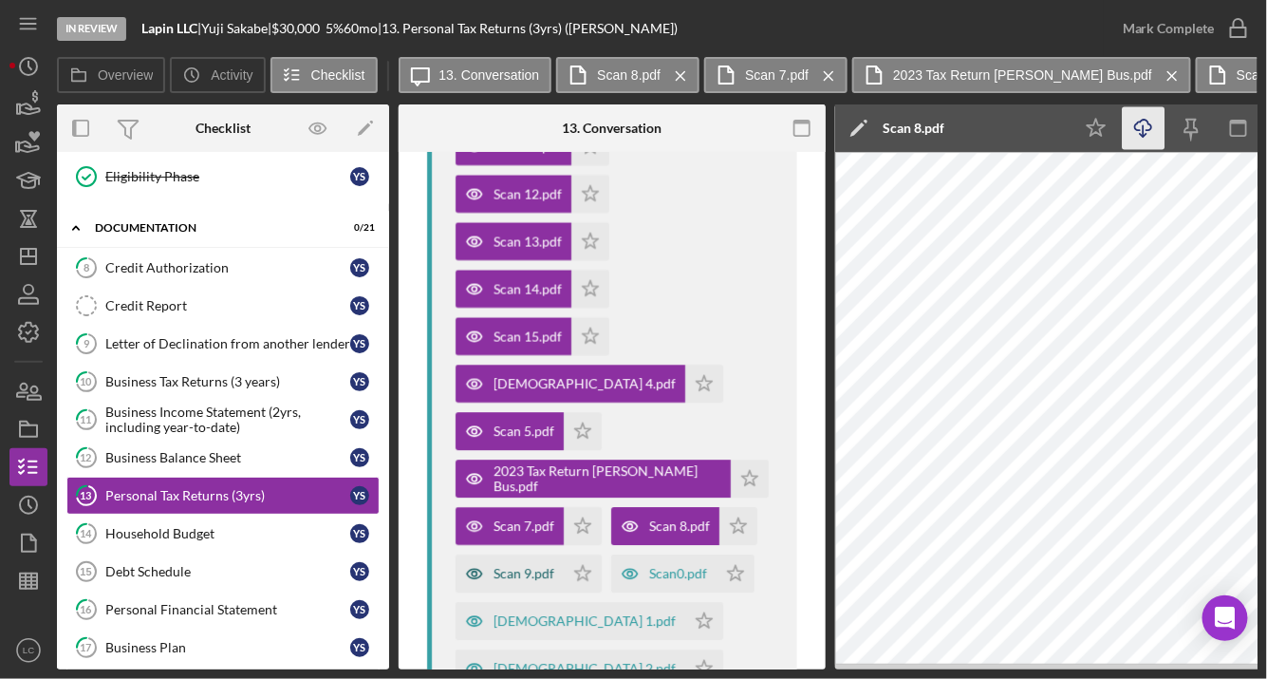
click at [521, 566] on div "Scan 9.pdf" at bounding box center [524, 573] width 61 height 15
click at [1153, 129] on icon "Icon/Download" at bounding box center [1144, 128] width 43 height 43
click at [669, 566] on div "Scan0.pdf" at bounding box center [678, 573] width 58 height 15
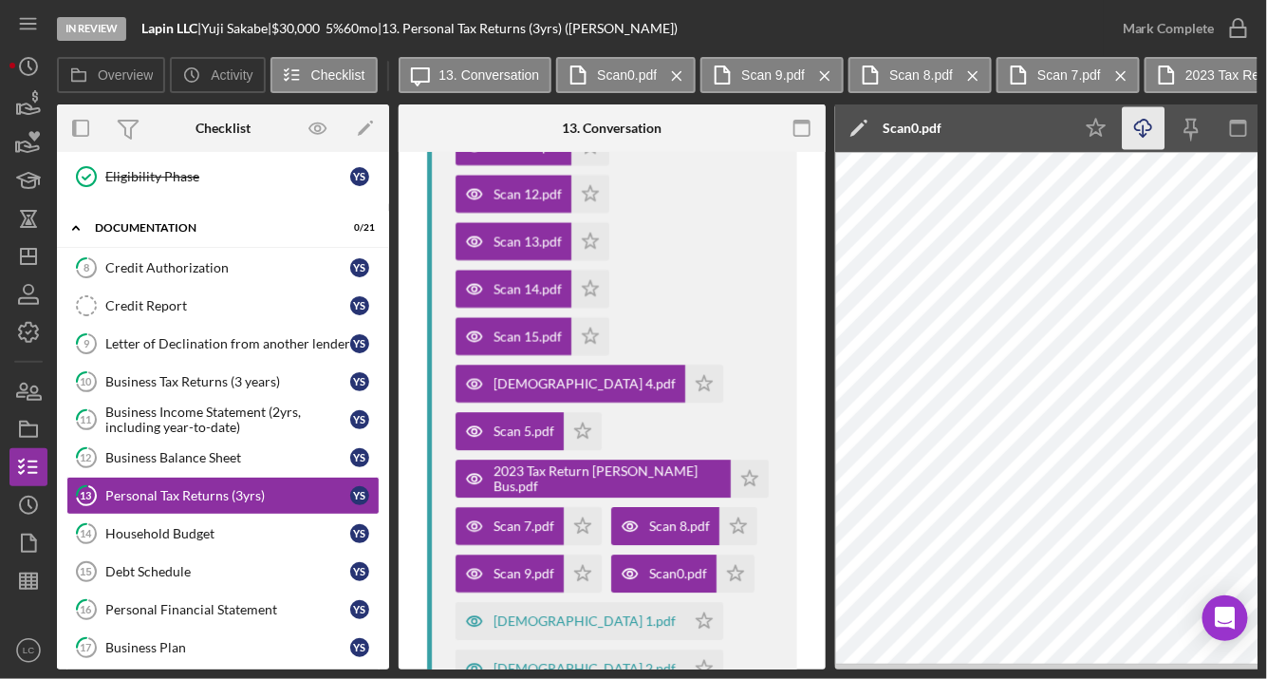
click at [1144, 130] on line "button" at bounding box center [1144, 130] width 0 height 10
click at [526, 613] on div "[DEMOGRAPHIC_DATA] 1.pdf" at bounding box center [585, 620] width 182 height 15
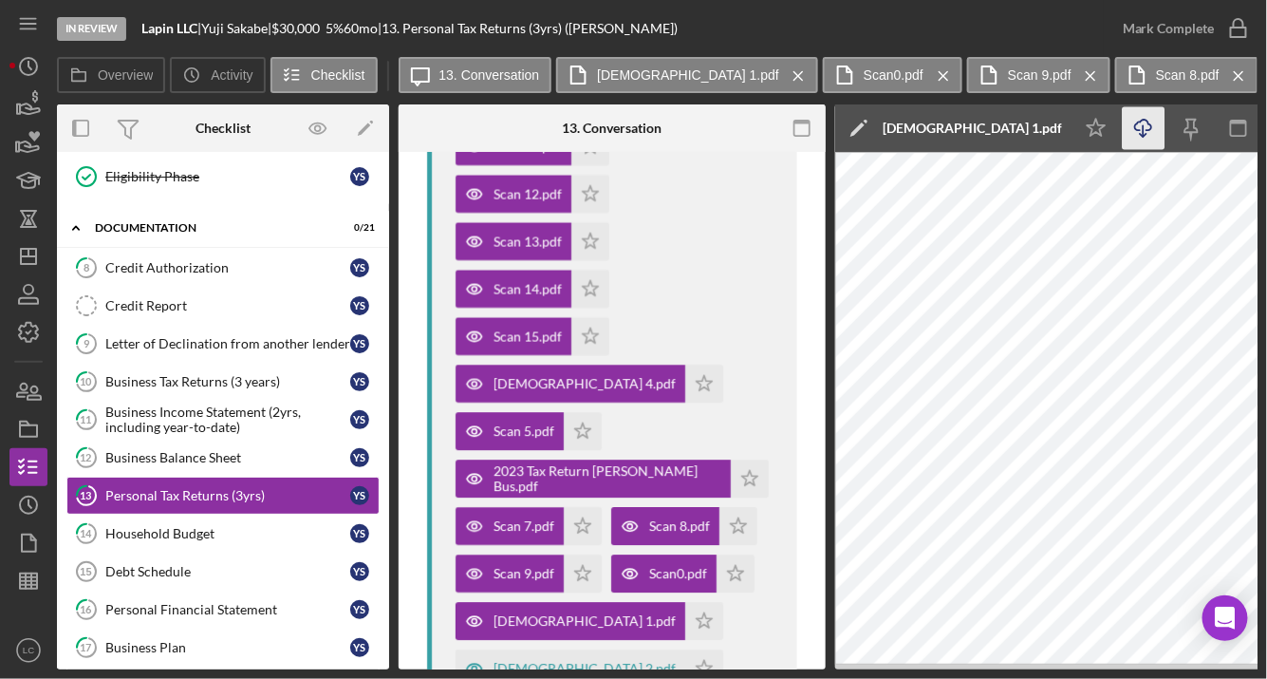
click at [1129, 136] on icon "Icon/Download" at bounding box center [1144, 128] width 43 height 43
click at [676, 661] on div "[DEMOGRAPHIC_DATA] 2.pdf" at bounding box center [585, 668] width 182 height 15
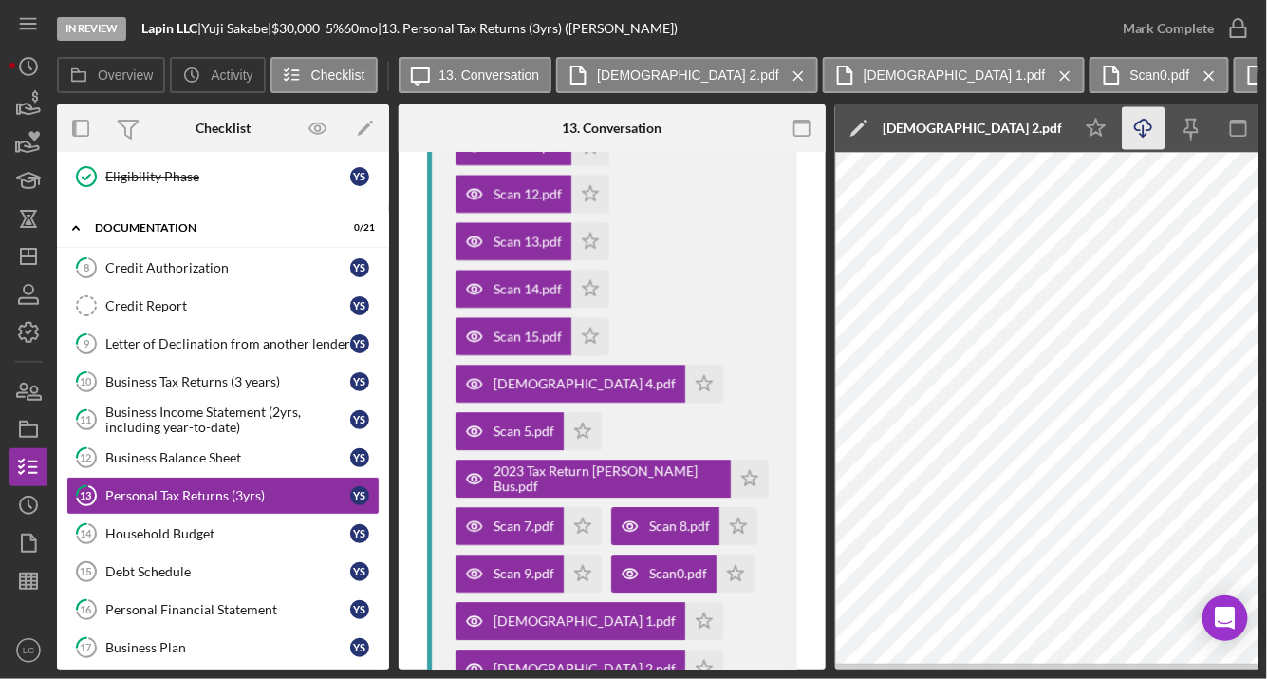
click at [1149, 126] on icon "Icon/Download" at bounding box center [1144, 128] width 43 height 43
click at [1151, 120] on icon "Icon/Download" at bounding box center [1144, 128] width 43 height 43
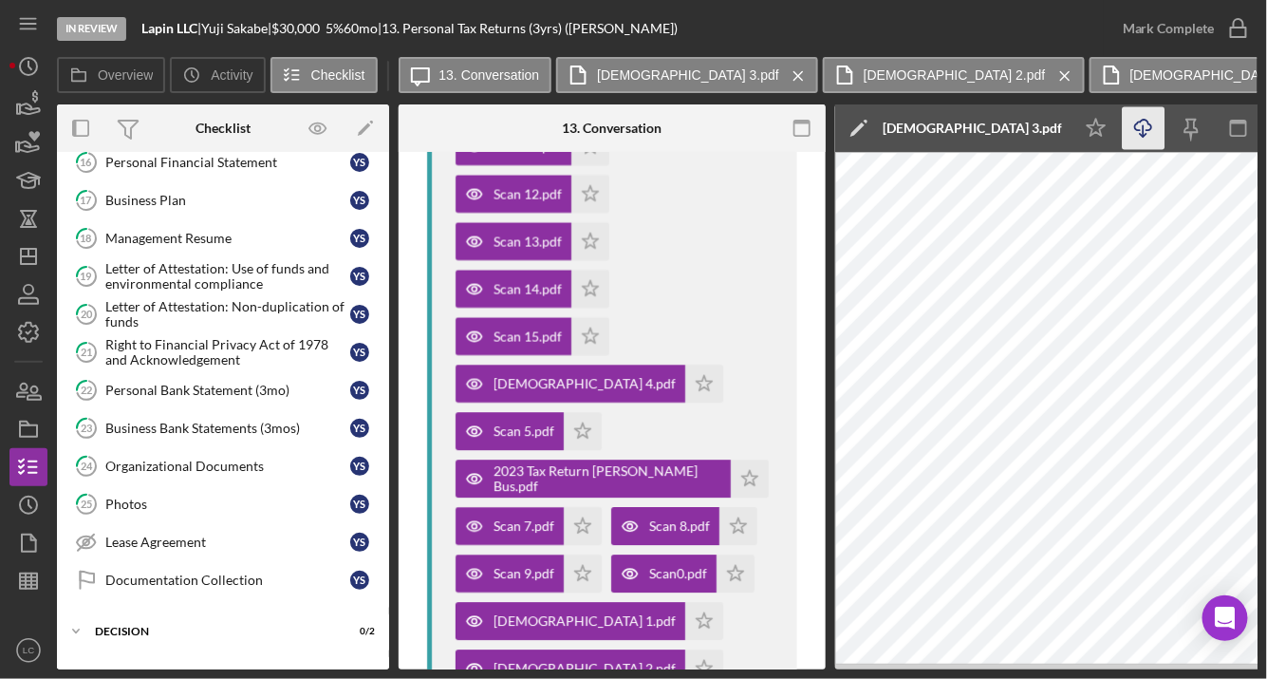
scroll to position [769, 0]
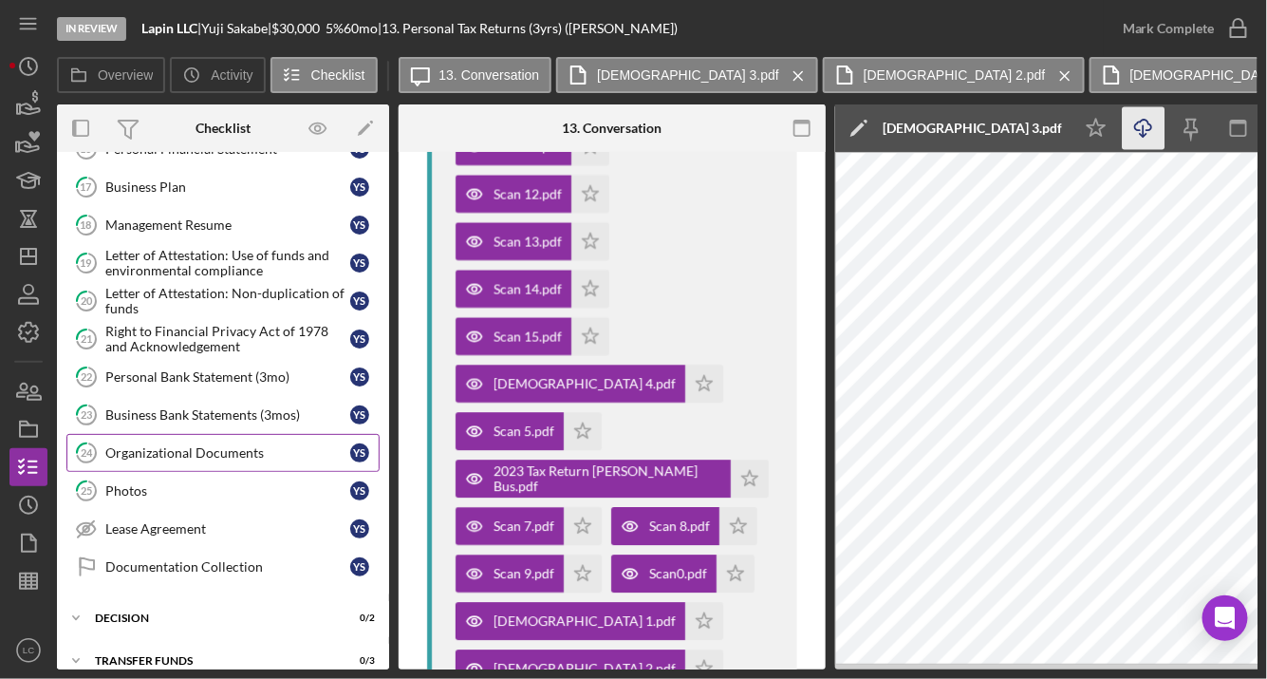
click at [159, 445] on div "Organizational Documents" at bounding box center [227, 452] width 245 height 15
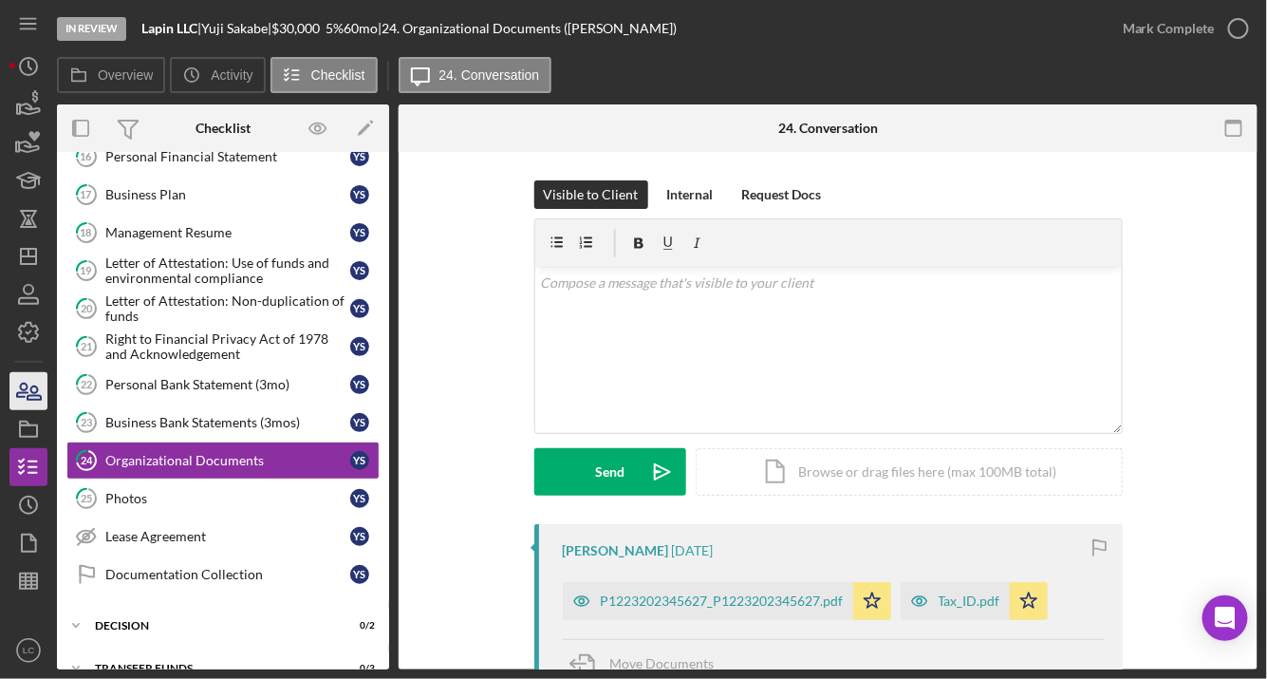
scroll to position [763, 0]
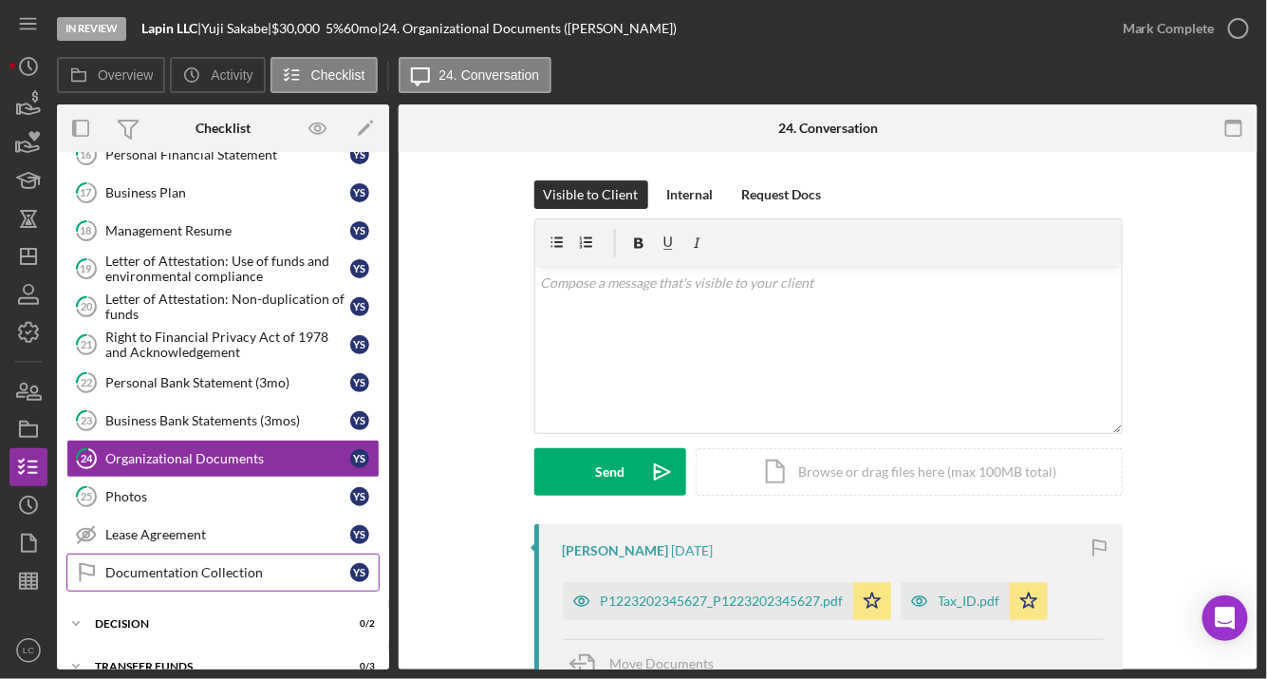
click at [207, 565] on div "Documentation Collection" at bounding box center [227, 572] width 245 height 15
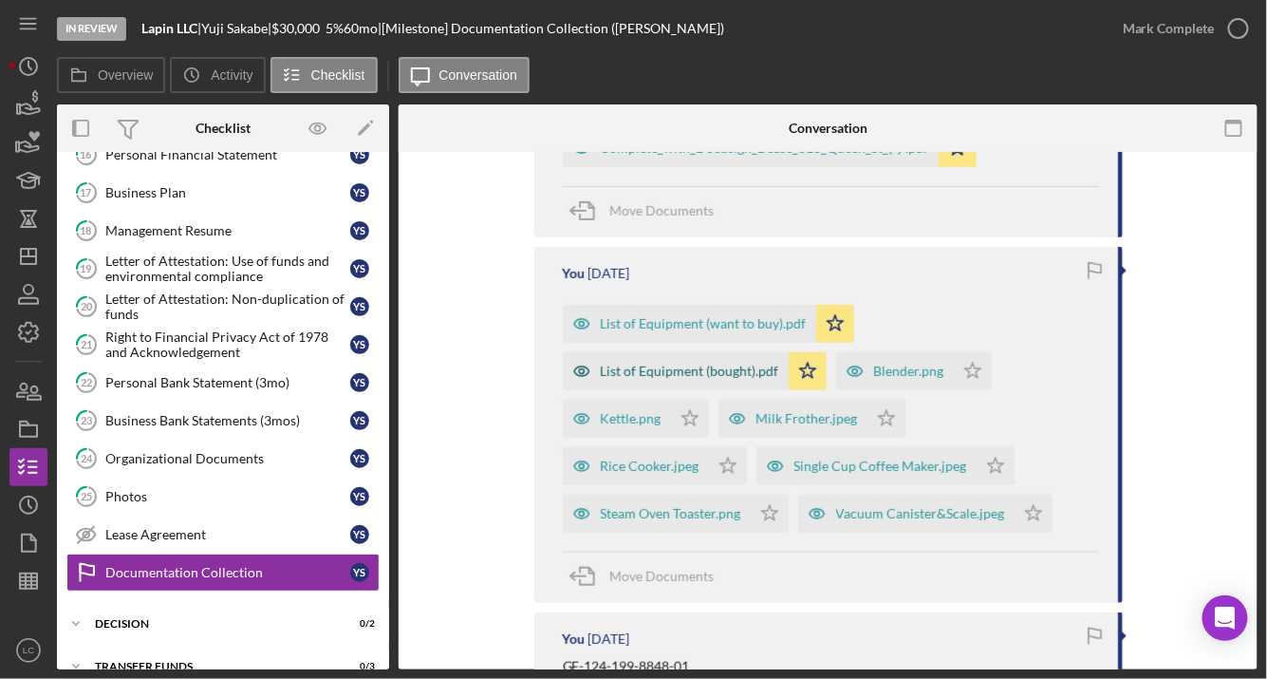
scroll to position [536, 0]
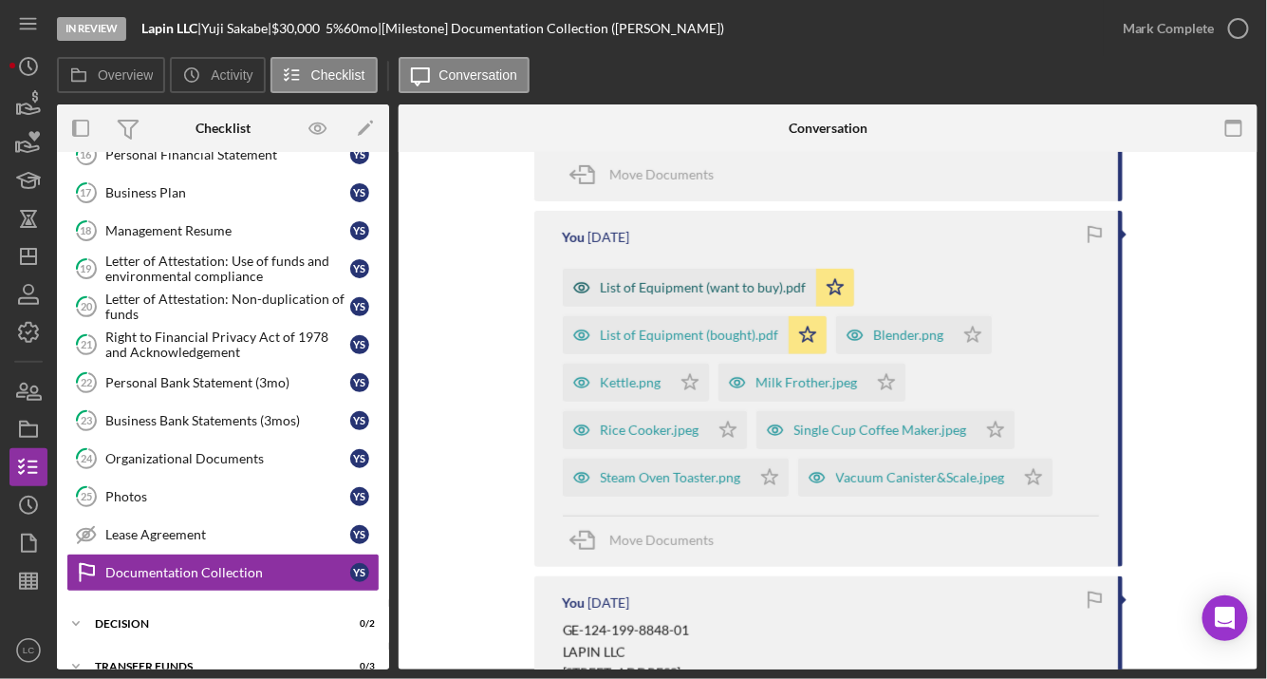
click at [701, 288] on div "List of Equipment (want to buy).pdf" at bounding box center [704, 287] width 206 height 15
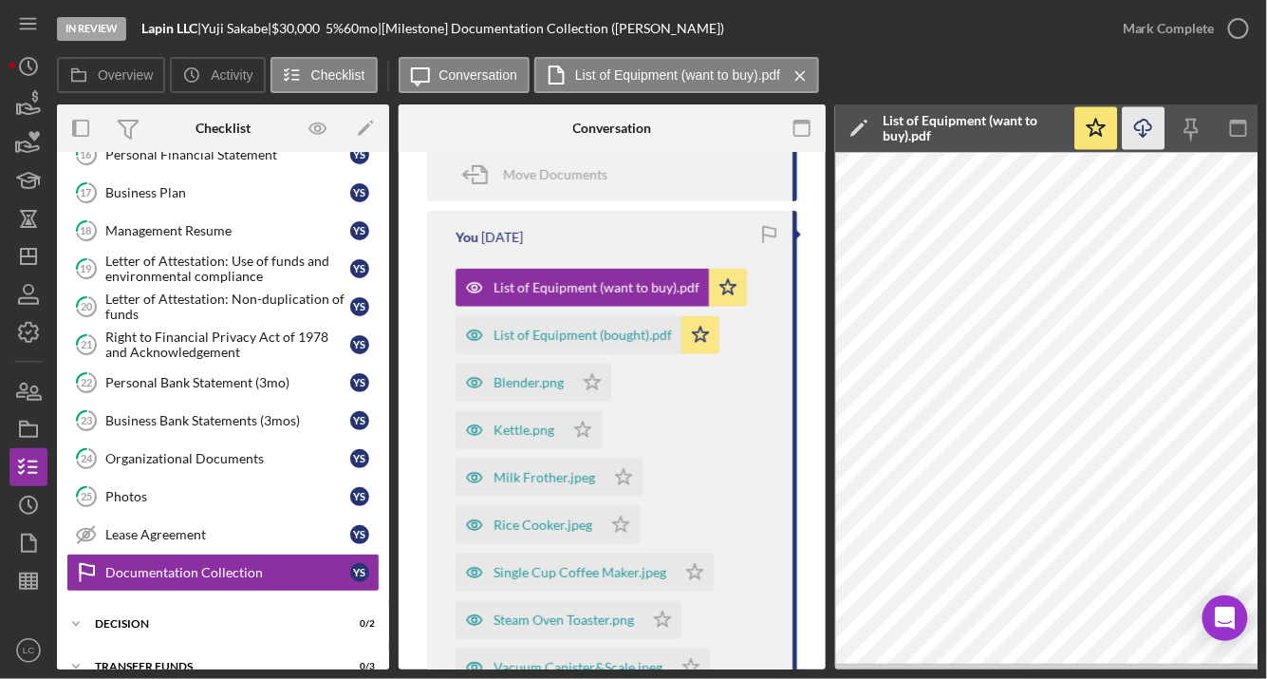
click at [1144, 125] on line "button" at bounding box center [1144, 130] width 0 height 10
click at [548, 338] on div "List of Equipment (bought).pdf" at bounding box center [583, 334] width 178 height 15
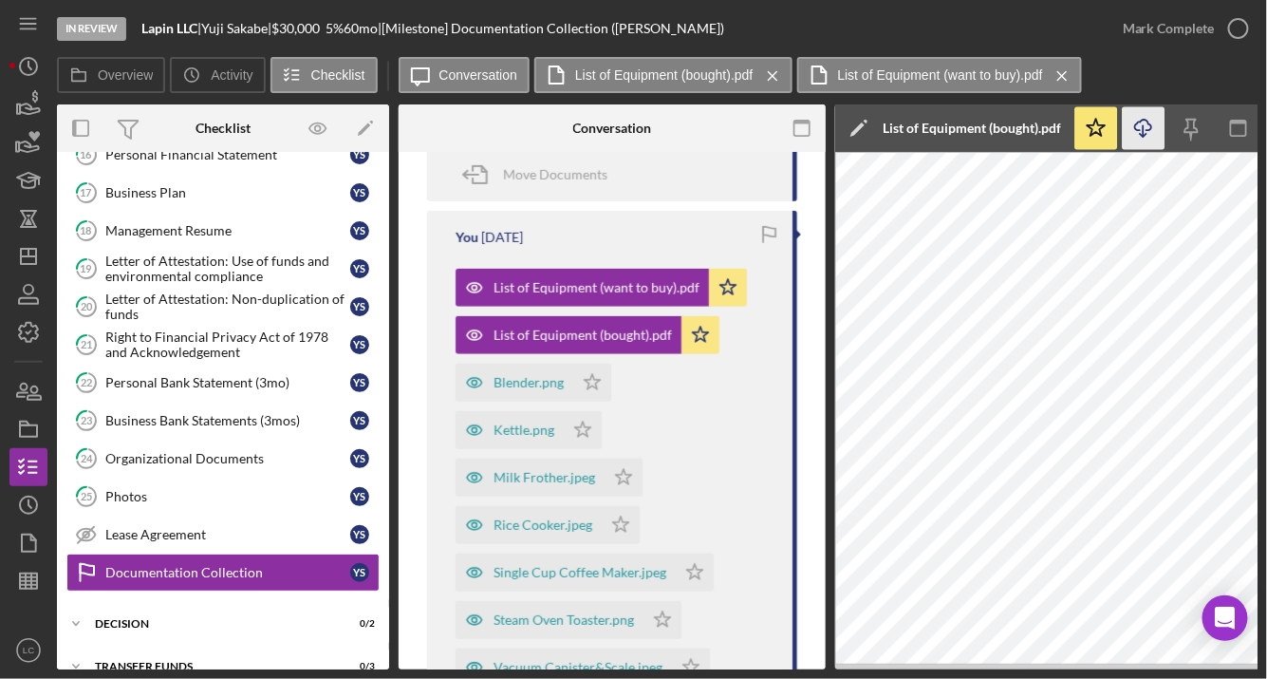
click at [1140, 127] on icon "Icon/Download" at bounding box center [1144, 128] width 43 height 43
click at [531, 379] on div "Blender.png" at bounding box center [529, 382] width 70 height 15
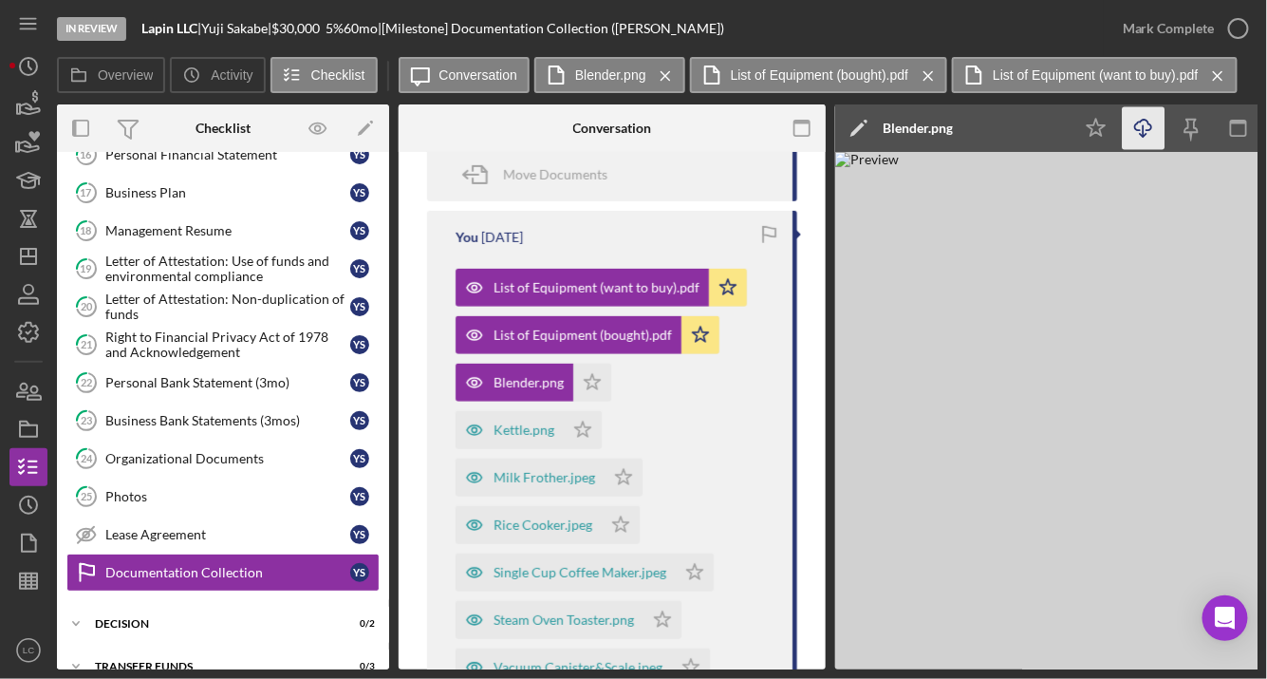
click at [1144, 132] on icon "Icon/Download" at bounding box center [1144, 128] width 43 height 43
click at [522, 425] on div "Kettle.png" at bounding box center [524, 429] width 61 height 15
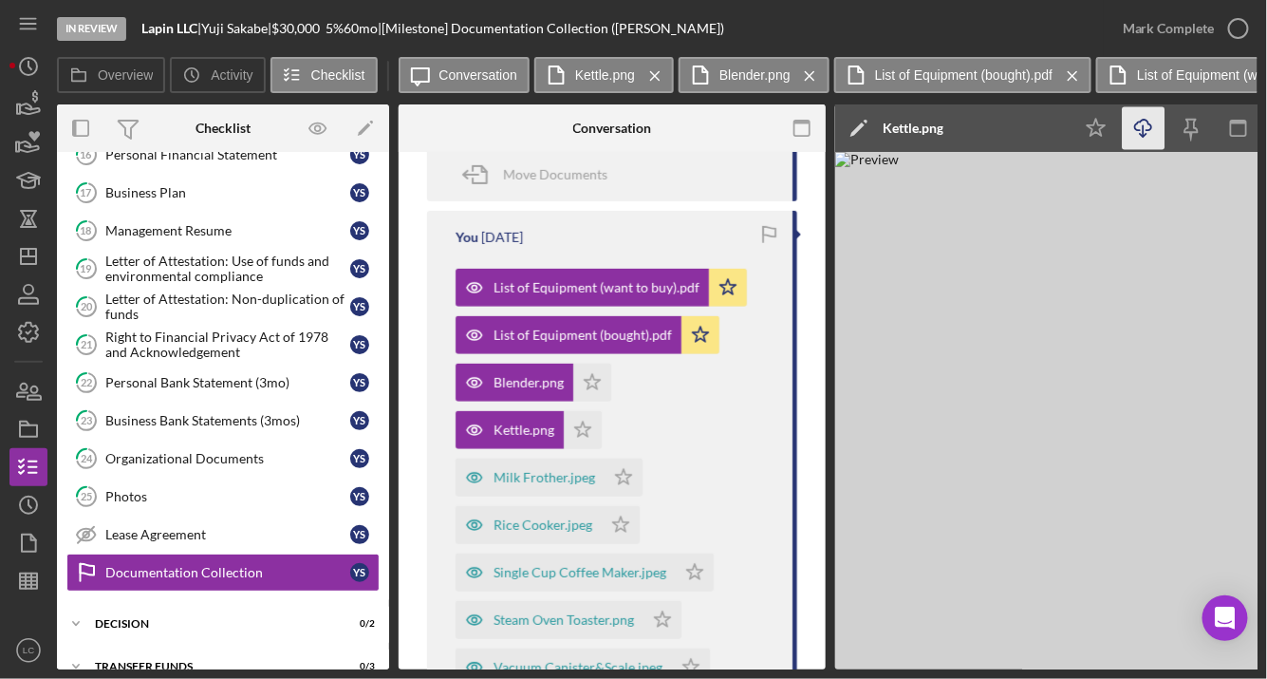
click at [1143, 121] on icon "Icon/Download" at bounding box center [1144, 128] width 43 height 43
click at [523, 465] on div "Milk Frother.jpeg" at bounding box center [530, 477] width 149 height 38
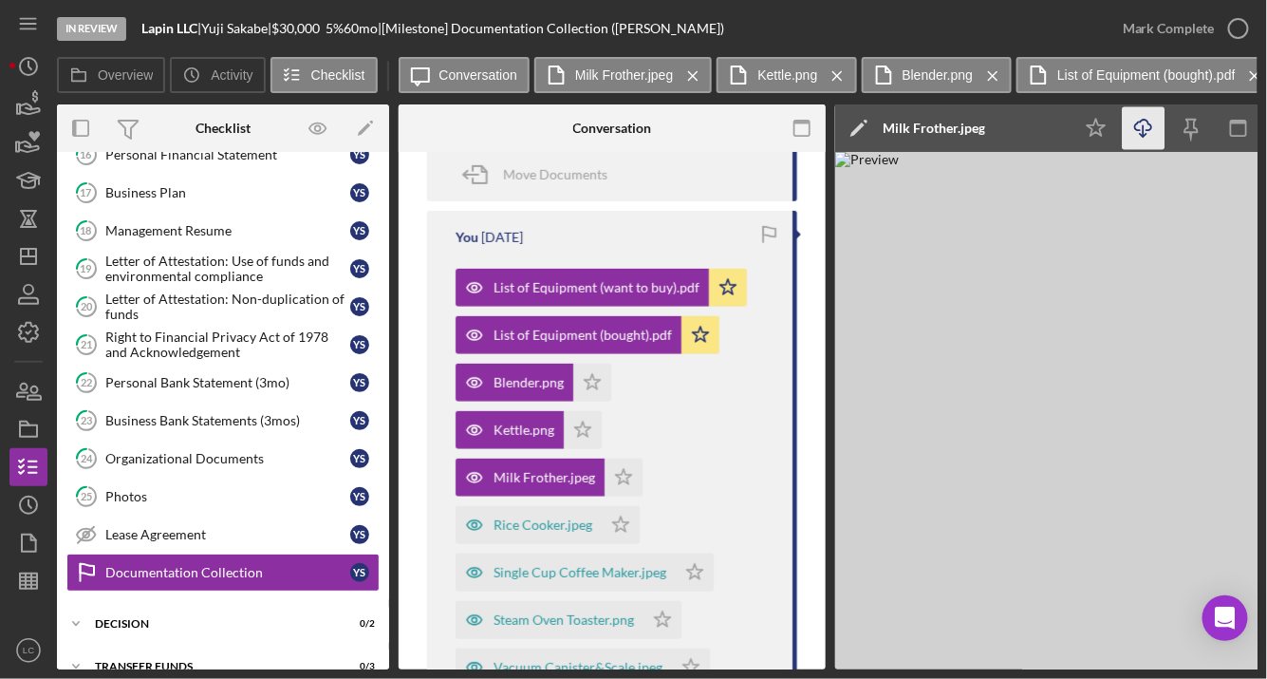
click at [1150, 137] on icon "Icon/Download" at bounding box center [1144, 128] width 43 height 43
click at [518, 526] on div "Rice Cooker.jpeg" at bounding box center [543, 524] width 99 height 15
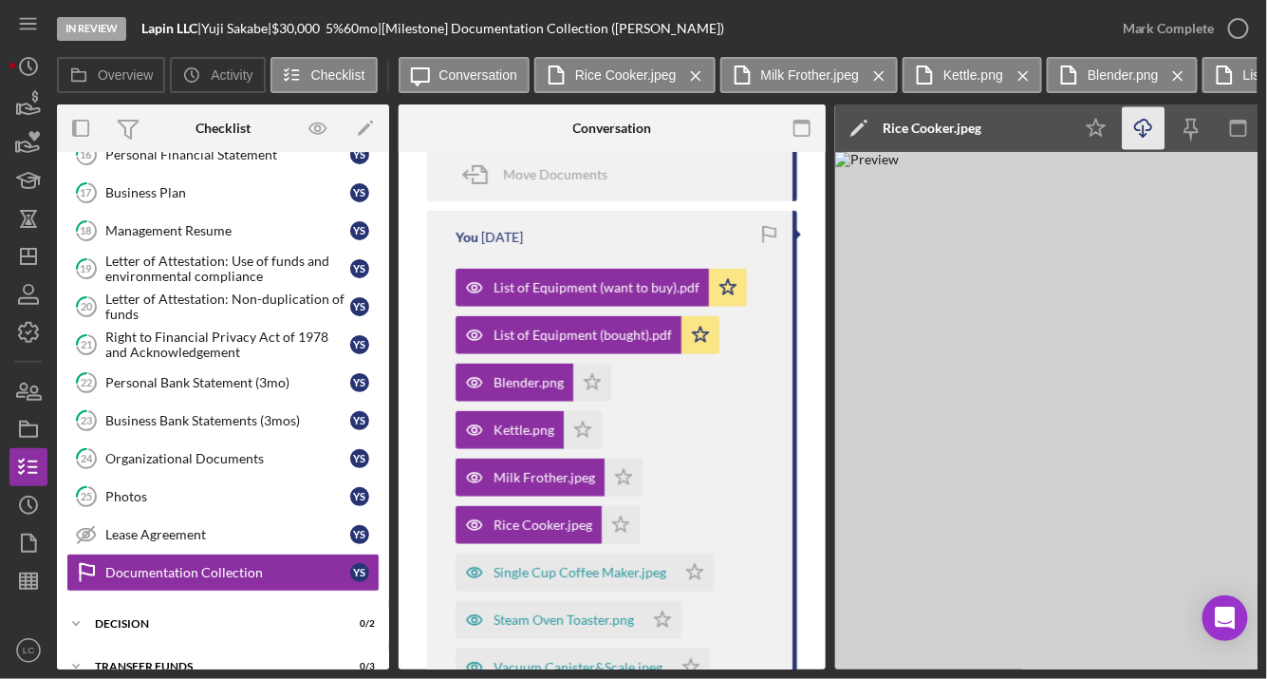
click at [1149, 131] on icon "Icon/Download" at bounding box center [1144, 128] width 43 height 43
click at [537, 575] on div "Single Cup Coffee Maker.jpeg" at bounding box center [580, 572] width 173 height 15
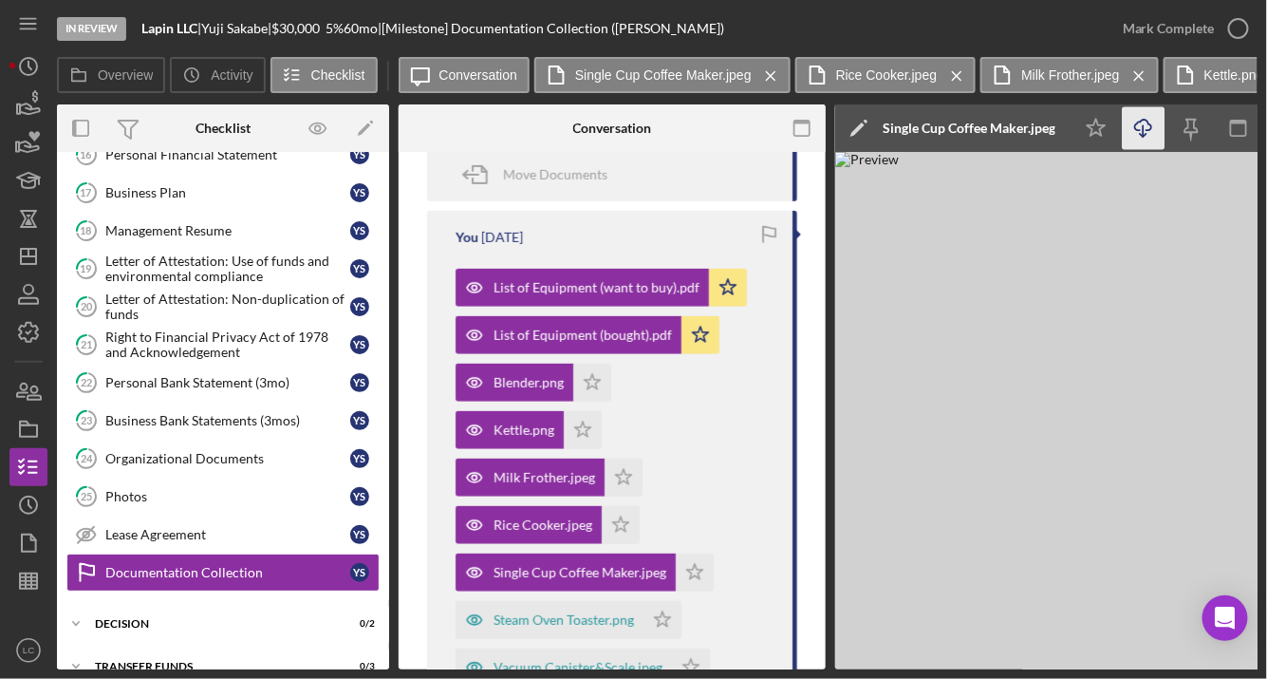
click at [1138, 127] on icon "Icon/Download" at bounding box center [1144, 128] width 43 height 43
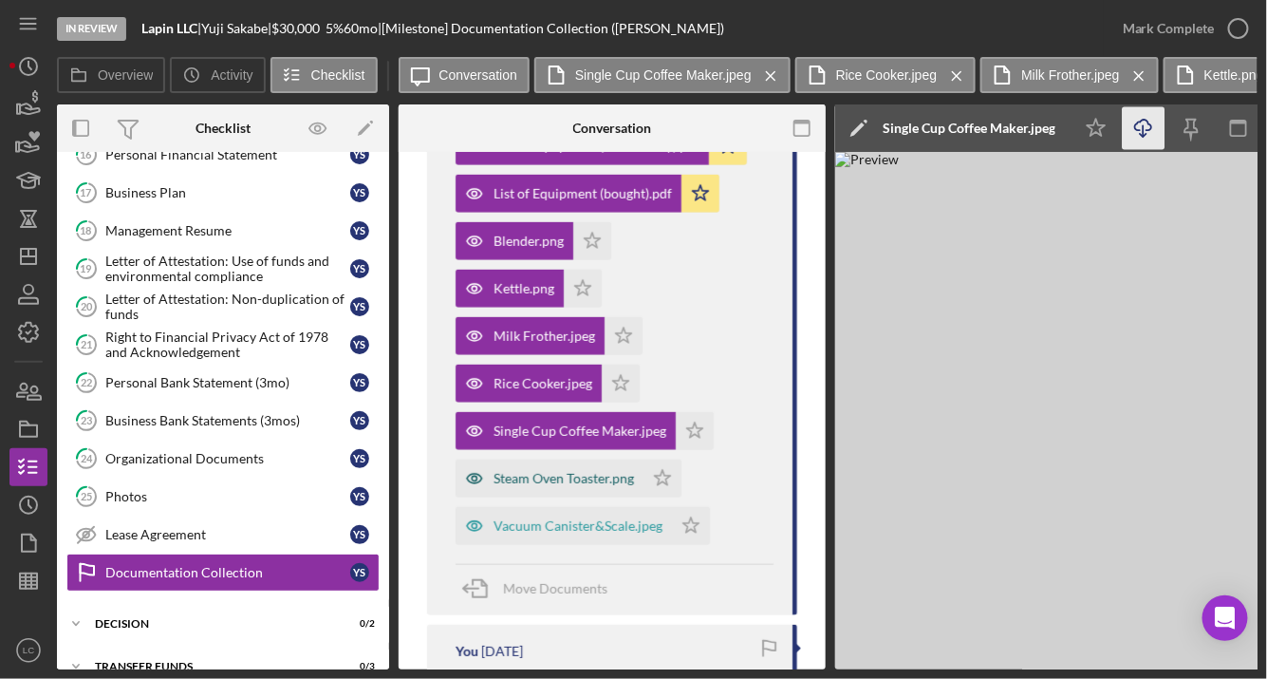
scroll to position [679, 0]
click at [533, 470] on div "Steam Oven Toaster.png" at bounding box center [564, 477] width 140 height 15
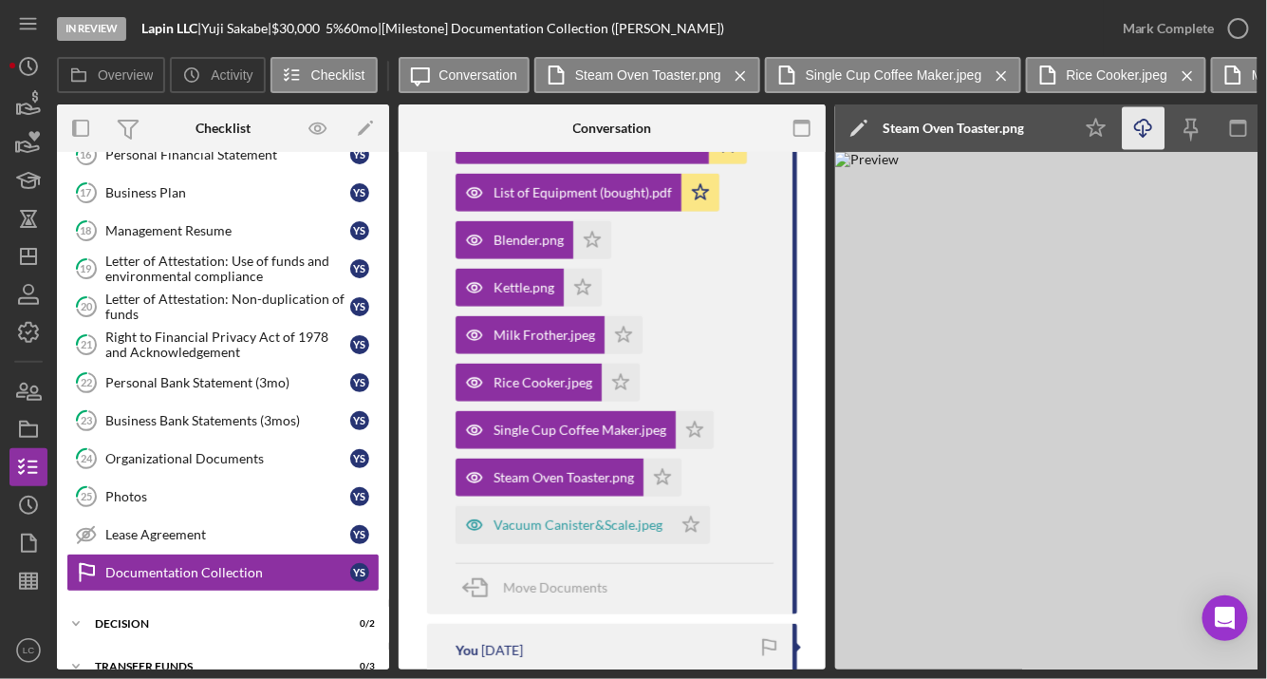
click at [1134, 131] on icon "Icon/Download" at bounding box center [1144, 128] width 43 height 43
click at [524, 523] on div "Vacuum Canister&Scale.jpeg" at bounding box center [578, 524] width 169 height 15
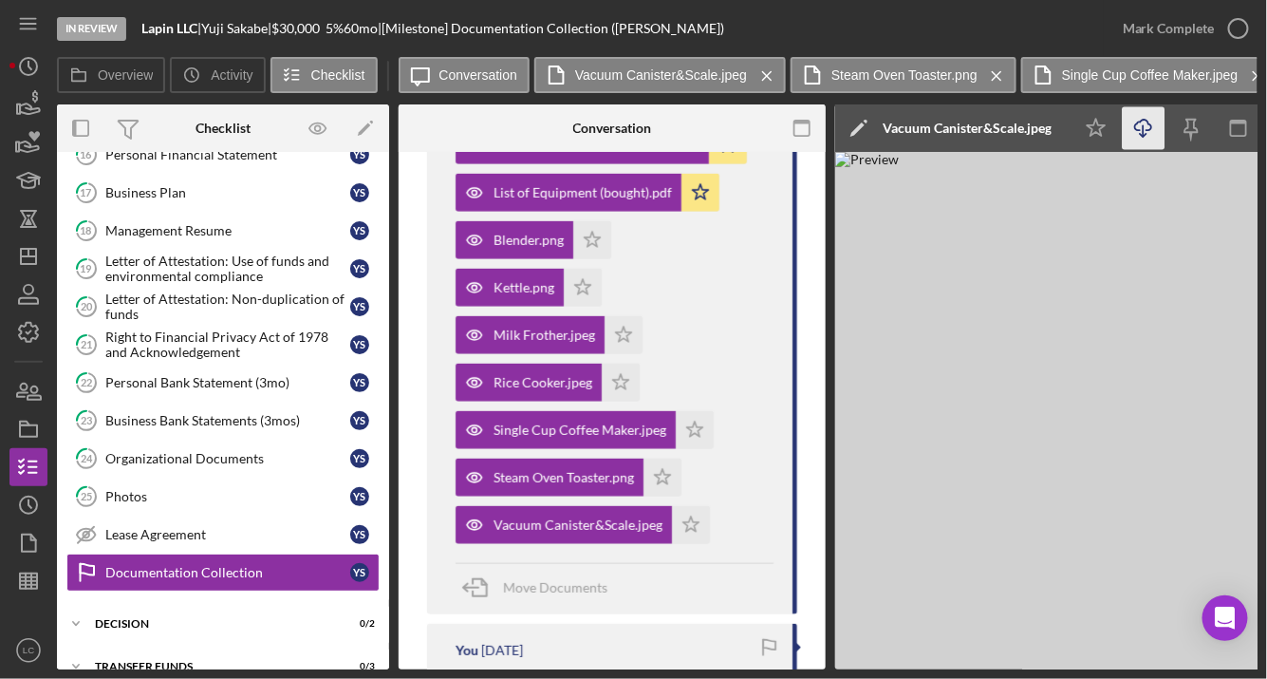
click at [1147, 125] on icon "Icon/Download" at bounding box center [1144, 128] width 43 height 43
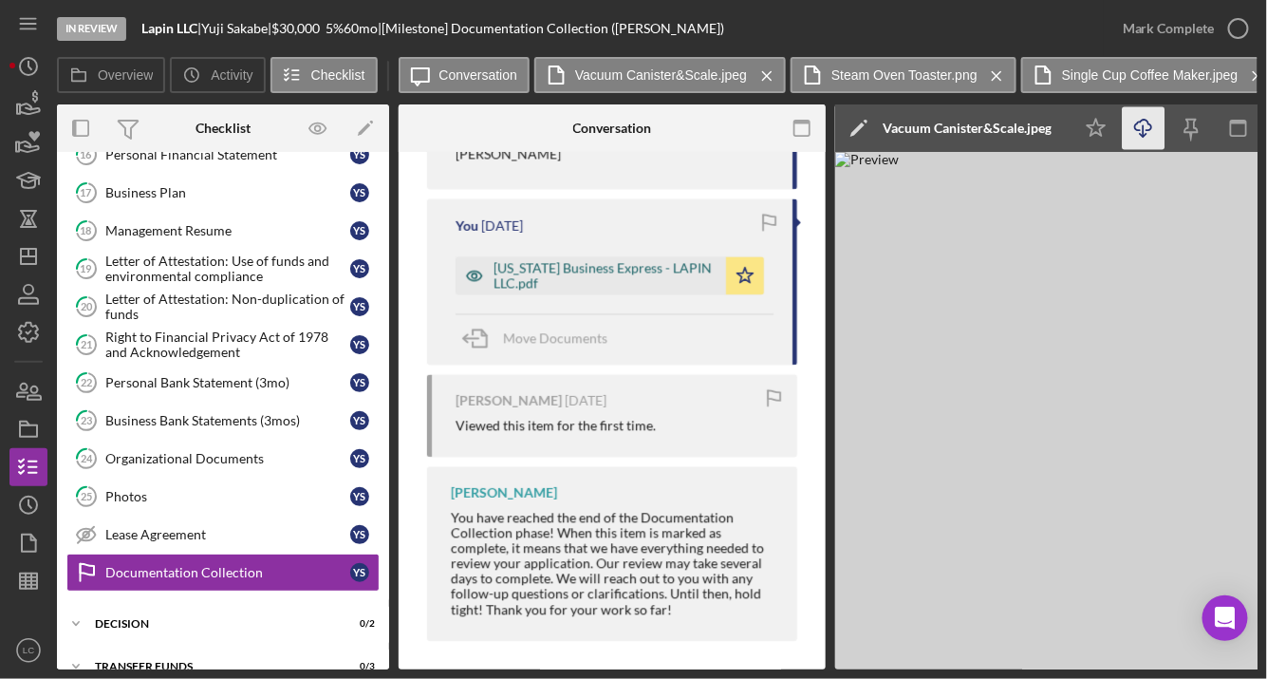
scroll to position [1375, 0]
